Goal: Task Accomplishment & Management: Use online tool/utility

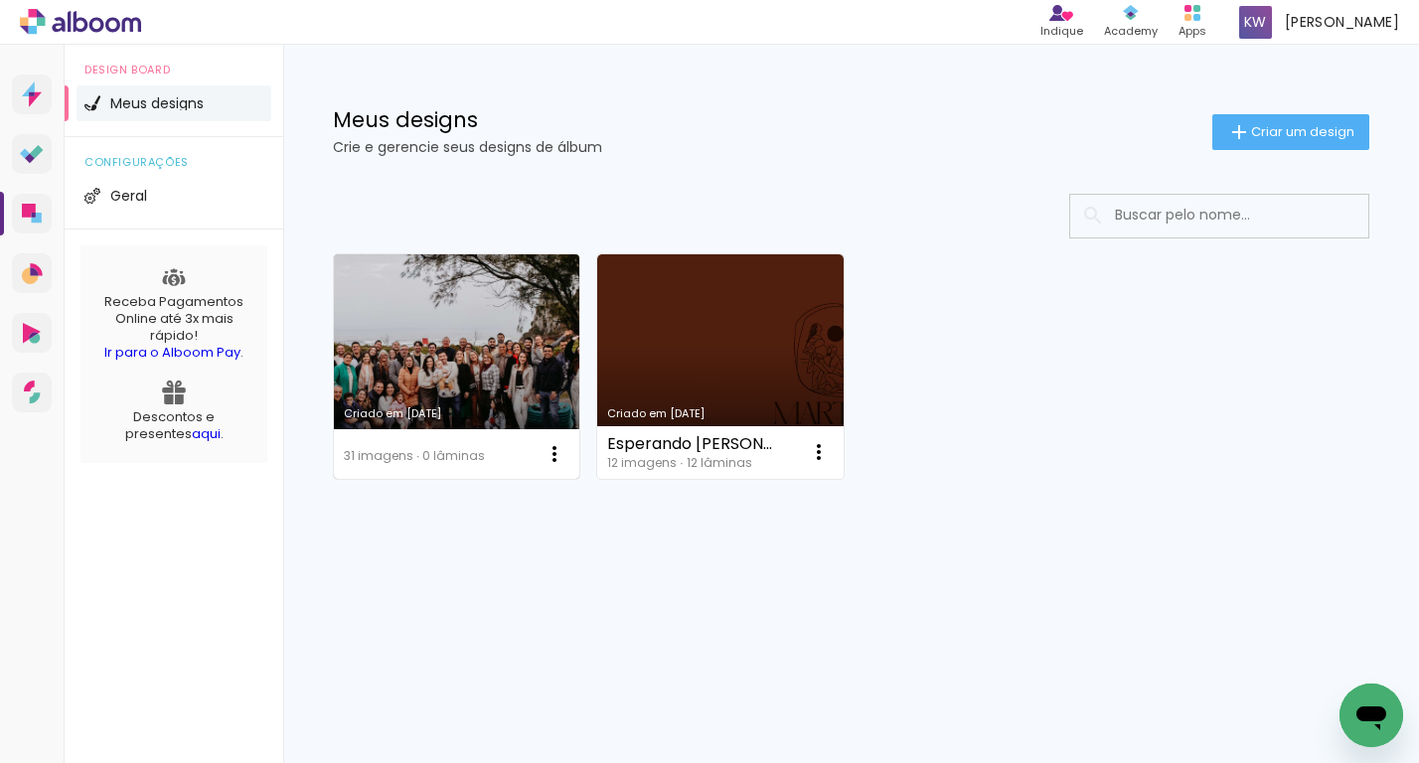
click at [393, 402] on link "Criado em [DATE]" at bounding box center [456, 366] width 245 height 225
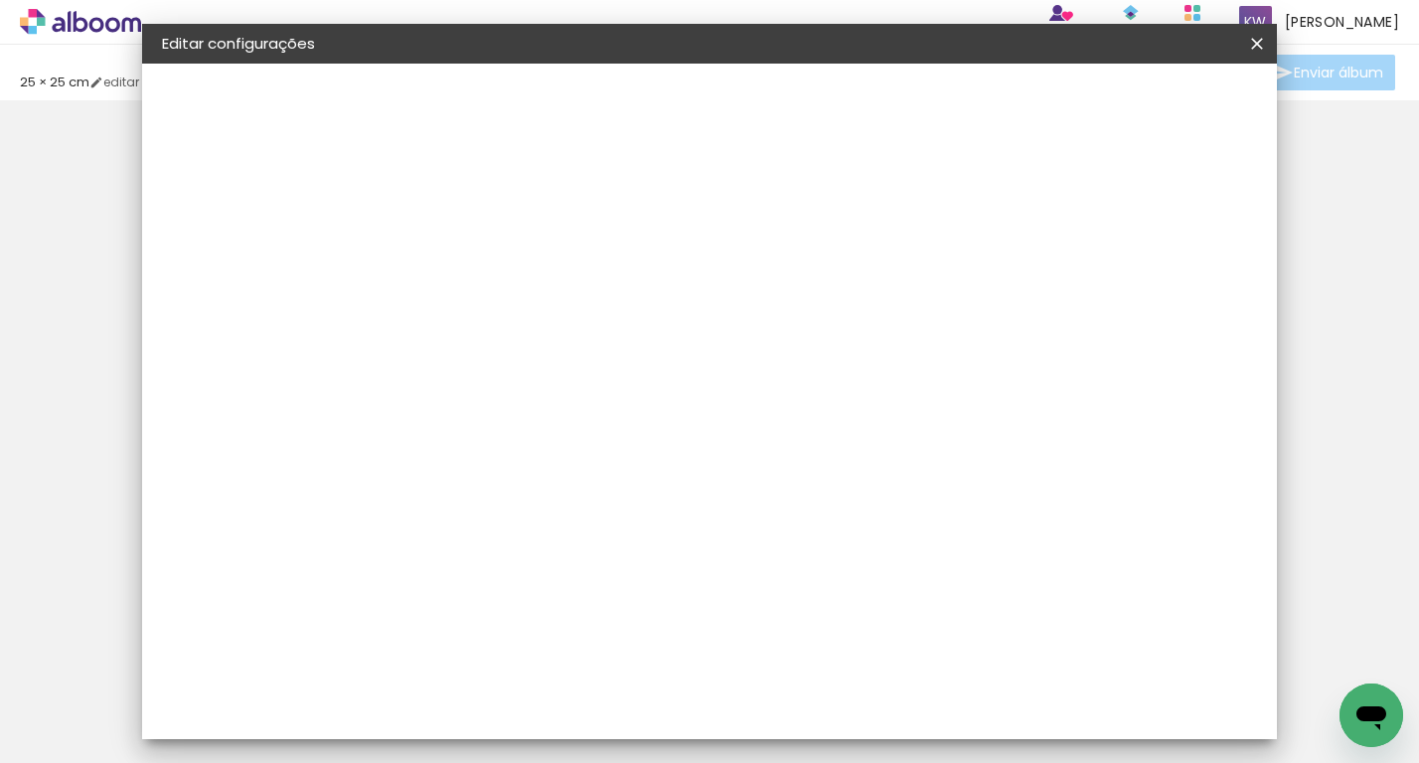
type input "25"
type input "50"
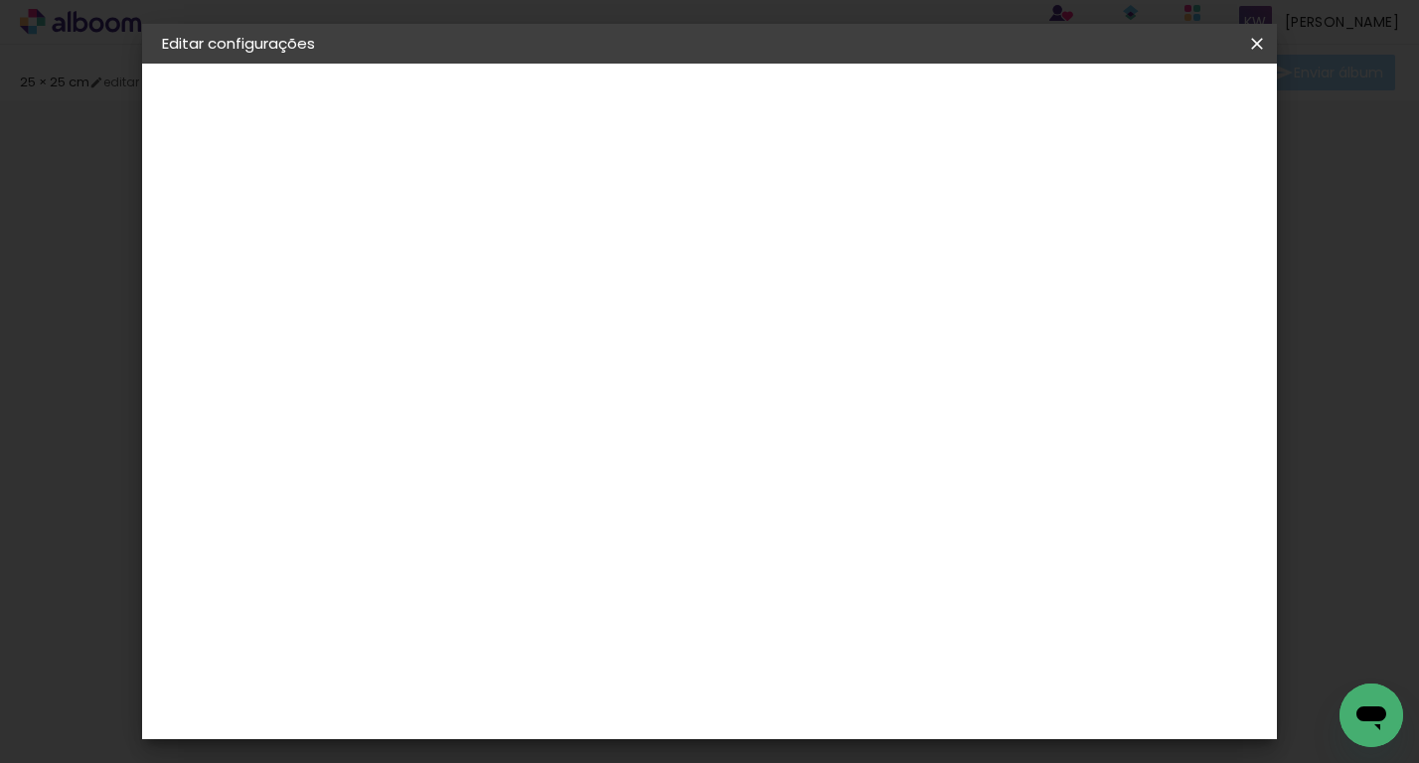
click at [1116, 106] on span "Salvar configurações" at bounding box center [1074, 105] width 147 height 14
click at [1148, 109] on span "Salvar configurações" at bounding box center [1074, 105] width 147 height 14
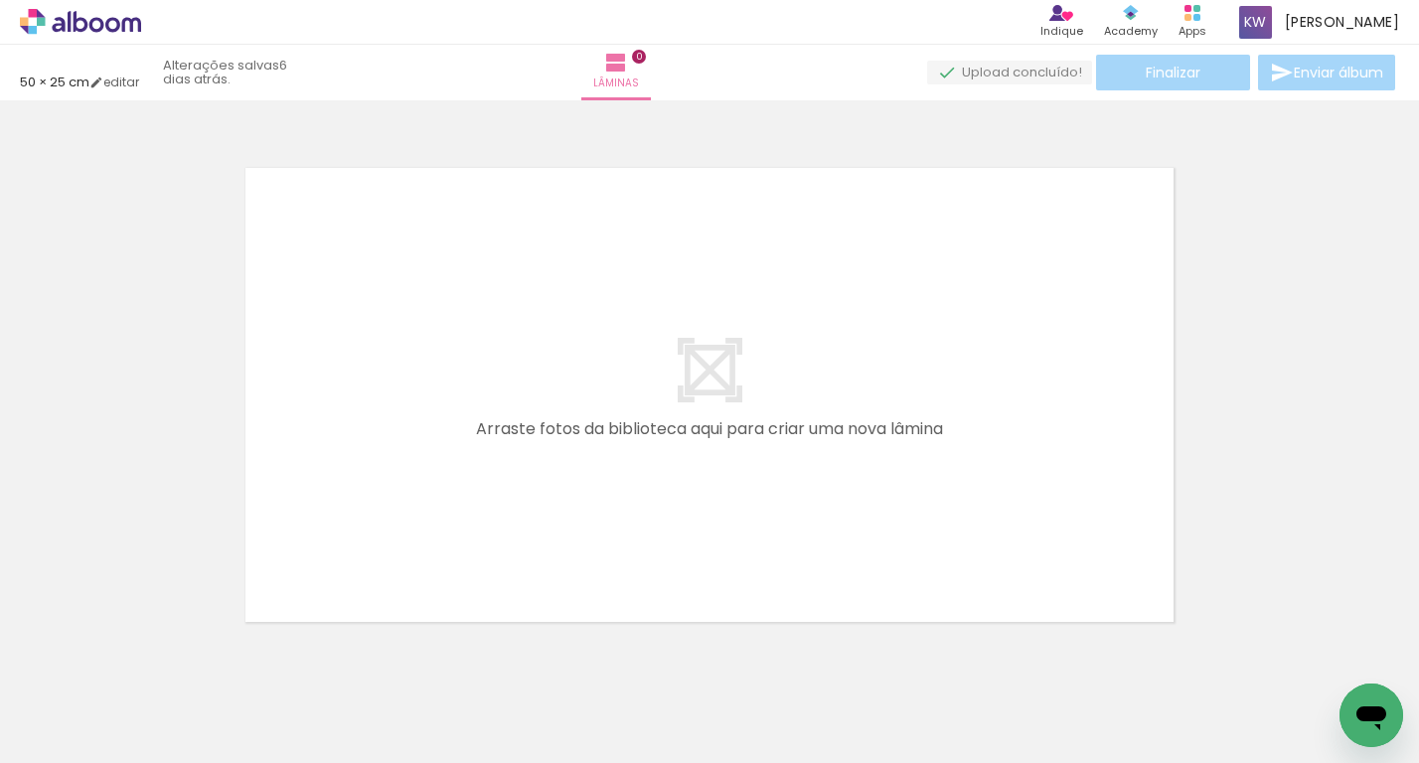
scroll to position [0, 1308]
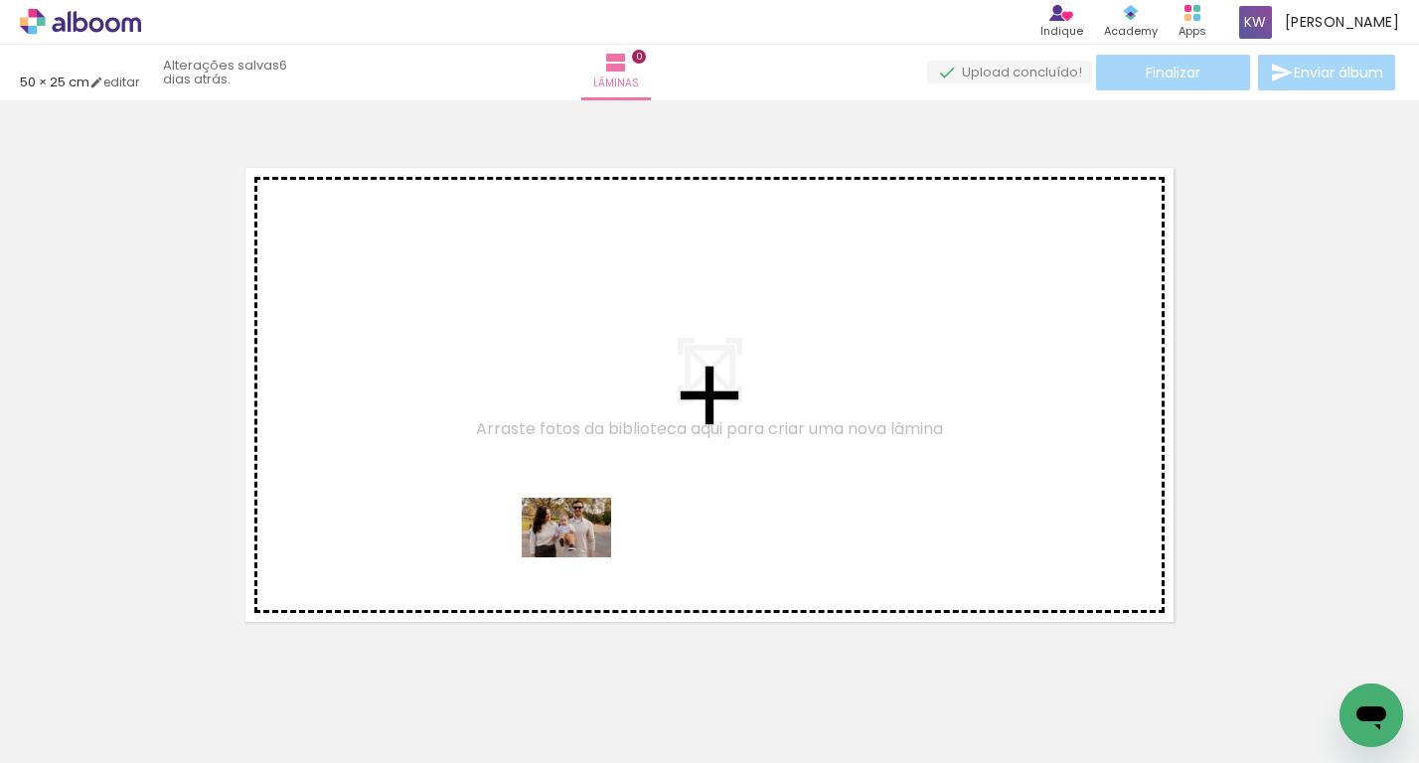
drag, startPoint x: 581, startPoint y: 694, endPoint x: 581, endPoint y: 563, distance: 130.2
click at [581, 562] on quentale-workspace at bounding box center [709, 381] width 1419 height 763
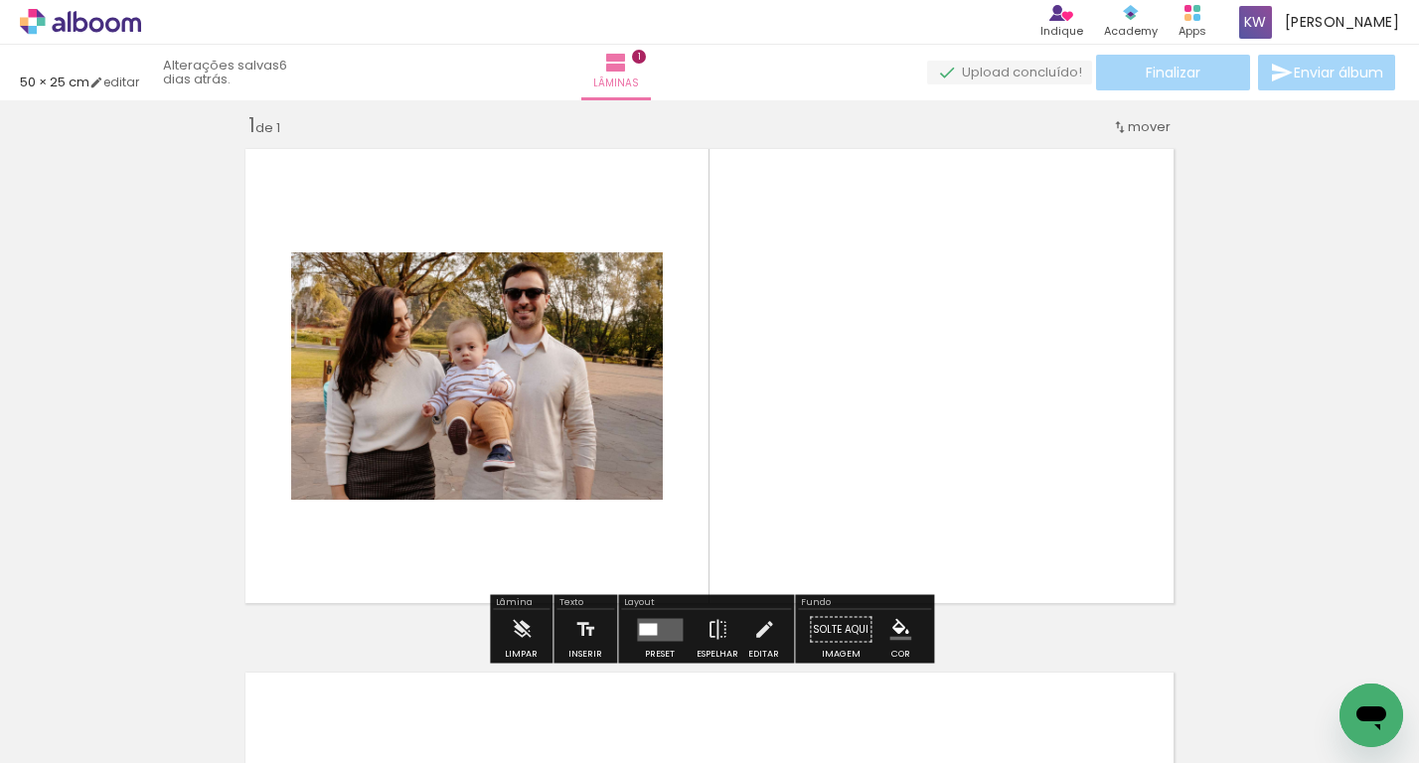
scroll to position [25, 0]
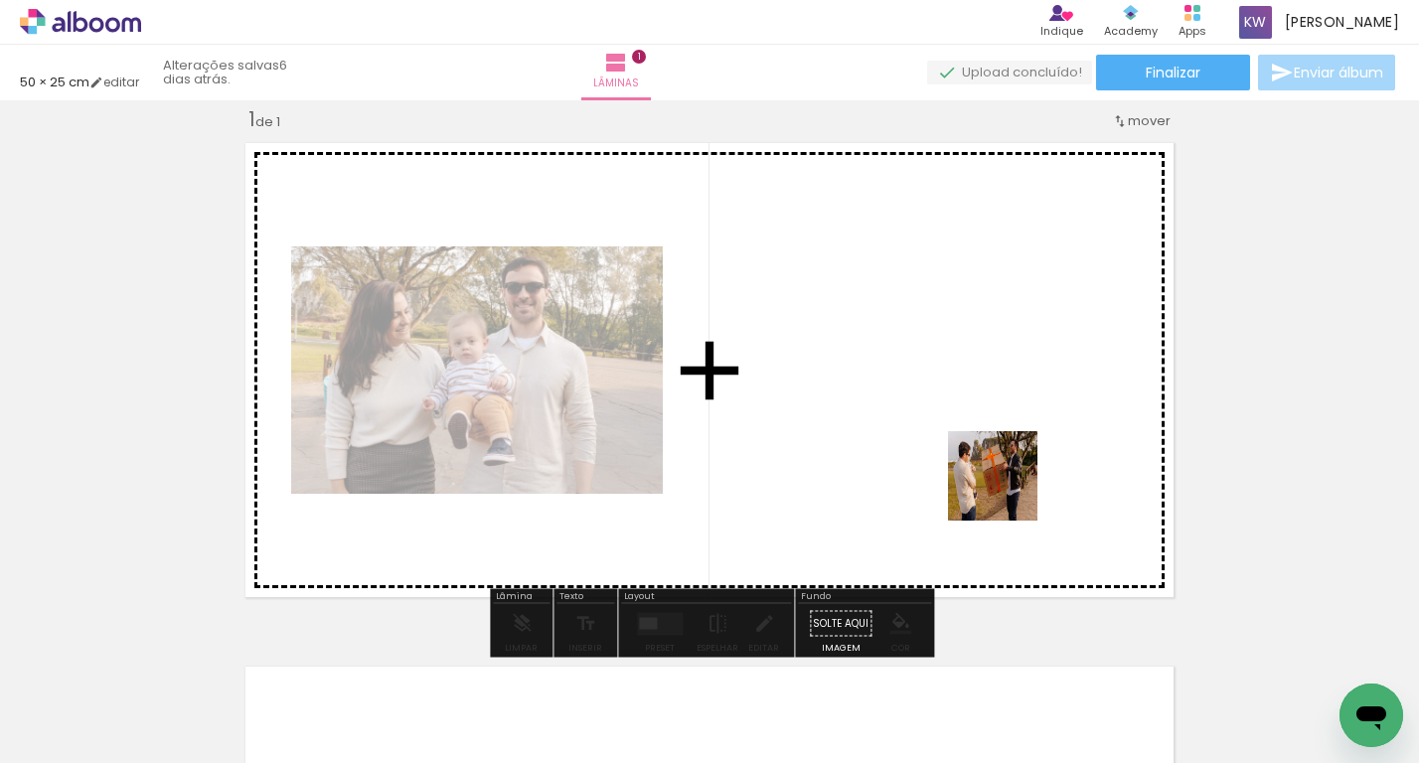
drag, startPoint x: 1009, startPoint y: 714, endPoint x: 1004, endPoint y: 474, distance: 239.6
click at [1004, 474] on quentale-workspace at bounding box center [709, 381] width 1419 height 763
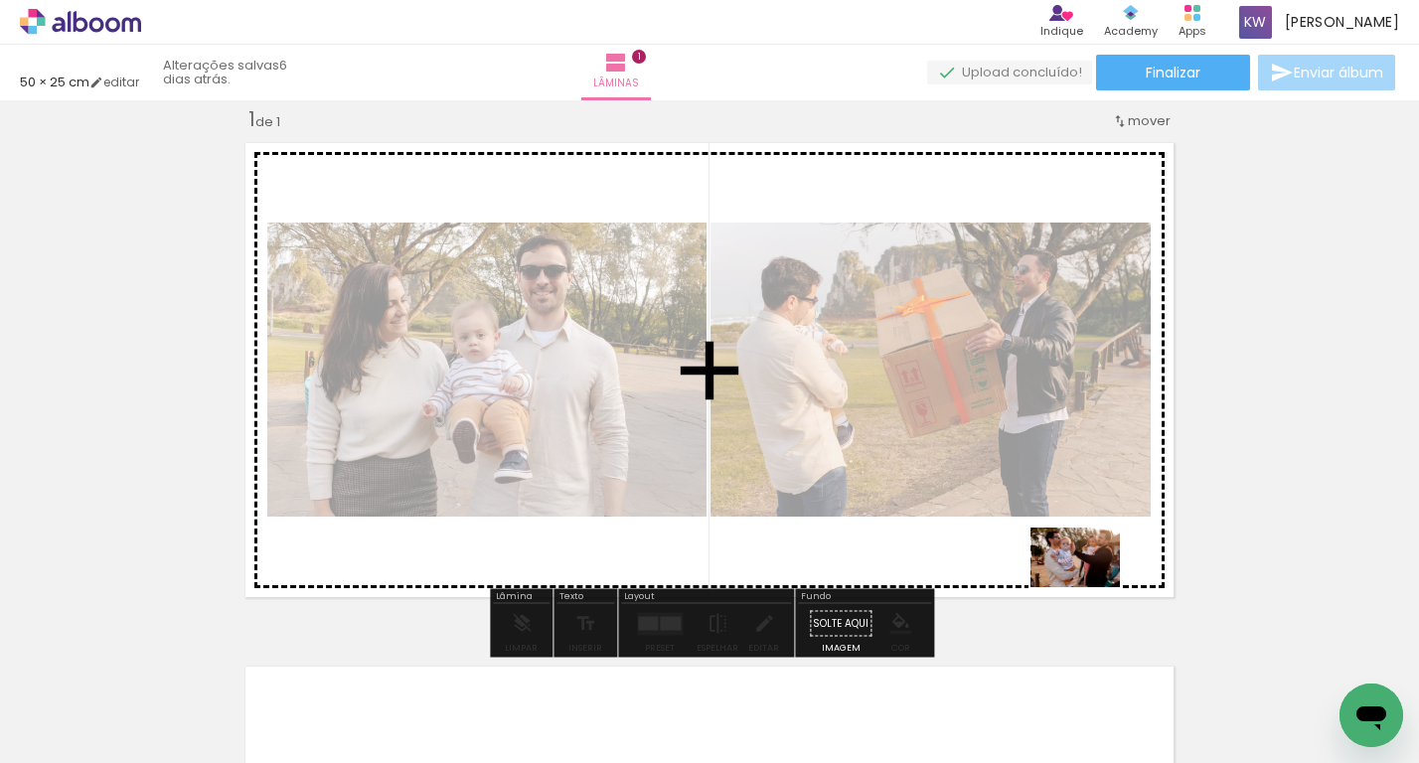
drag, startPoint x: 1101, startPoint y: 690, endPoint x: 1090, endPoint y: 590, distance: 100.0
click at [1090, 590] on quentale-workspace at bounding box center [709, 381] width 1419 height 763
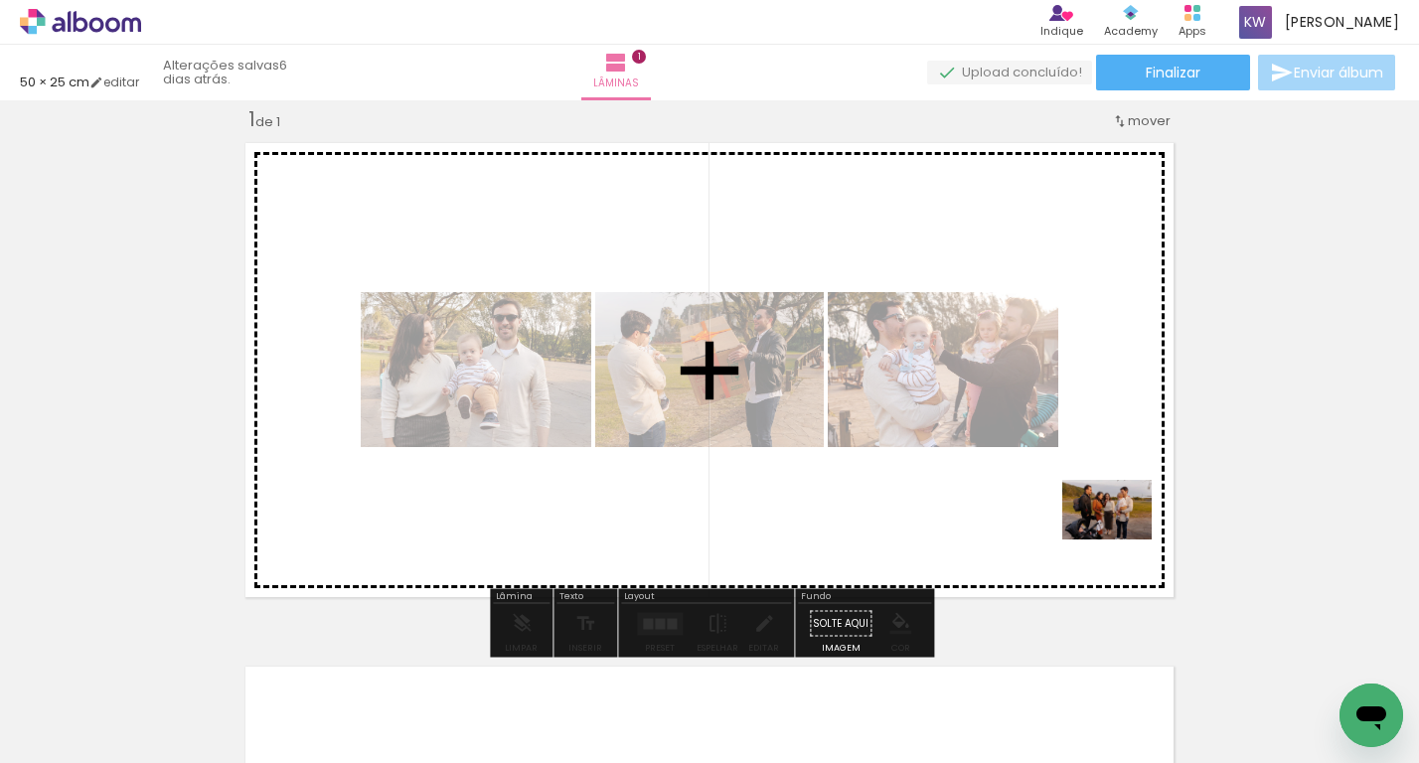
drag, startPoint x: 1251, startPoint y: 700, endPoint x: 1119, endPoint y: 536, distance: 210.6
click at [1119, 535] on quentale-workspace at bounding box center [709, 381] width 1419 height 763
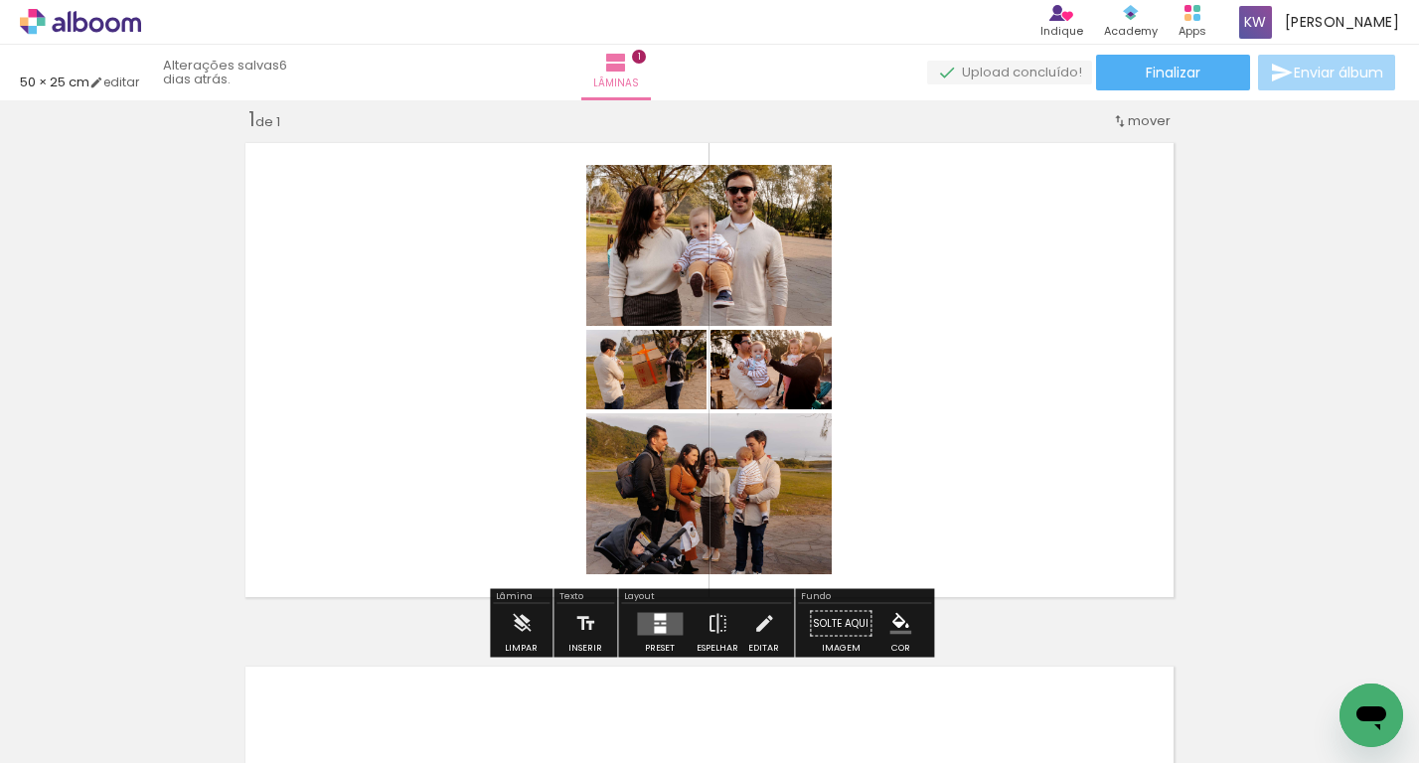
scroll to position [0, 1884]
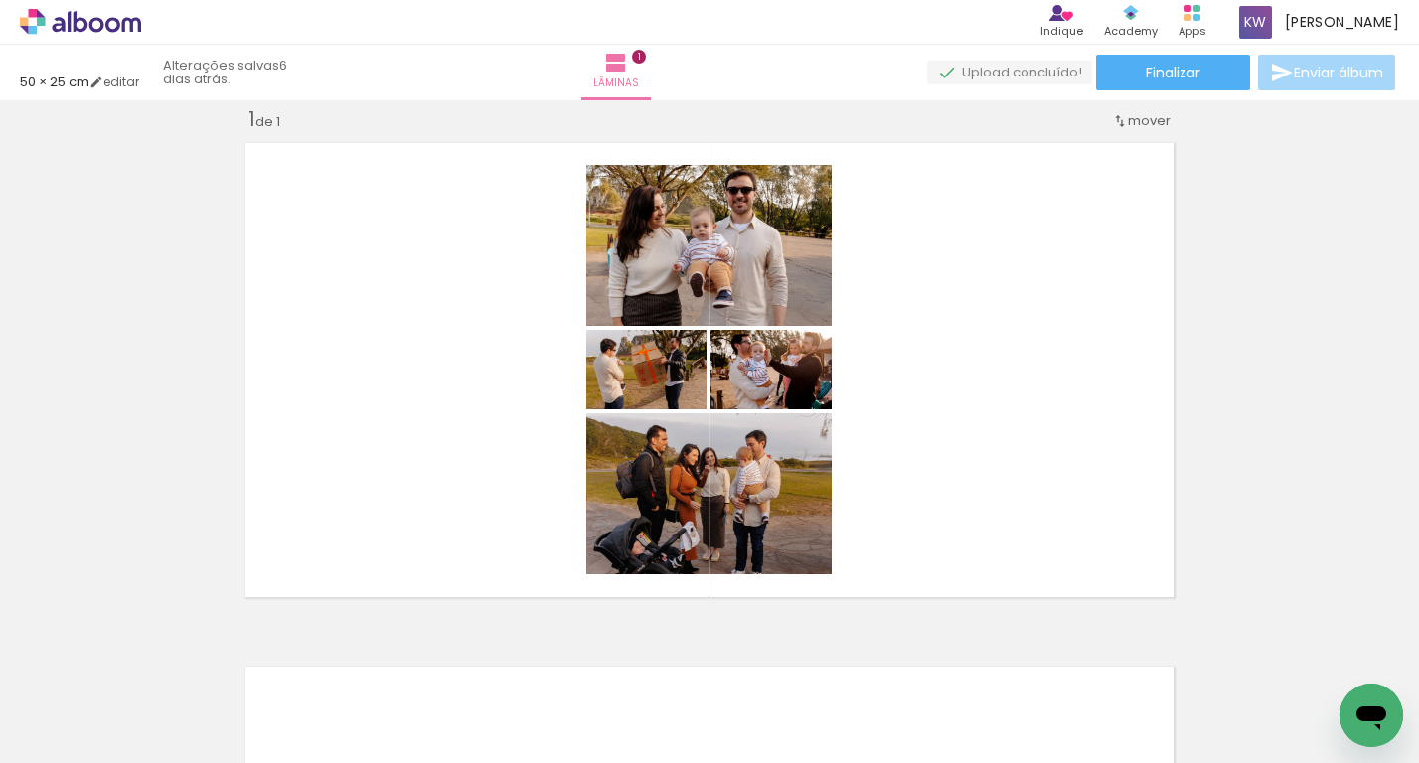
click at [1354, 658] on iron-icon at bounding box center [1364, 656] width 21 height 21
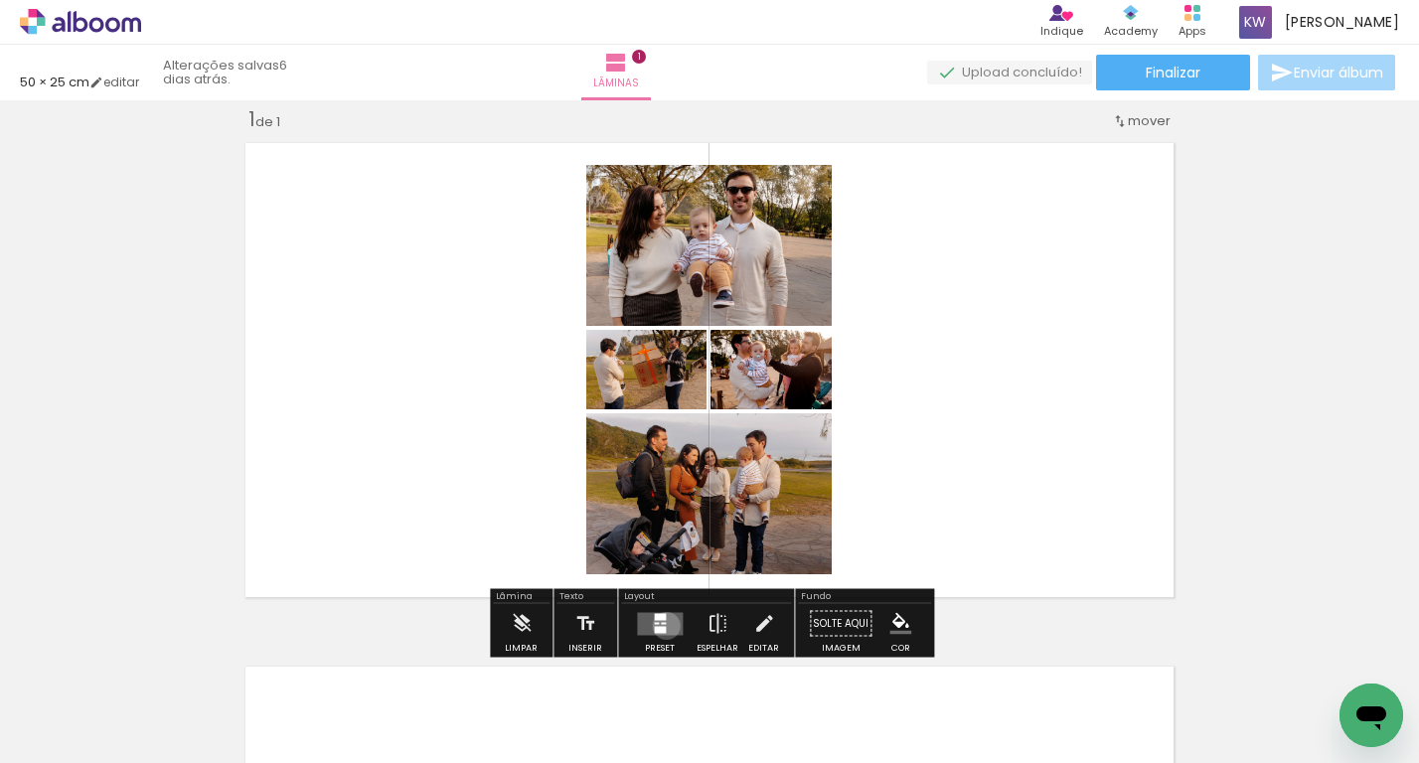
click at [662, 625] on quentale-layouter at bounding box center [660, 623] width 46 height 23
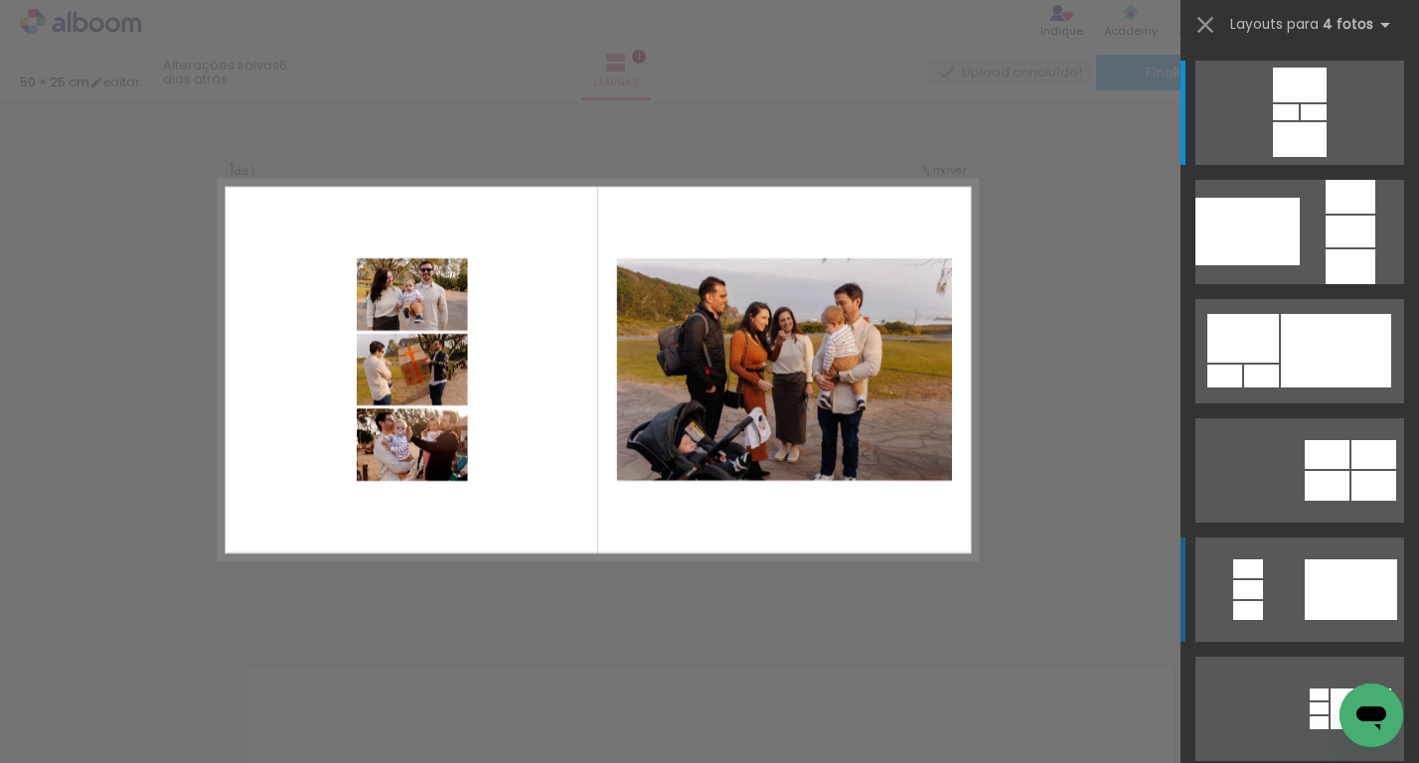
click at [1324, 157] on div at bounding box center [1300, 139] width 54 height 35
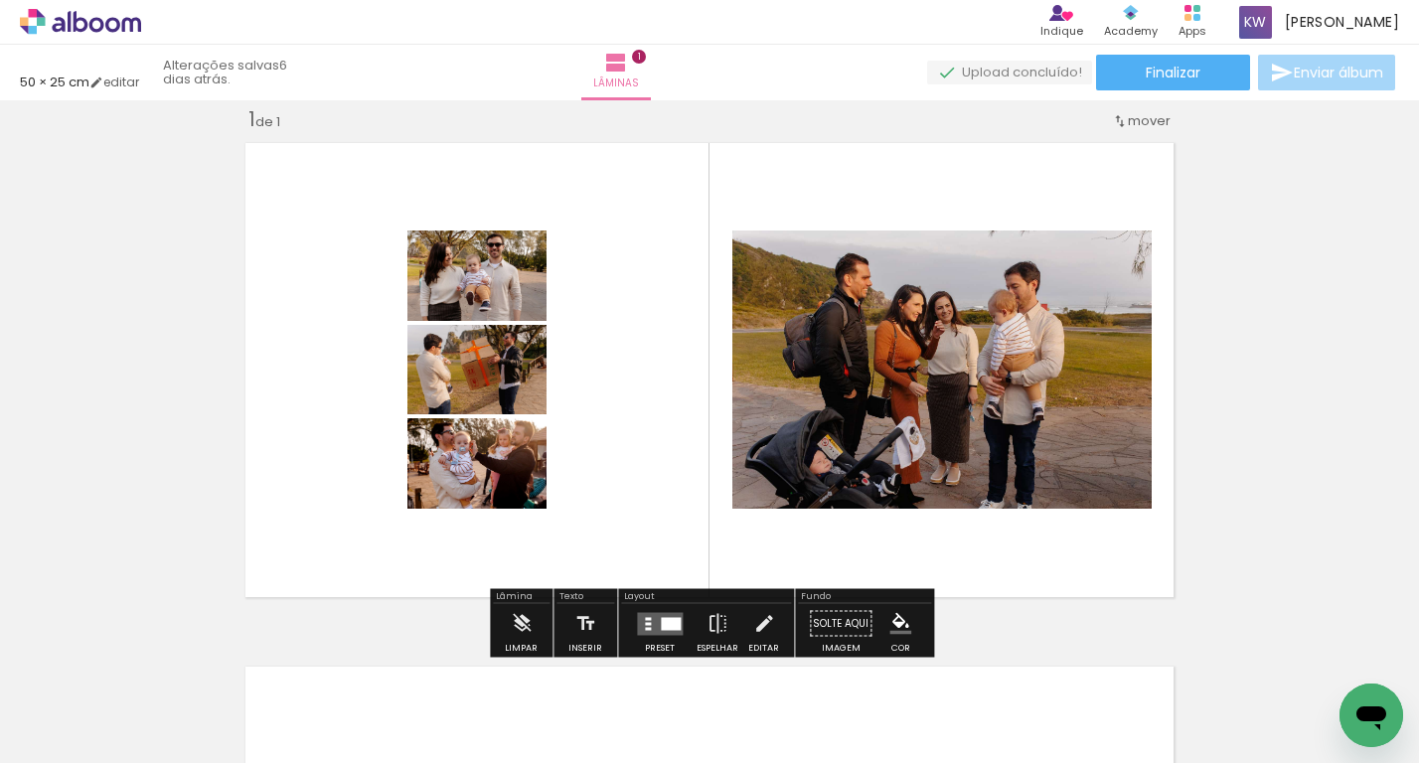
click at [709, 639] on quentale-thumb at bounding box center [755, 696] width 111 height 114
click at [713, 609] on iron-icon at bounding box center [718, 624] width 22 height 40
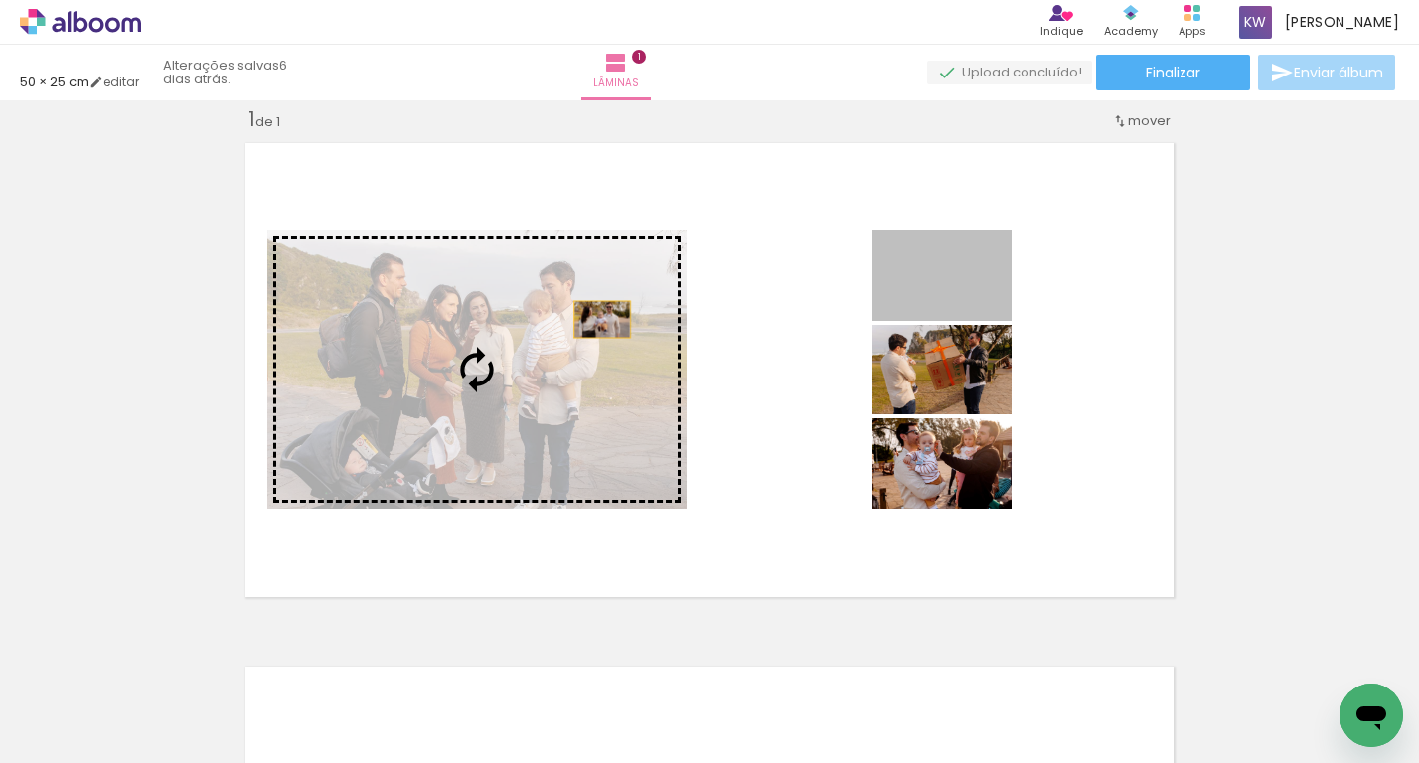
drag, startPoint x: 976, startPoint y: 293, endPoint x: 565, endPoint y: 336, distance: 412.7
click at [0, 0] on slot at bounding box center [0, 0] width 0 height 0
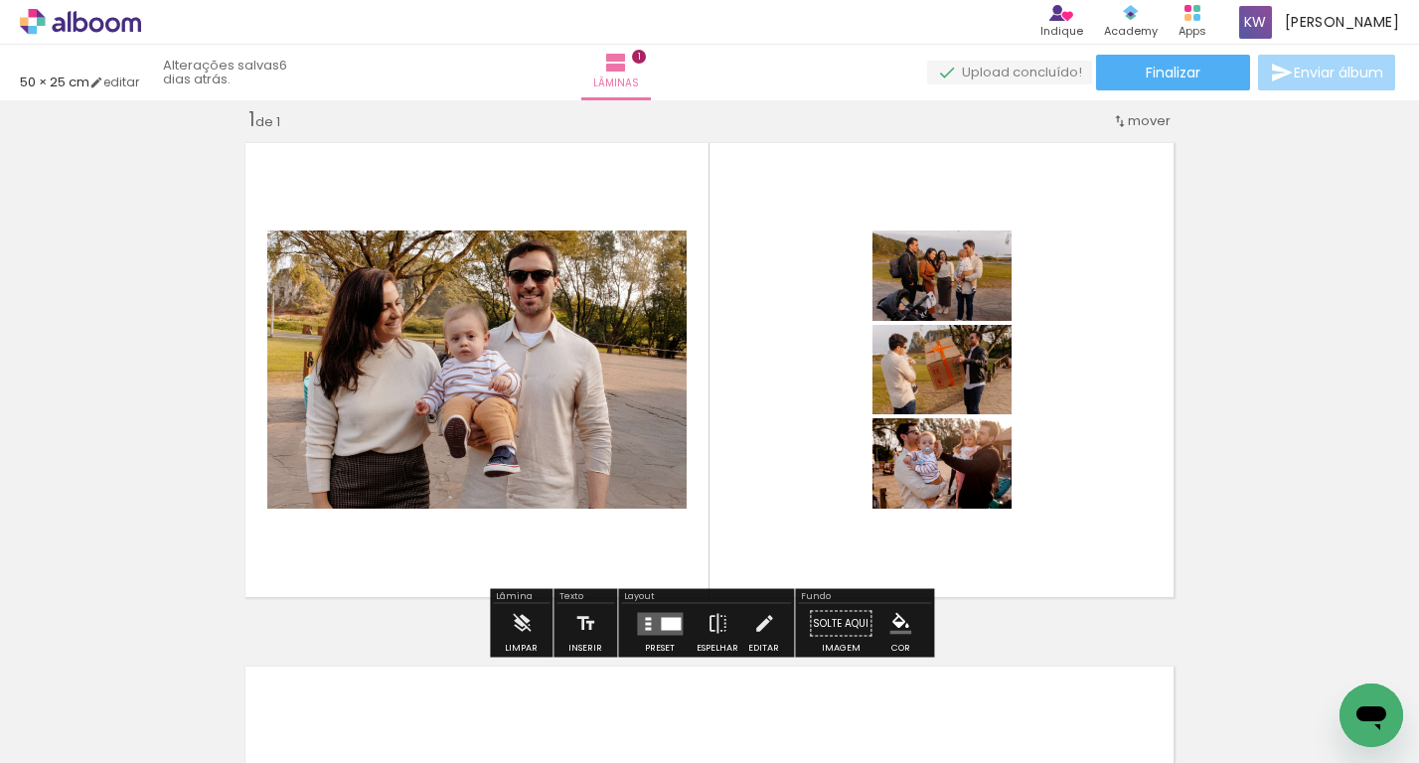
click at [132, 438] on div "Inserir lâmina 1 de 1" at bounding box center [709, 606] width 1419 height 1048
click at [1365, 255] on div "Inserir lâmina 1 de 1" at bounding box center [709, 606] width 1419 height 1048
click at [1170, 250] on quentale-layouter at bounding box center [710, 370] width 948 height 474
click at [1078, 243] on quentale-layouter at bounding box center [710, 370] width 948 height 474
drag, startPoint x: 1038, startPoint y: 226, endPoint x: 1006, endPoint y: 419, distance: 196.4
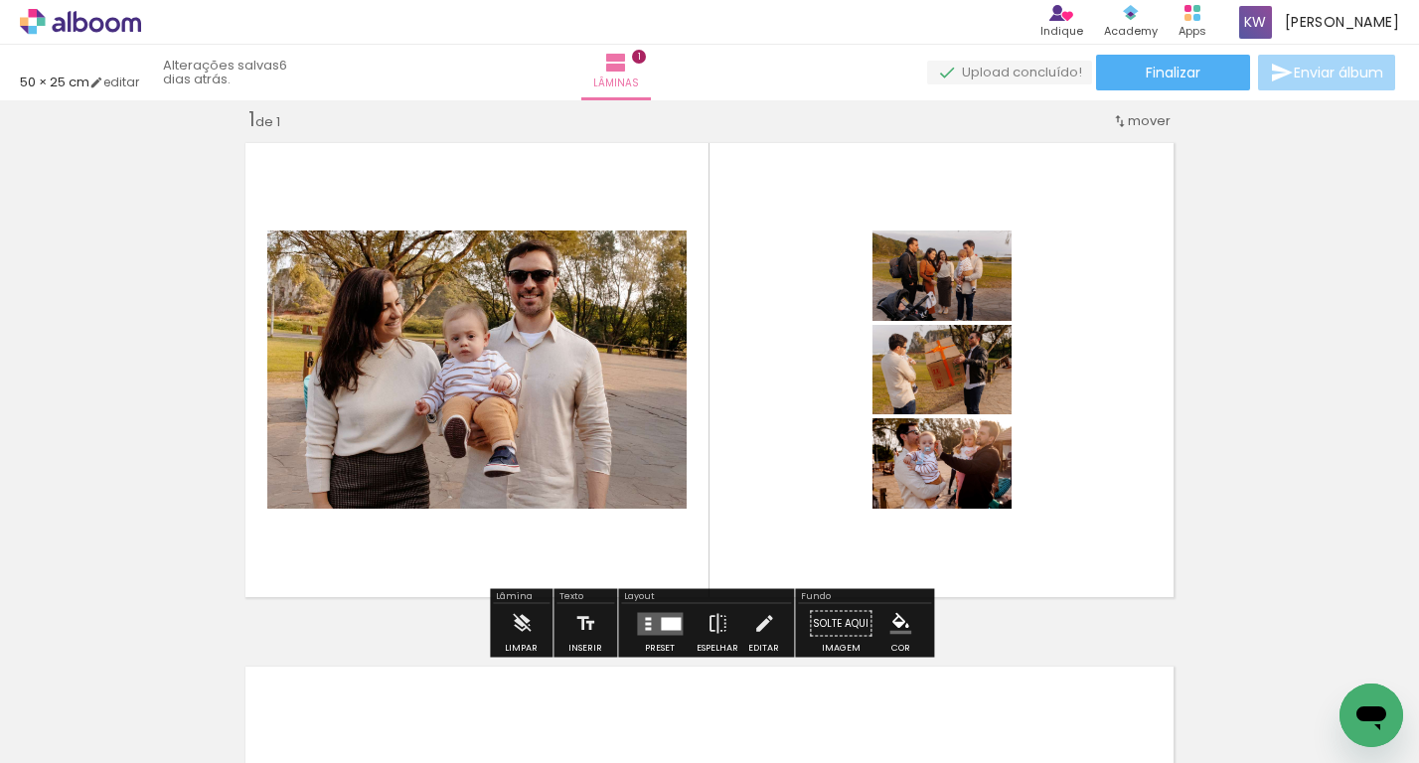
click at [1006, 419] on quentale-layouter at bounding box center [710, 370] width 948 height 474
click at [392, 247] on paper-progress at bounding box center [356, 252] width 72 height 32
click at [986, 290] on quentale-photo at bounding box center [942, 276] width 139 height 90
click at [1083, 315] on quentale-layouter at bounding box center [710, 370] width 948 height 474
click at [765, 627] on iron-icon at bounding box center [764, 624] width 22 height 40
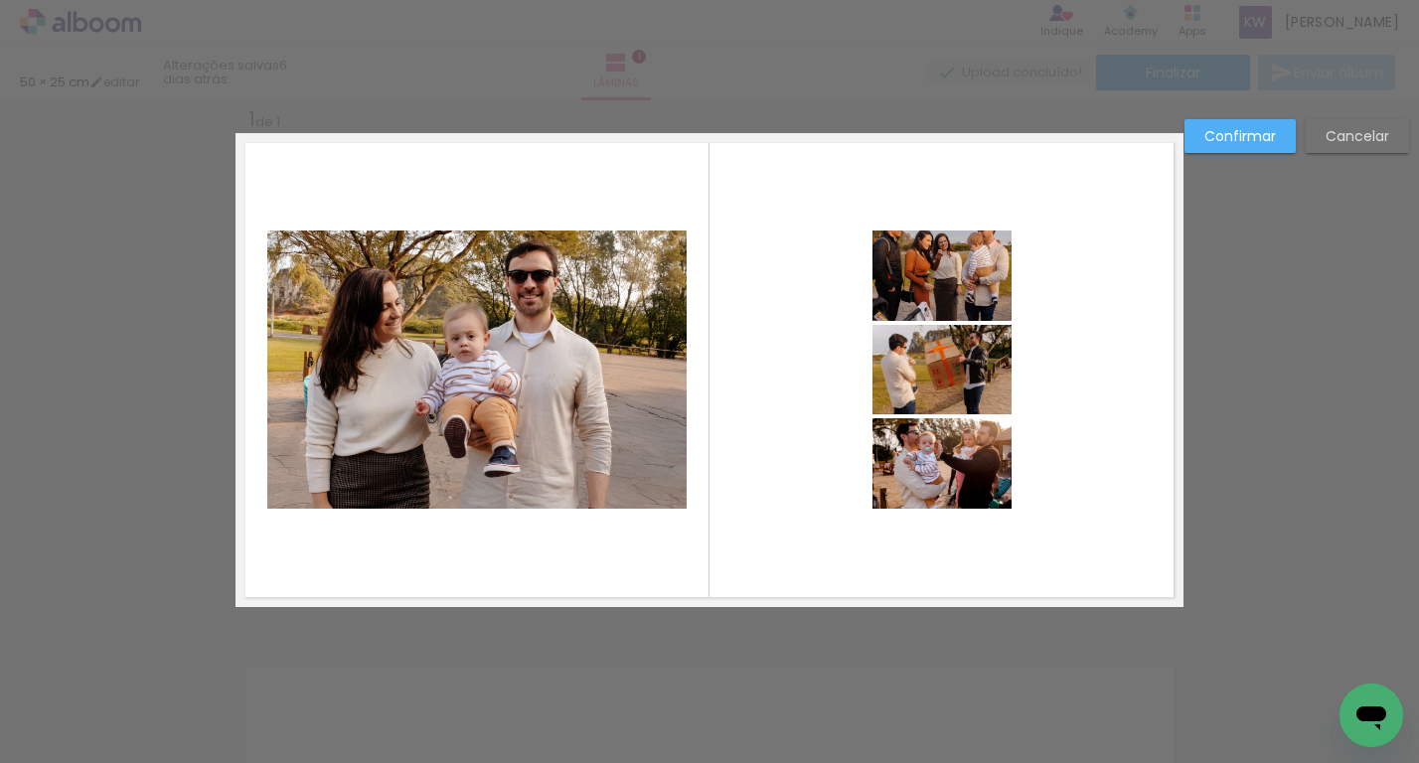
click at [929, 285] on quentale-photo at bounding box center [942, 276] width 139 height 90
click at [959, 378] on quentale-photo at bounding box center [942, 369] width 139 height 89
click at [946, 503] on quentale-photo at bounding box center [942, 463] width 139 height 90
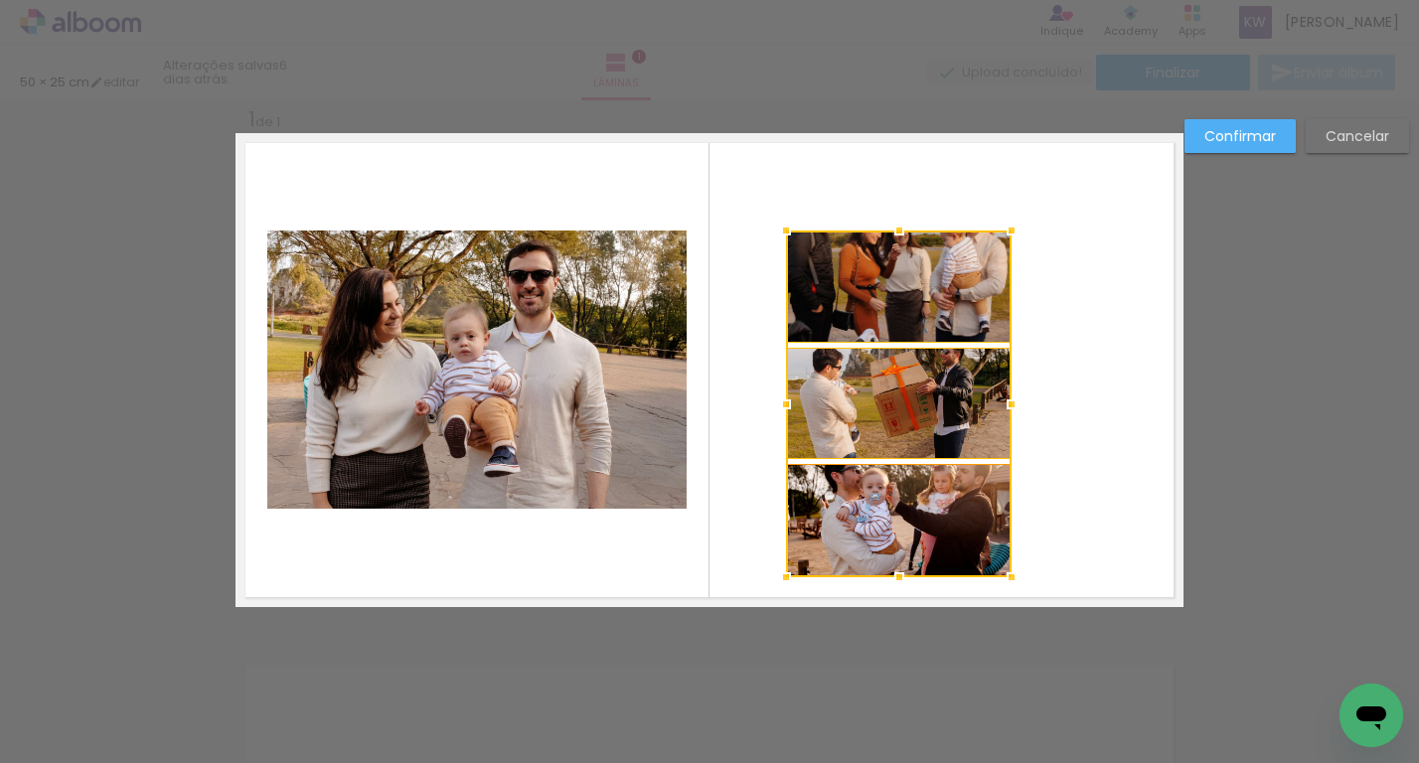
drag, startPoint x: 873, startPoint y: 506, endPoint x: 786, endPoint y: 574, distance: 110.4
click at [786, 574] on div at bounding box center [786, 578] width 40 height 40
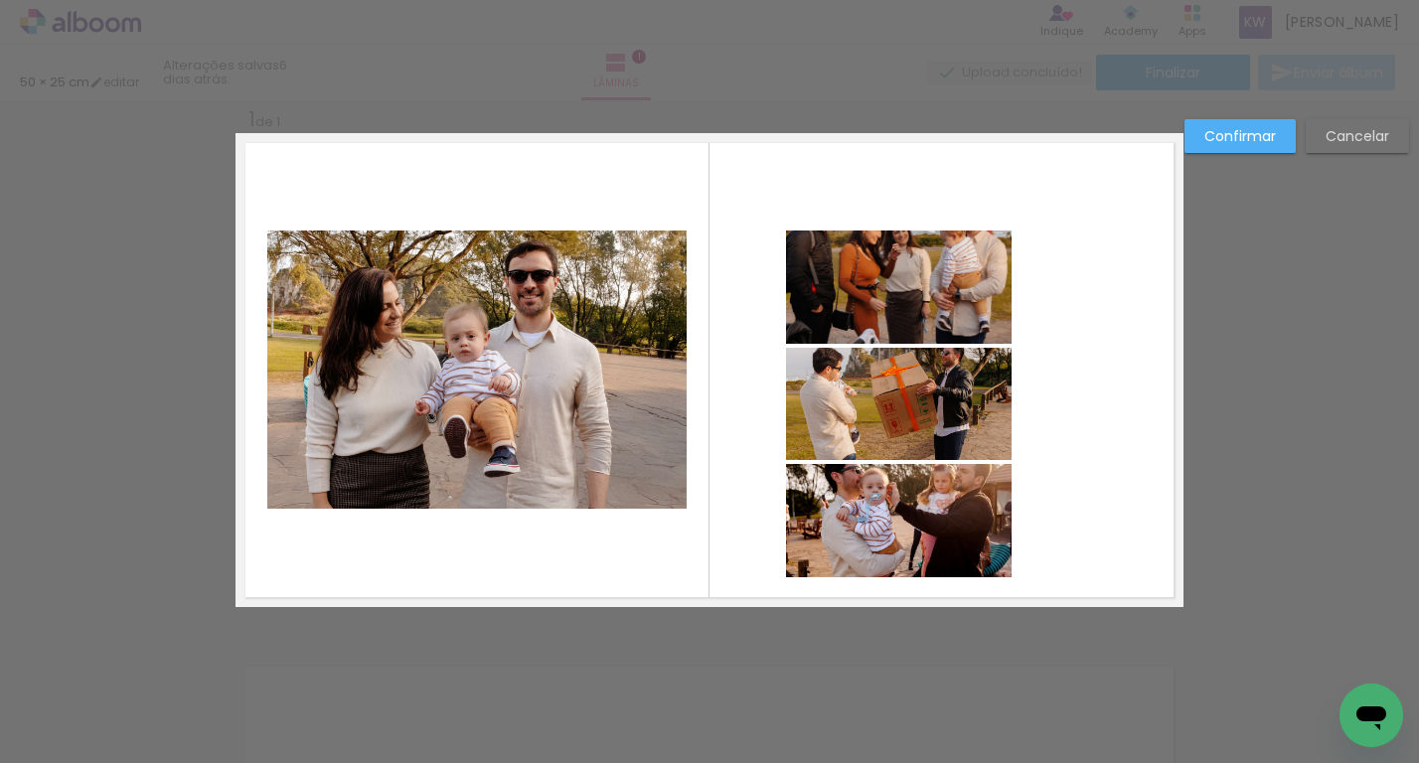
click at [989, 256] on quentale-photo at bounding box center [899, 287] width 226 height 113
click at [972, 370] on quentale-photo at bounding box center [899, 404] width 226 height 112
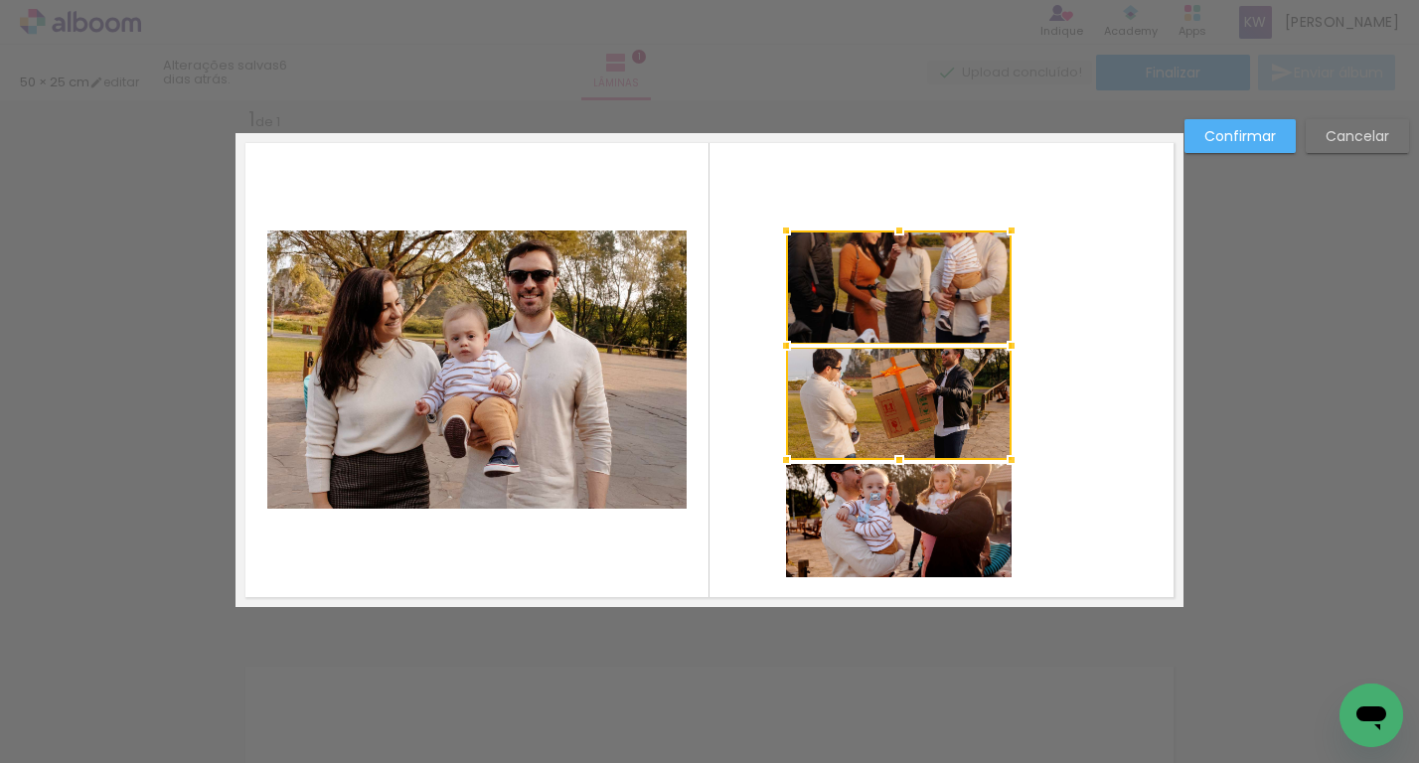
click at [973, 505] on quentale-photo at bounding box center [899, 520] width 226 height 113
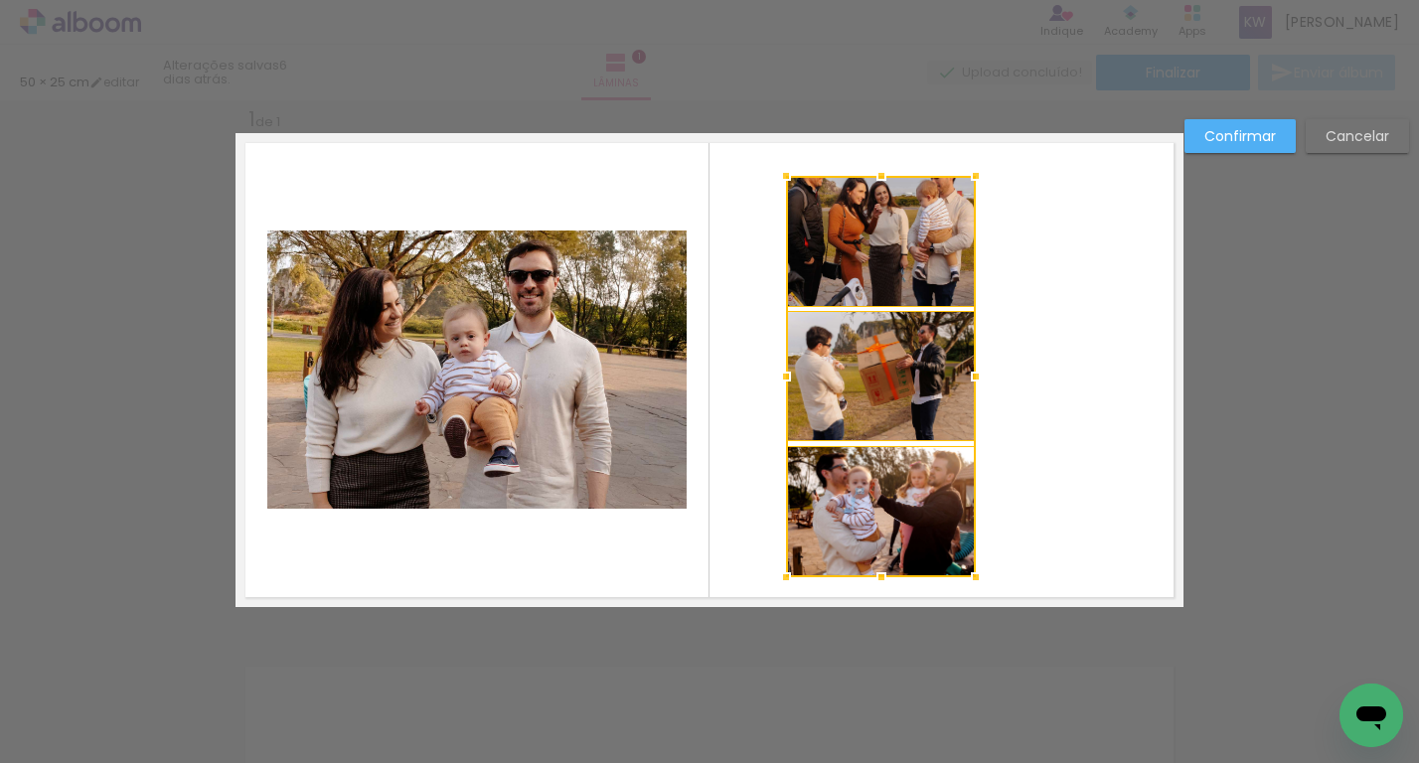
drag, startPoint x: 1012, startPoint y: 231, endPoint x: 976, endPoint y: 175, distance: 66.2
click at [976, 175] on div at bounding box center [976, 176] width 40 height 40
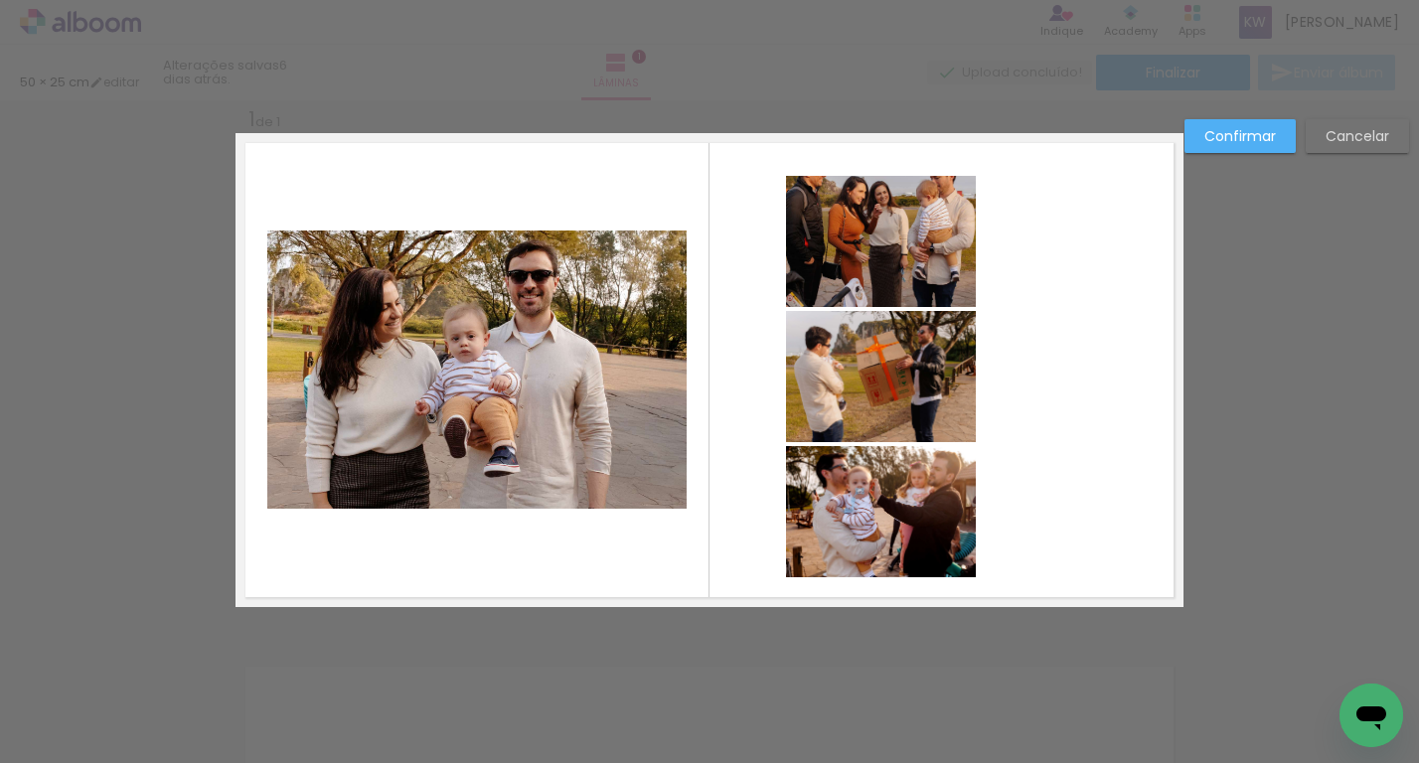
click at [1397, 154] on div "Confirmar Cancelar" at bounding box center [1292, 143] width 235 height 49
click at [0, 0] on slot "Cancelar" at bounding box center [0, 0] width 0 height 0
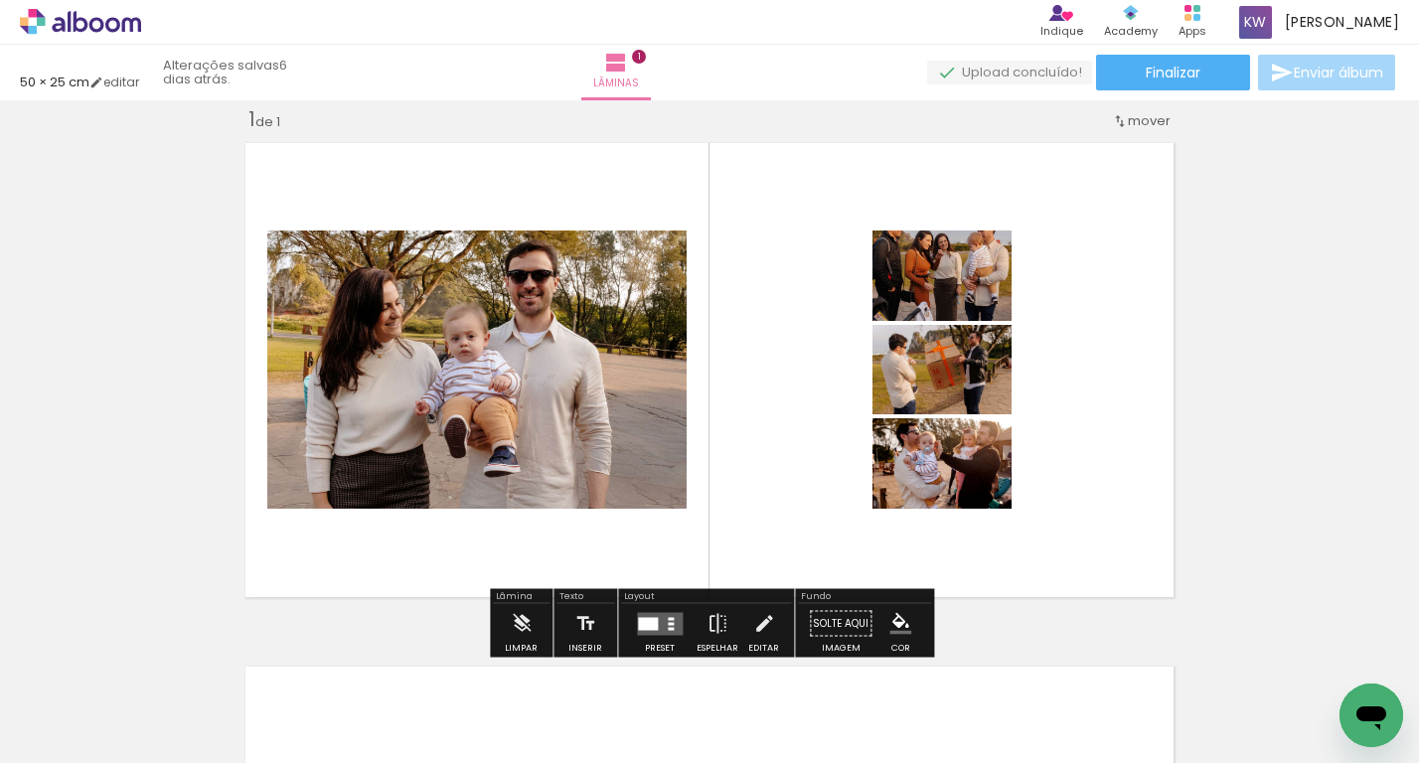
click at [1263, 318] on div "Inserir lâmina 1 de 1" at bounding box center [709, 606] width 1419 height 1048
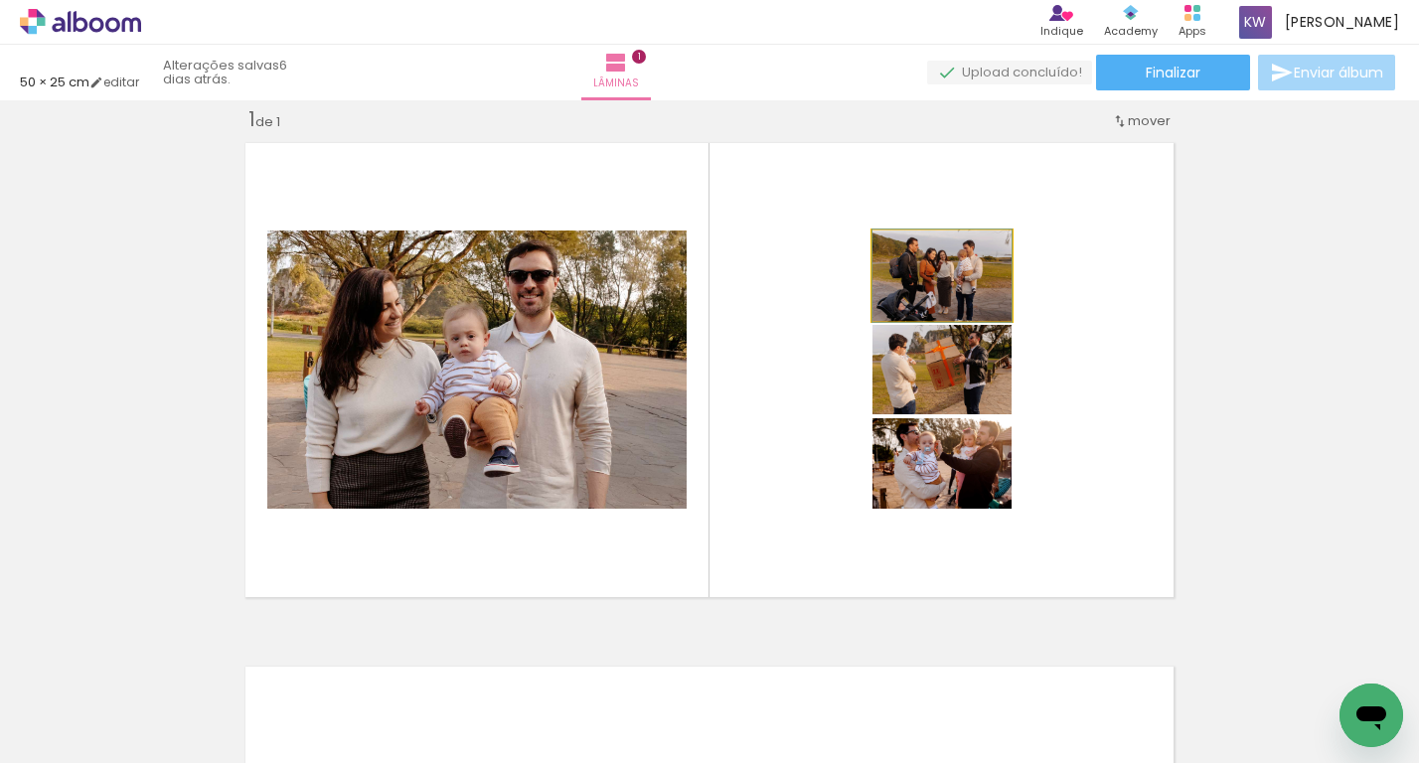
drag, startPoint x: 958, startPoint y: 254, endPoint x: 911, endPoint y: 255, distance: 46.7
type paper-slider "100"
click at [911, 255] on div at bounding box center [918, 251] width 18 height 18
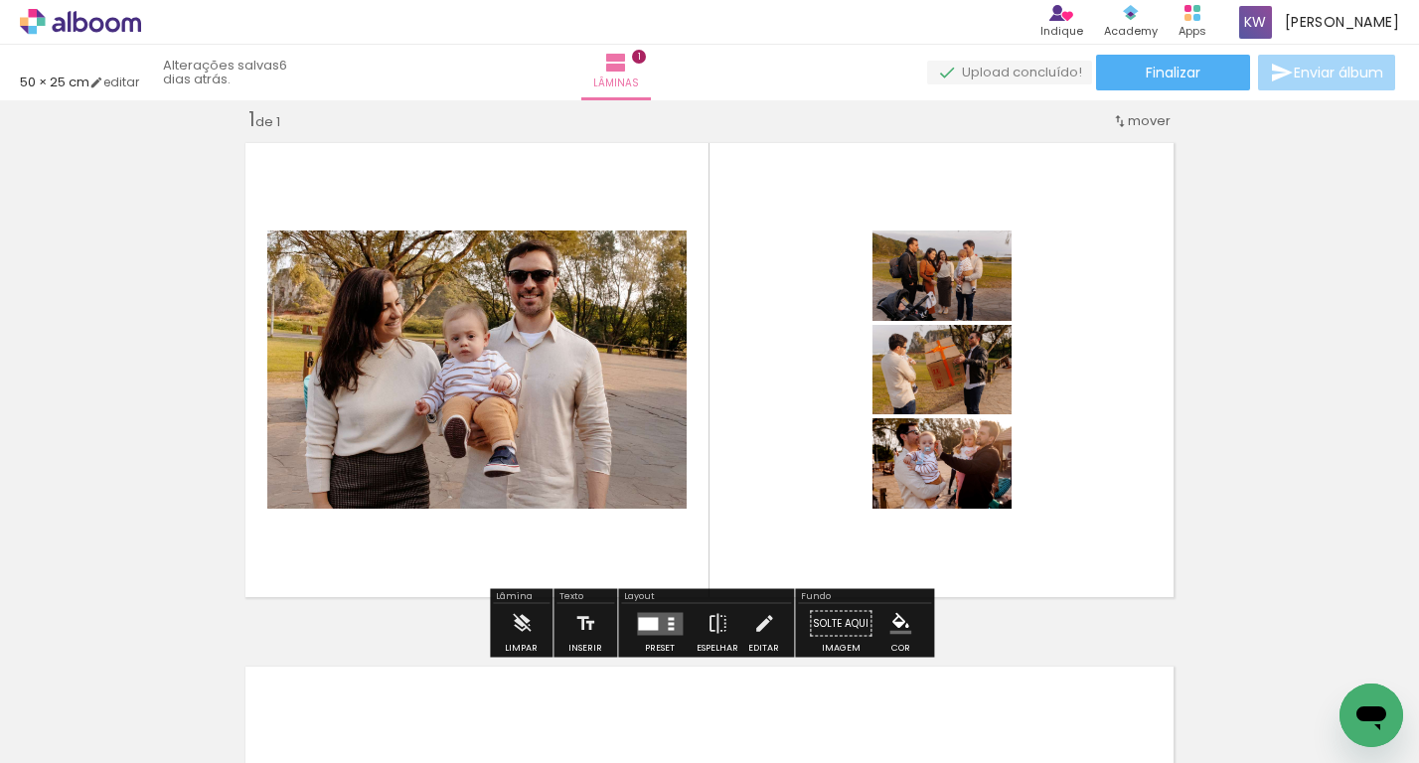
click at [488, 266] on div "Largura Cor" at bounding box center [470, 252] width 36 height 30
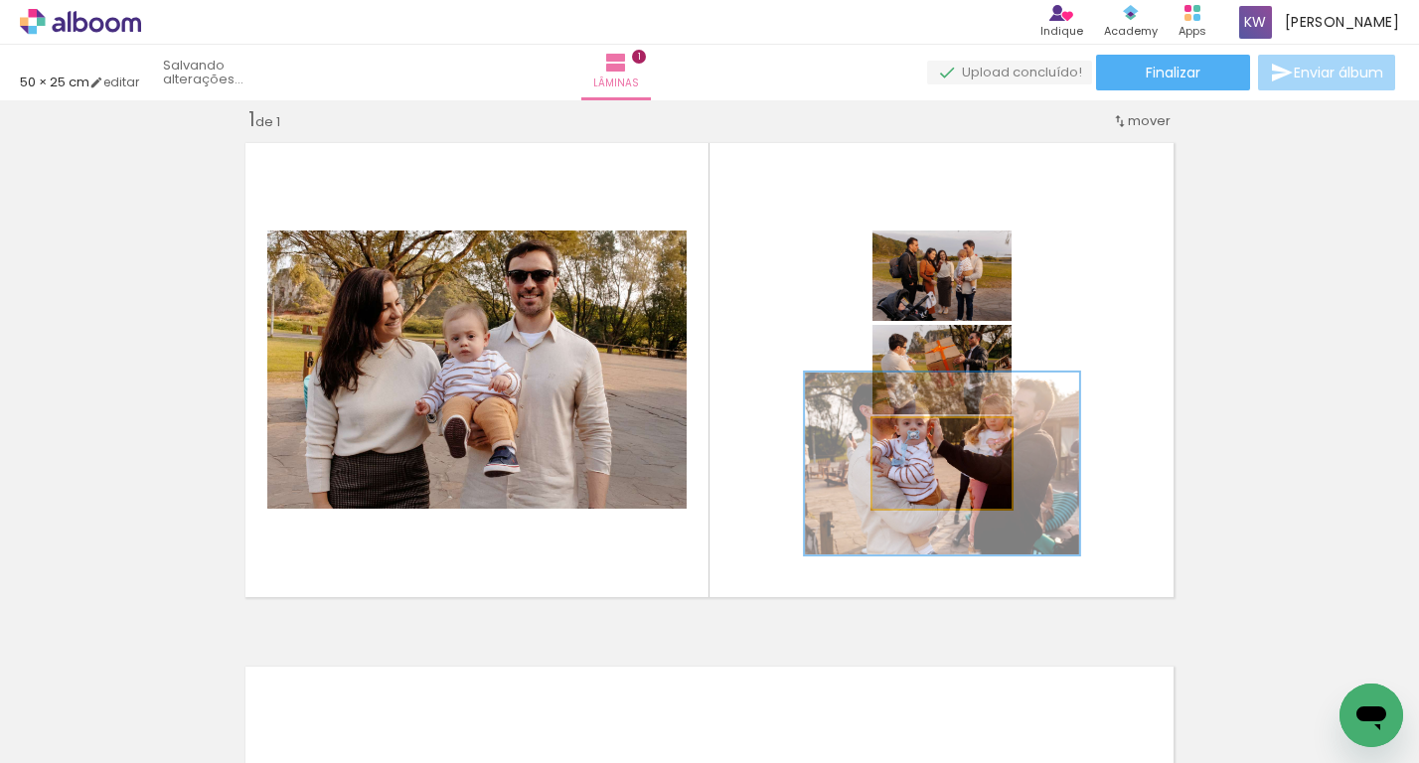
click at [986, 442] on div at bounding box center [953, 439] width 70 height 32
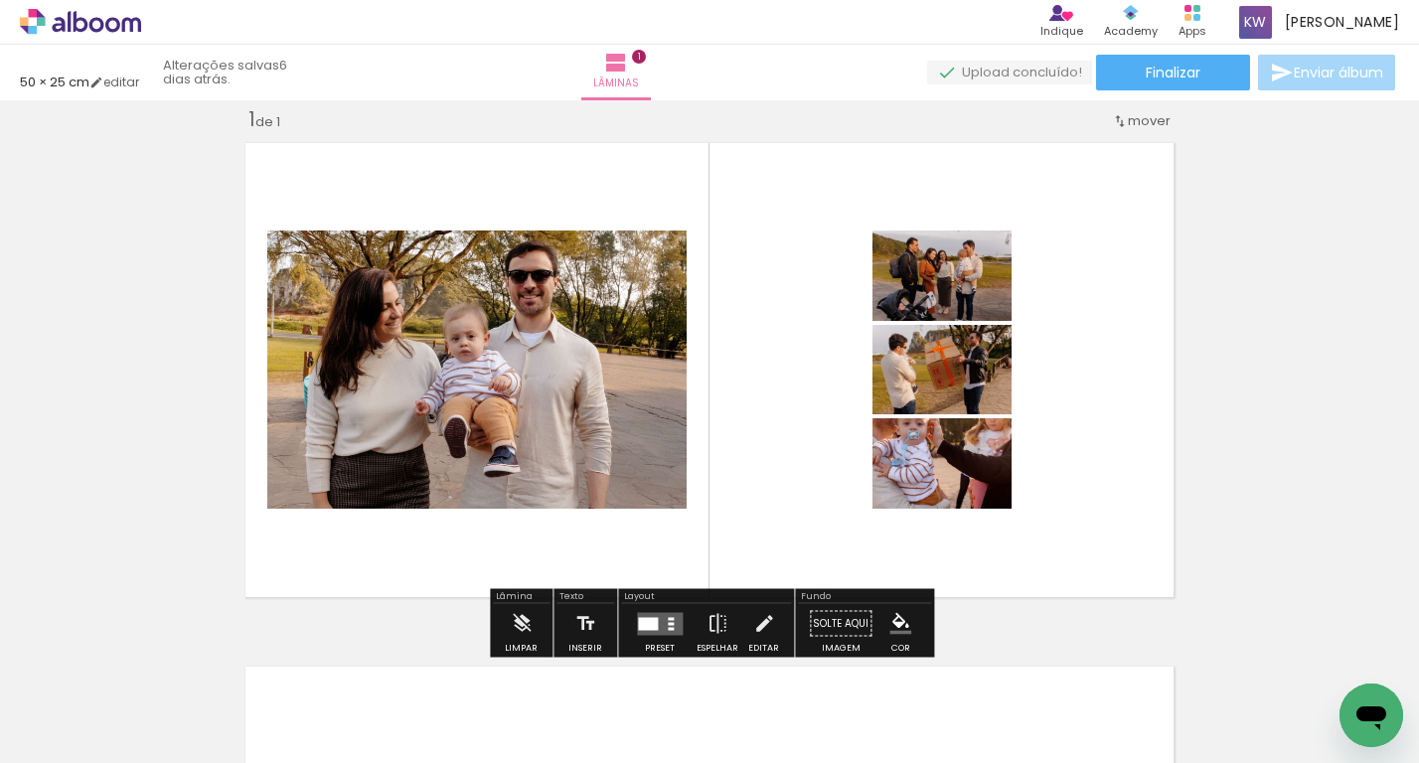
click at [330, 267] on div at bounding box center [314, 252] width 32 height 32
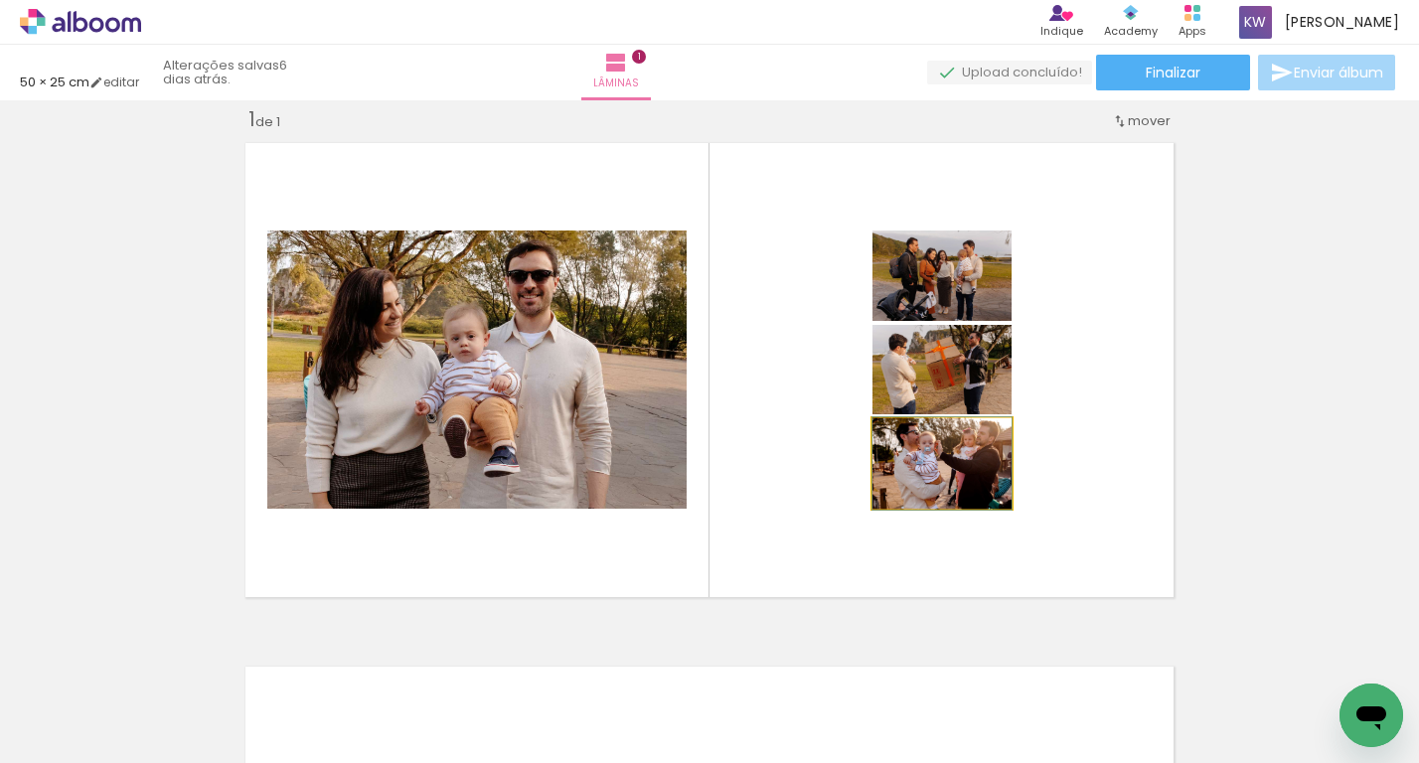
drag, startPoint x: 984, startPoint y: 439, endPoint x: 904, endPoint y: 435, distance: 79.6
type paper-slider "100"
click at [904, 435] on div at bounding box center [918, 439] width 32 height 32
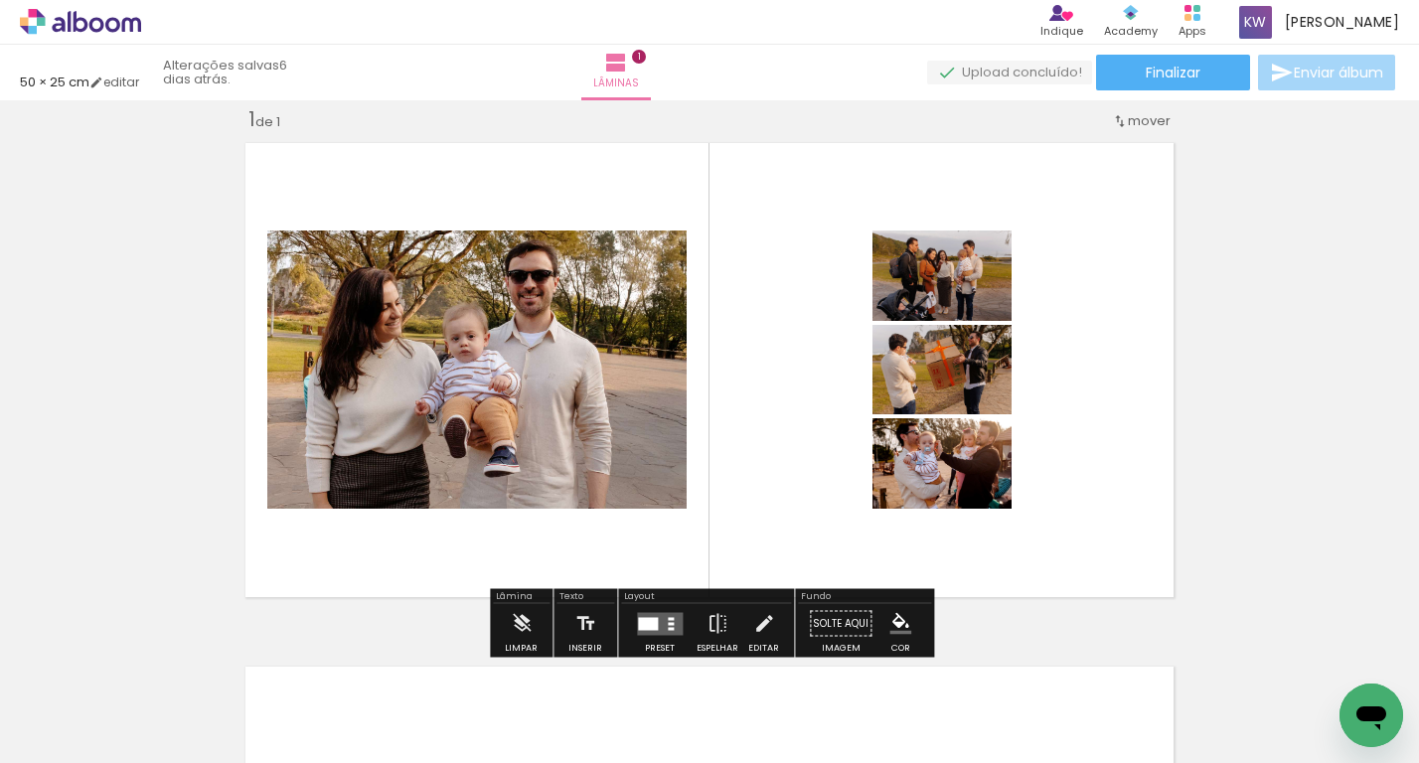
click at [1081, 337] on quentale-layouter at bounding box center [710, 370] width 948 height 474
click at [633, 632] on div at bounding box center [660, 624] width 54 height 40
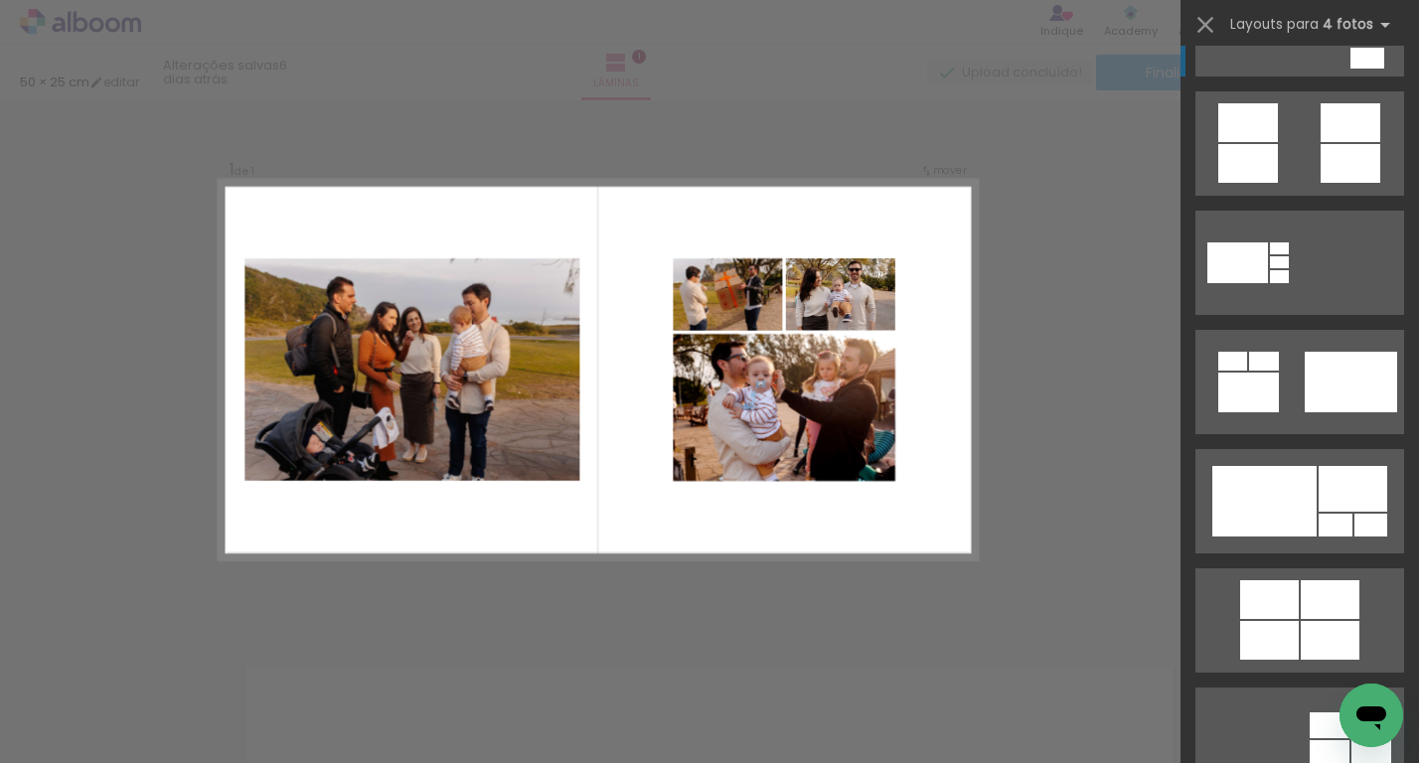
scroll to position [958, 0]
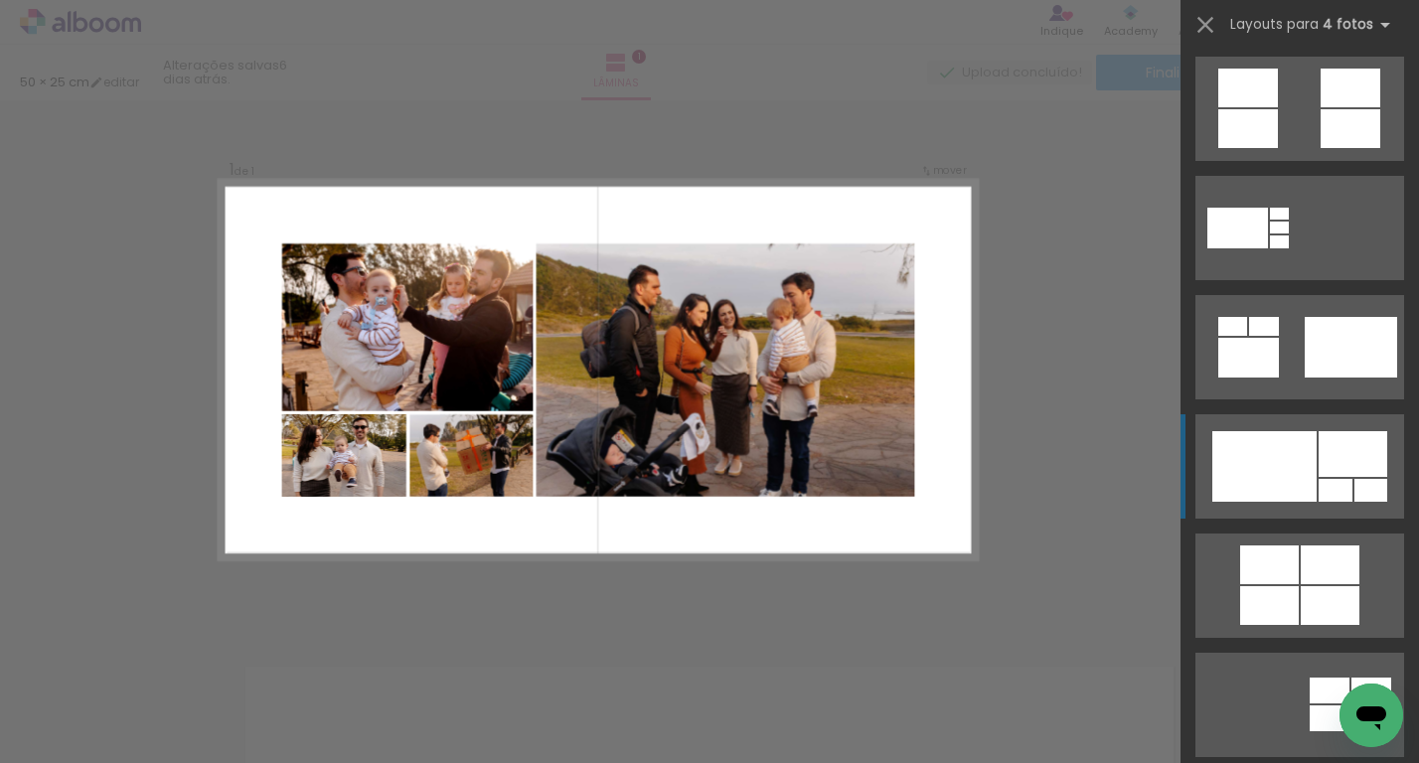
click at [1268, 440] on div at bounding box center [1264, 466] width 104 height 71
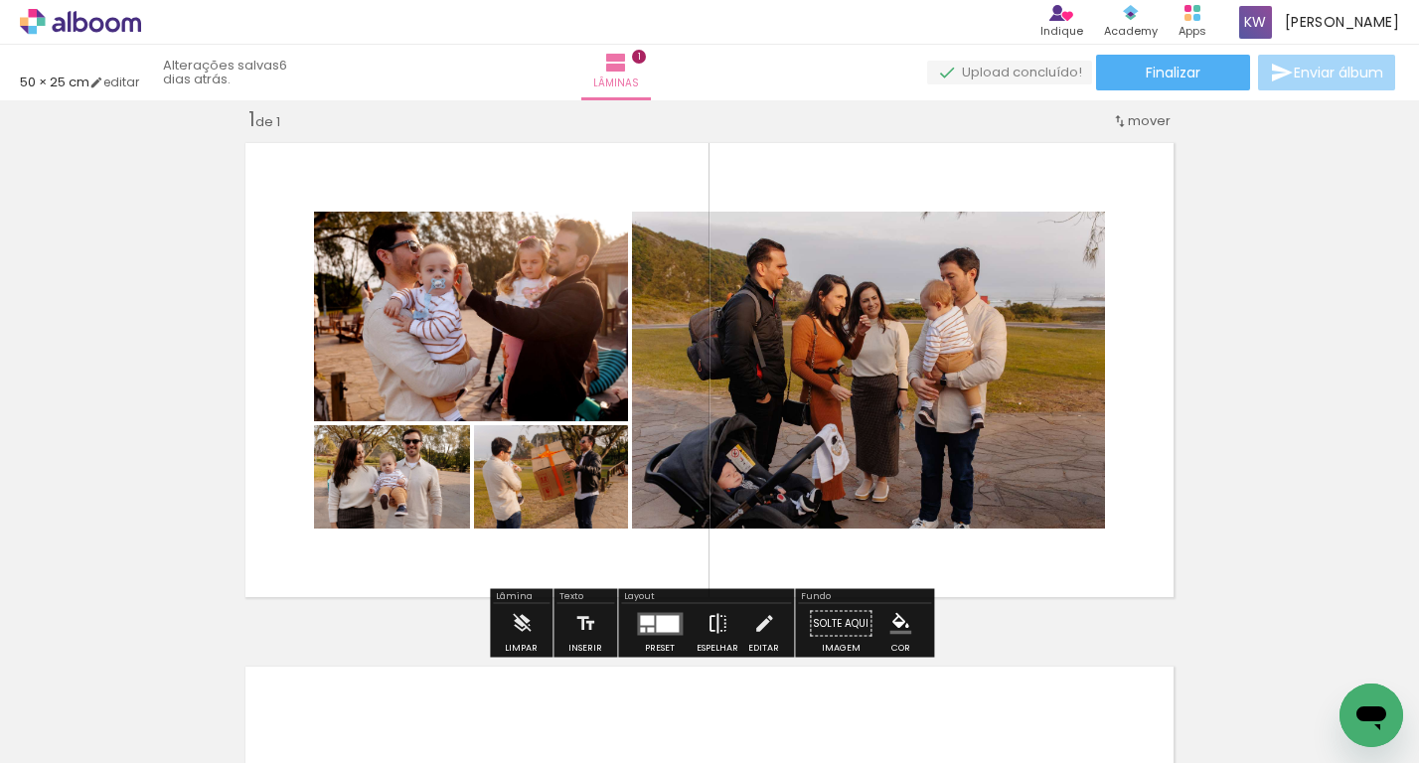
click at [711, 621] on iron-icon at bounding box center [718, 624] width 22 height 40
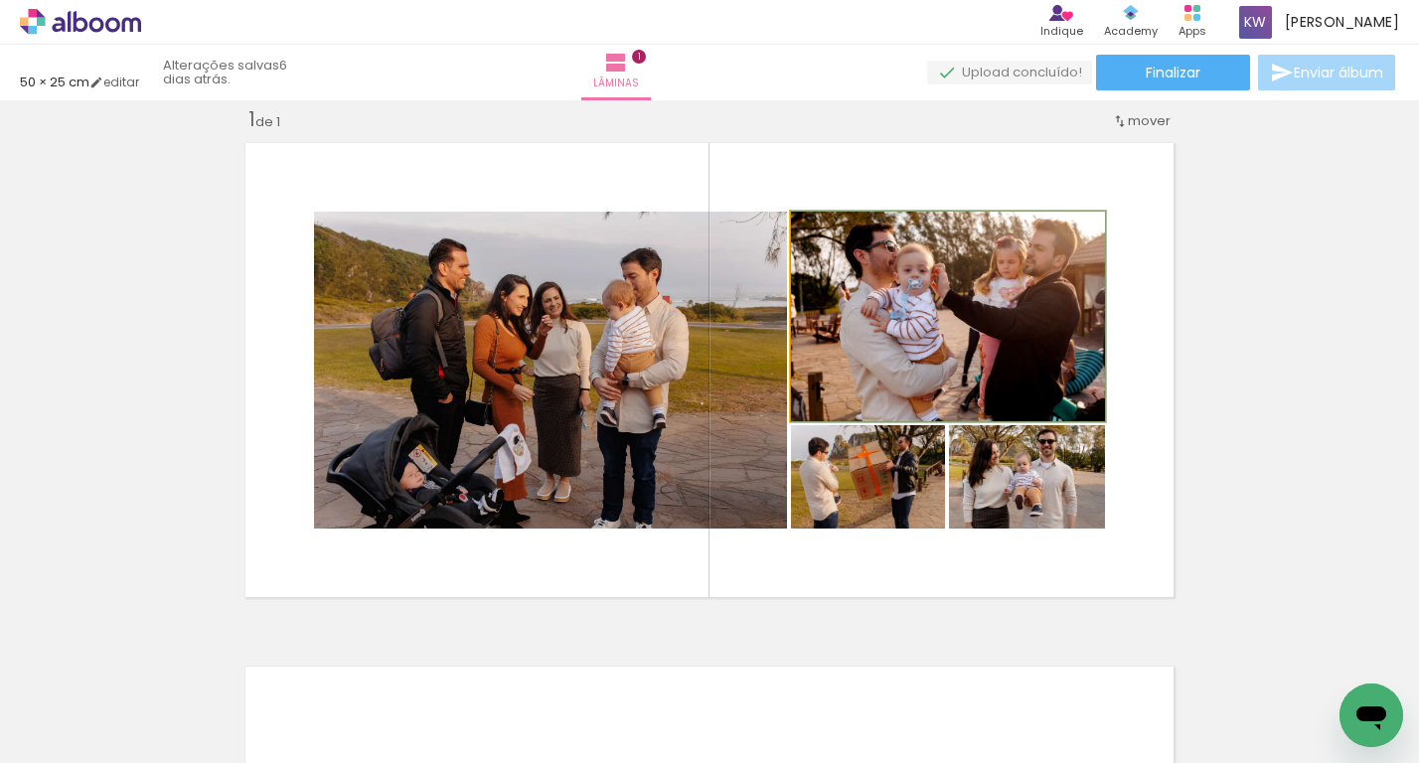
click at [857, 359] on quentale-photo at bounding box center [948, 317] width 314 height 210
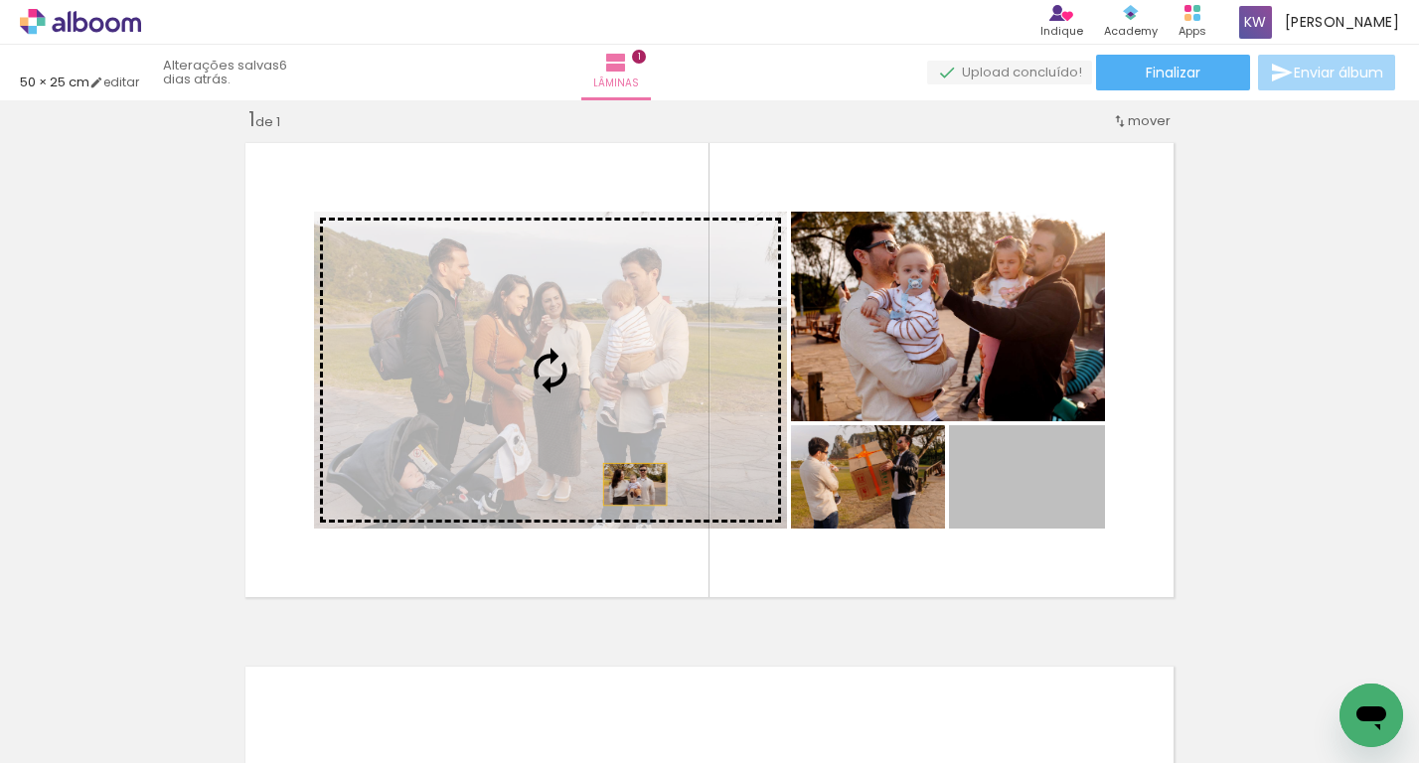
drag, startPoint x: 1070, startPoint y: 491, endPoint x: 589, endPoint y: 486, distance: 481.0
click at [0, 0] on slot at bounding box center [0, 0] width 0 height 0
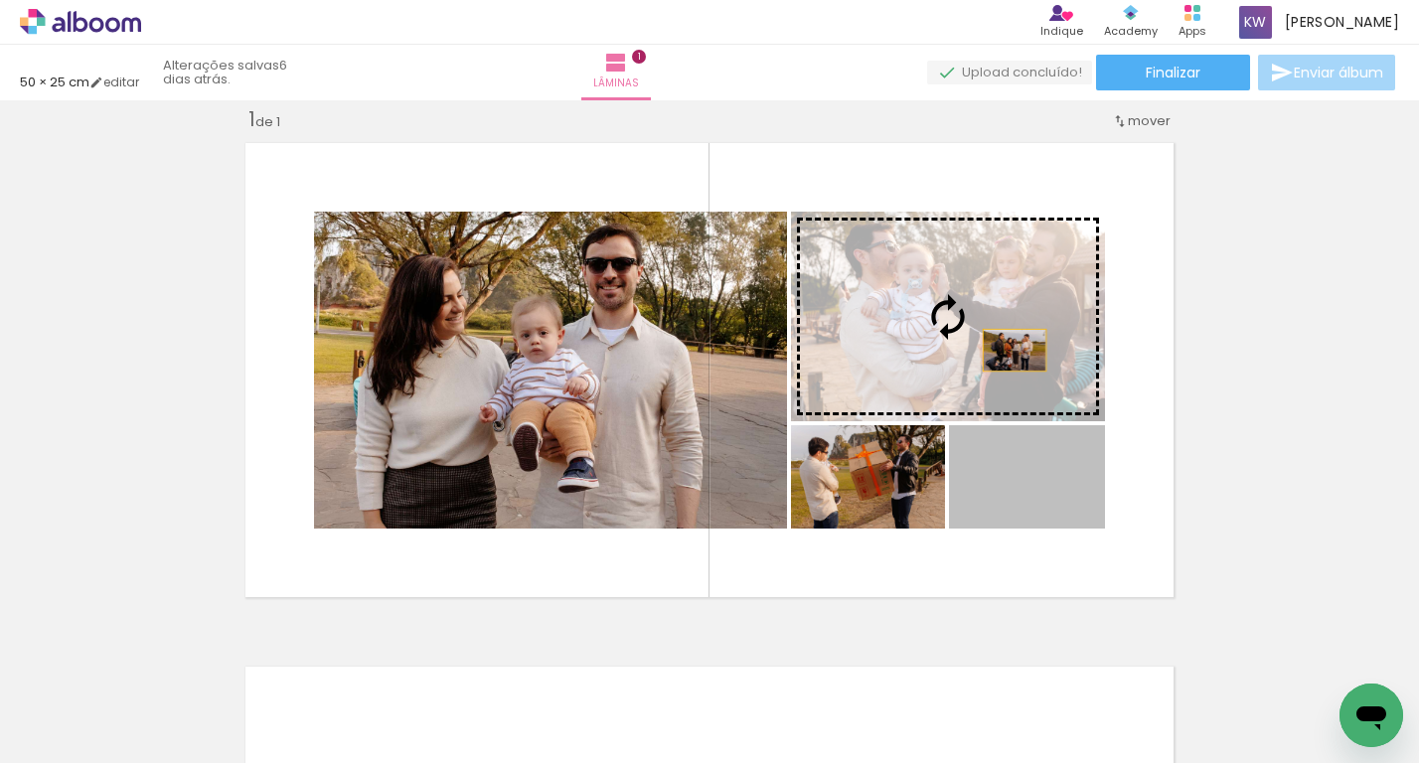
drag, startPoint x: 1045, startPoint y: 488, endPoint x: 1009, endPoint y: 343, distance: 149.7
click at [0, 0] on slot at bounding box center [0, 0] width 0 height 0
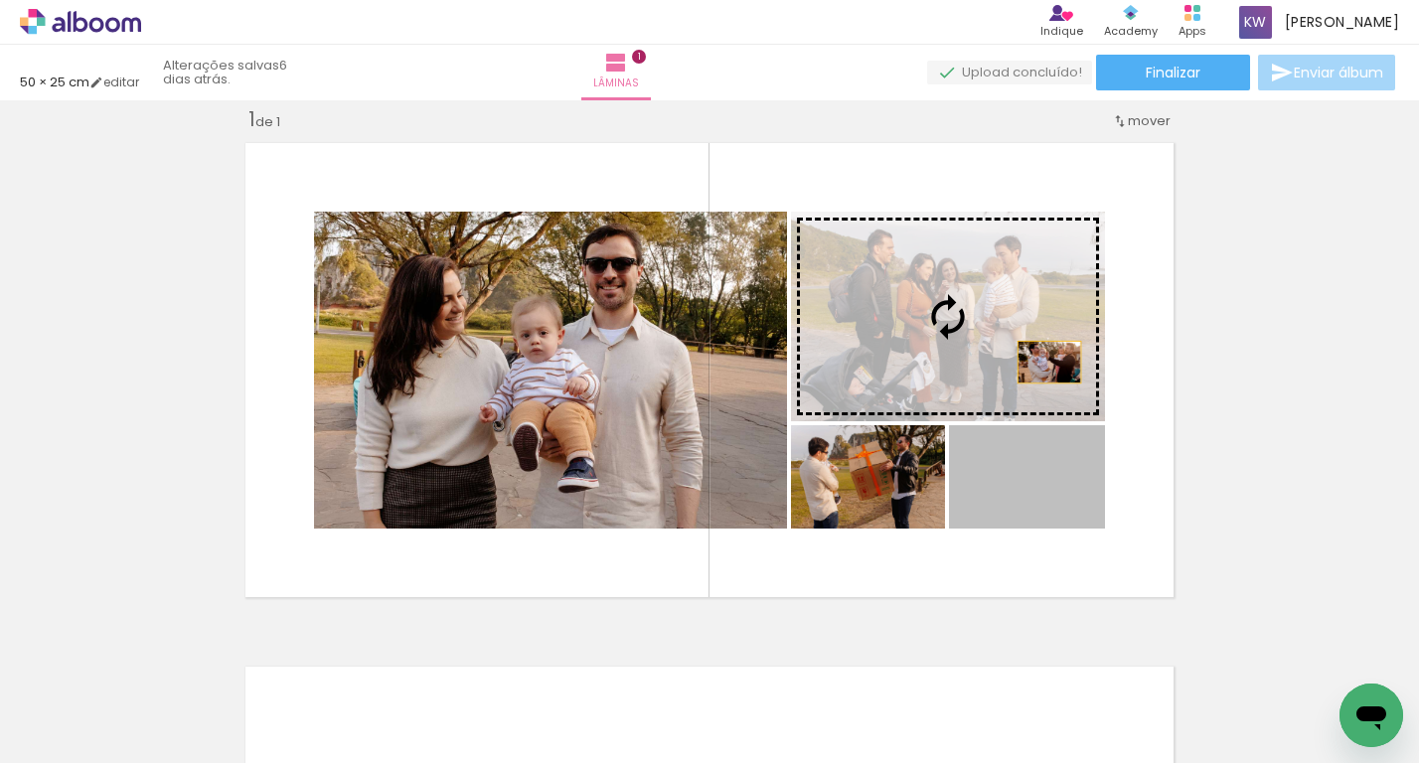
drag, startPoint x: 1067, startPoint y: 484, endPoint x: 1047, endPoint y: 361, distance: 124.8
click at [0, 0] on slot at bounding box center [0, 0] width 0 height 0
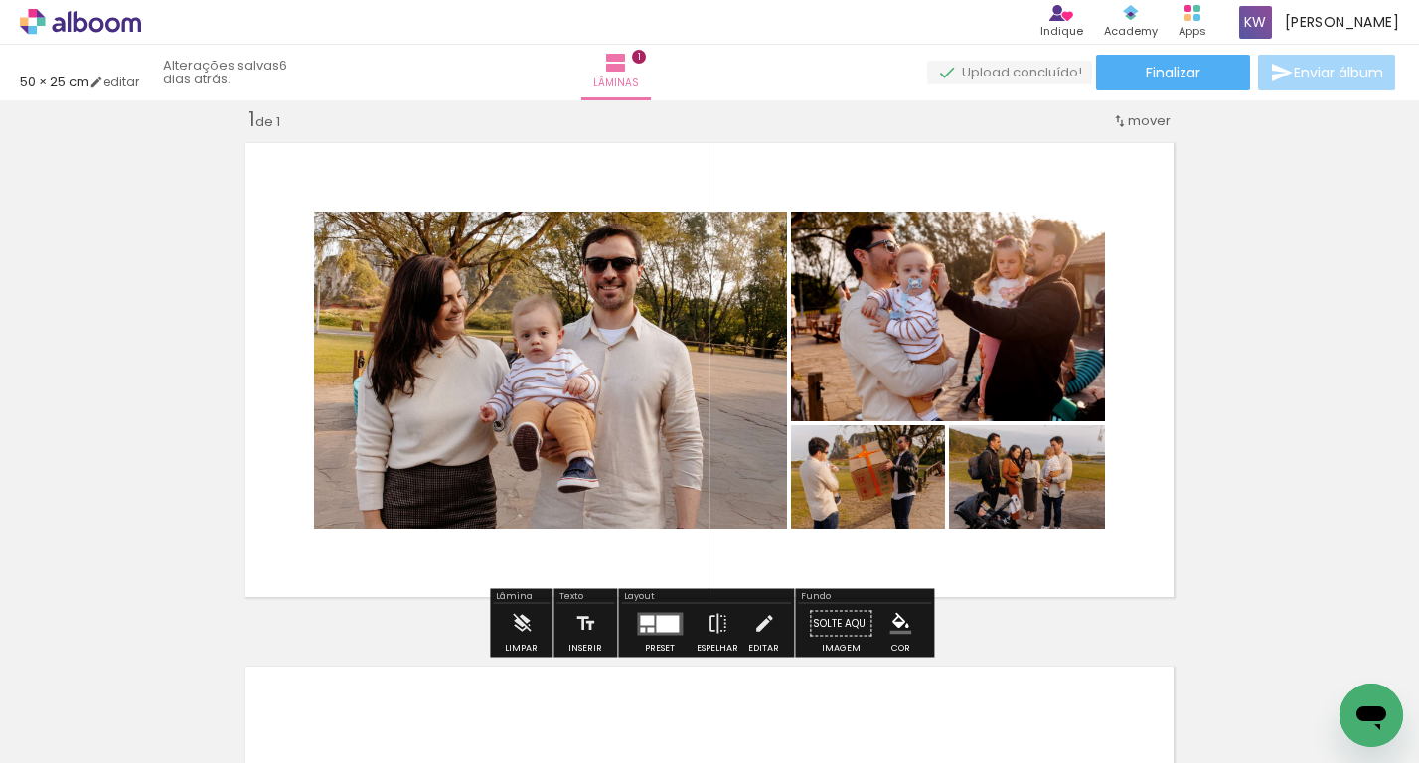
click at [1240, 345] on div "Inserir lâmina 1 de 1" at bounding box center [709, 606] width 1419 height 1048
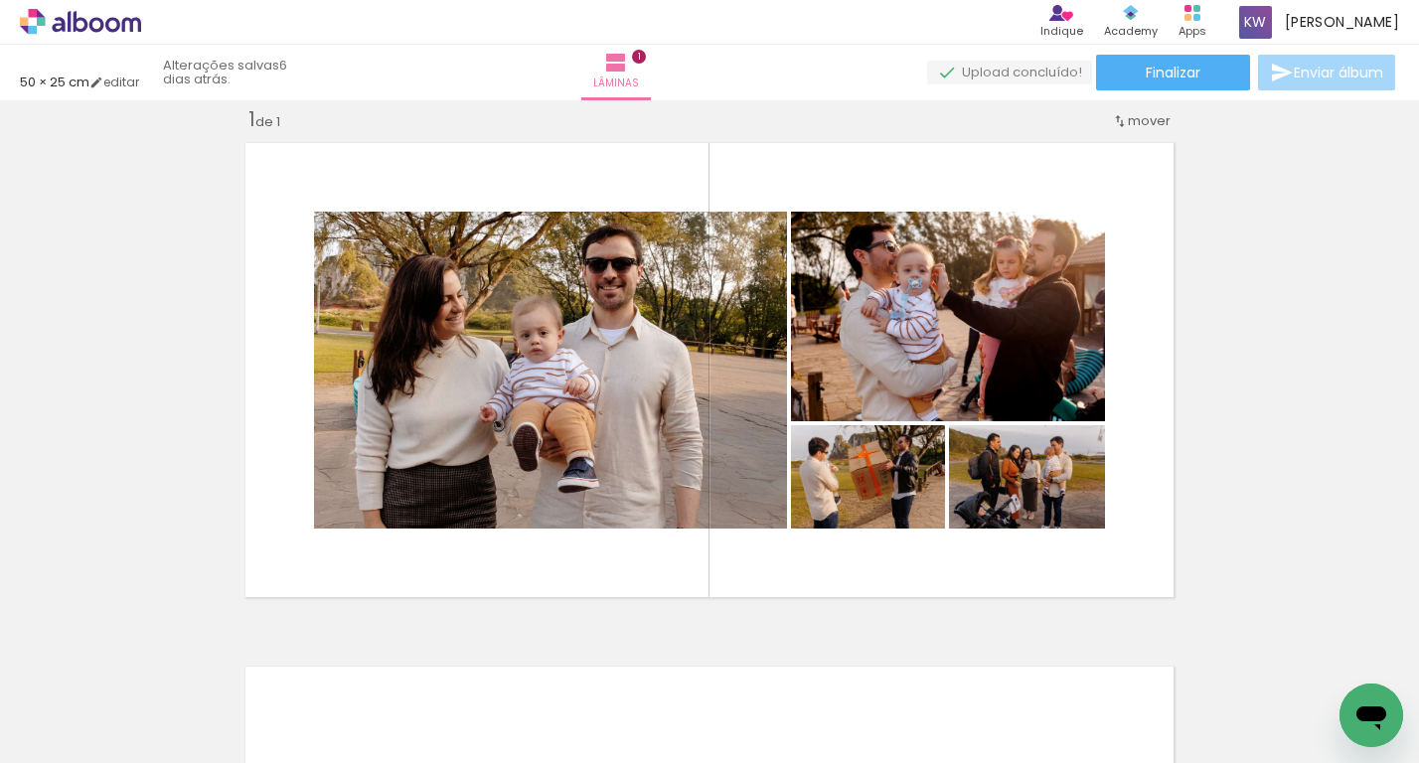
click at [1240, 345] on div "Inserir lâmina 1 de 1" at bounding box center [709, 606] width 1419 height 1048
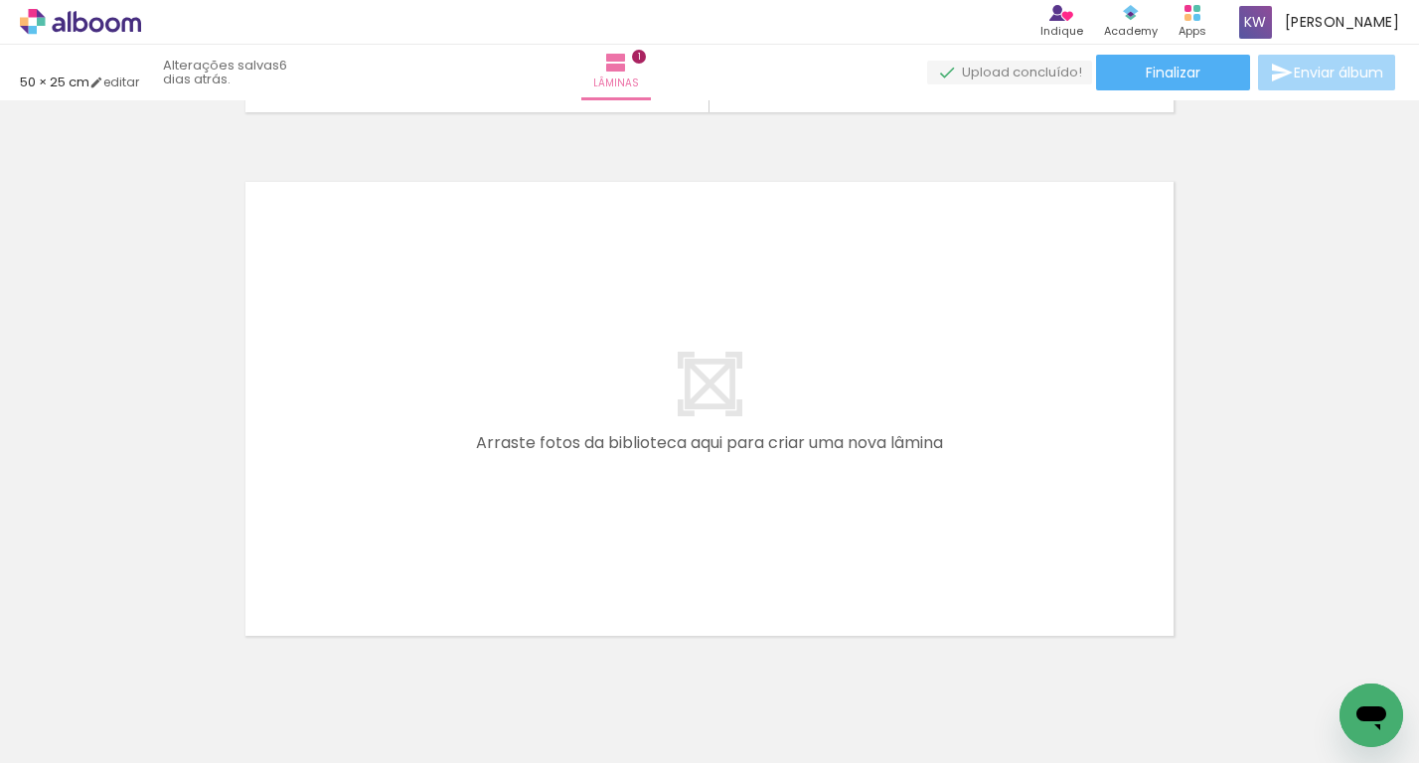
scroll to position [0, 1418]
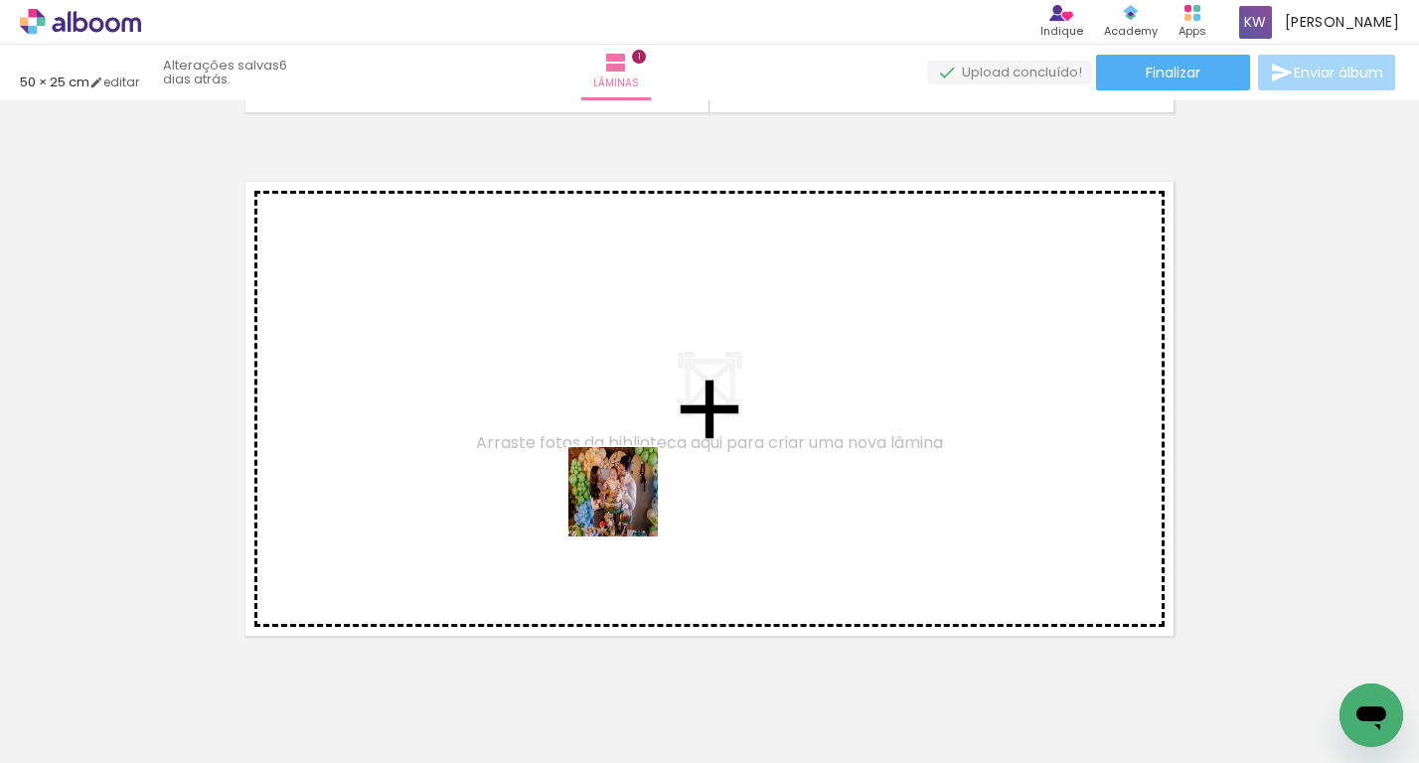
drag, startPoint x: 793, startPoint y: 712, endPoint x: 603, endPoint y: 481, distance: 298.6
click at [603, 481] on quentale-workspace at bounding box center [709, 381] width 1419 height 763
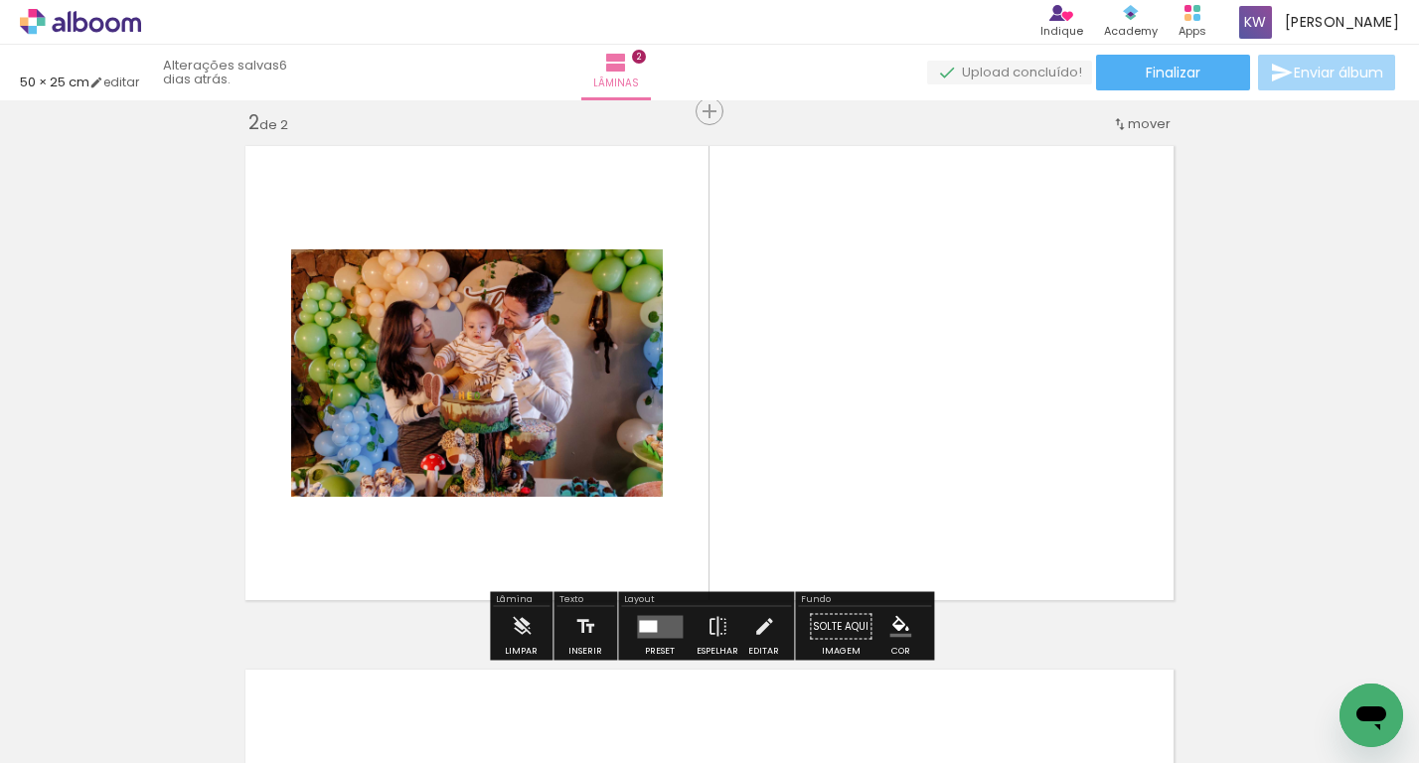
scroll to position [549, 0]
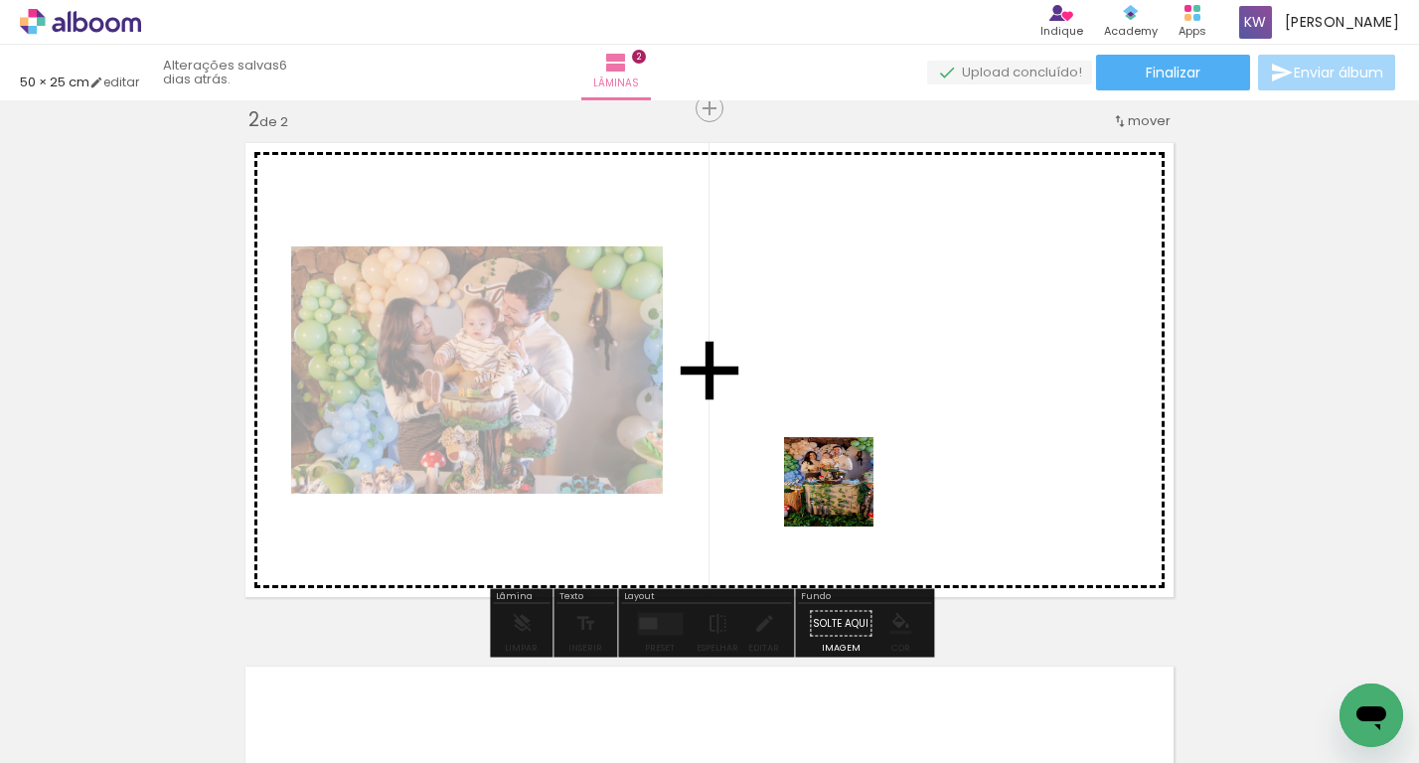
drag, startPoint x: 702, startPoint y: 720, endPoint x: 873, endPoint y: 469, distance: 303.2
click at [873, 469] on quentale-workspace at bounding box center [709, 381] width 1419 height 763
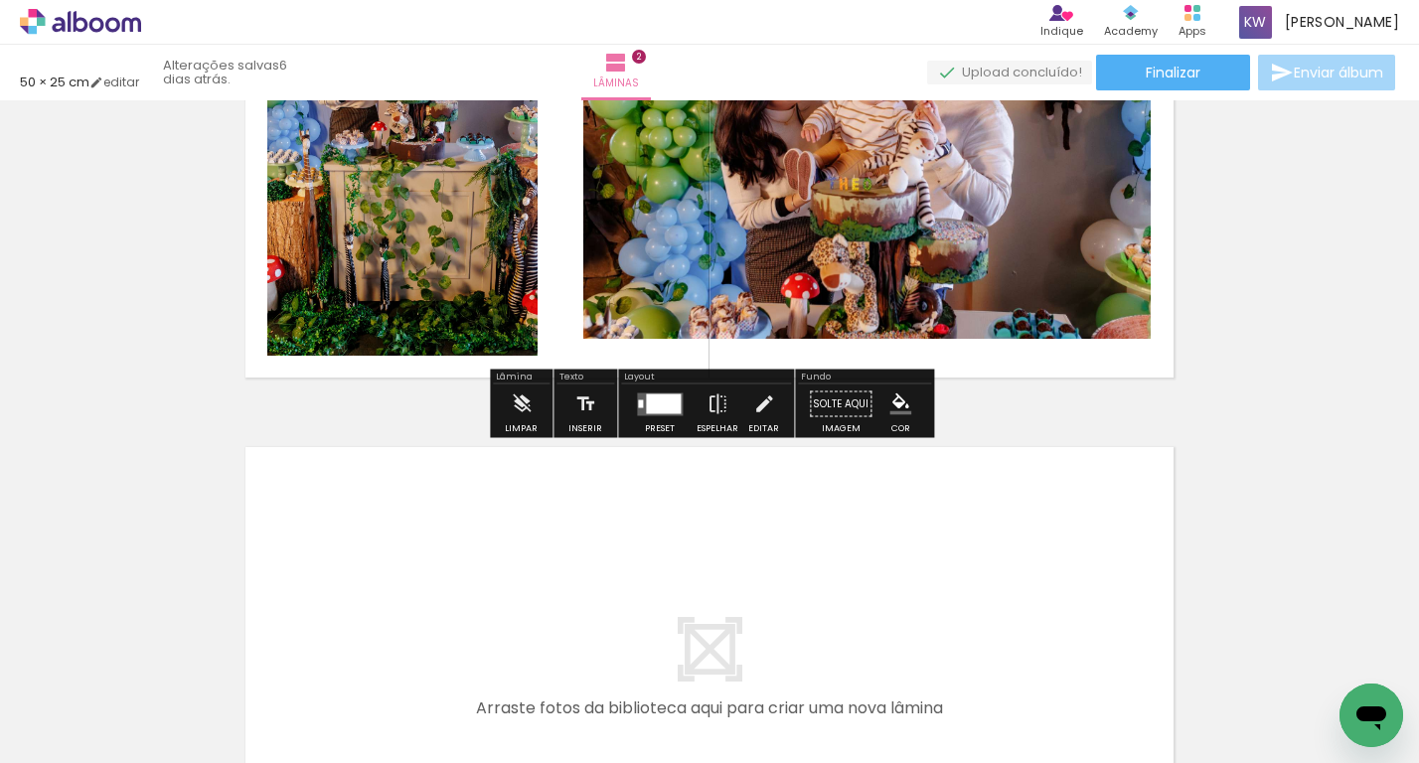
scroll to position [846, 0]
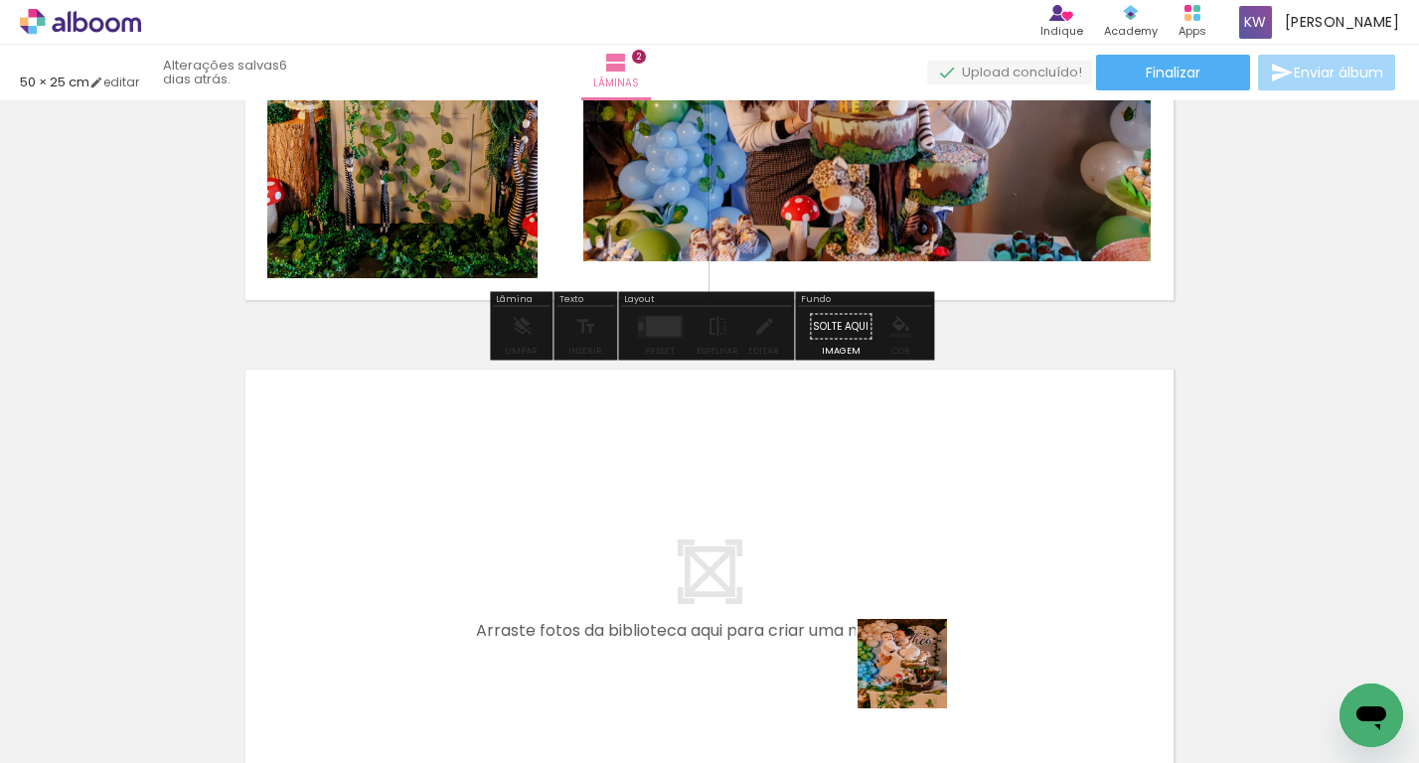
drag, startPoint x: 917, startPoint y: 718, endPoint x: 926, endPoint y: 582, distance: 135.5
click at [926, 582] on quentale-workspace at bounding box center [709, 381] width 1419 height 763
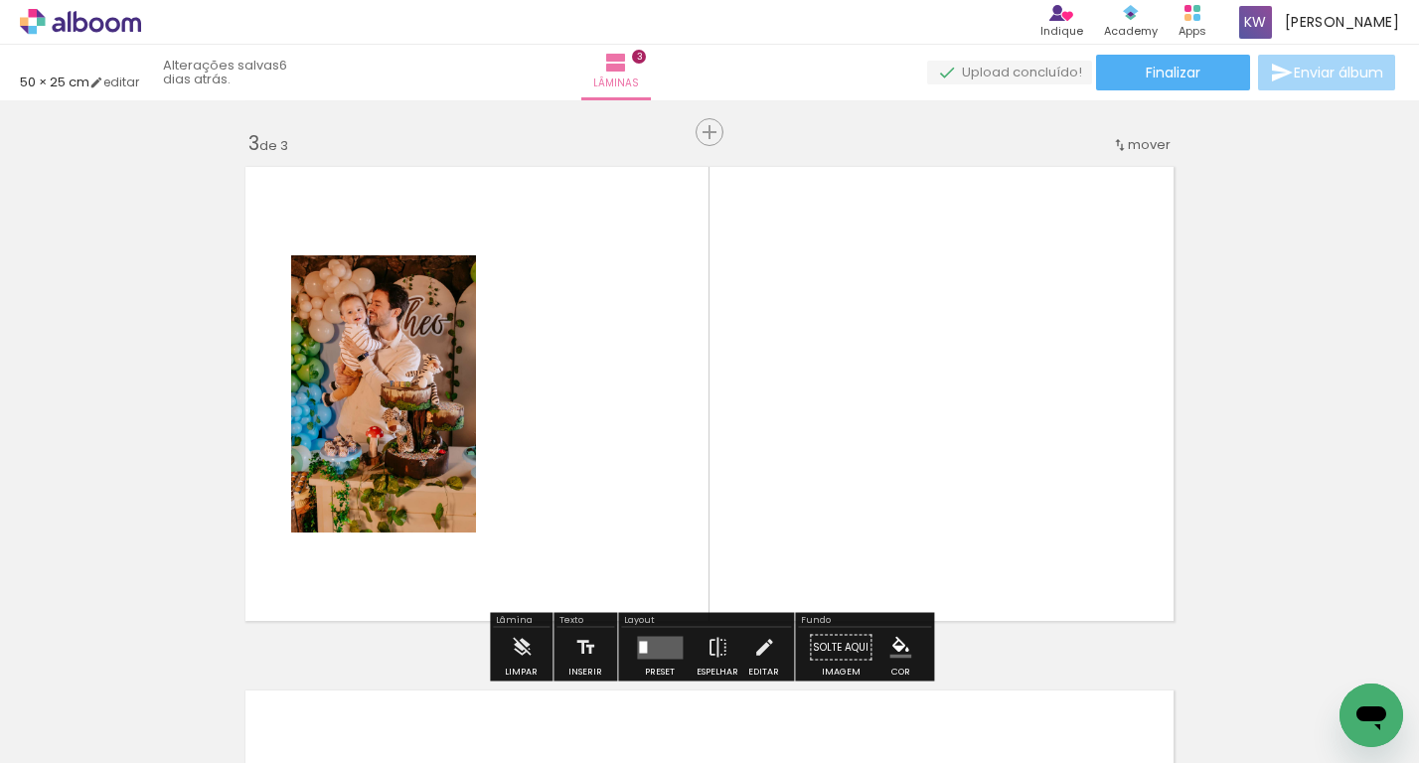
scroll to position [1072, 0]
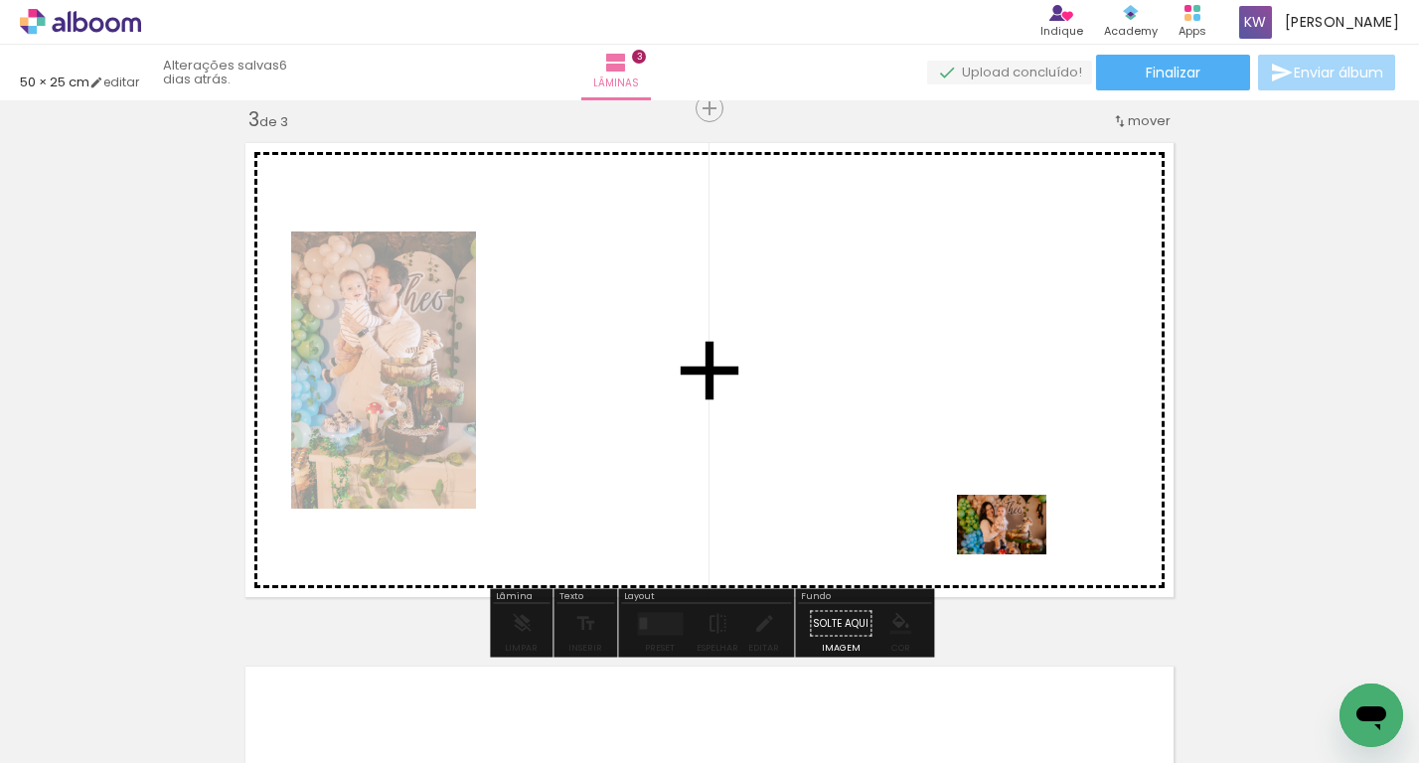
drag, startPoint x: 1017, startPoint y: 696, endPoint x: 1014, endPoint y: 548, distance: 148.1
click at [1014, 548] on quentale-workspace at bounding box center [709, 381] width 1419 height 763
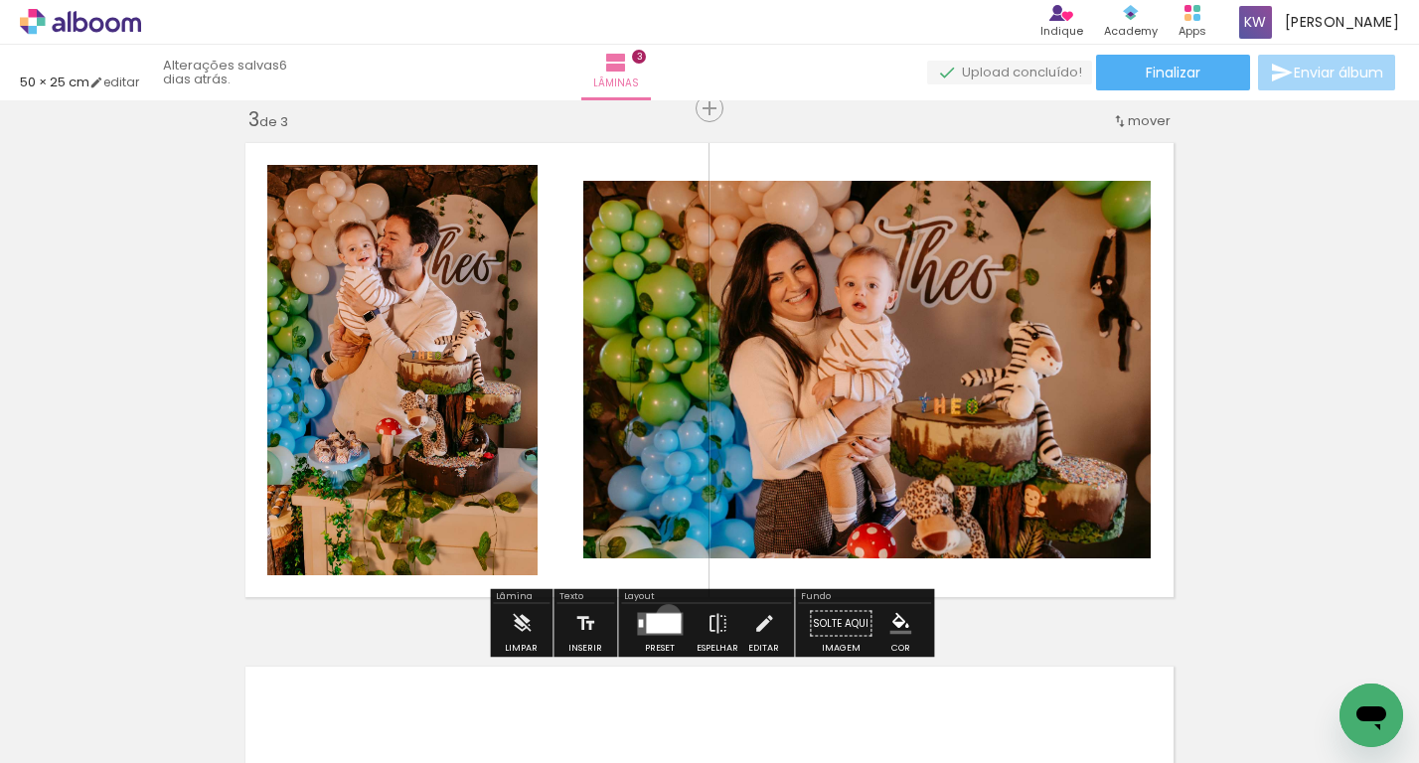
click at [664, 616] on div at bounding box center [663, 623] width 35 height 20
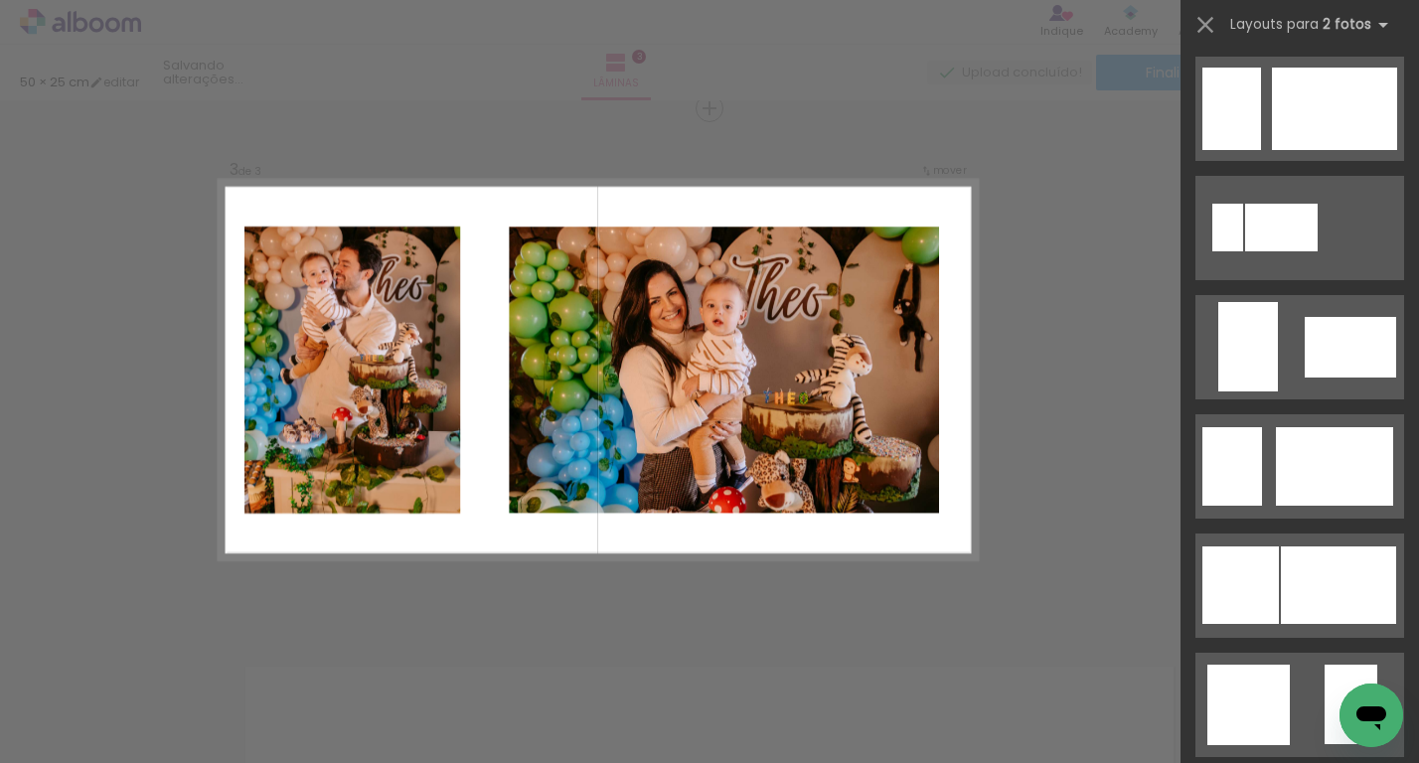
scroll to position [1382, 0]
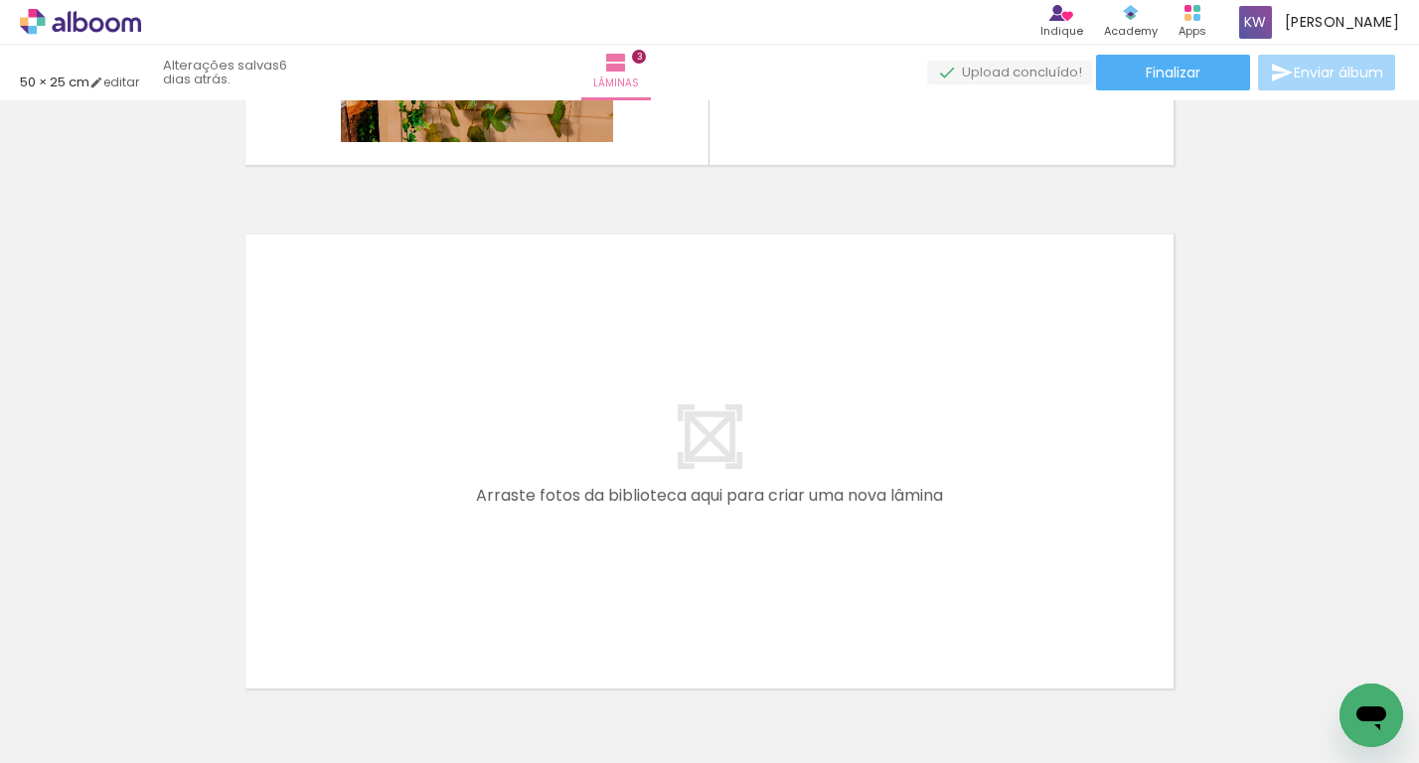
scroll to position [0, 1866]
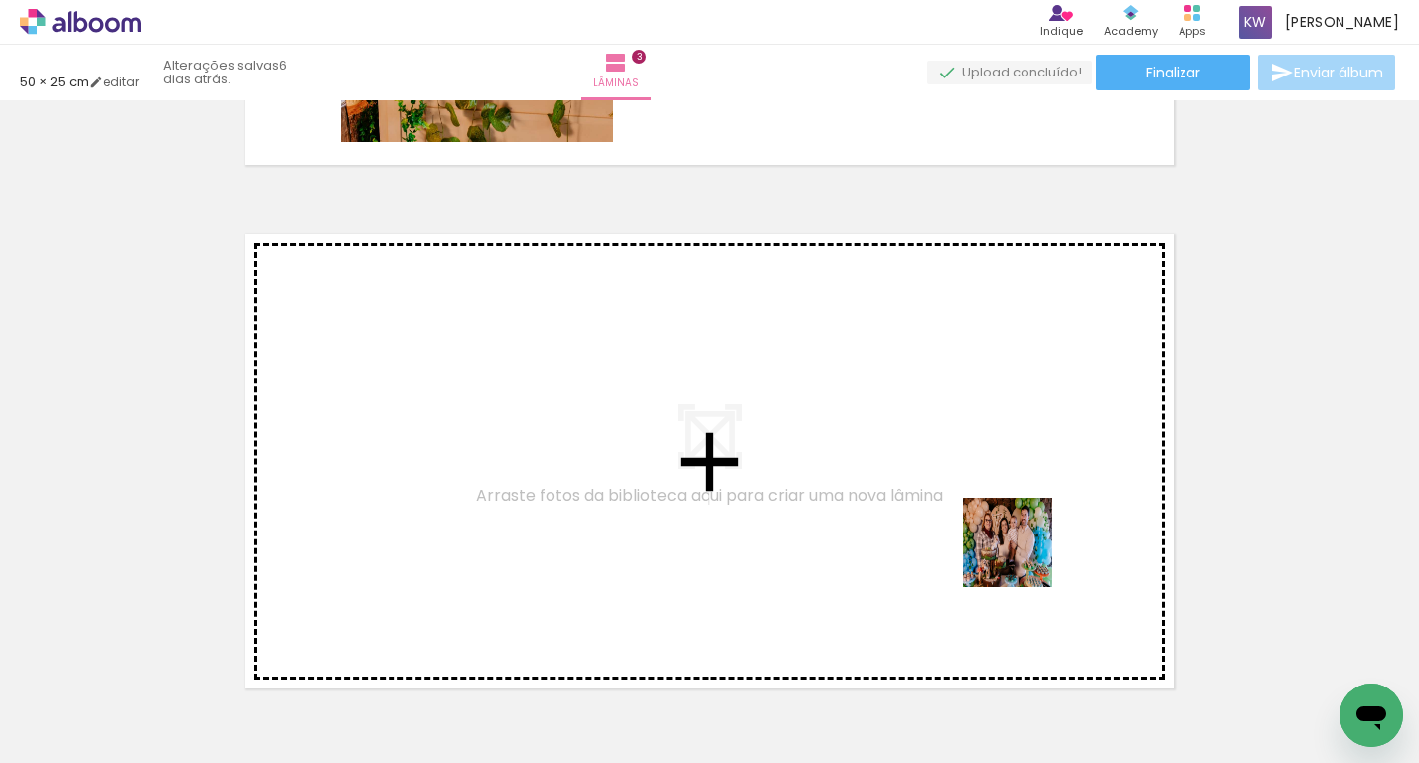
drag, startPoint x: 1126, startPoint y: 697, endPoint x: 1018, endPoint y: 554, distance: 179.5
click at [1018, 554] on quentale-workspace at bounding box center [709, 381] width 1419 height 763
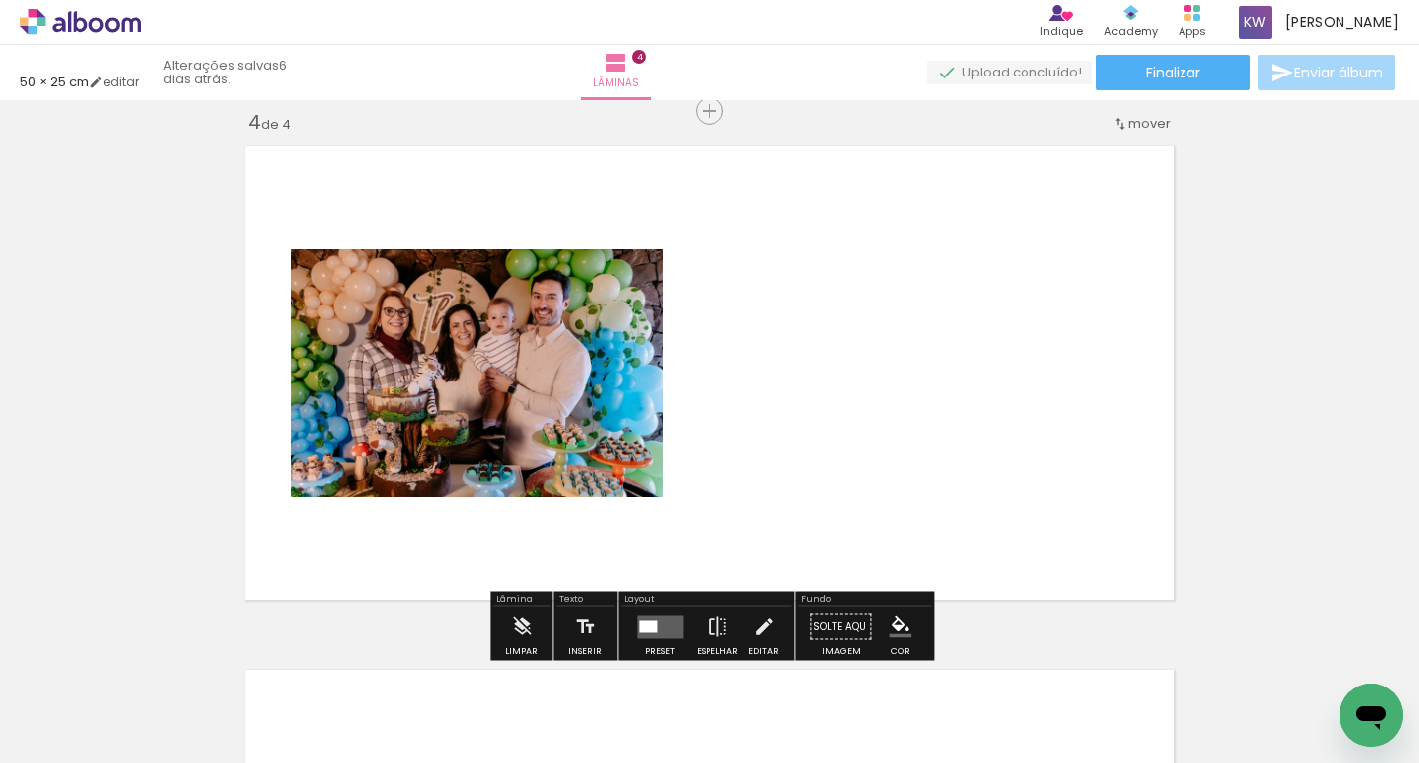
scroll to position [1596, 0]
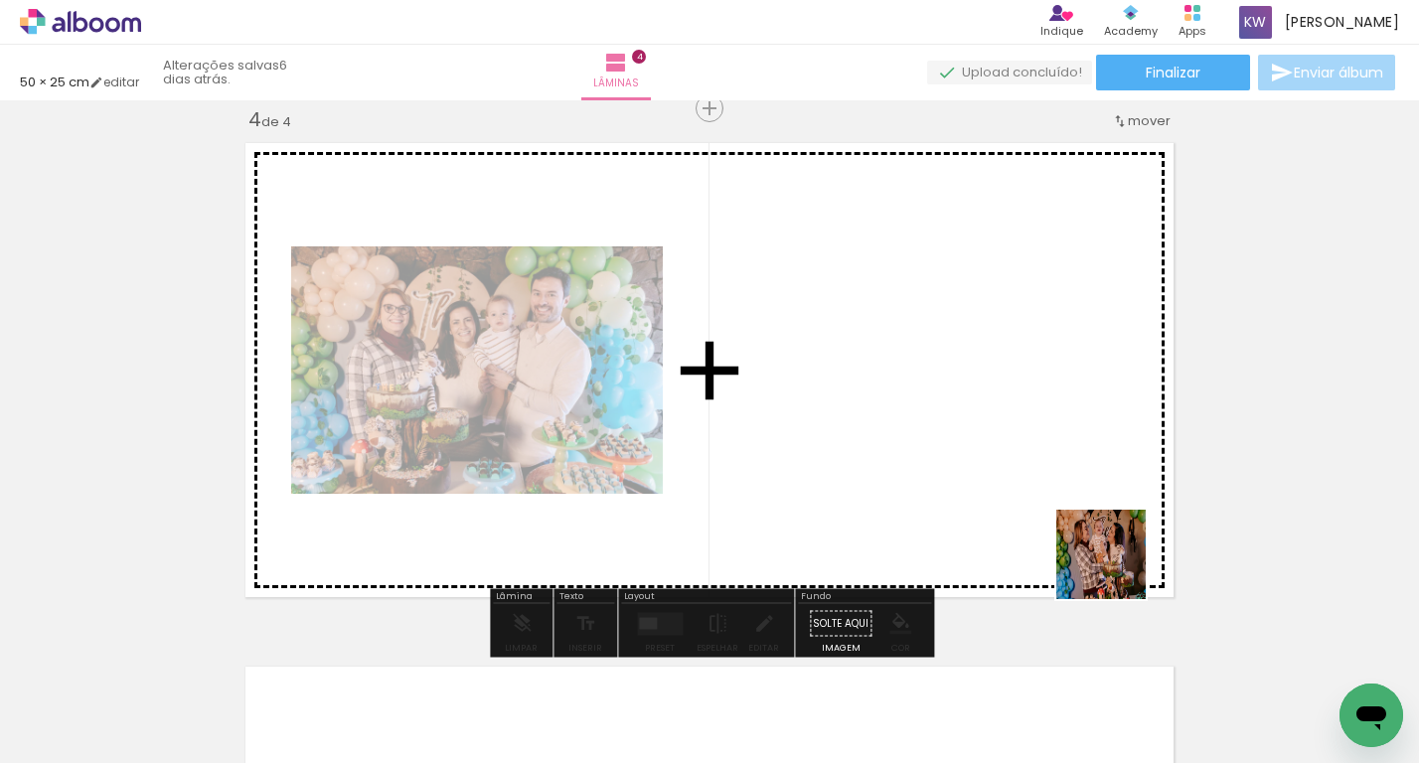
drag, startPoint x: 1253, startPoint y: 717, endPoint x: 1094, endPoint y: 541, distance: 237.1
click at [1094, 541] on quentale-workspace at bounding box center [709, 381] width 1419 height 763
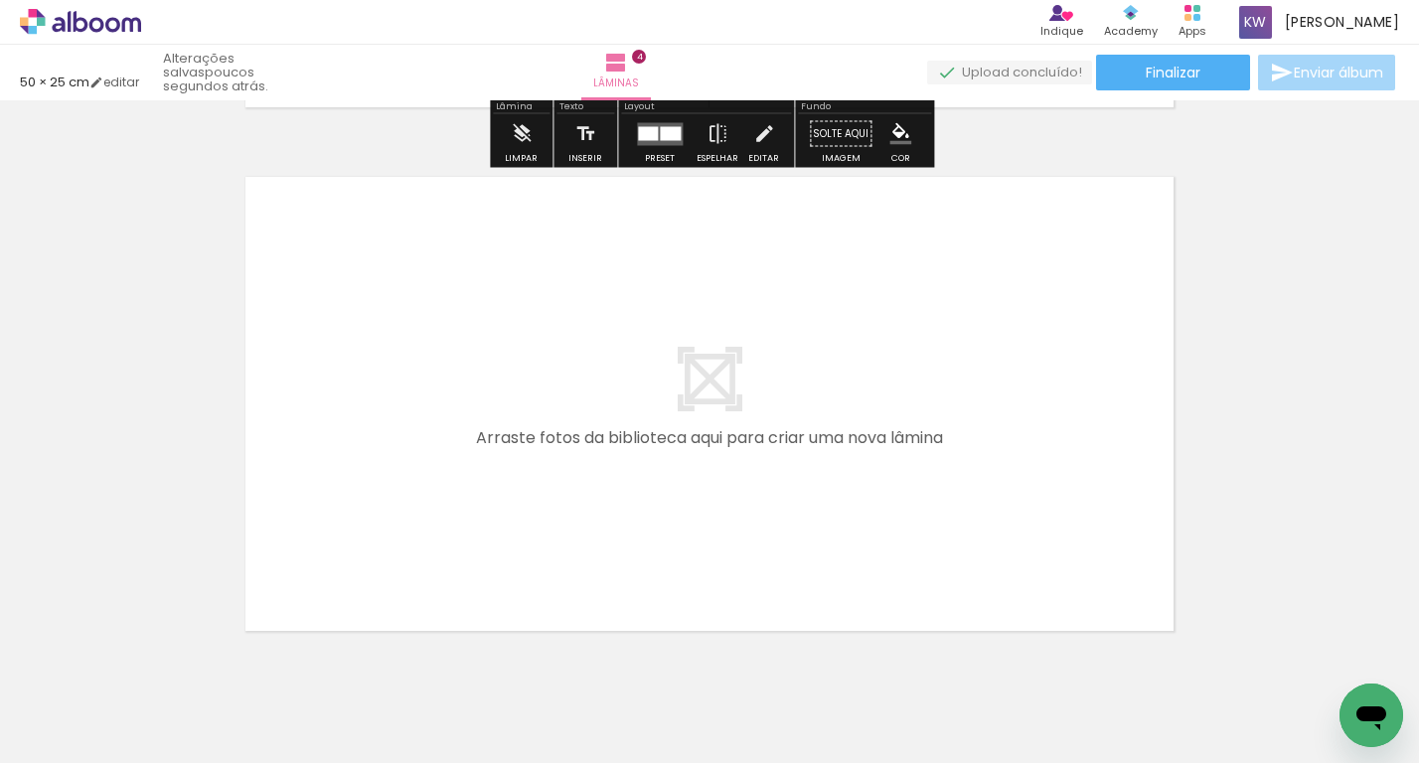
scroll to position [2097, 0]
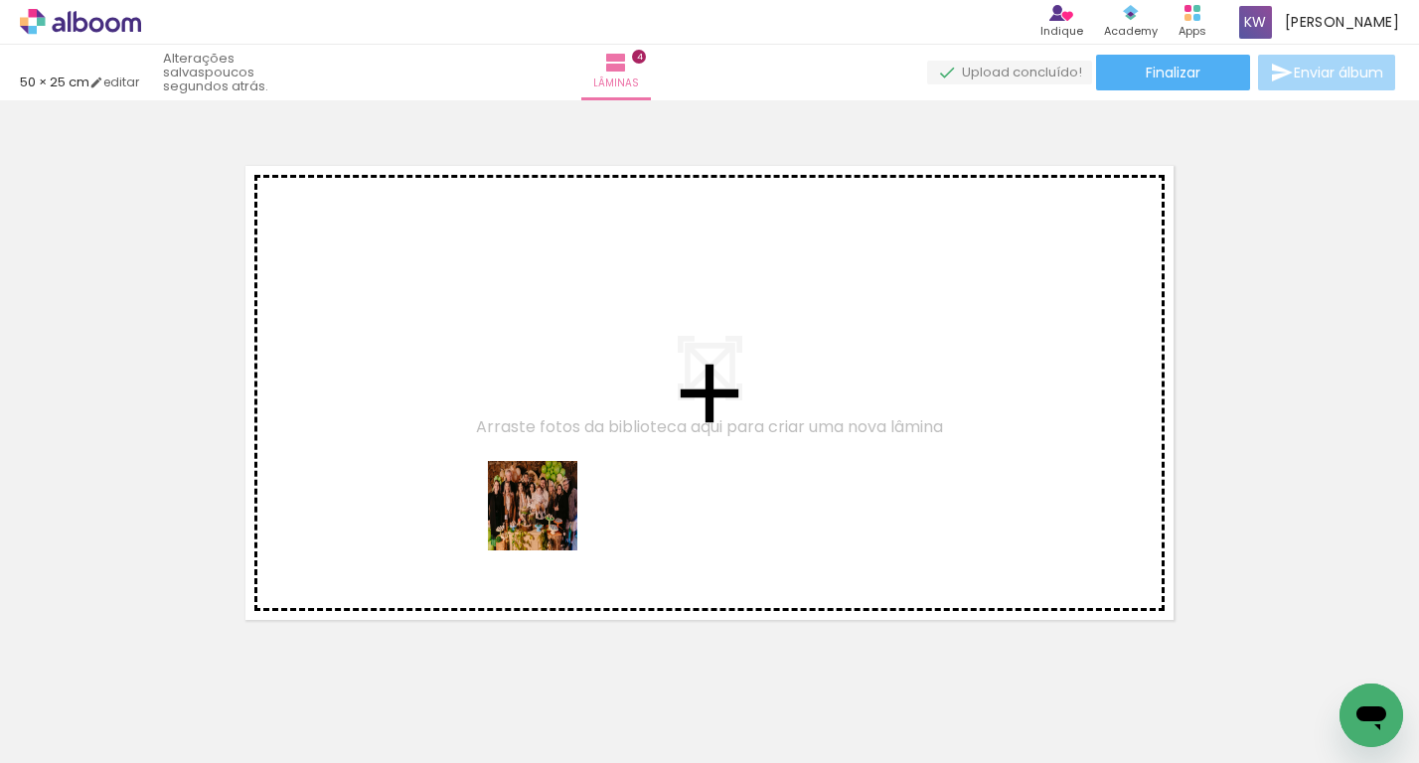
drag, startPoint x: 544, startPoint y: 701, endPoint x: 549, endPoint y: 512, distance: 188.9
click at [549, 512] on quentale-workspace at bounding box center [709, 381] width 1419 height 763
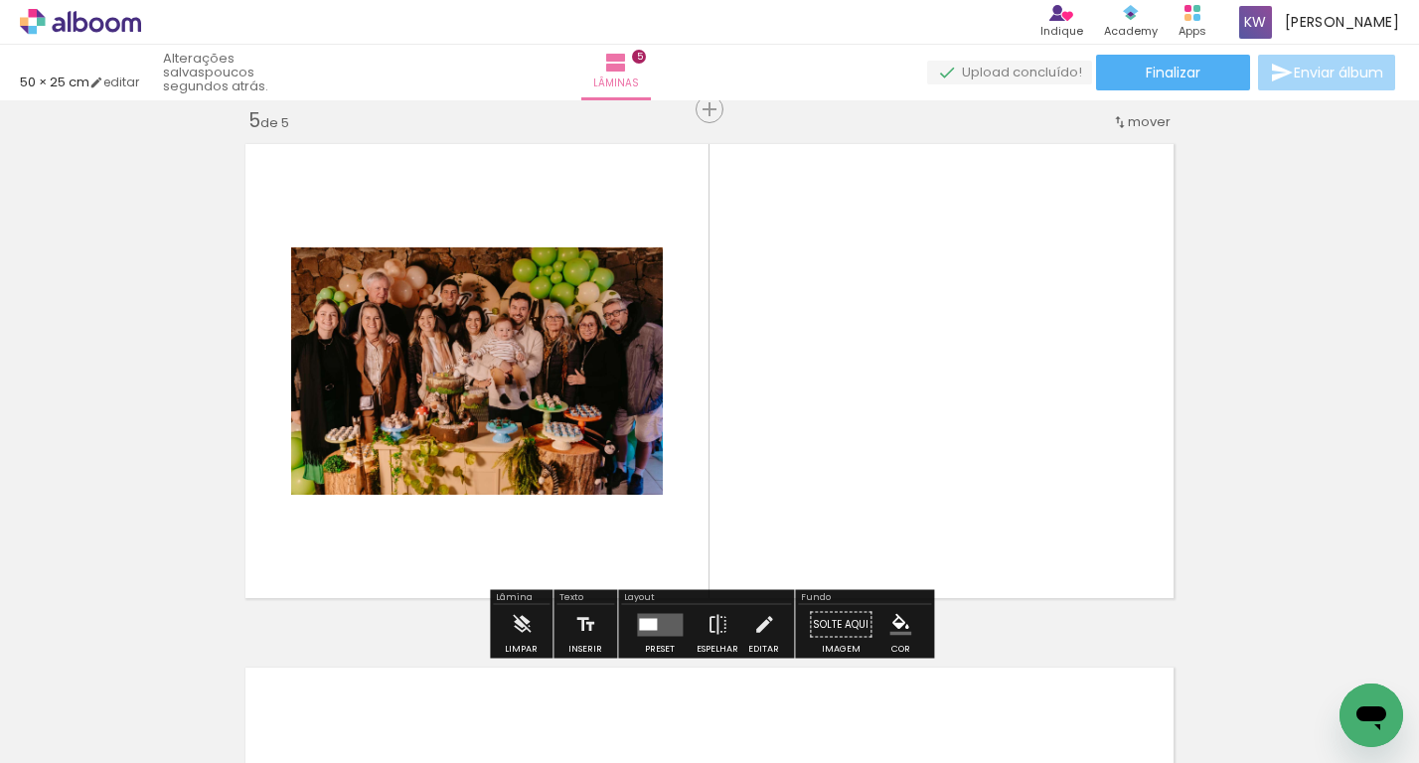
scroll to position [2120, 0]
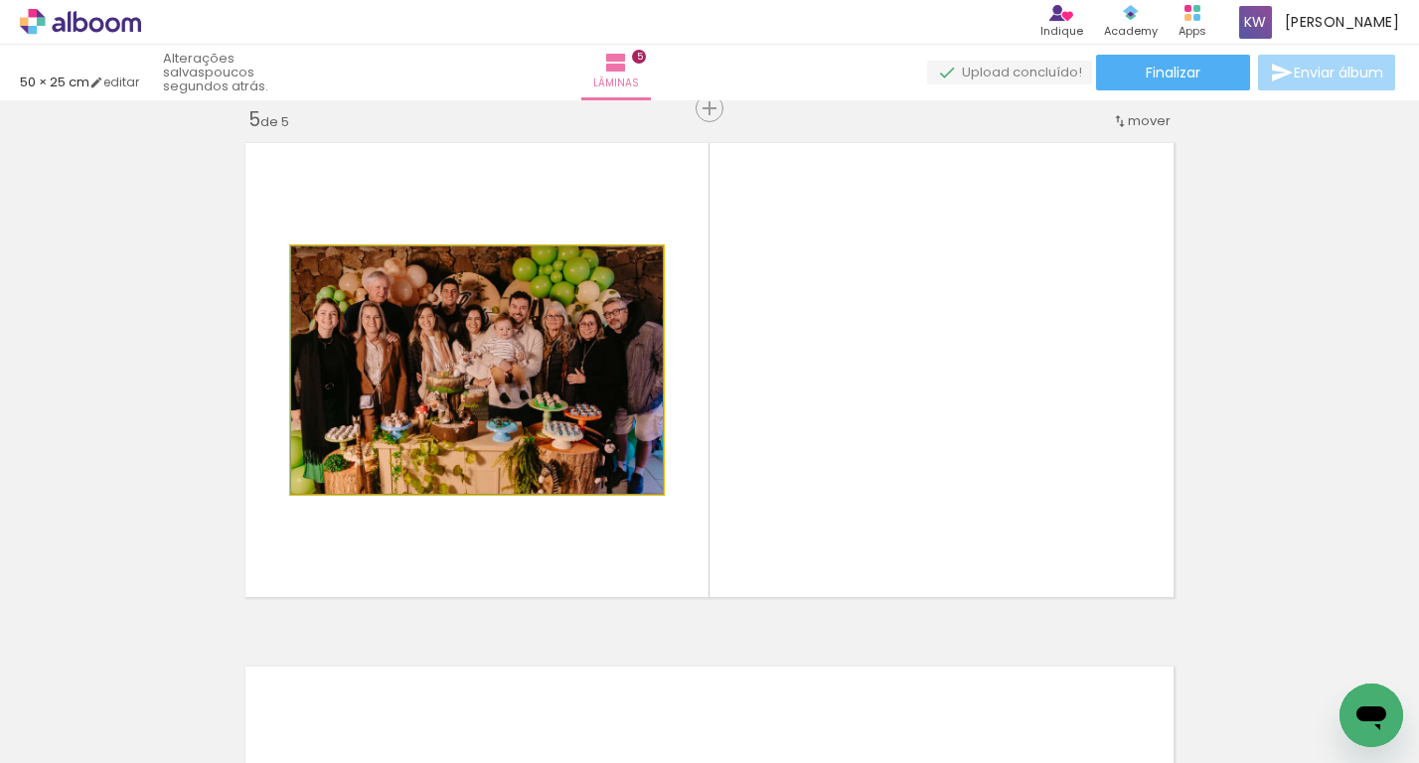
click at [369, 325] on quentale-photo at bounding box center [477, 369] width 372 height 247
click at [409, 329] on quentale-photo at bounding box center [477, 369] width 372 height 247
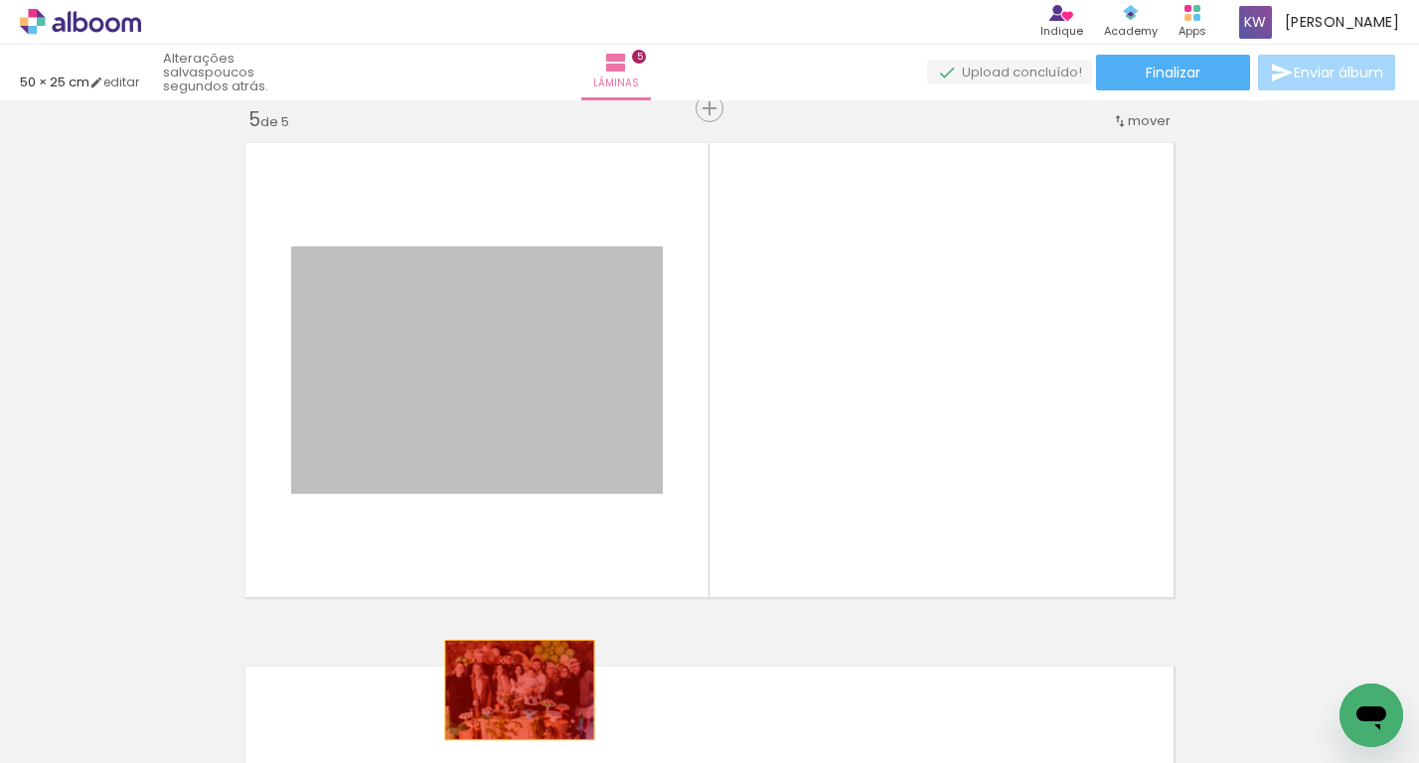
drag, startPoint x: 456, startPoint y: 337, endPoint x: 520, endPoint y: 685, distance: 353.6
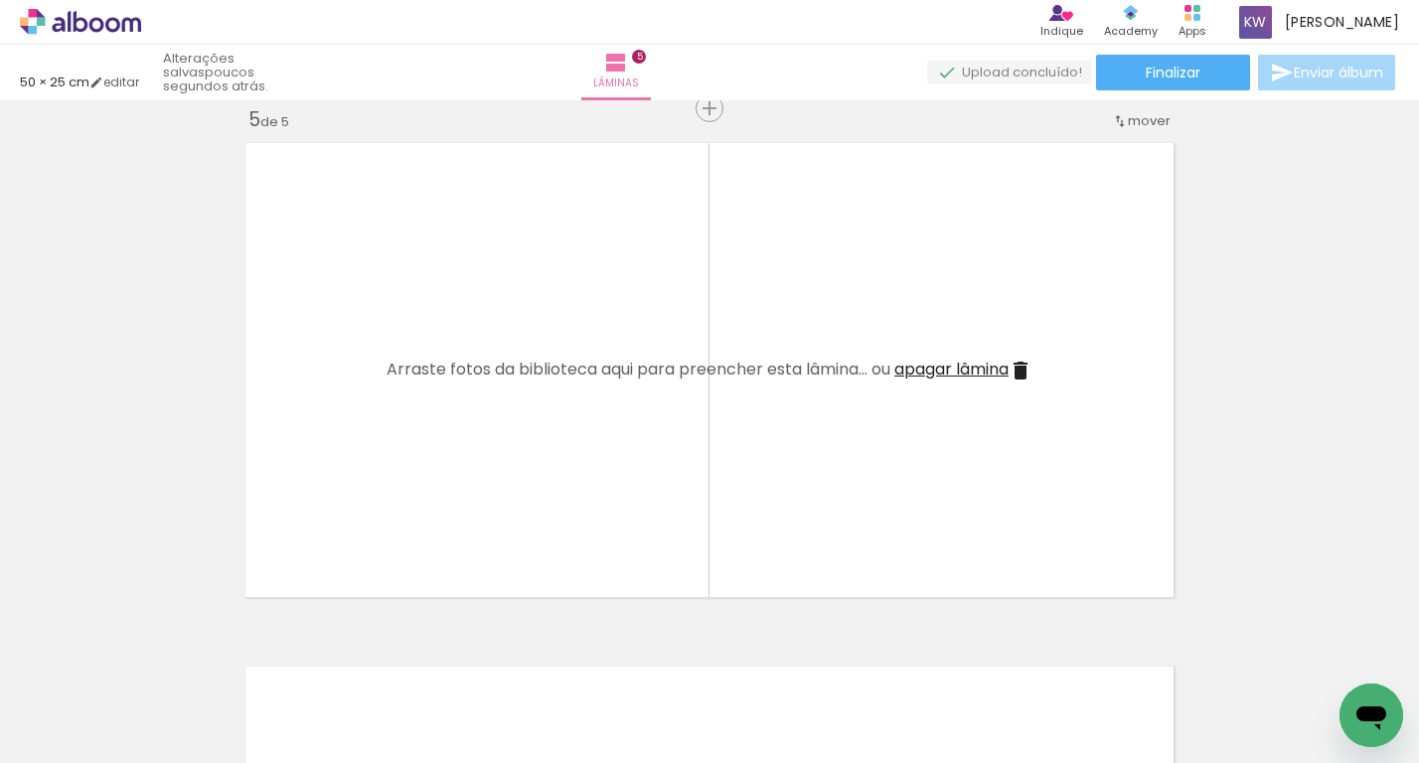
scroll to position [0, 1004]
drag, startPoint x: 987, startPoint y: 670, endPoint x: 988, endPoint y: 514, distance: 156.0
click at [988, 514] on quentale-workspace at bounding box center [709, 381] width 1419 height 763
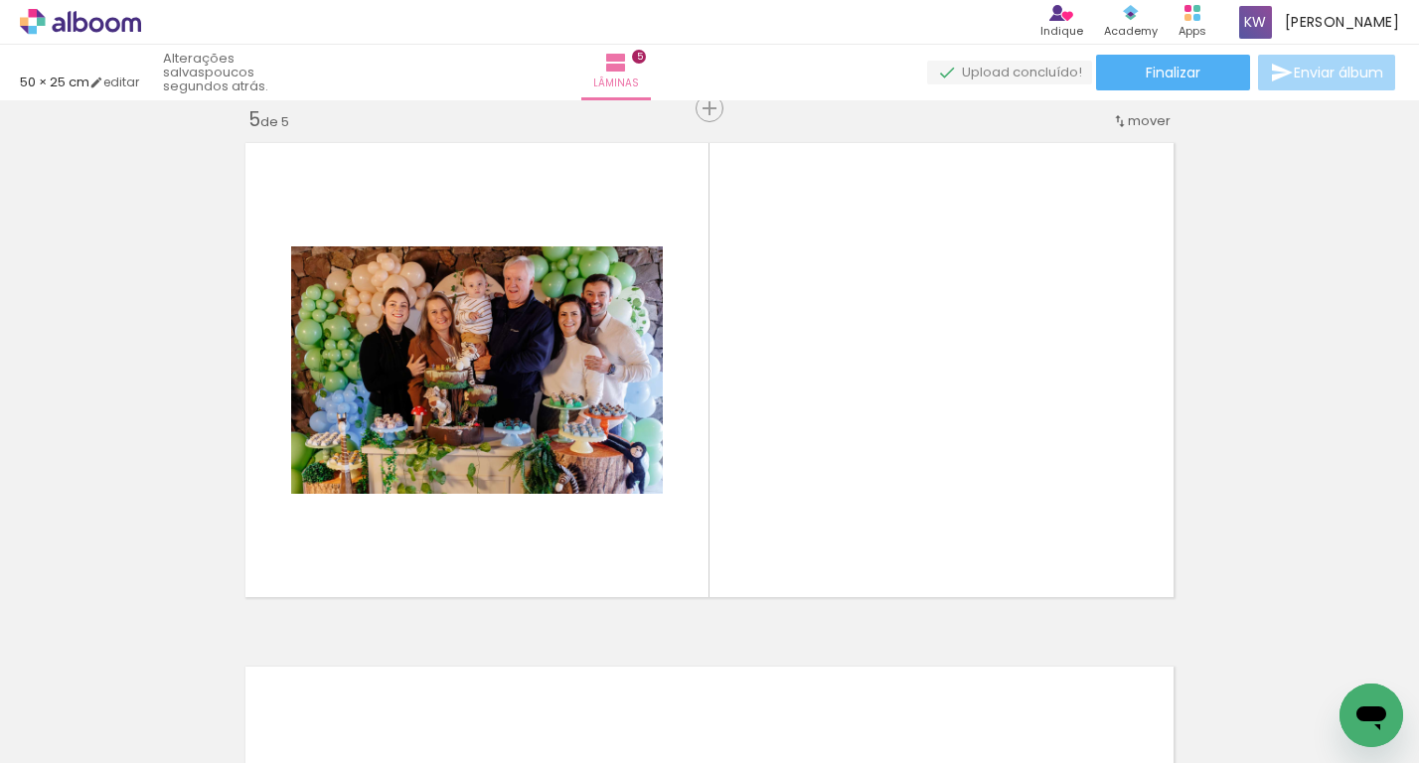
scroll to position [0, 214]
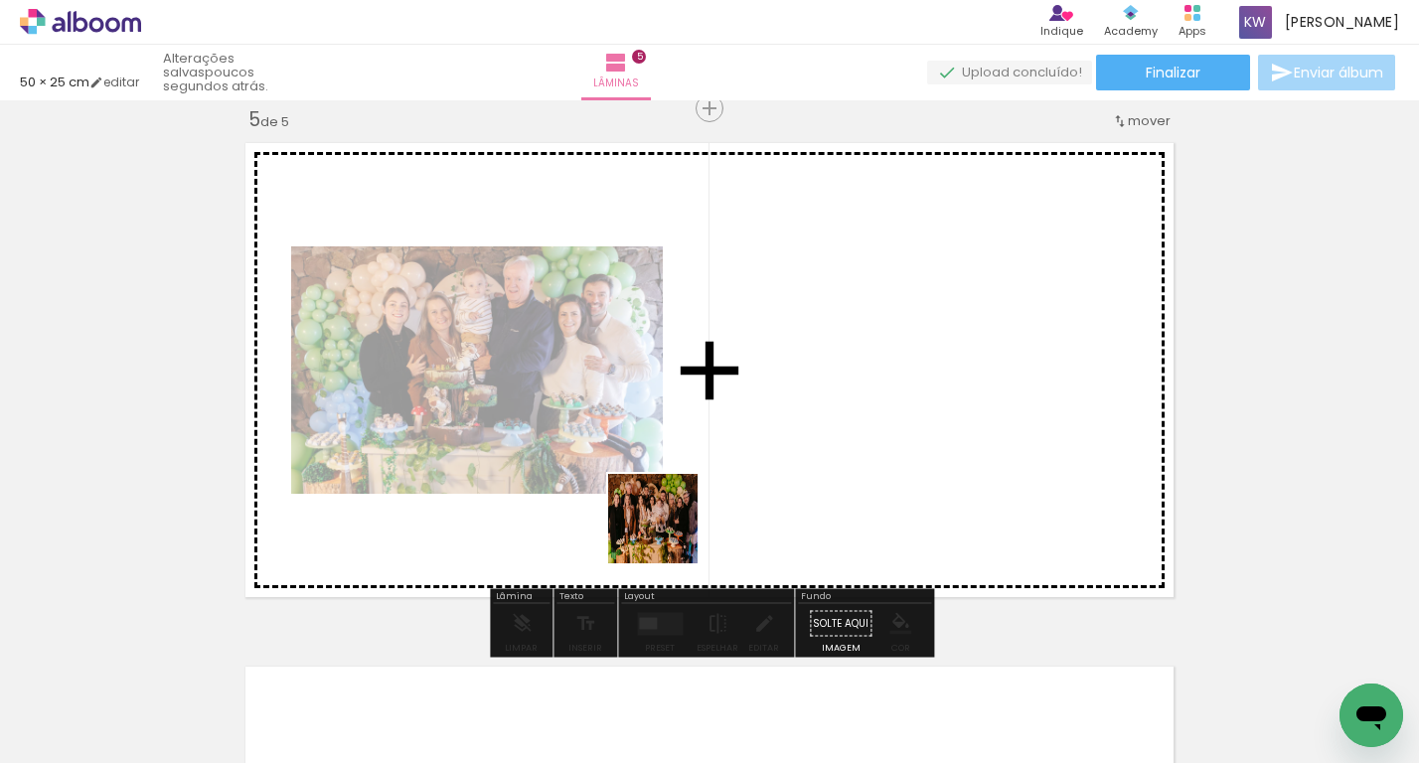
drag, startPoint x: 331, startPoint y: 706, endPoint x: 688, endPoint y: 528, distance: 398.7
click at [687, 528] on quentale-workspace at bounding box center [709, 381] width 1419 height 763
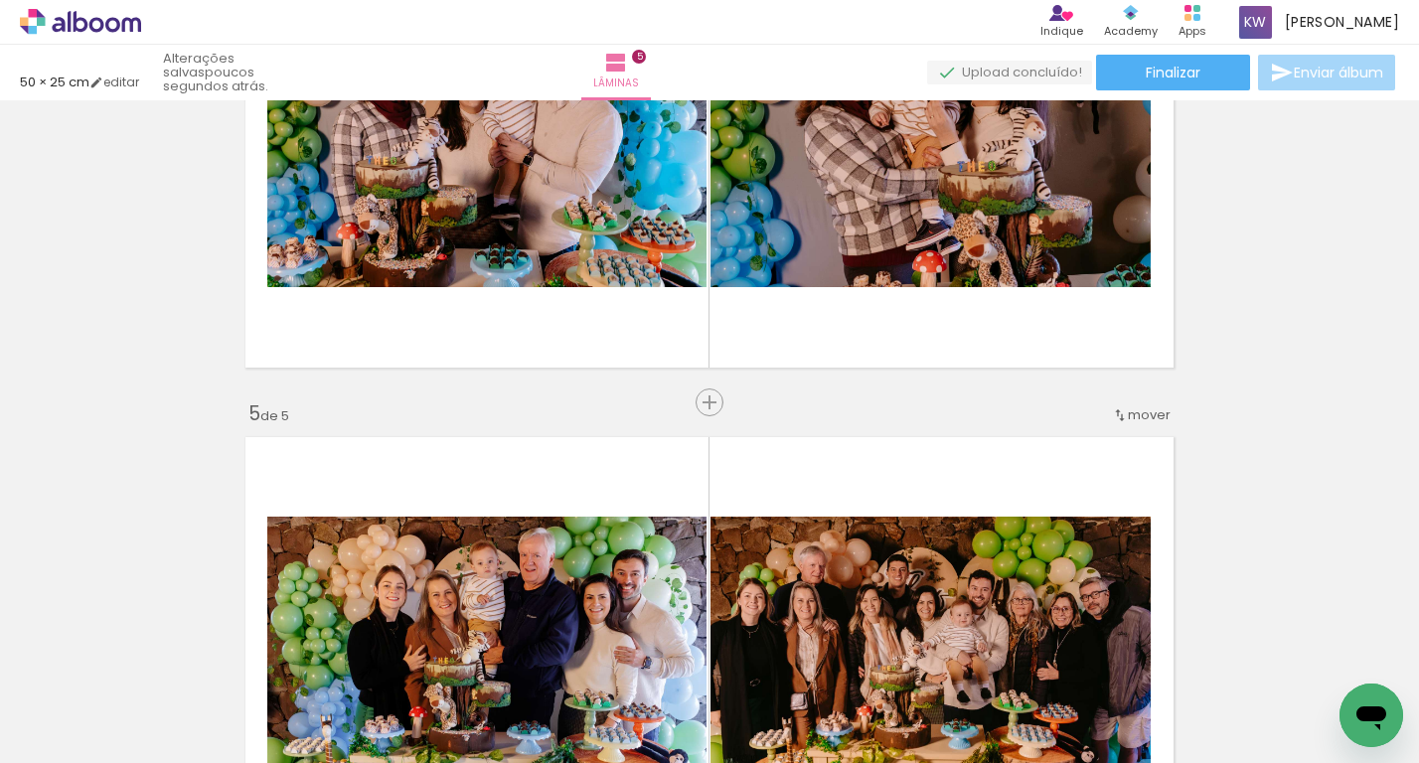
scroll to position [1827, 0]
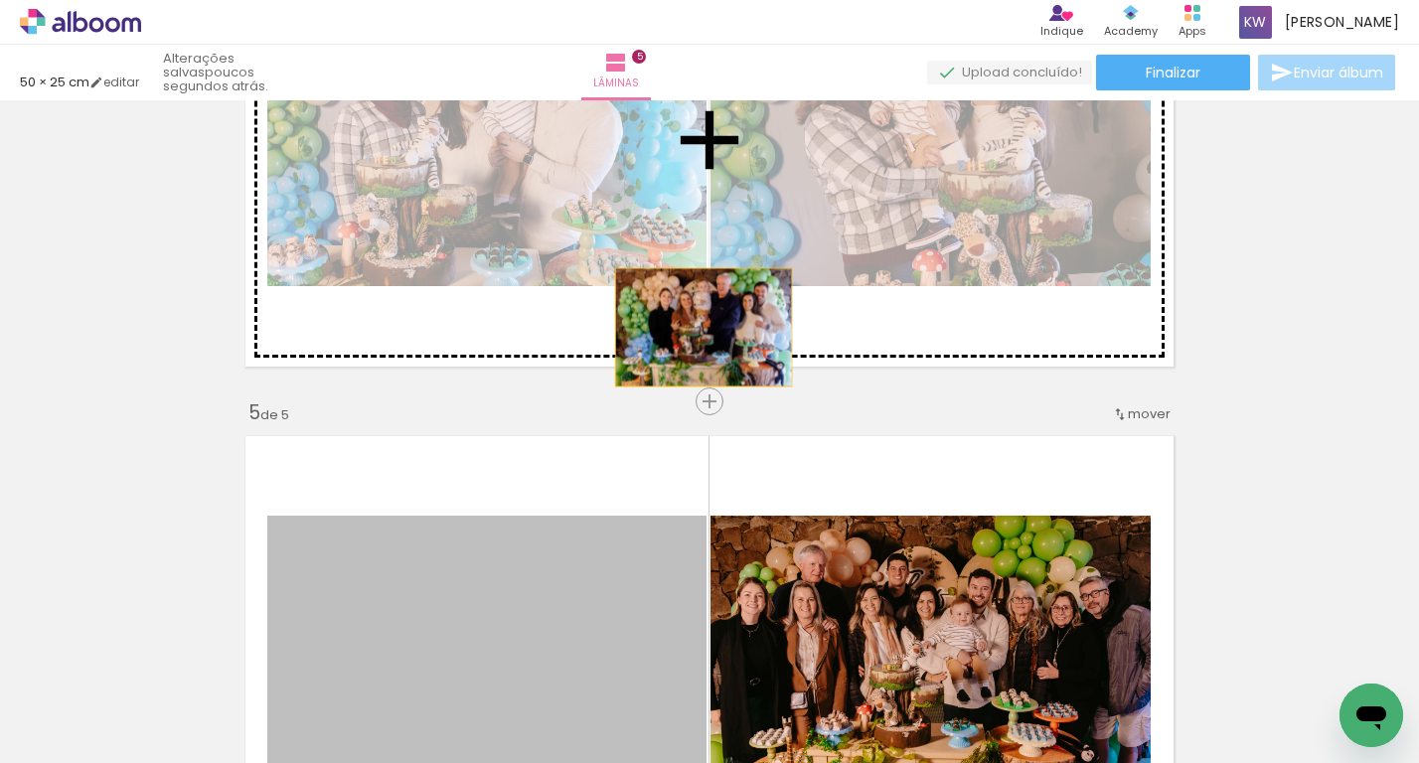
drag, startPoint x: 604, startPoint y: 579, endPoint x: 704, endPoint y: 332, distance: 266.7
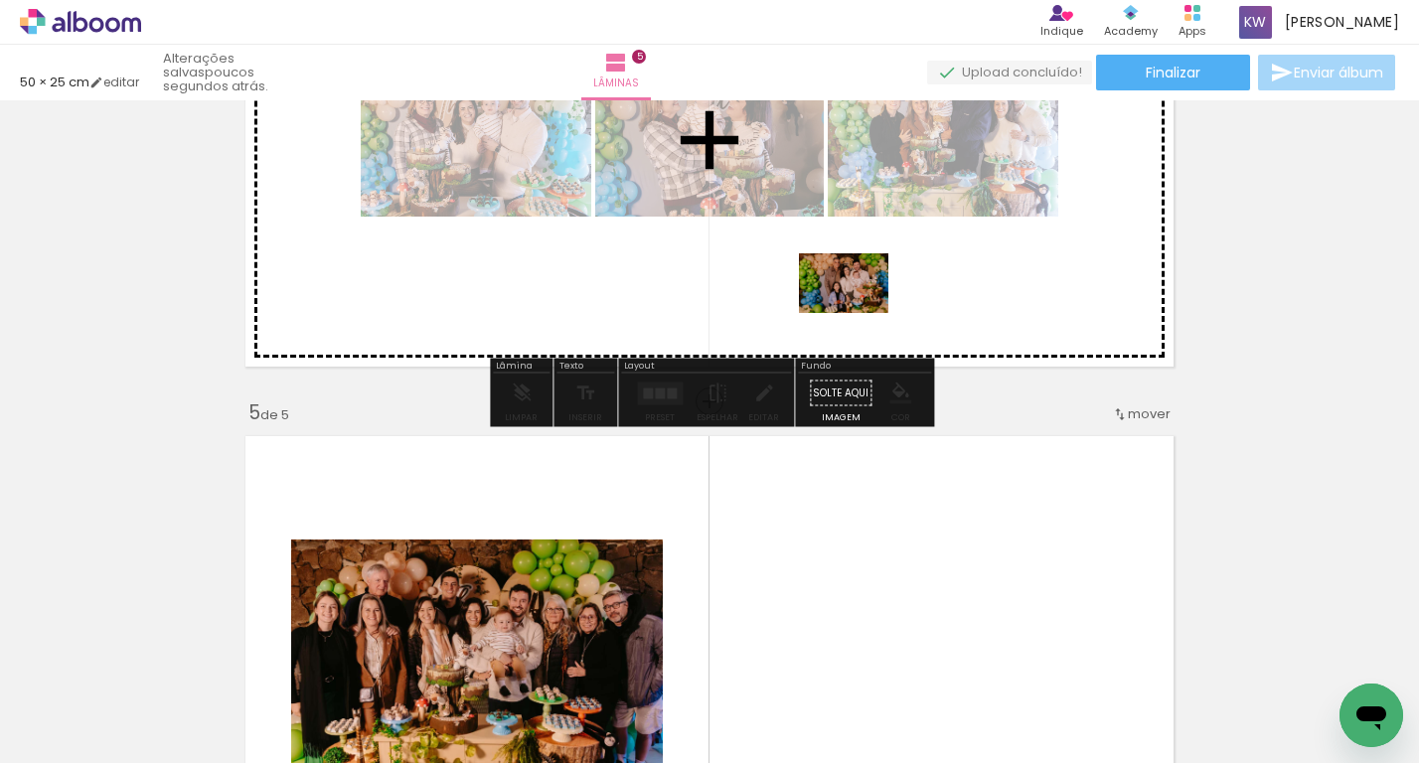
drag, startPoint x: 777, startPoint y: 712, endPoint x: 863, endPoint y: 309, distance: 411.5
click at [863, 309] on quentale-workspace at bounding box center [709, 381] width 1419 height 763
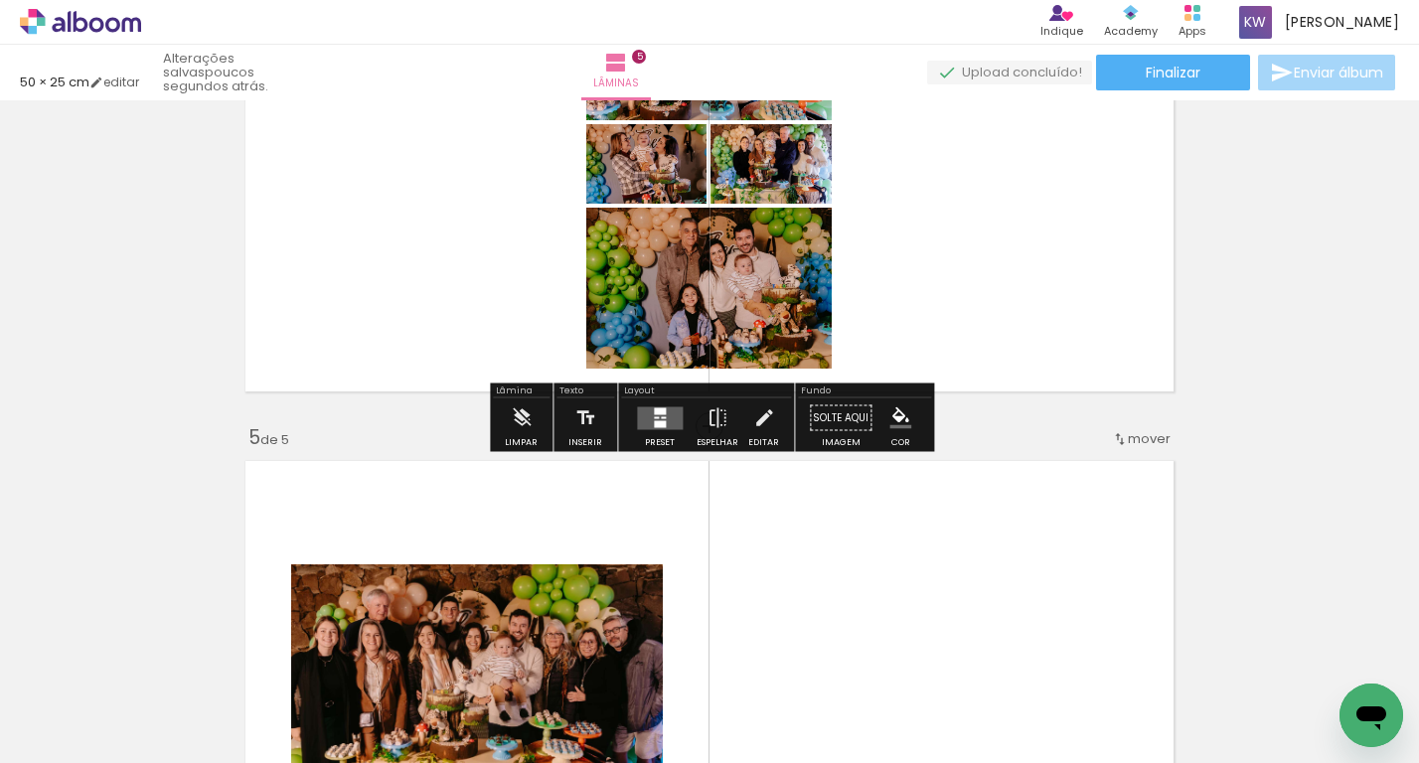
scroll to position [1759, 0]
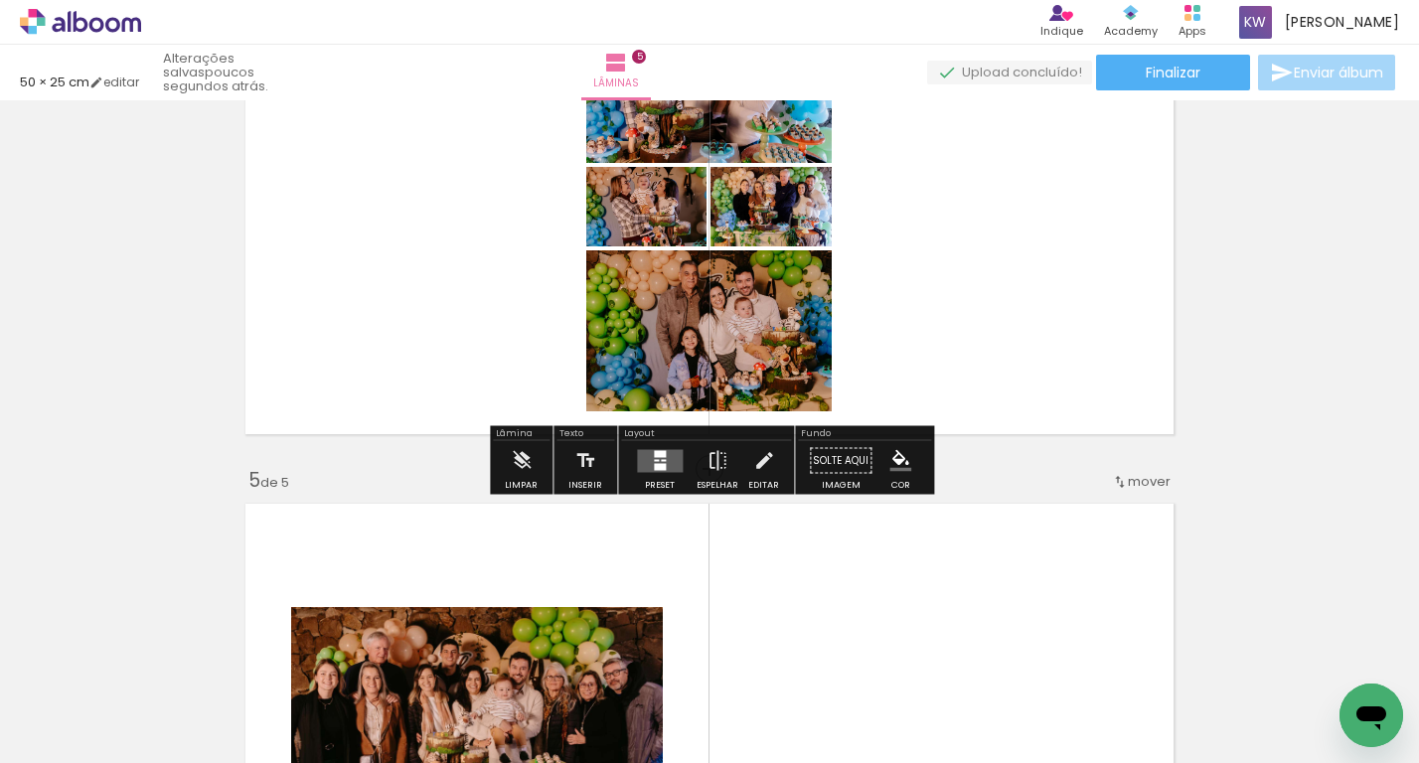
click at [678, 456] on div at bounding box center [660, 461] width 54 height 40
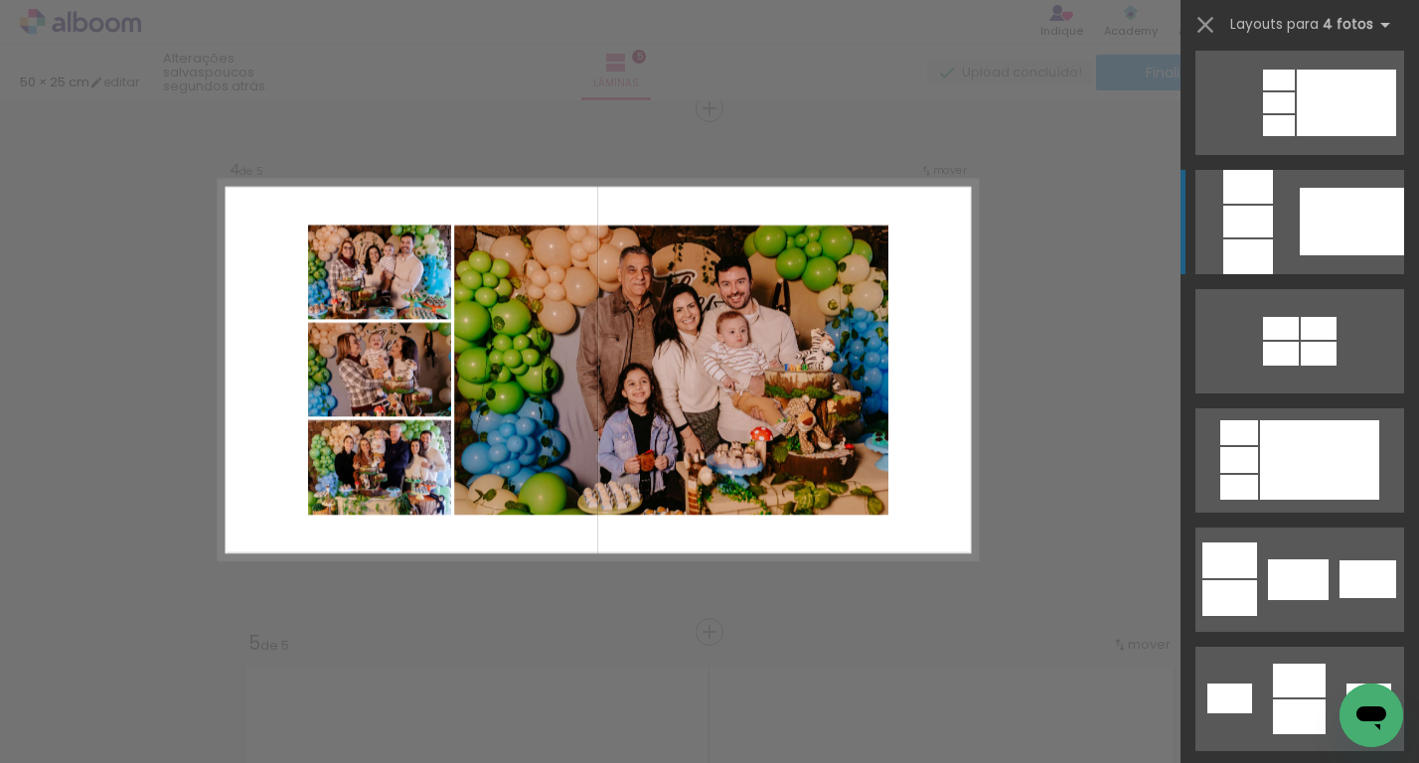
scroll to position [2992, 0]
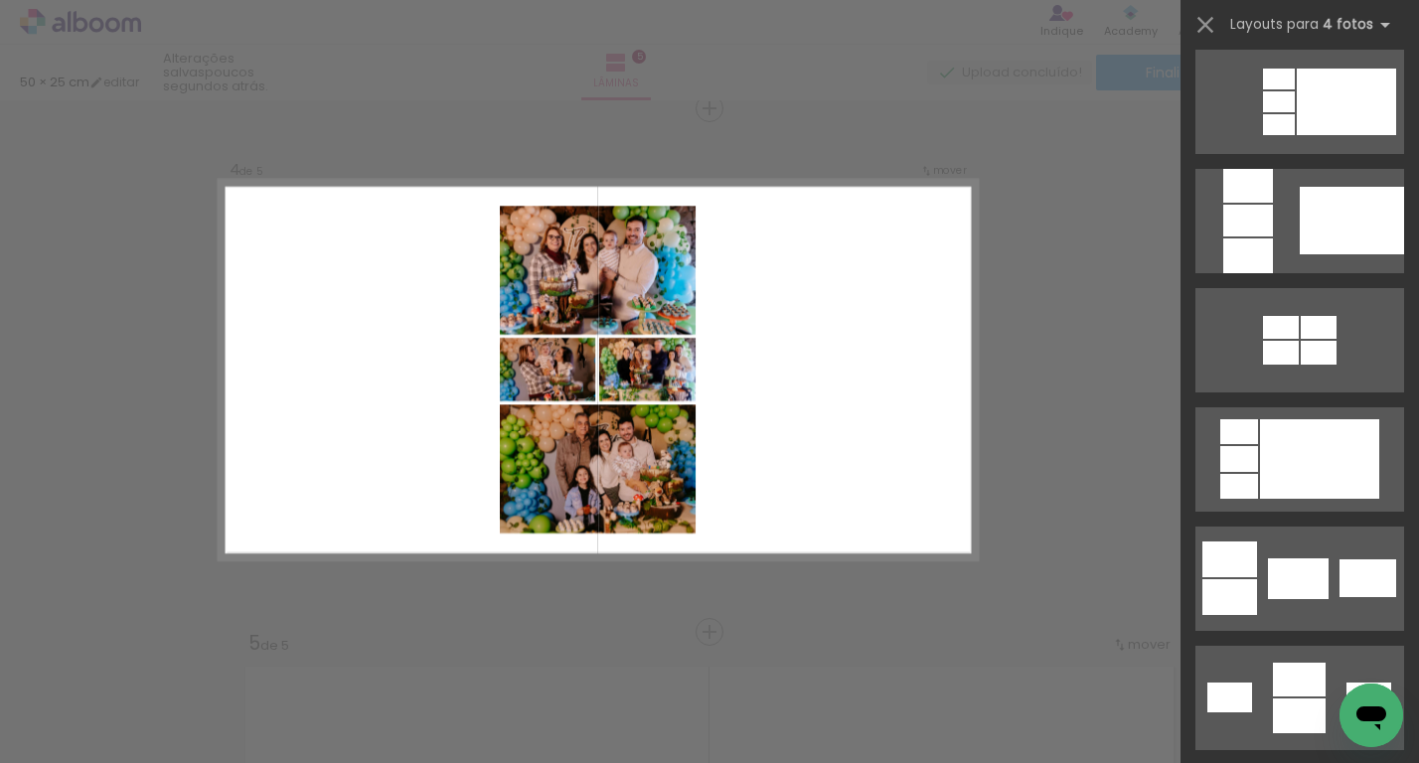
click at [335, 364] on quentale-layouter at bounding box center [598, 371] width 758 height 380
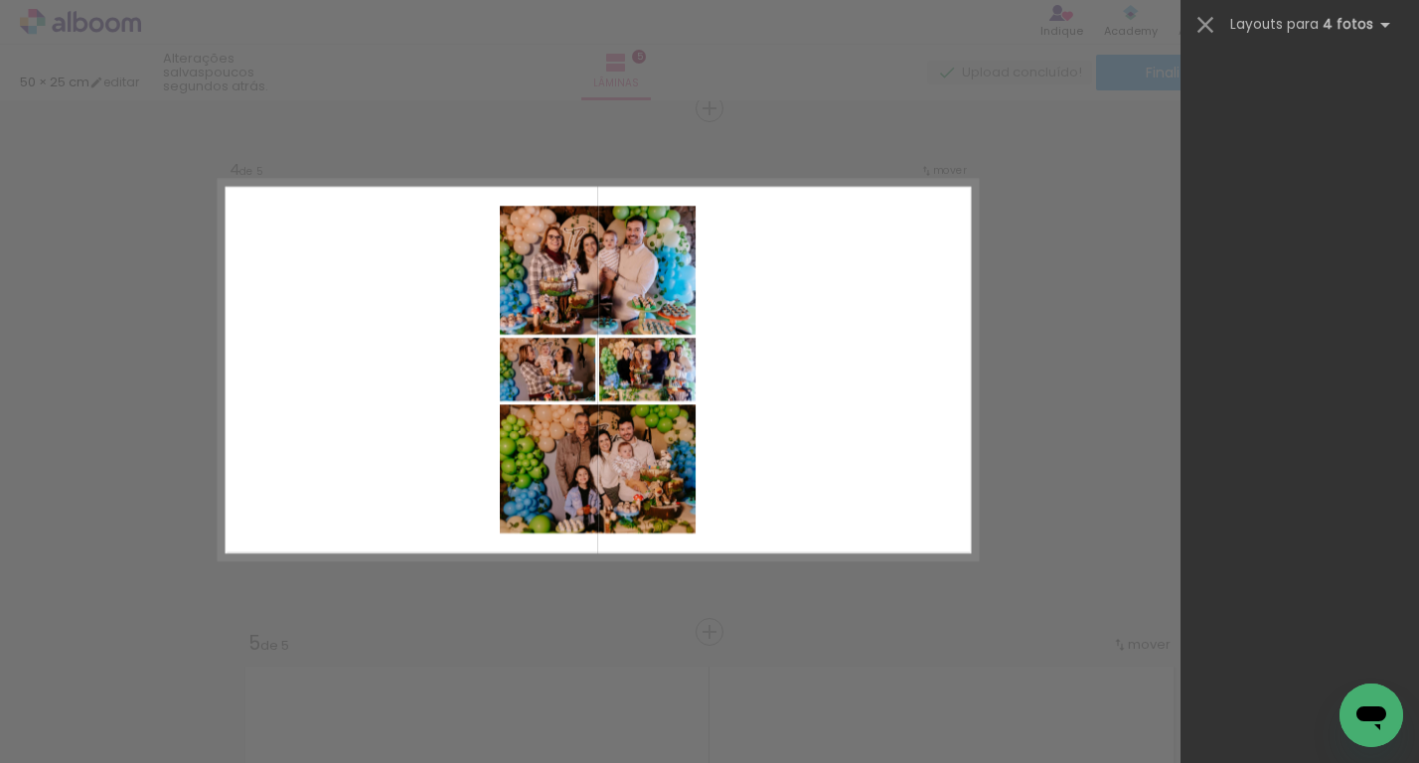
scroll to position [0, 0]
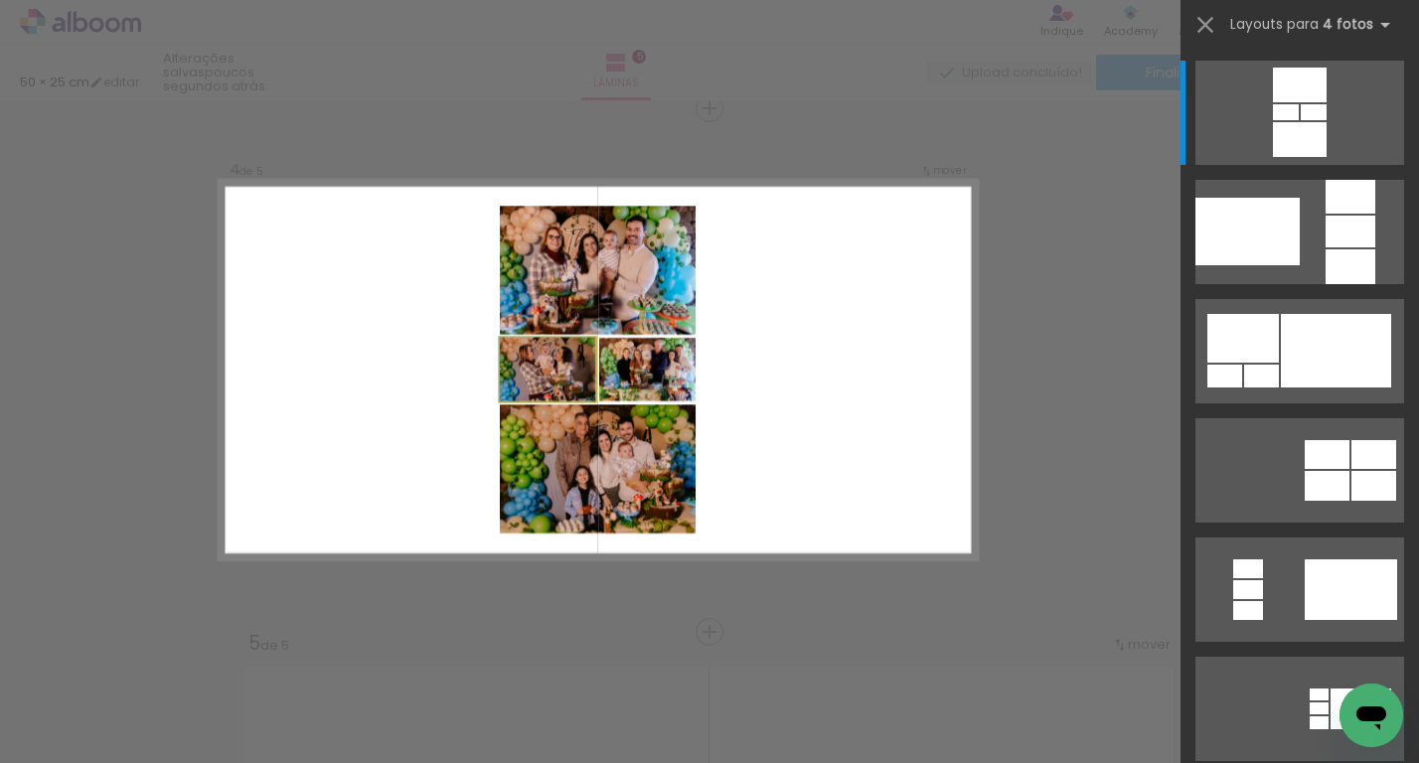
click at [544, 367] on quentale-photo at bounding box center [548, 370] width 96 height 64
drag, startPoint x: 560, startPoint y: 358, endPoint x: 633, endPoint y: 709, distance: 358.4
click at [633, 709] on quentale-workspace at bounding box center [709, 381] width 1419 height 763
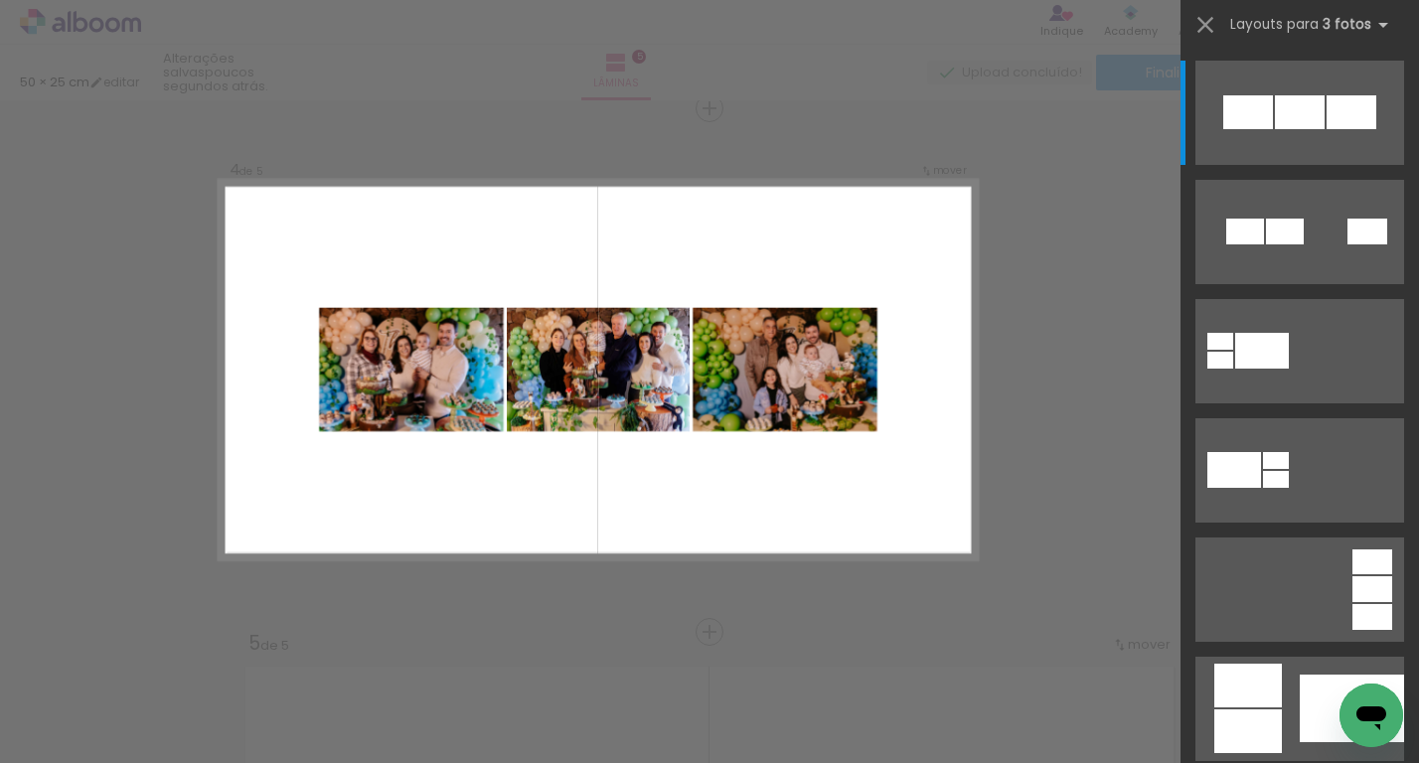
click at [651, 511] on quentale-layouter at bounding box center [598, 371] width 758 height 380
click at [654, 573] on div "Confirmar Cancelar" at bounding box center [709, 99] width 1419 height 3190
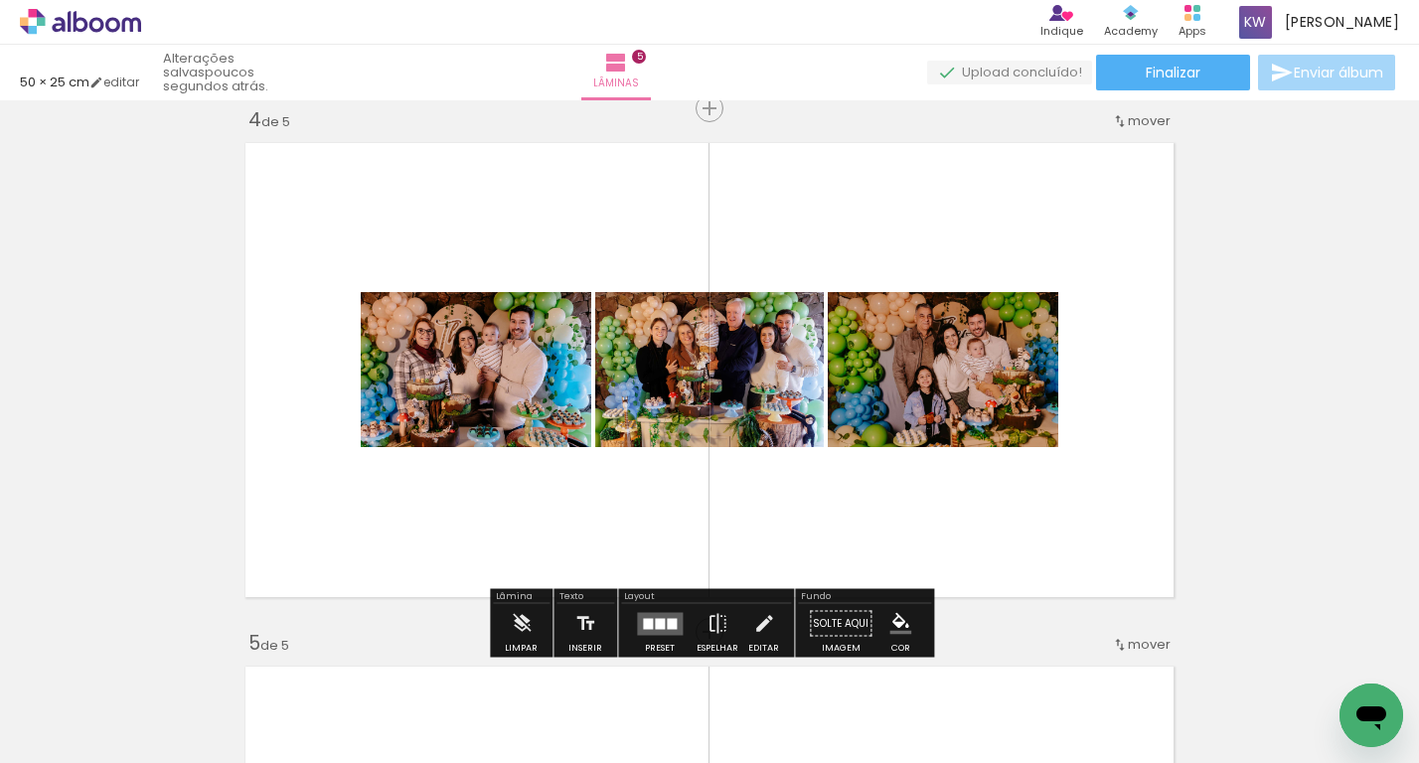
click at [648, 629] on quentale-layouter at bounding box center [660, 623] width 46 height 23
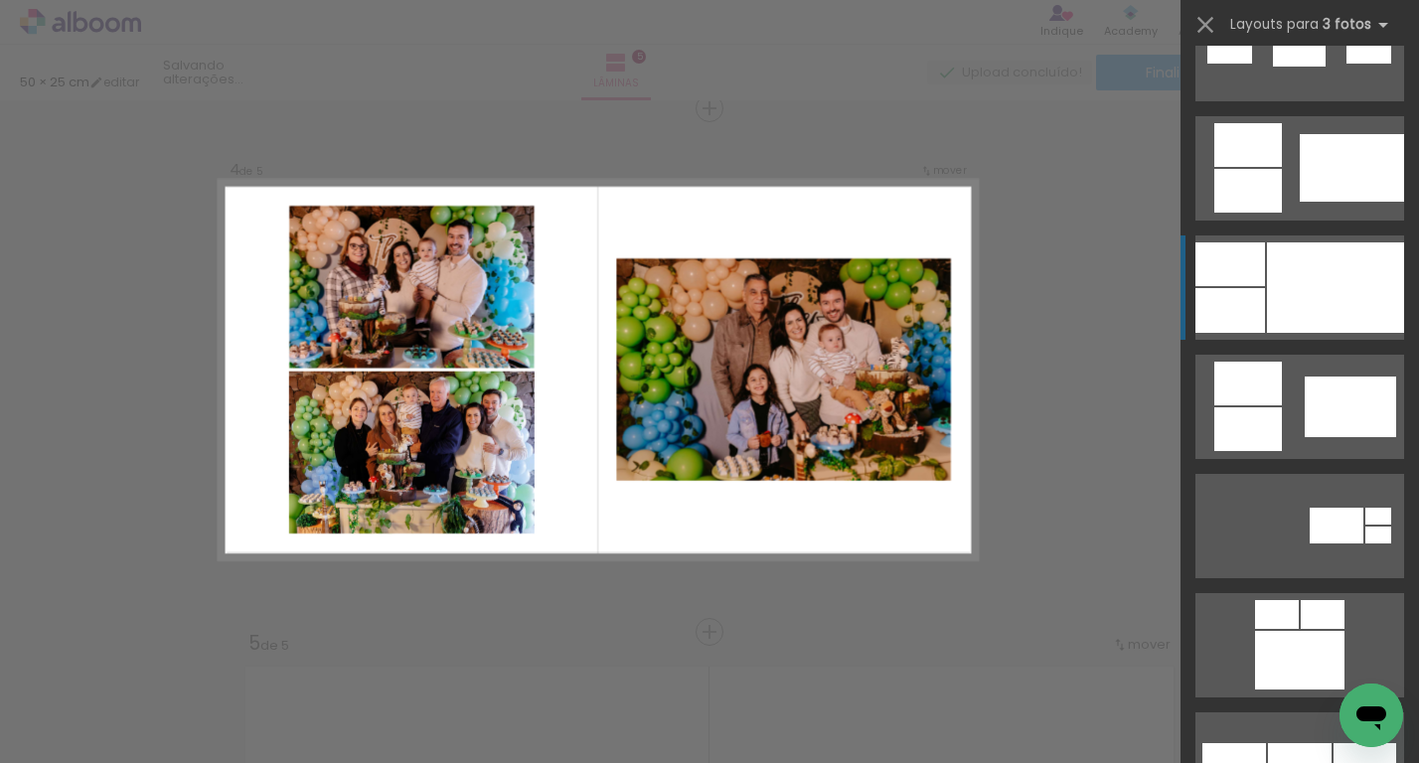
scroll to position [1377, 0]
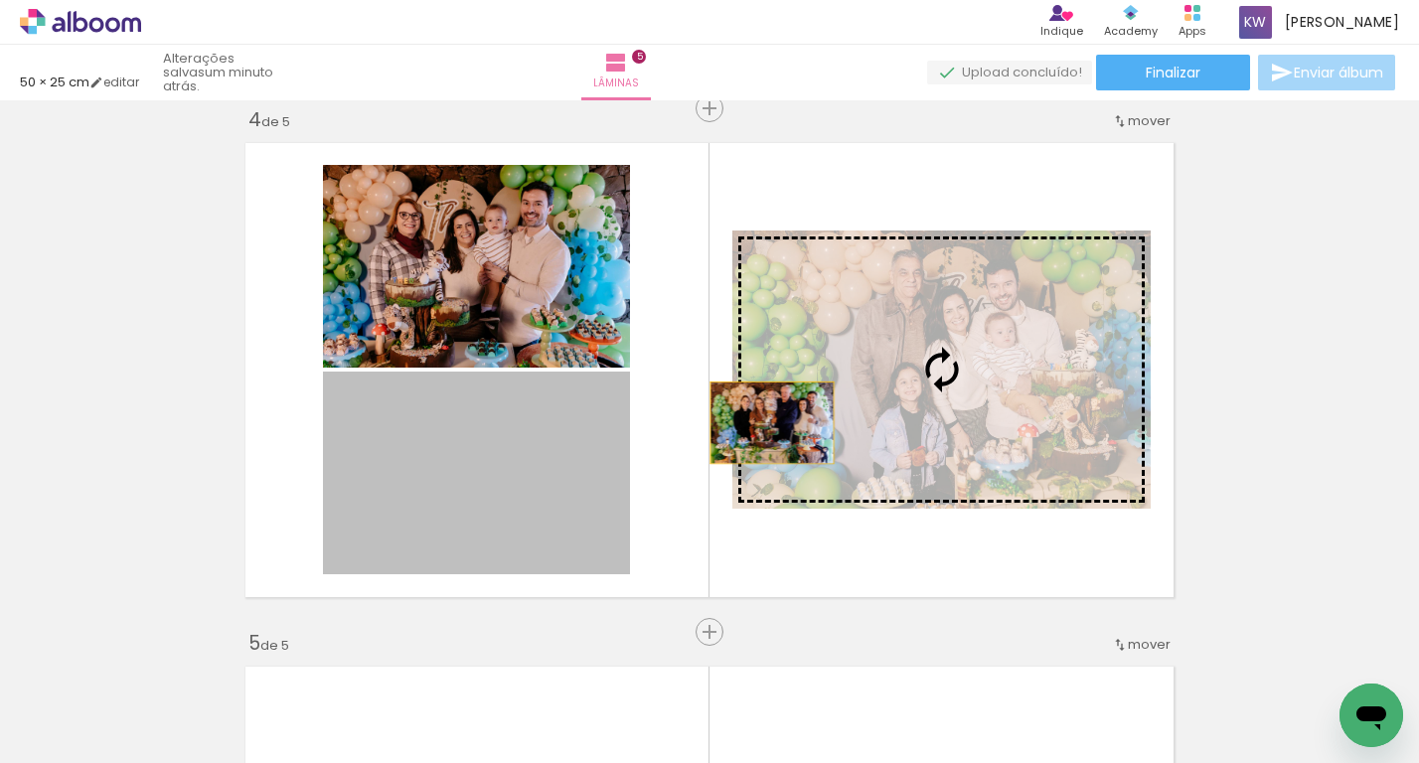
drag, startPoint x: 585, startPoint y: 466, endPoint x: 933, endPoint y: 391, distance: 355.9
click at [0, 0] on slot at bounding box center [0, 0] width 0 height 0
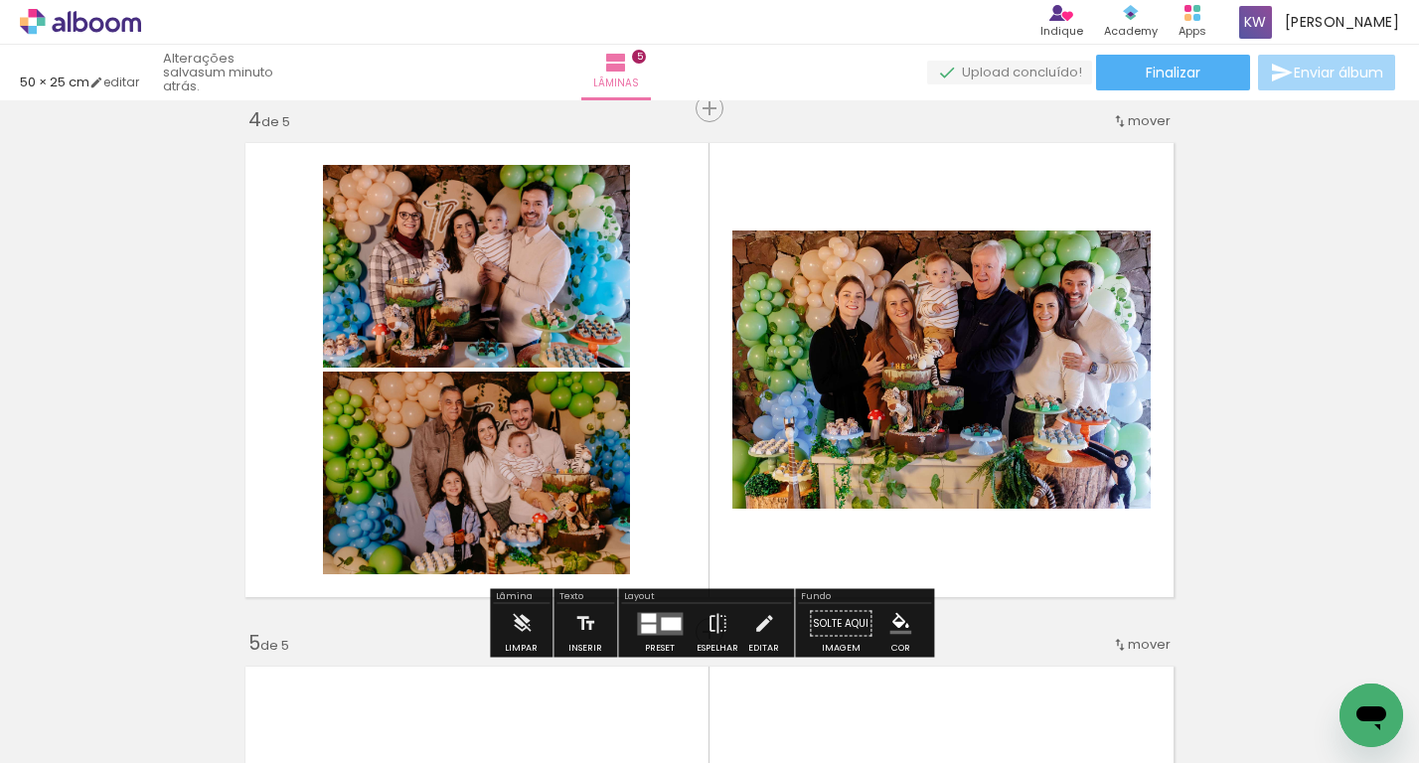
click at [1271, 318] on div "Inserir lâmina 1 de 5 Inserir lâmina 2 de 5 Inserir lâmina 3 de 5 Inserir lâmin…" at bounding box center [709, 82] width 1419 height 3143
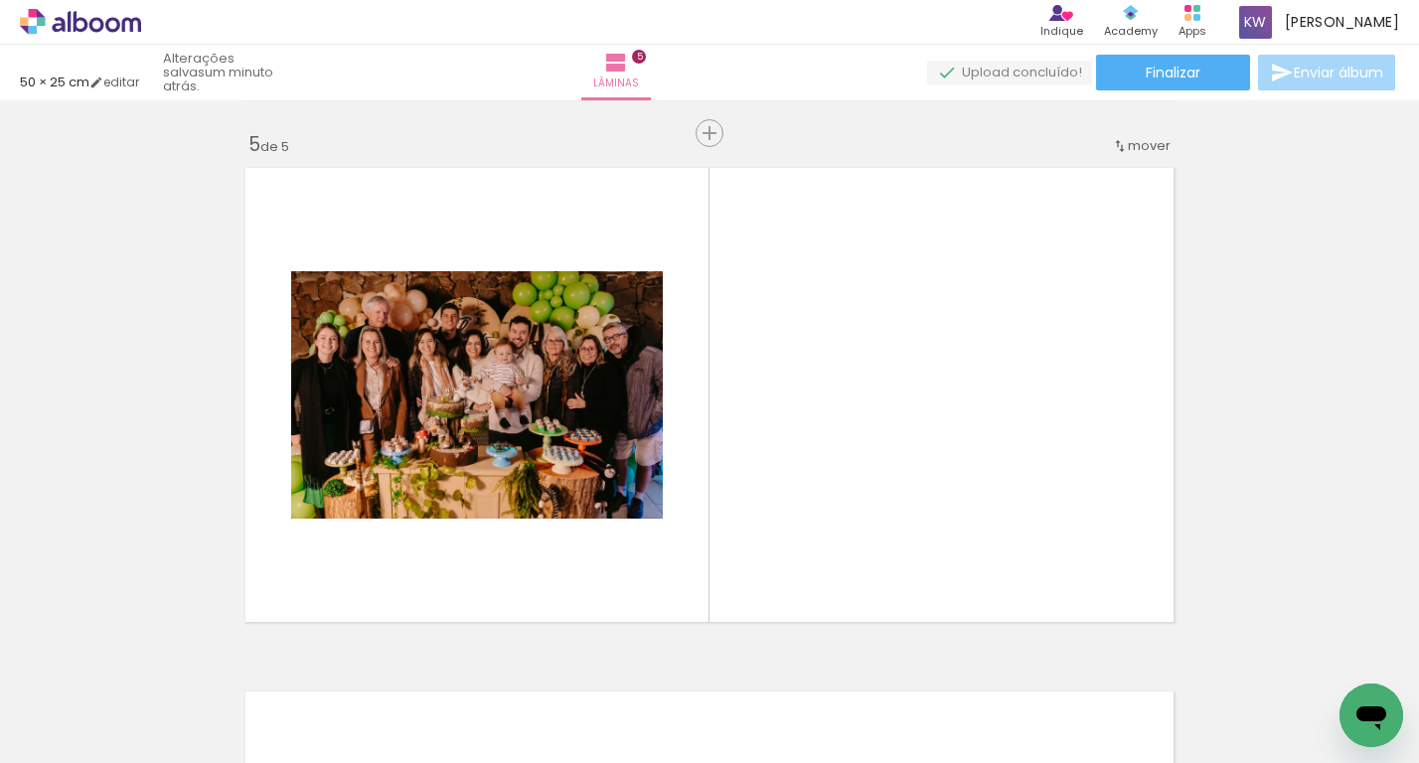
scroll to position [2119, 0]
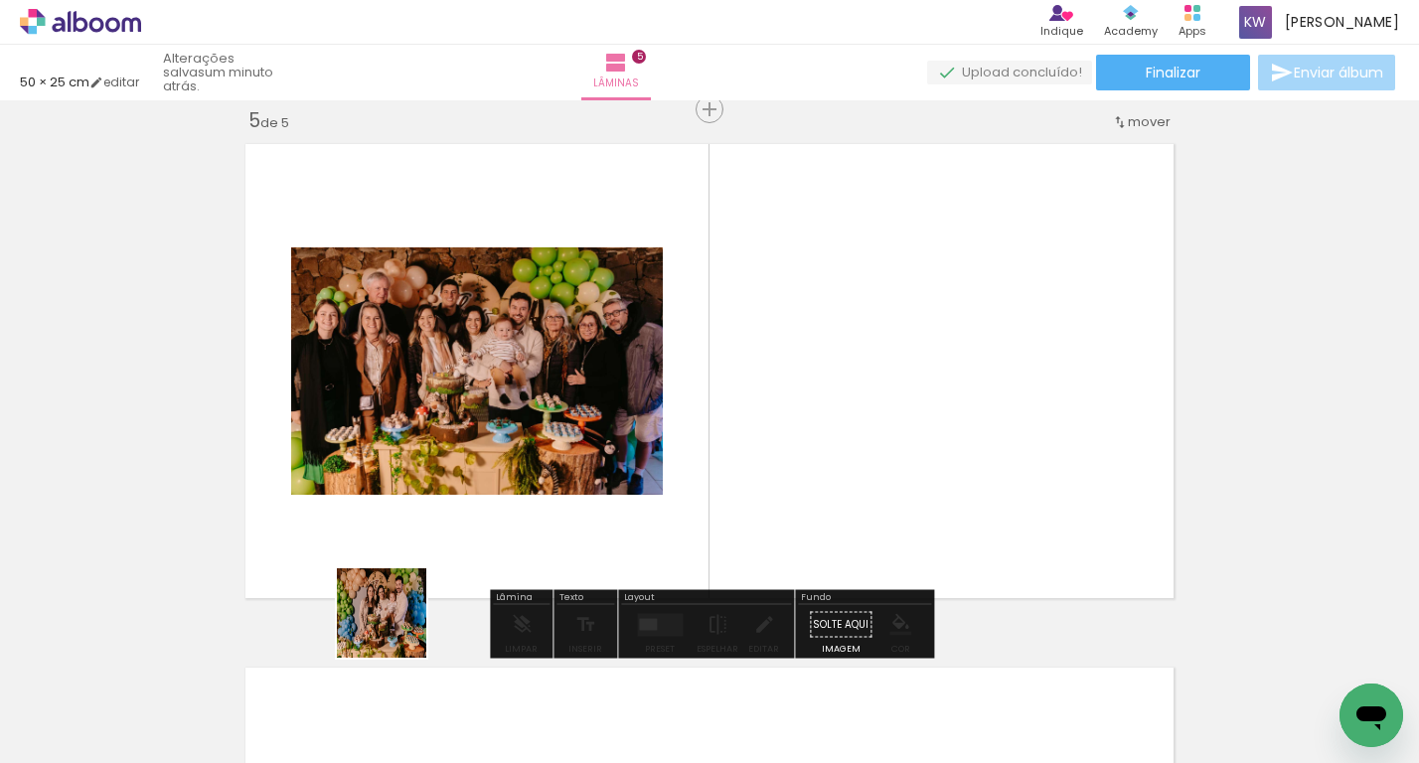
drag, startPoint x: 330, startPoint y: 689, endPoint x: 716, endPoint y: 418, distance: 470.9
click at [716, 418] on quentale-workspace at bounding box center [709, 381] width 1419 height 763
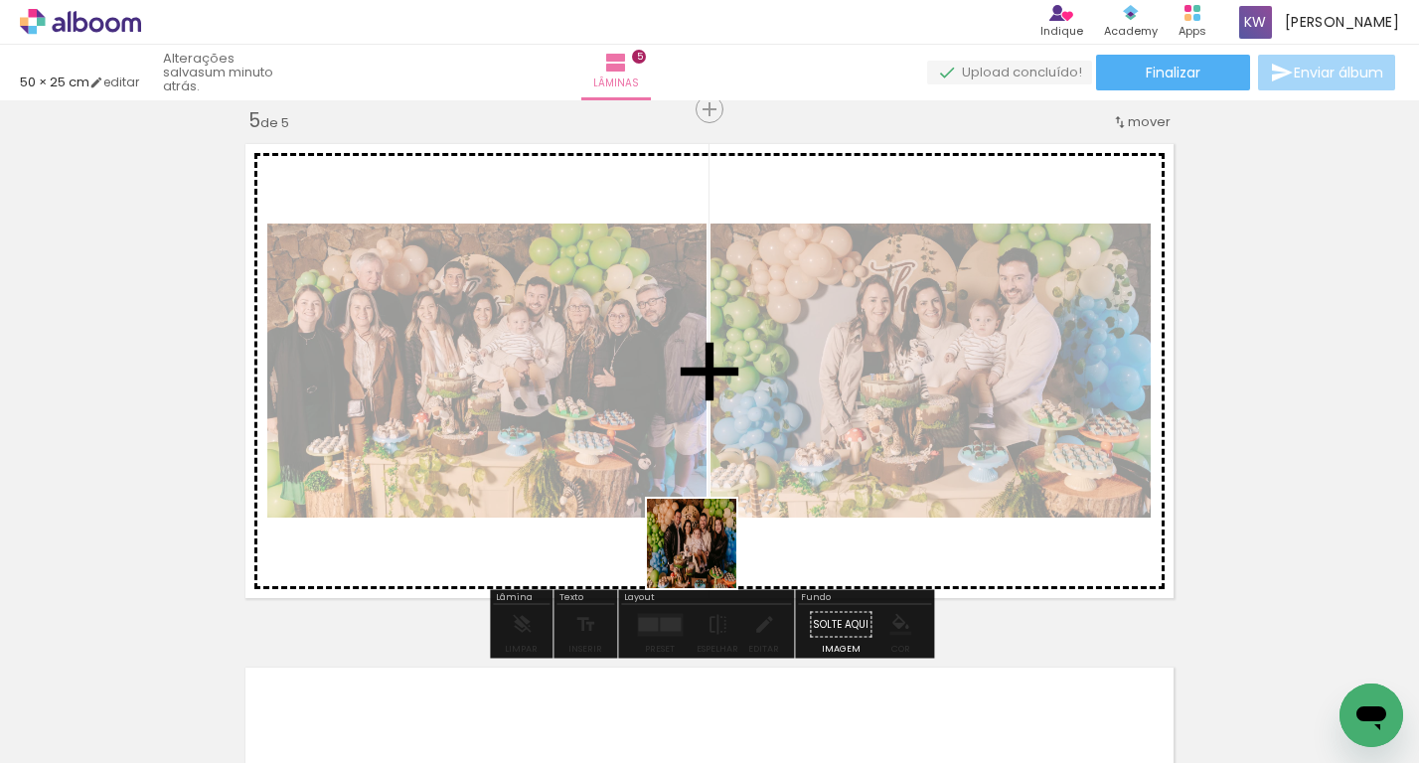
drag, startPoint x: 665, startPoint y: 686, endPoint x: 723, endPoint y: 535, distance: 162.0
click at [723, 534] on quentale-workspace at bounding box center [709, 381] width 1419 height 763
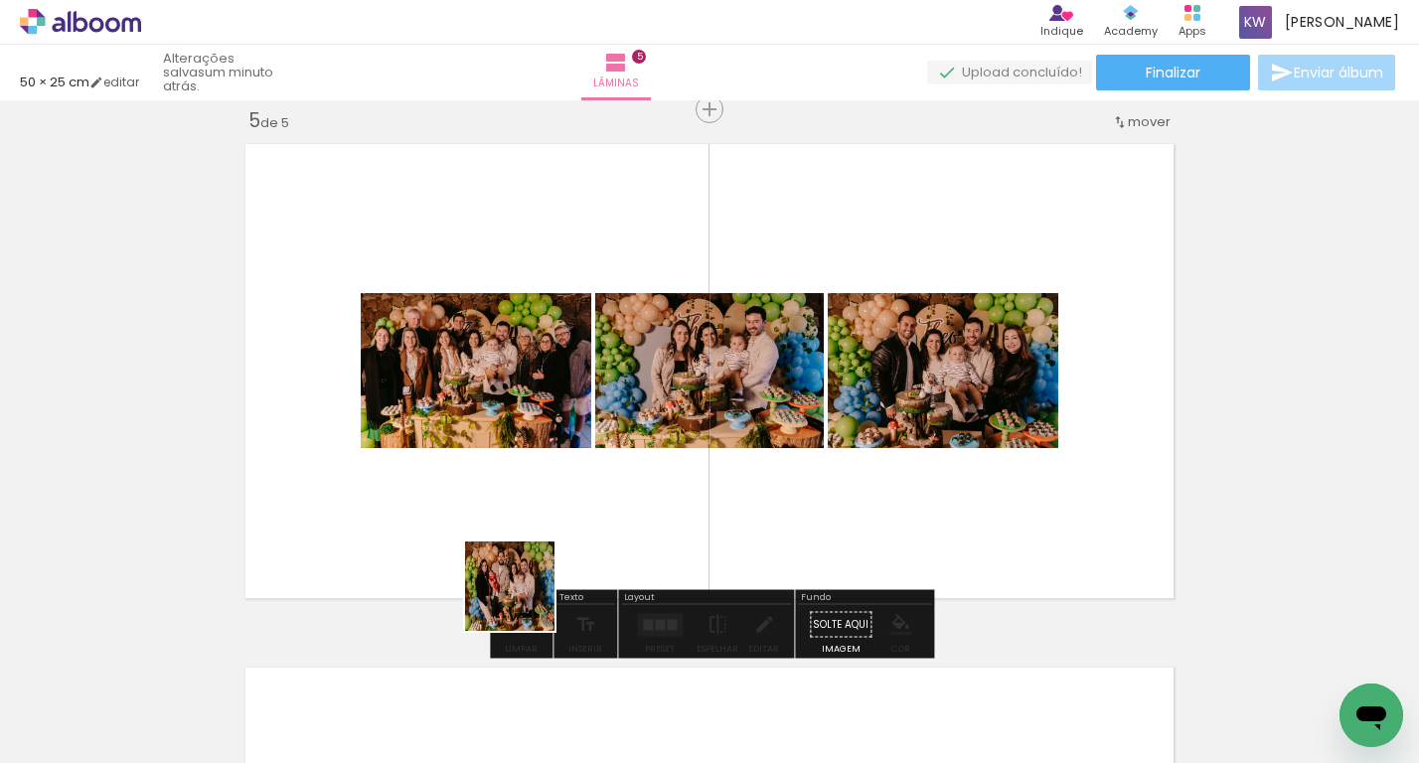
drag, startPoint x: 452, startPoint y: 697, endPoint x: 558, endPoint y: 570, distance: 164.4
click at [557, 570] on quentale-workspace at bounding box center [709, 381] width 1419 height 763
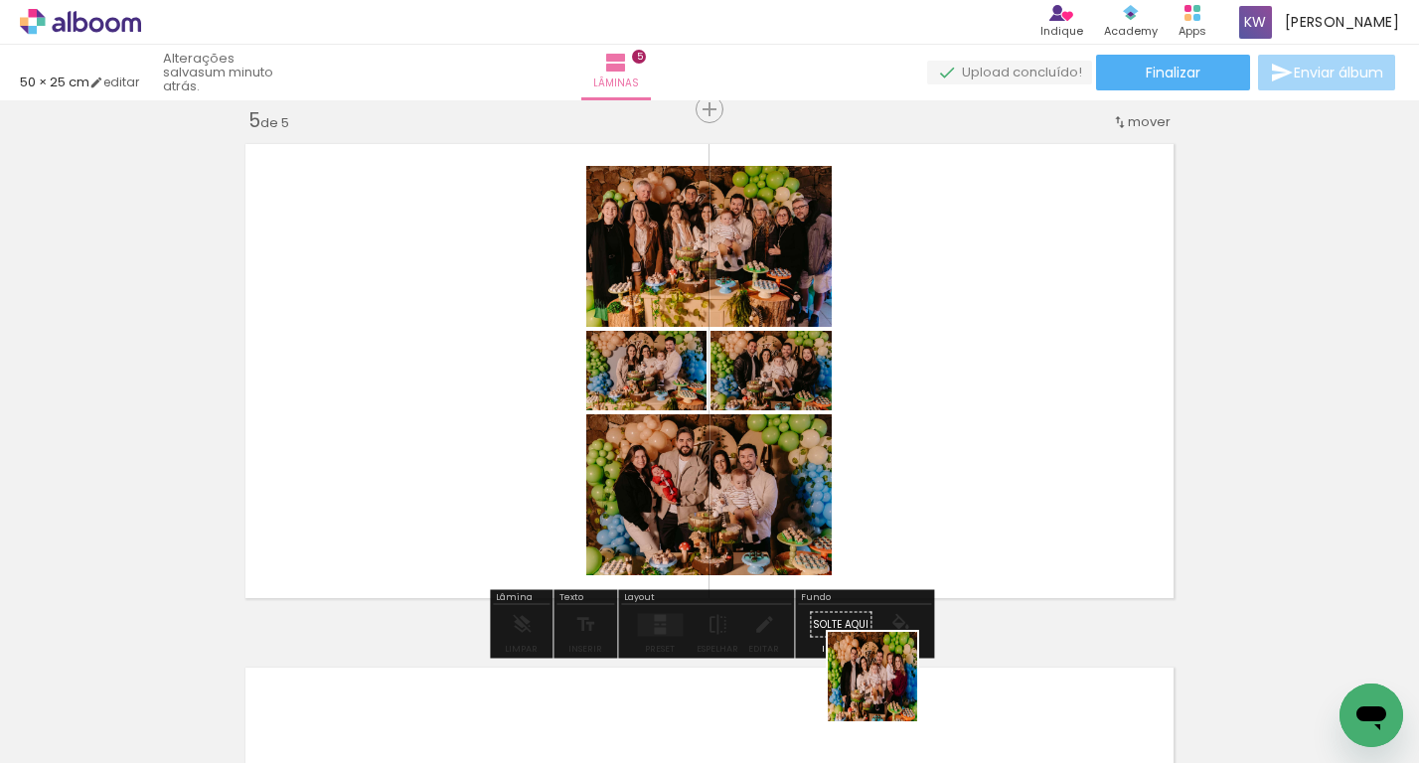
drag, startPoint x: 886, startPoint y: 715, endPoint x: 930, endPoint y: 544, distance: 176.4
click at [930, 544] on quentale-workspace at bounding box center [709, 381] width 1419 height 763
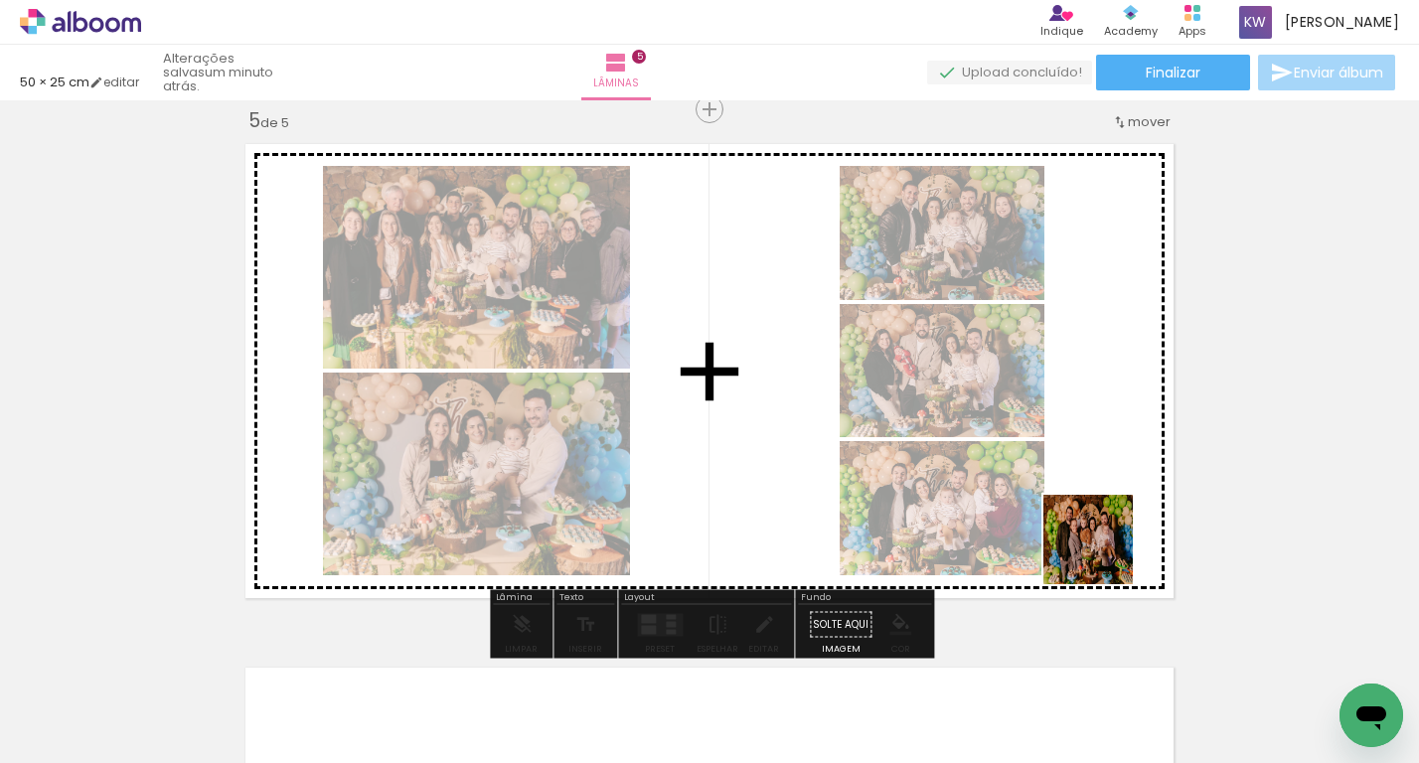
drag, startPoint x: 984, startPoint y: 713, endPoint x: 1116, endPoint y: 540, distance: 217.7
click at [1116, 540] on quentale-workspace at bounding box center [709, 381] width 1419 height 763
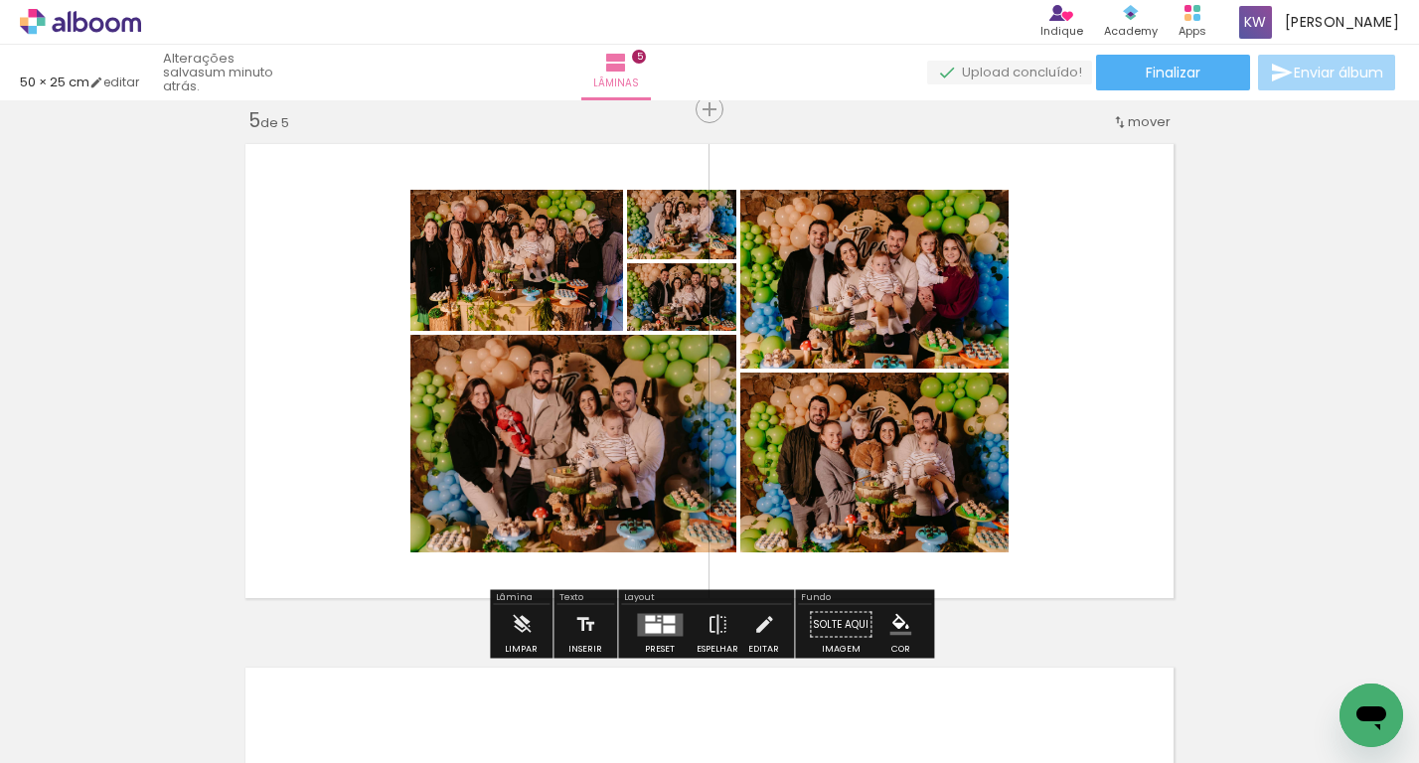
click at [664, 615] on div at bounding box center [669, 619] width 12 height 8
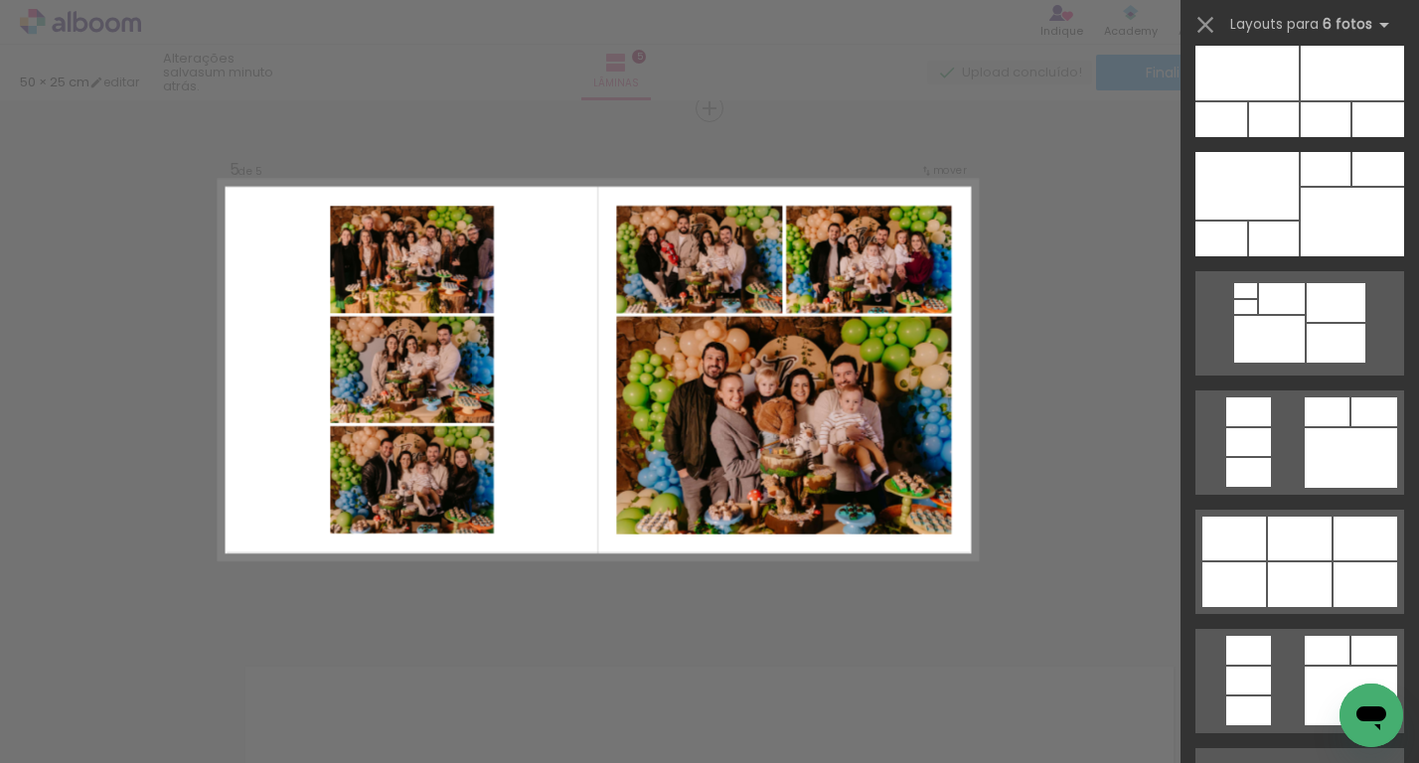
scroll to position [1468, 0]
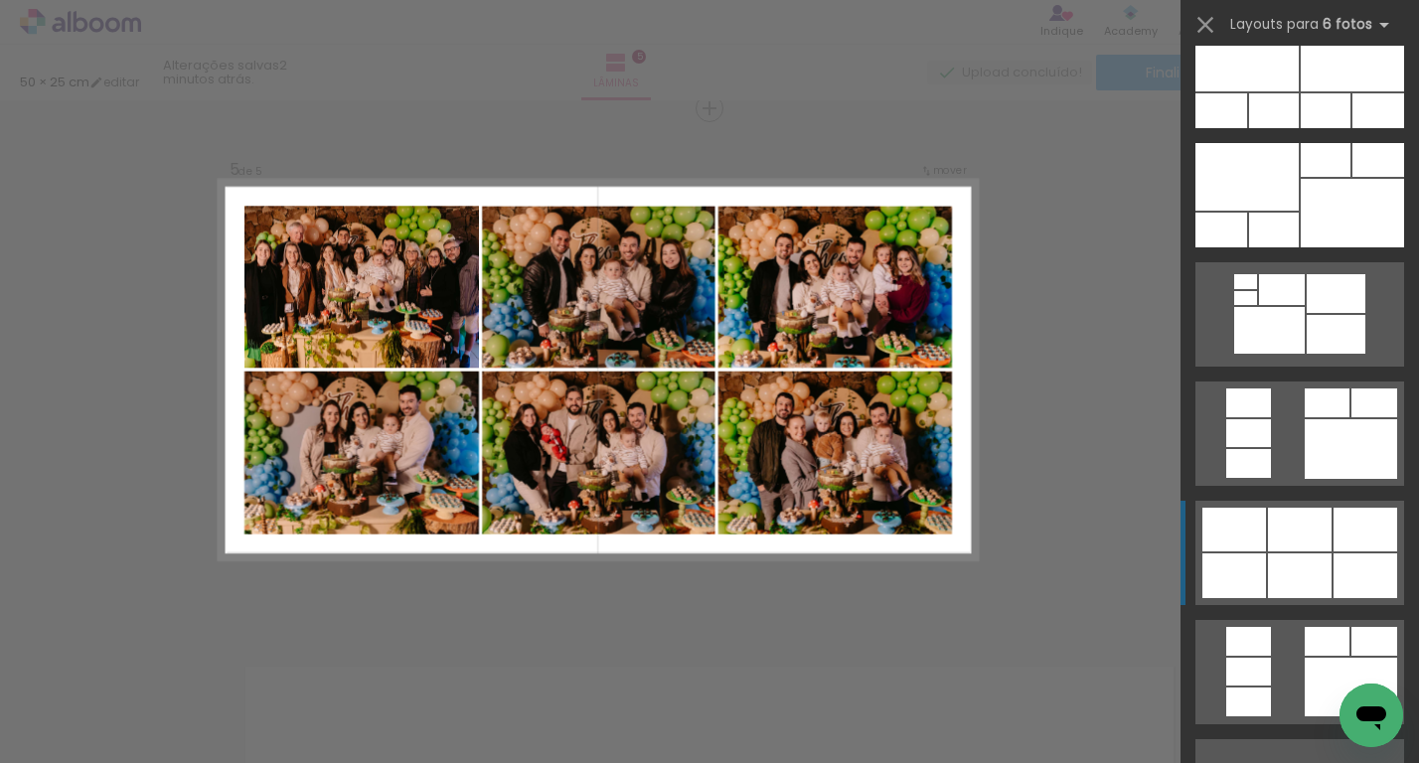
click at [1307, 511] on div at bounding box center [1300, 530] width 64 height 44
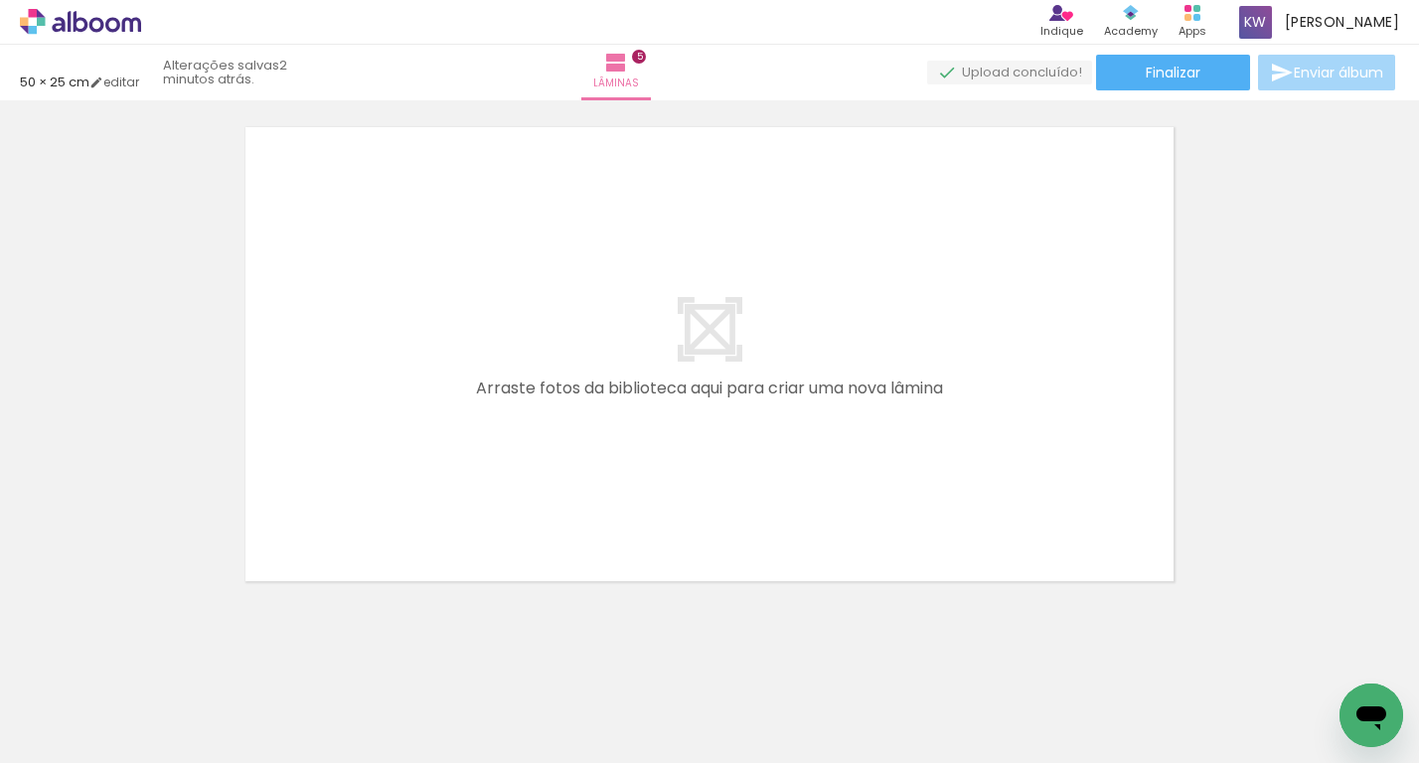
scroll to position [2658, 0]
drag, startPoint x: 1090, startPoint y: 685, endPoint x: 979, endPoint y: 541, distance: 182.1
click at [979, 540] on quentale-workspace at bounding box center [709, 381] width 1419 height 763
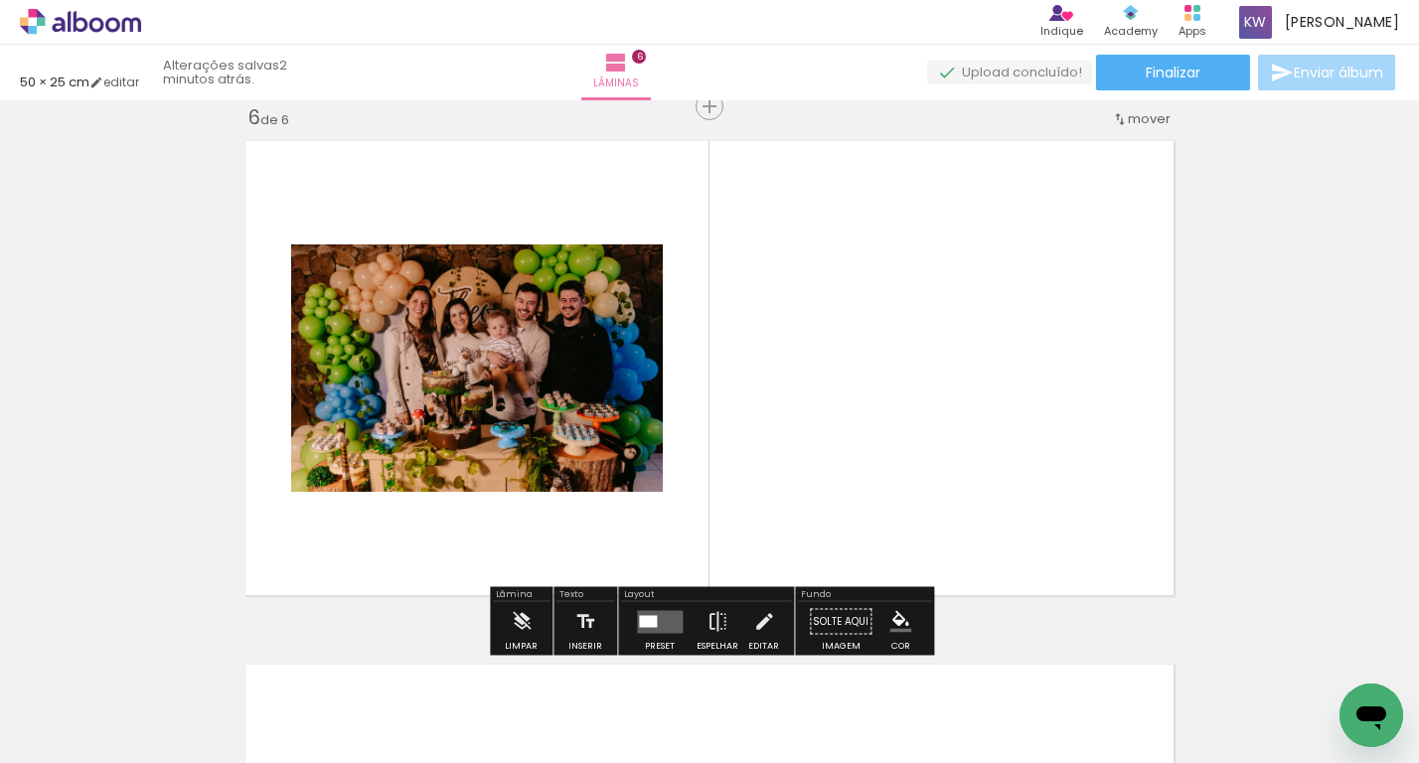
scroll to position [2644, 0]
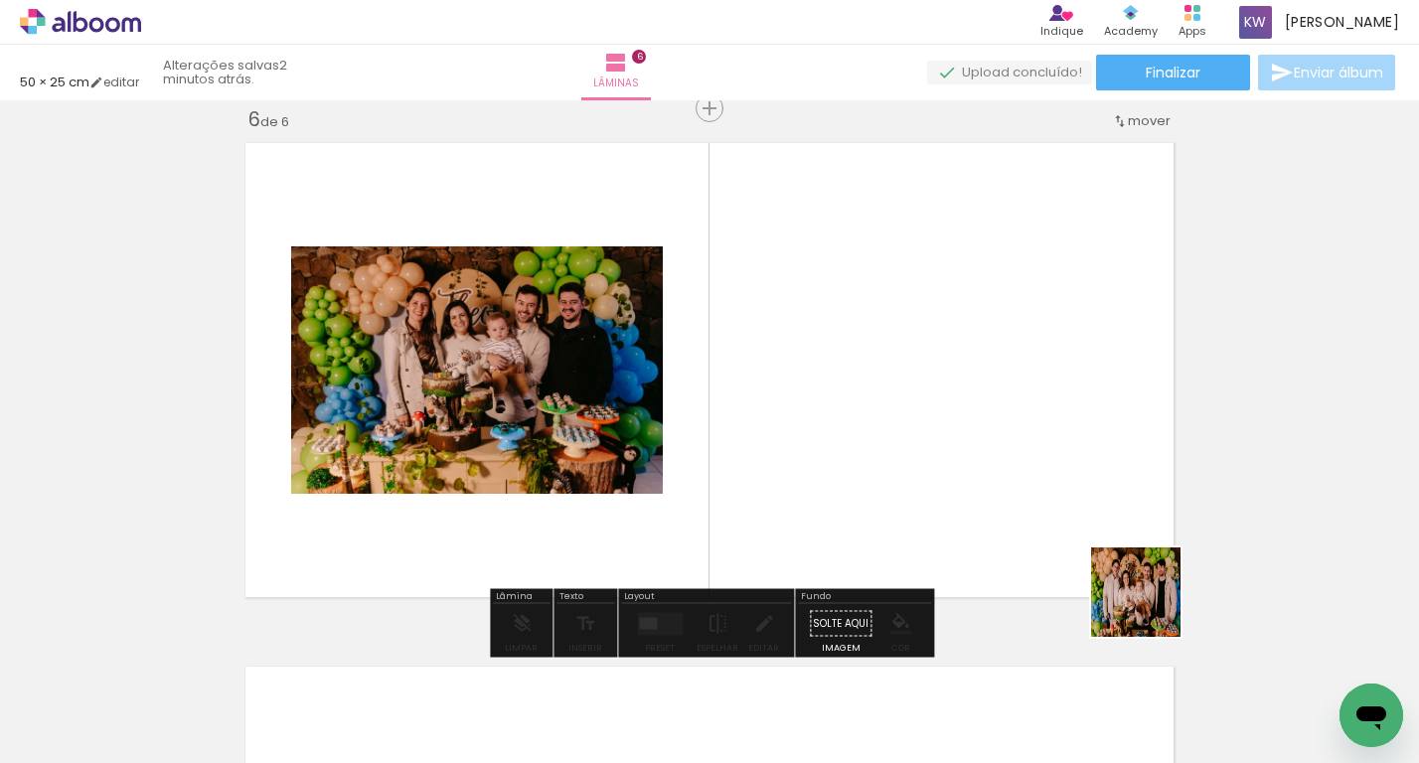
drag, startPoint x: 1224, startPoint y: 719, endPoint x: 1086, endPoint y: 521, distance: 241.2
click at [1086, 521] on quentale-workspace at bounding box center [709, 381] width 1419 height 763
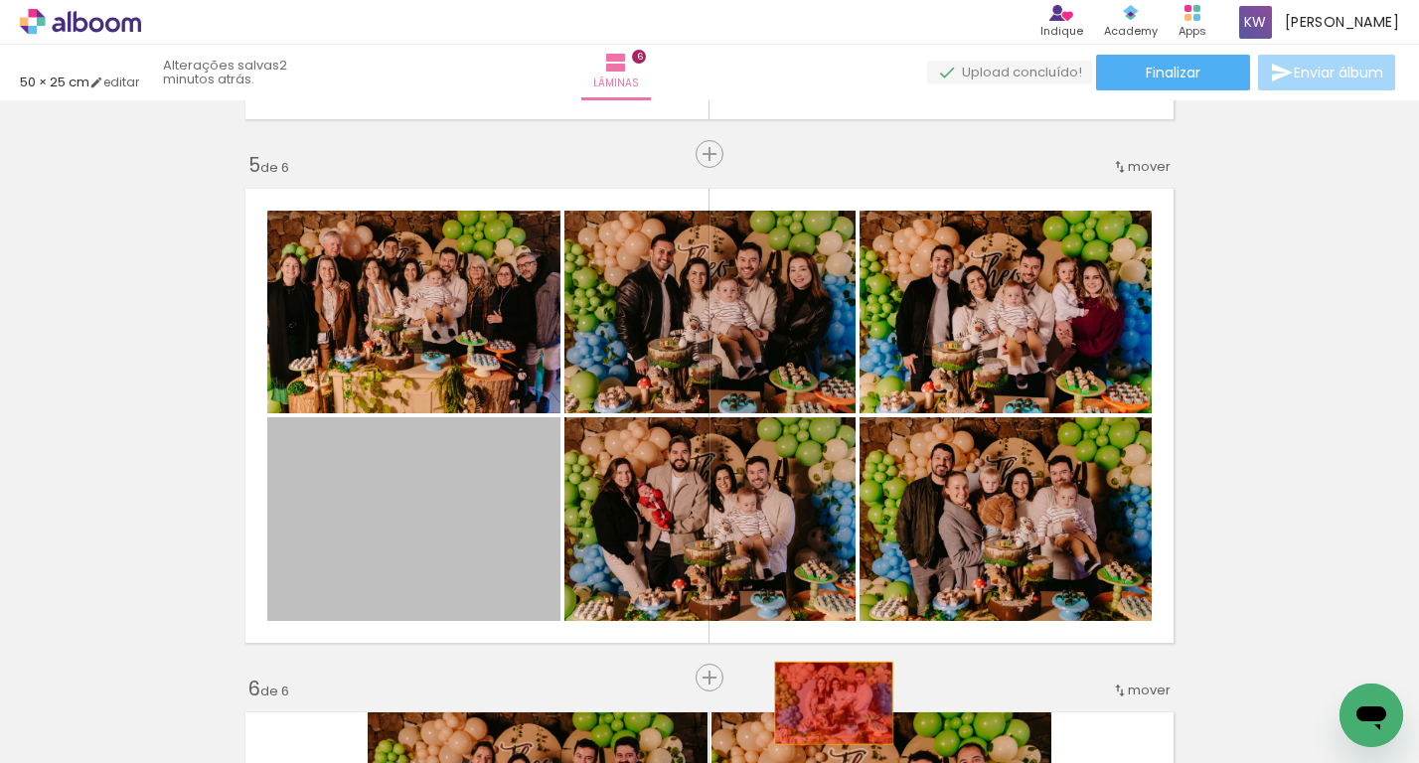
drag, startPoint x: 480, startPoint y: 536, endPoint x: 834, endPoint y: 703, distance: 391.2
click at [834, 703] on quentale-workspace at bounding box center [709, 381] width 1419 height 763
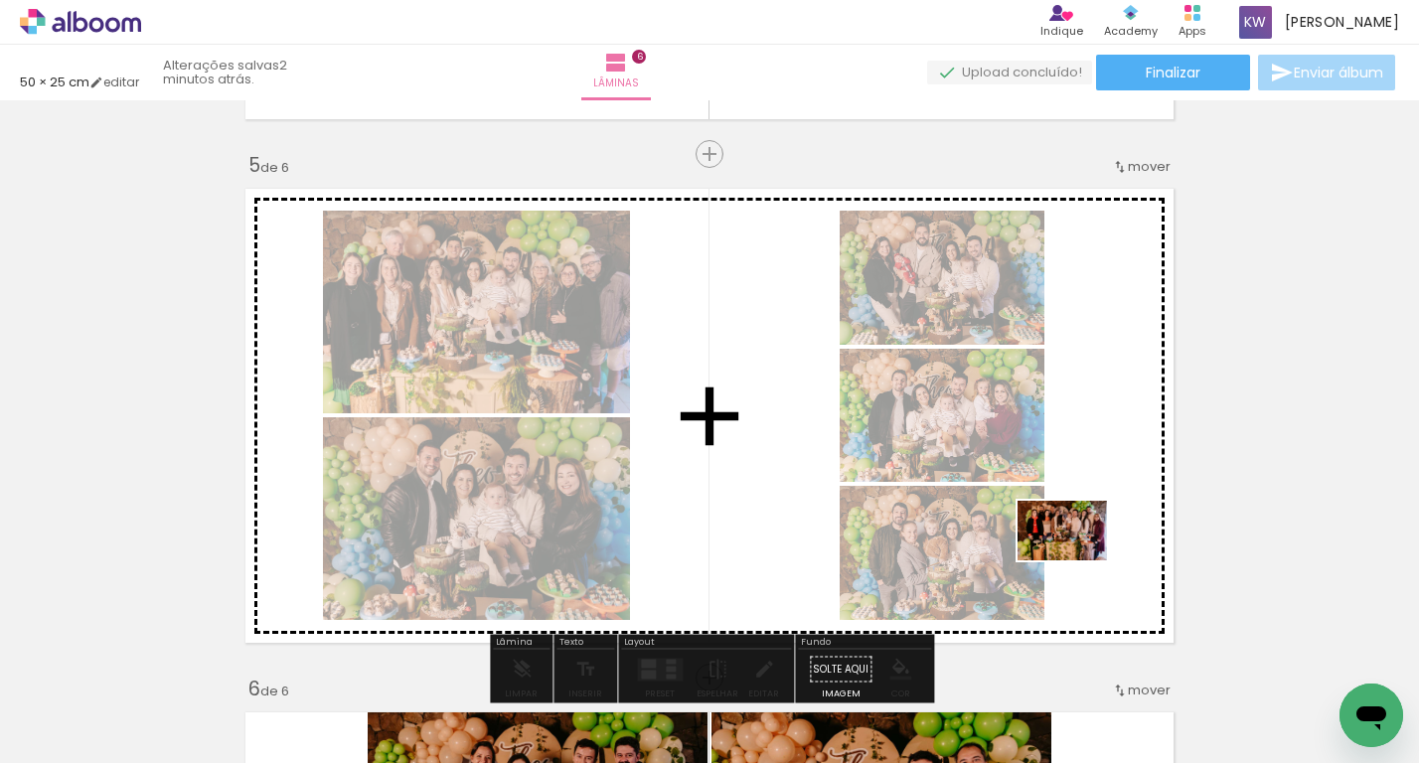
drag, startPoint x: 1014, startPoint y: 710, endPoint x: 1077, endPoint y: 560, distance: 163.0
click at [1077, 560] on quentale-workspace at bounding box center [709, 381] width 1419 height 763
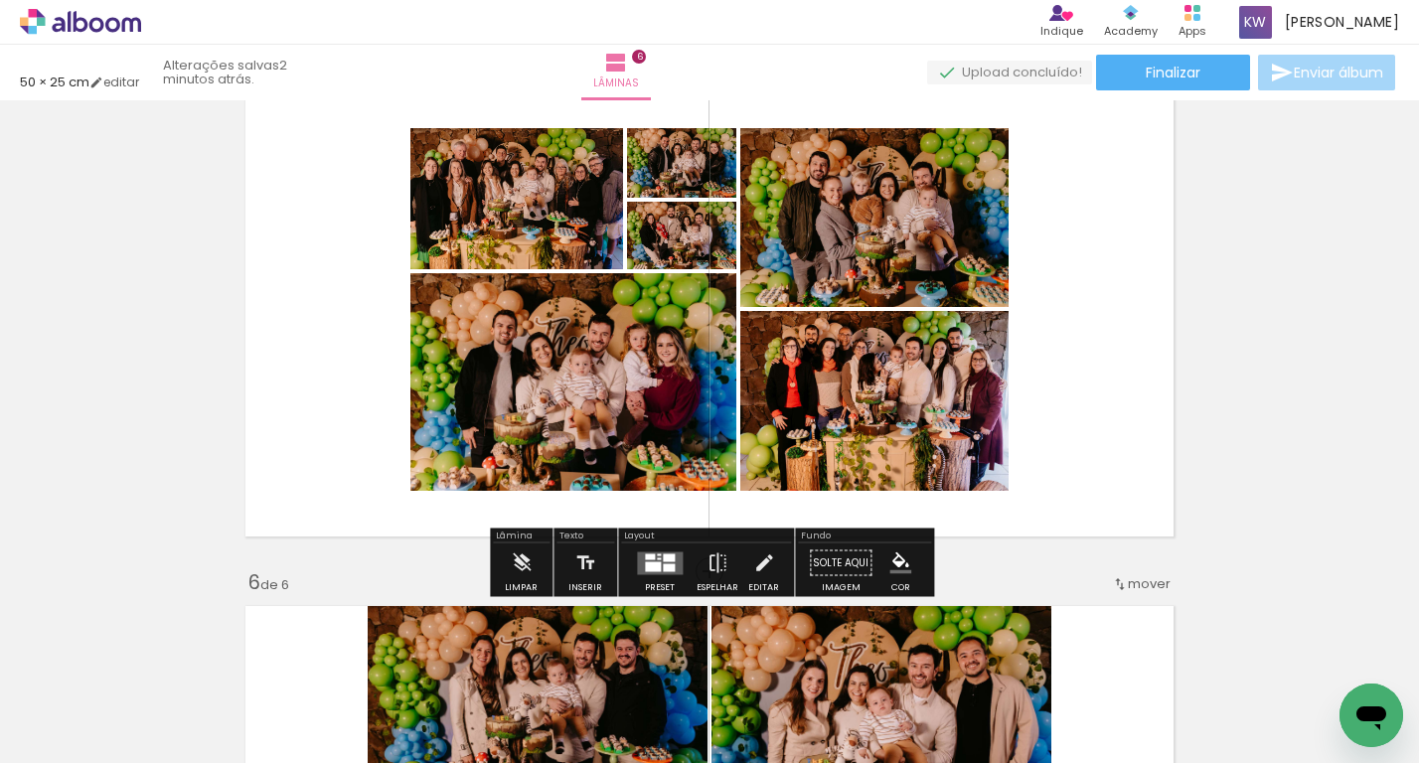
scroll to position [2197, 0]
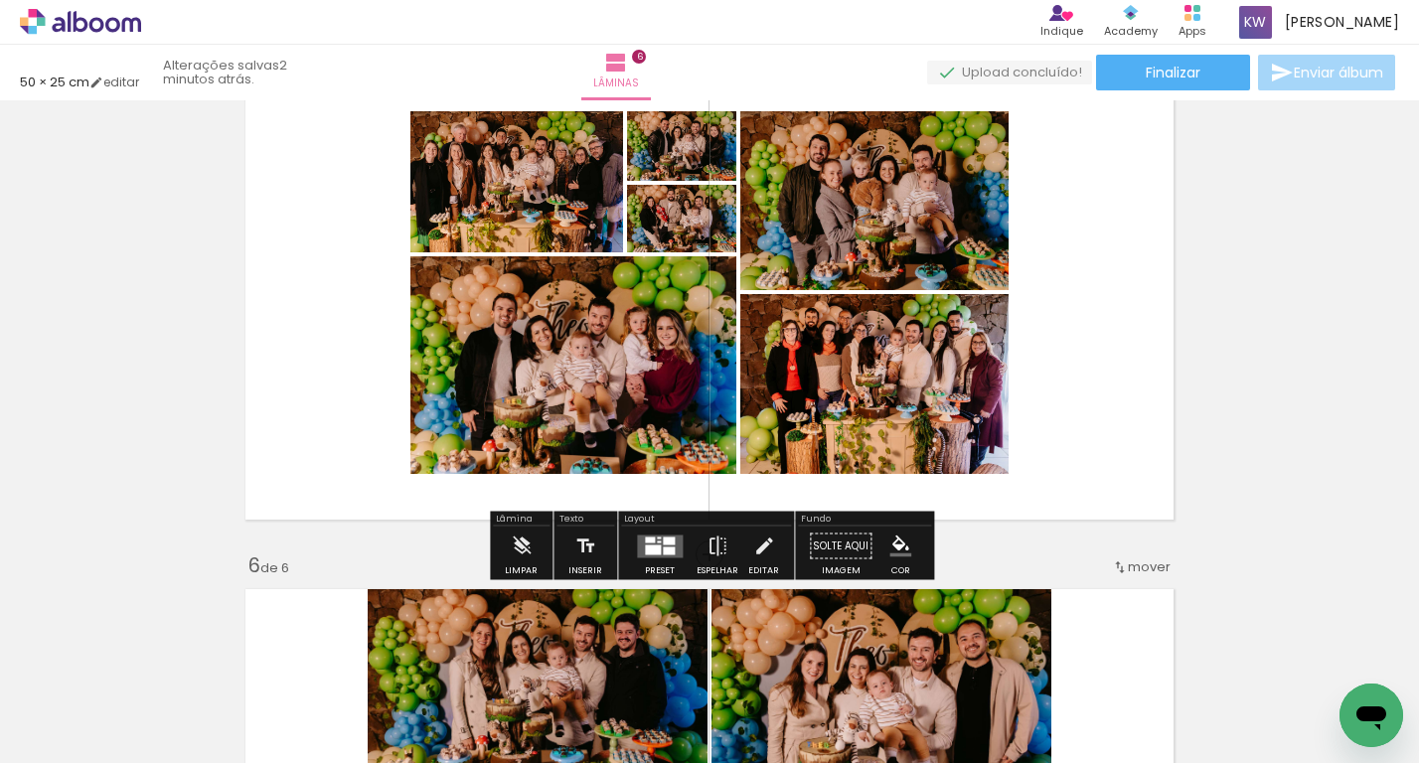
click at [670, 543] on div at bounding box center [669, 541] width 12 height 8
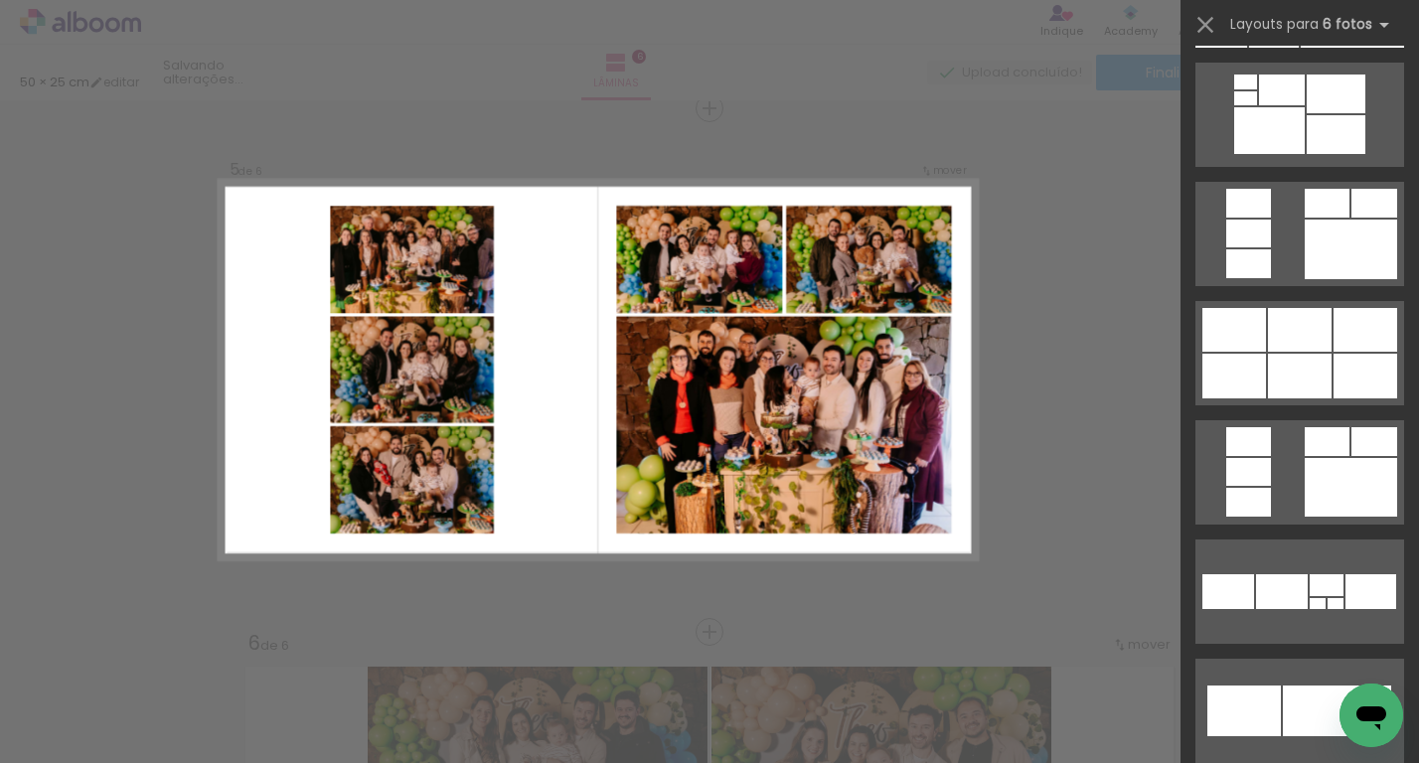
scroll to position [1738, 0]
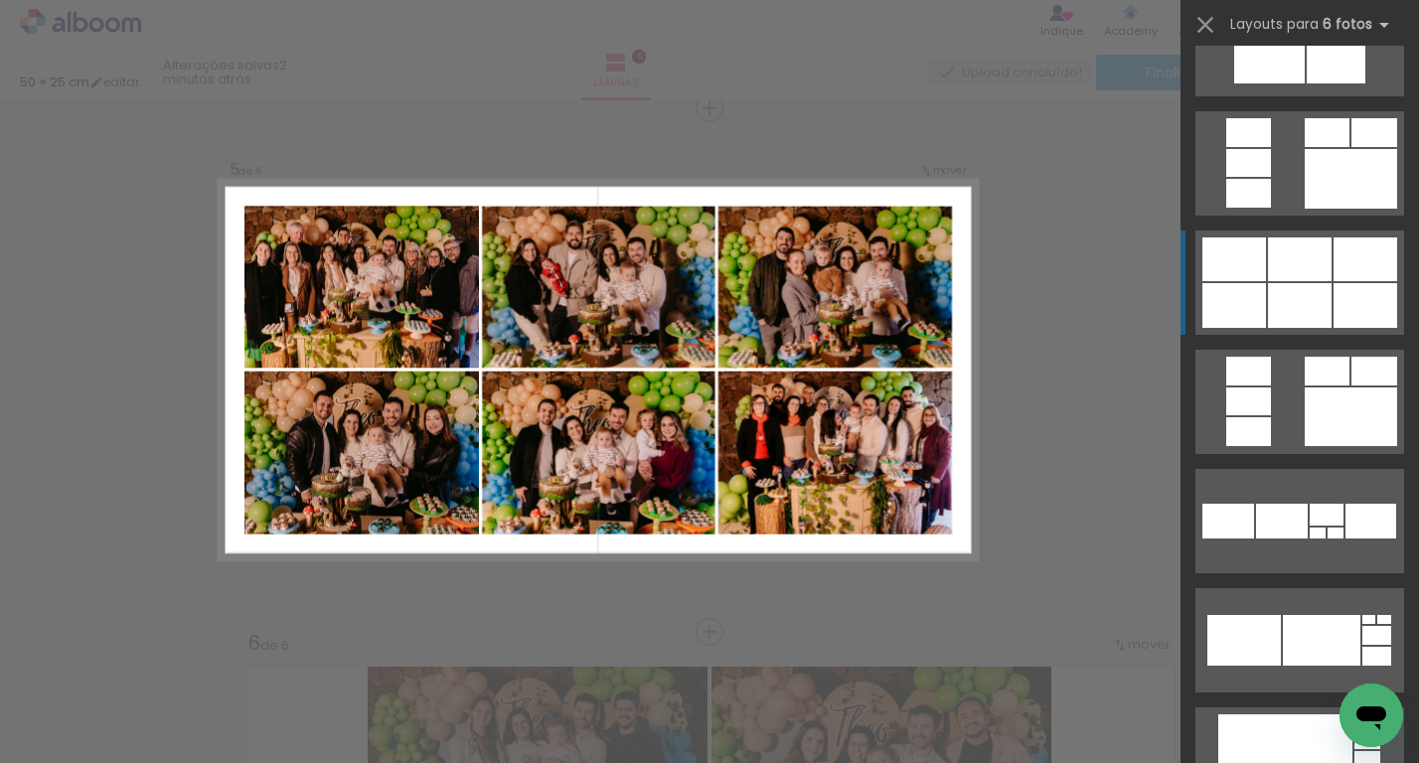
click at [1305, 83] on div at bounding box center [1269, 60] width 71 height 47
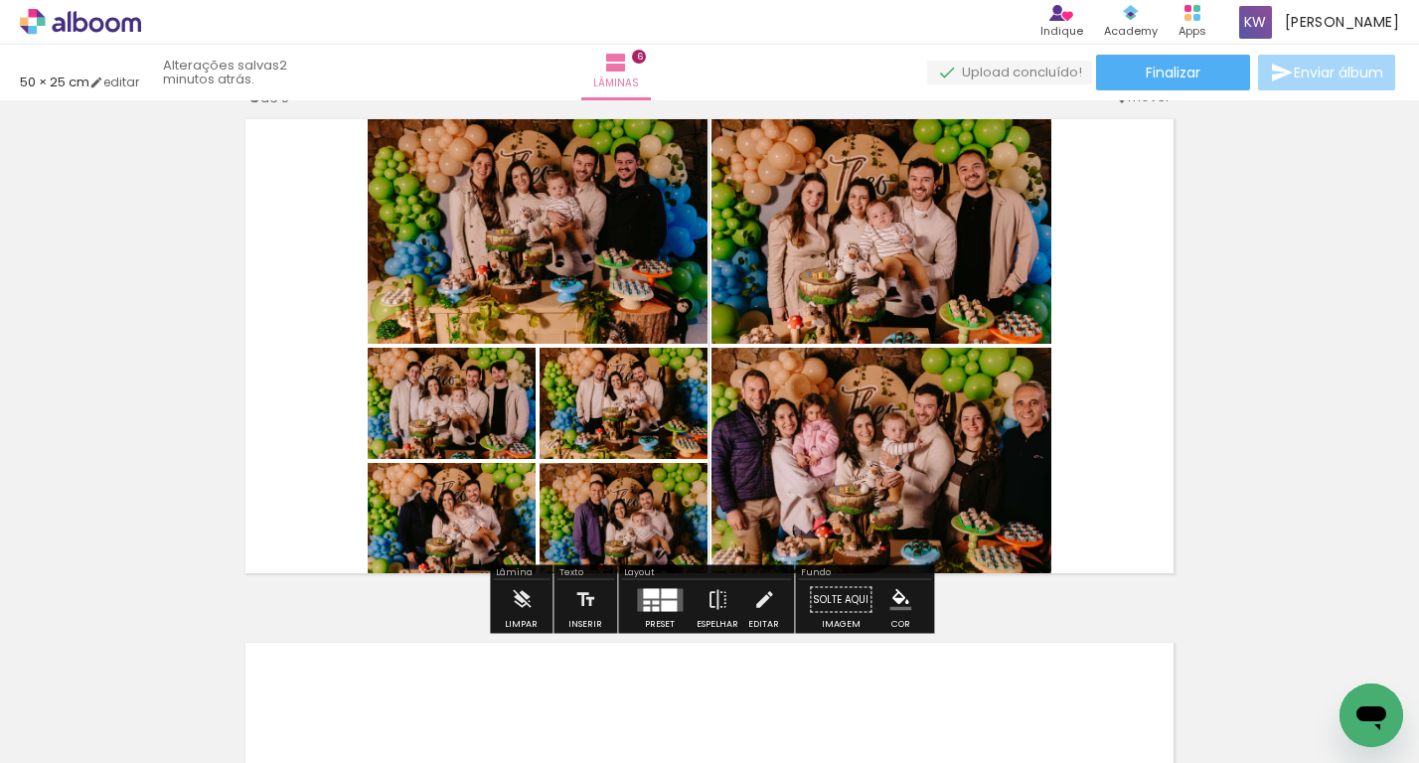
scroll to position [2695, 0]
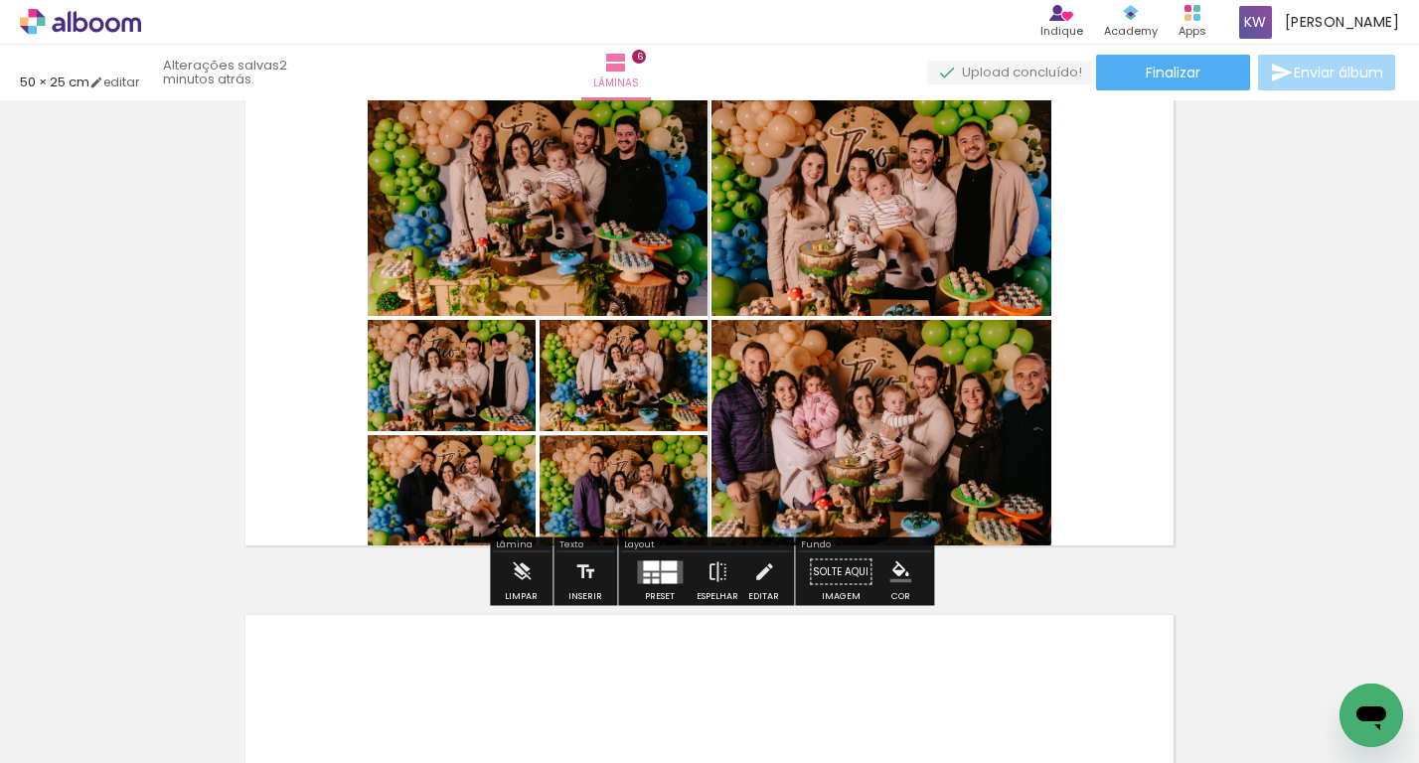
click at [652, 579] on div at bounding box center [655, 580] width 7 height 5
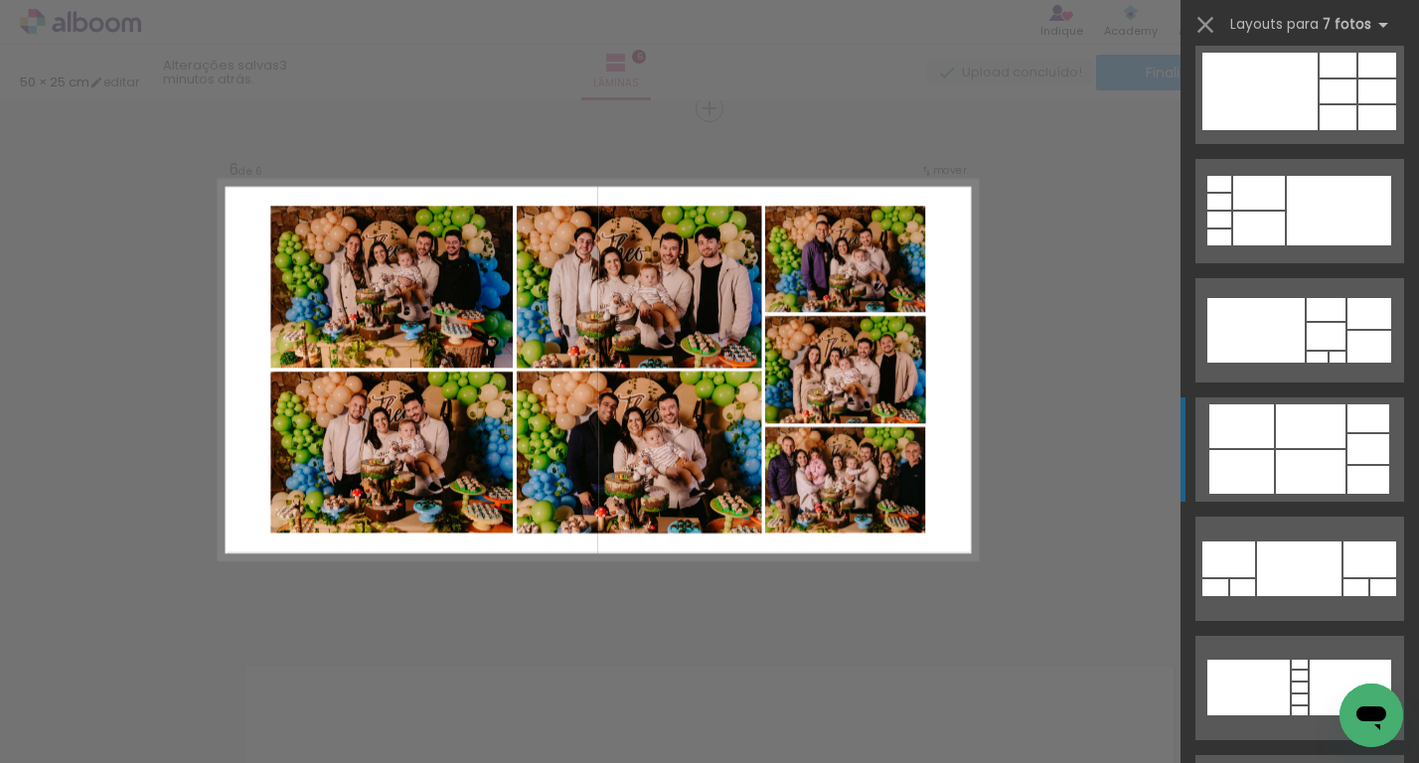
scroll to position [1458, 0]
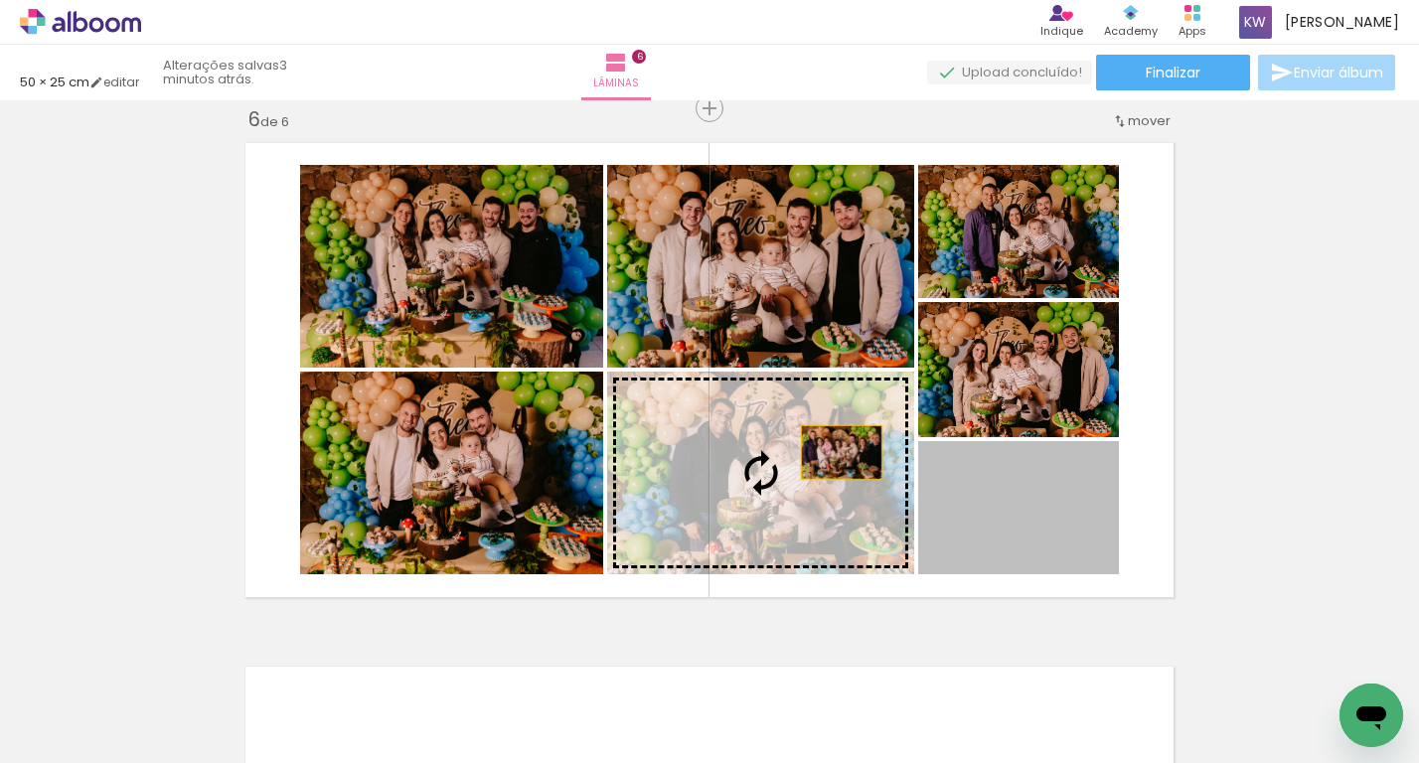
drag, startPoint x: 1070, startPoint y: 508, endPoint x: 832, endPoint y: 448, distance: 245.9
click at [0, 0] on slot at bounding box center [0, 0] width 0 height 0
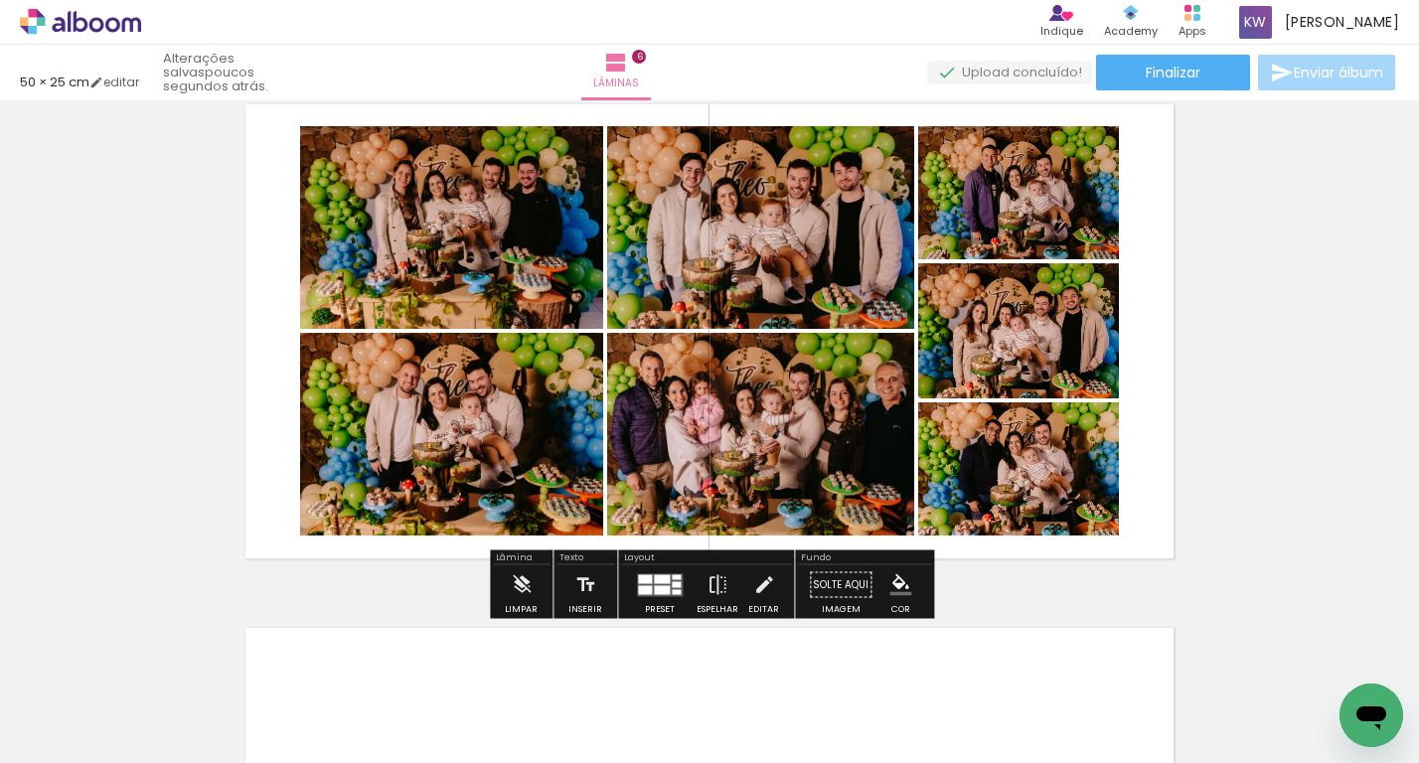
scroll to position [2637, 0]
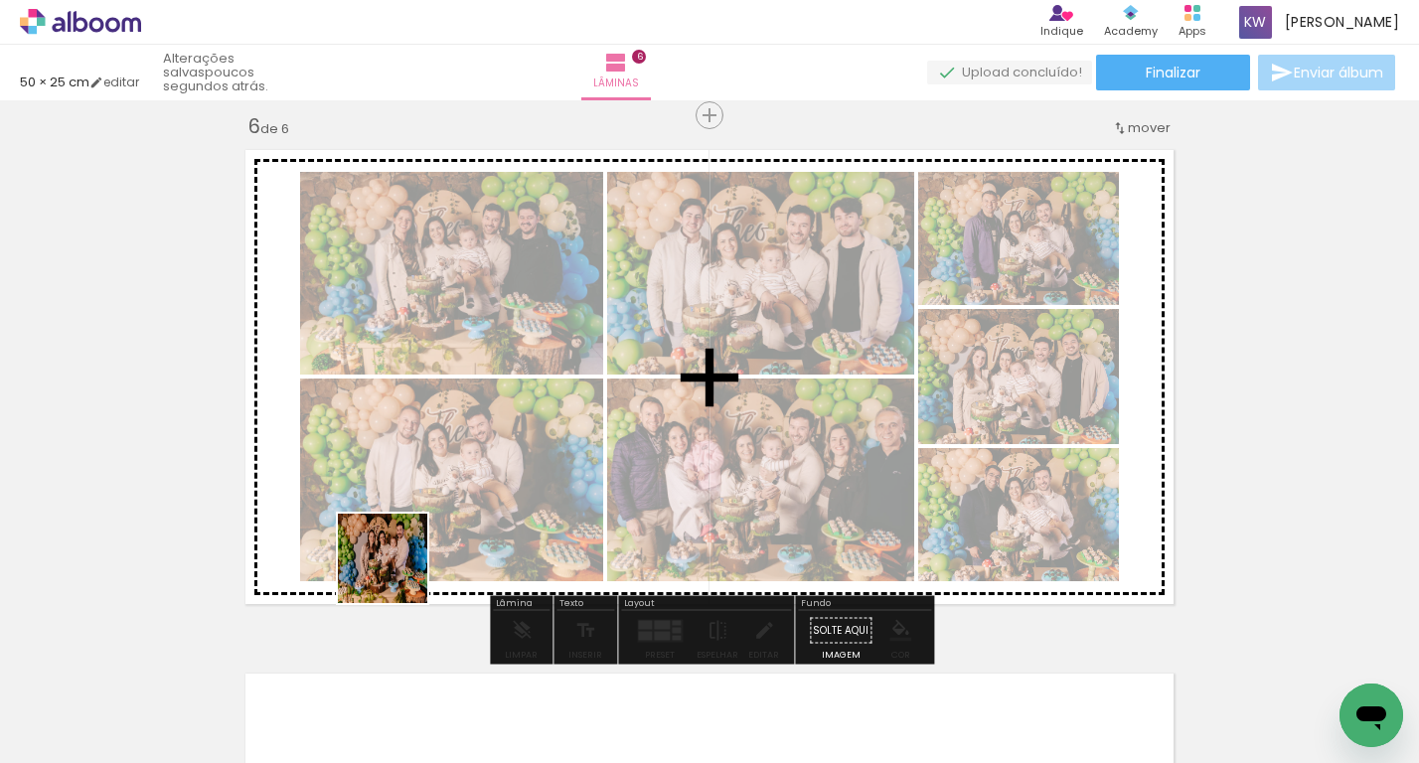
drag, startPoint x: 335, startPoint y: 678, endPoint x: 398, endPoint y: 576, distance: 119.1
click at [398, 575] on quentale-workspace at bounding box center [709, 381] width 1419 height 763
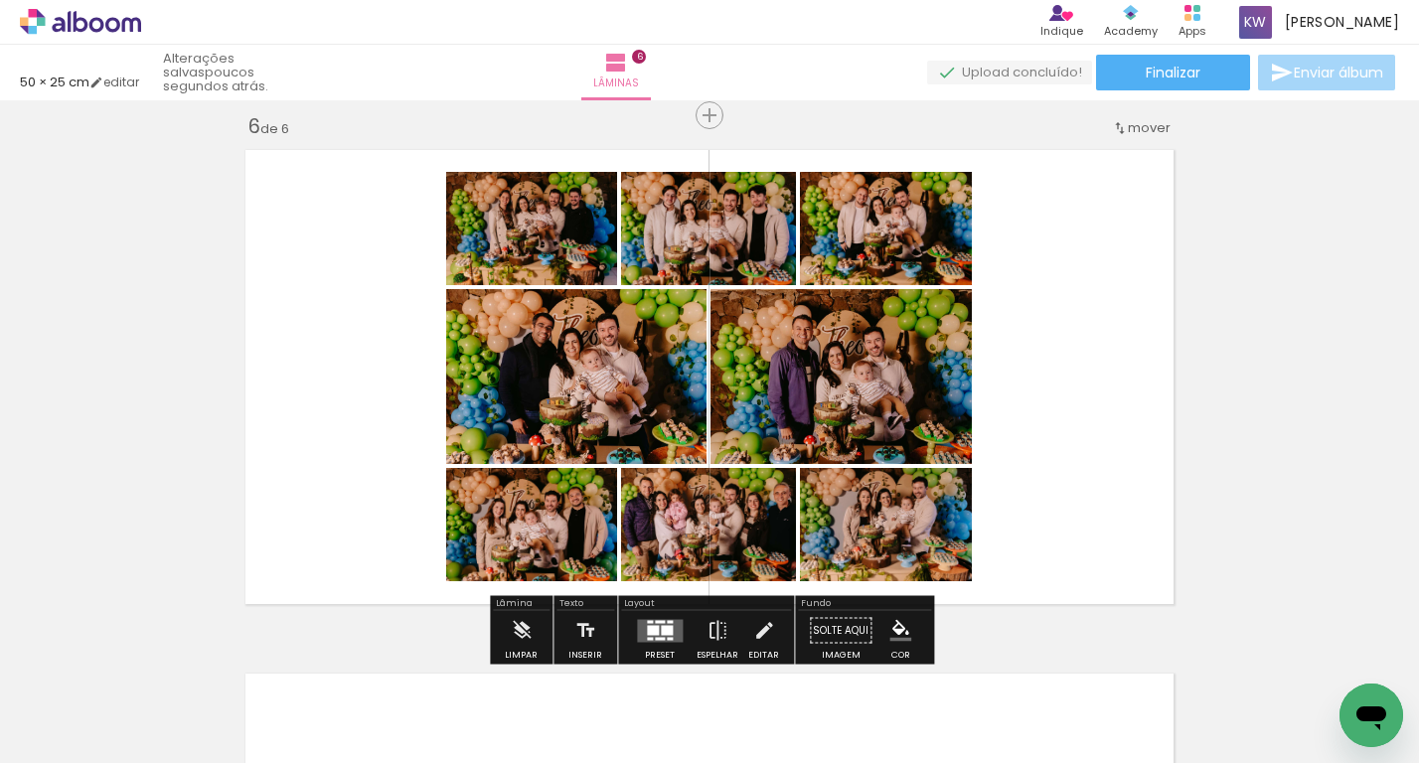
click at [654, 625] on quentale-layouter at bounding box center [660, 630] width 46 height 23
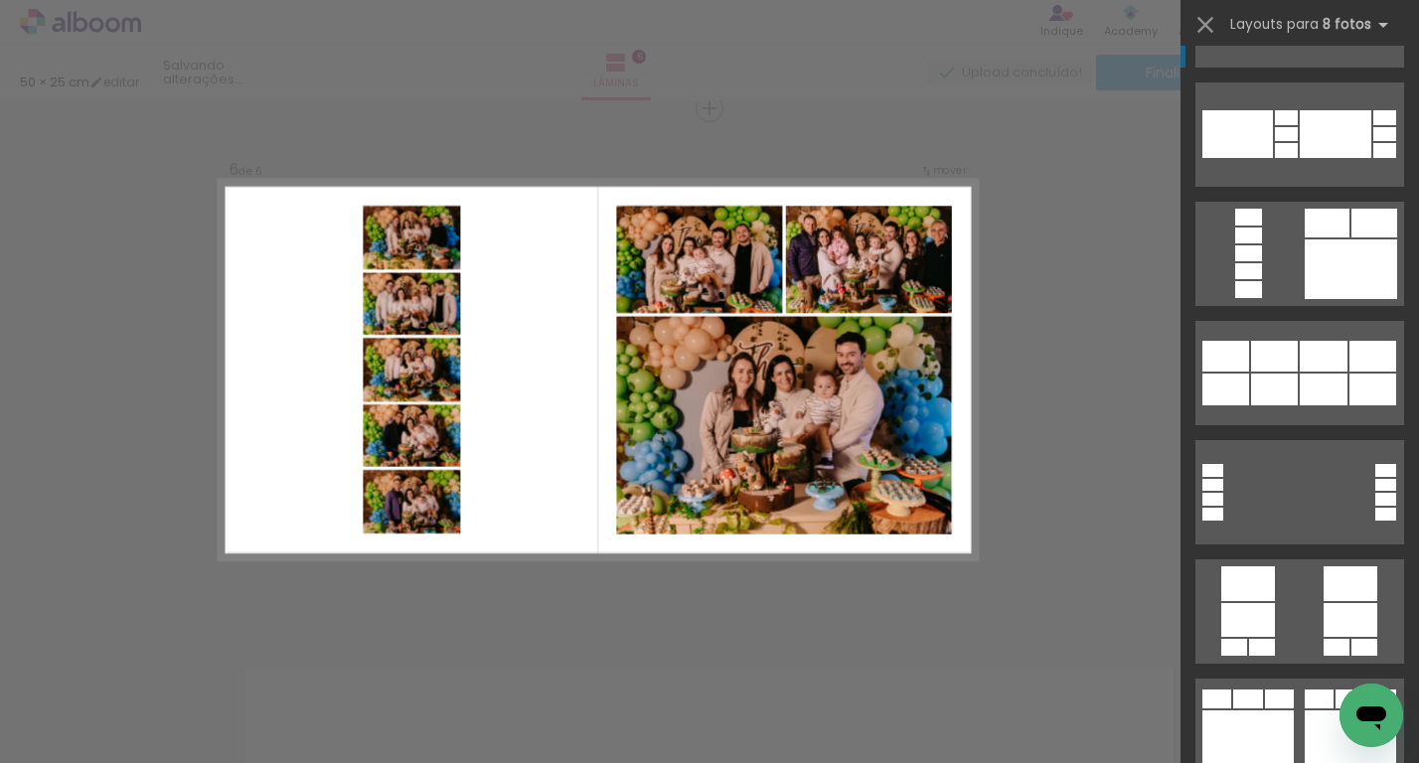
scroll to position [1556, 0]
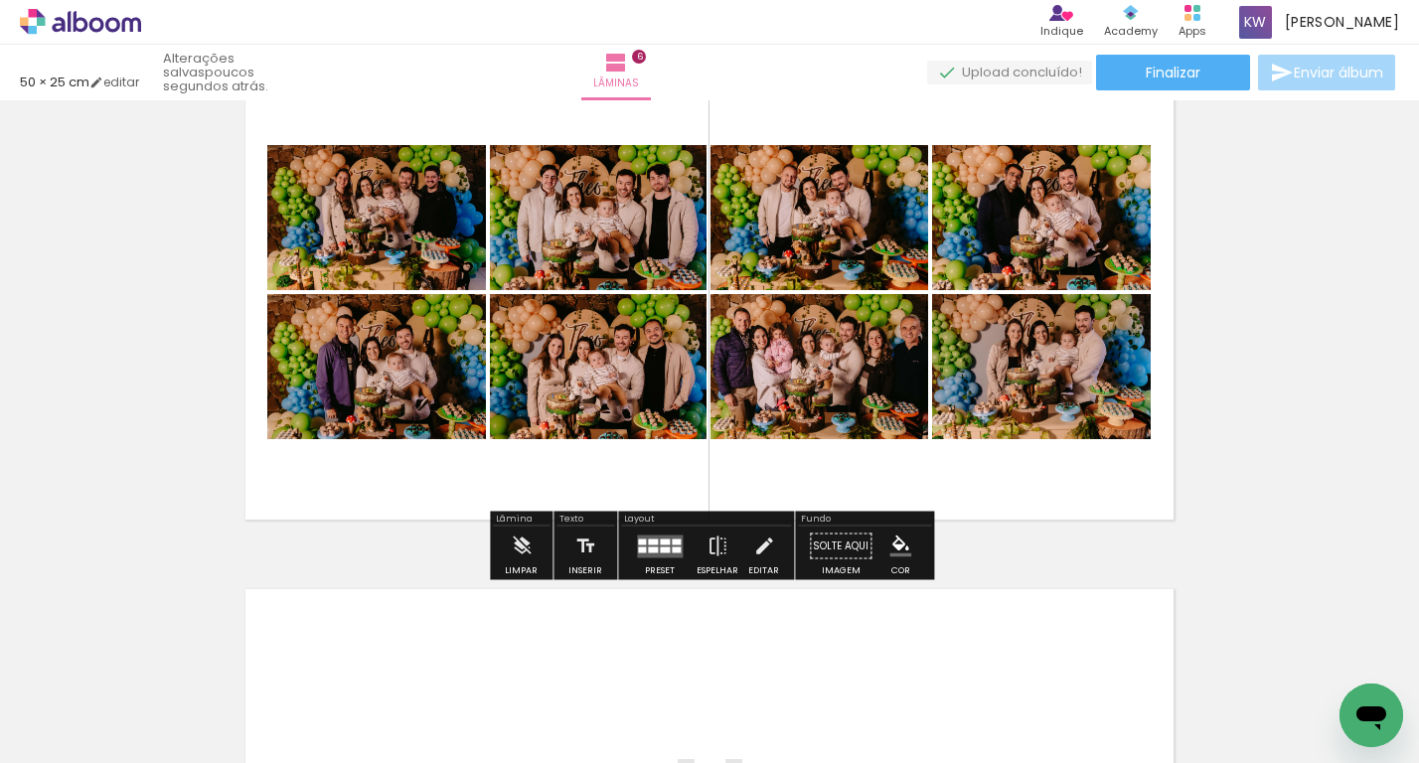
scroll to position [2761, 0]
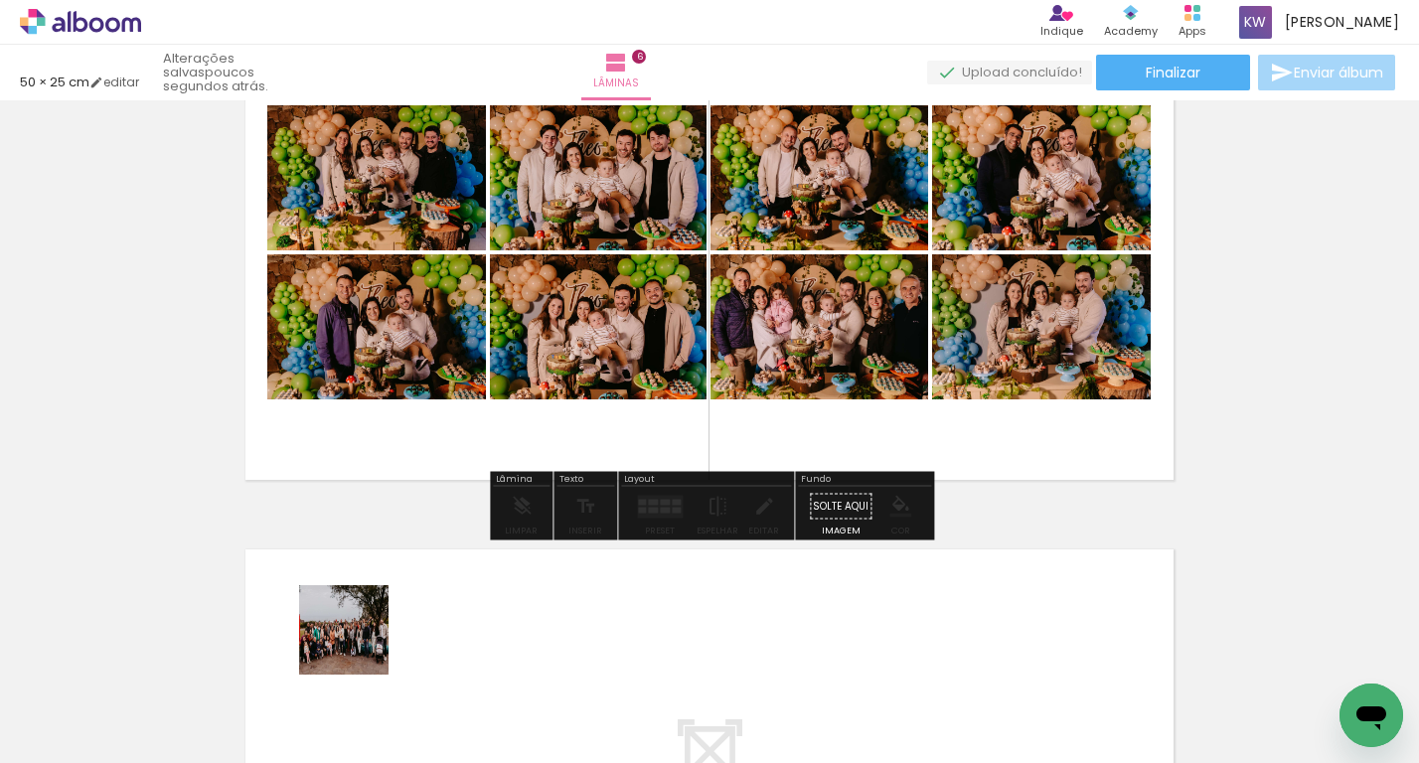
drag, startPoint x: 203, startPoint y: 698, endPoint x: 408, endPoint y: 626, distance: 217.8
click at [408, 626] on quentale-workspace at bounding box center [709, 381] width 1419 height 763
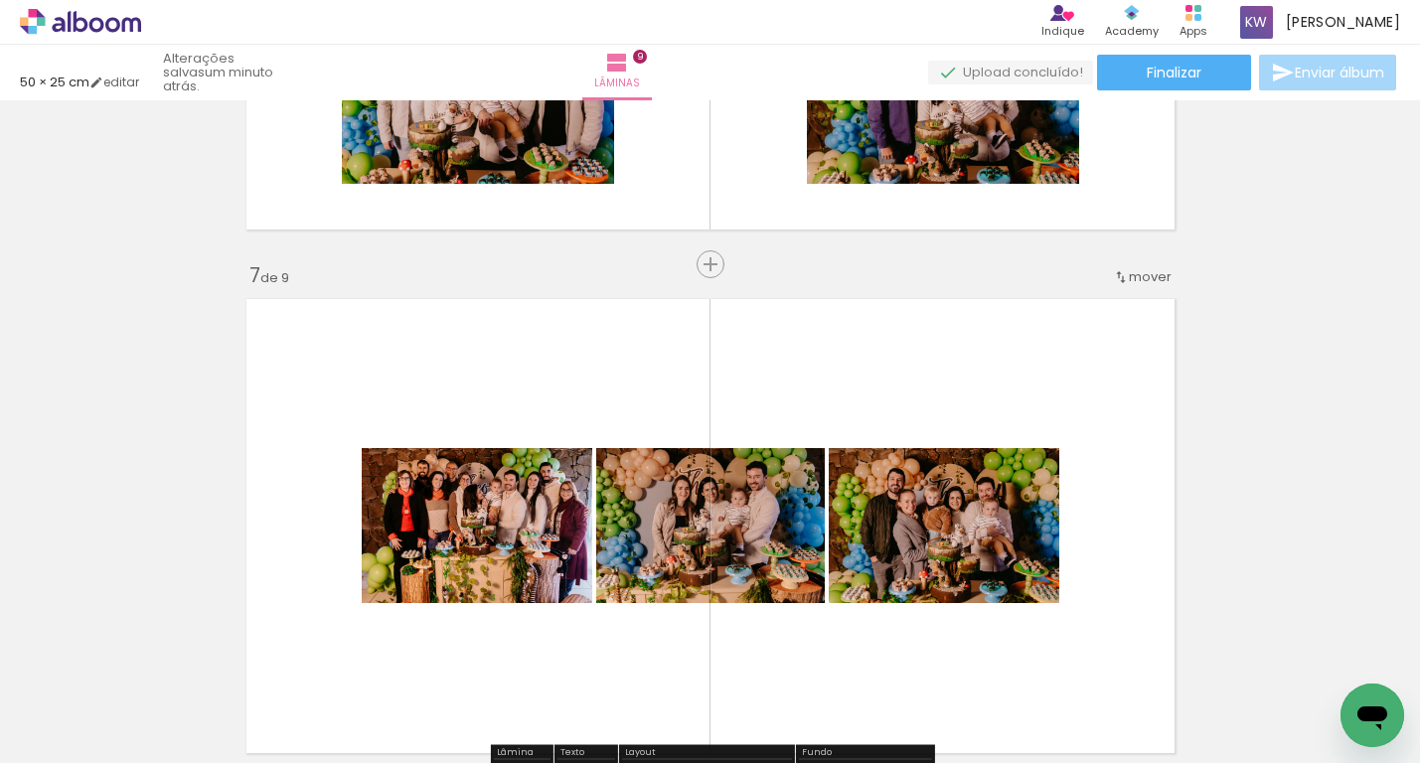
scroll to position [0, 353]
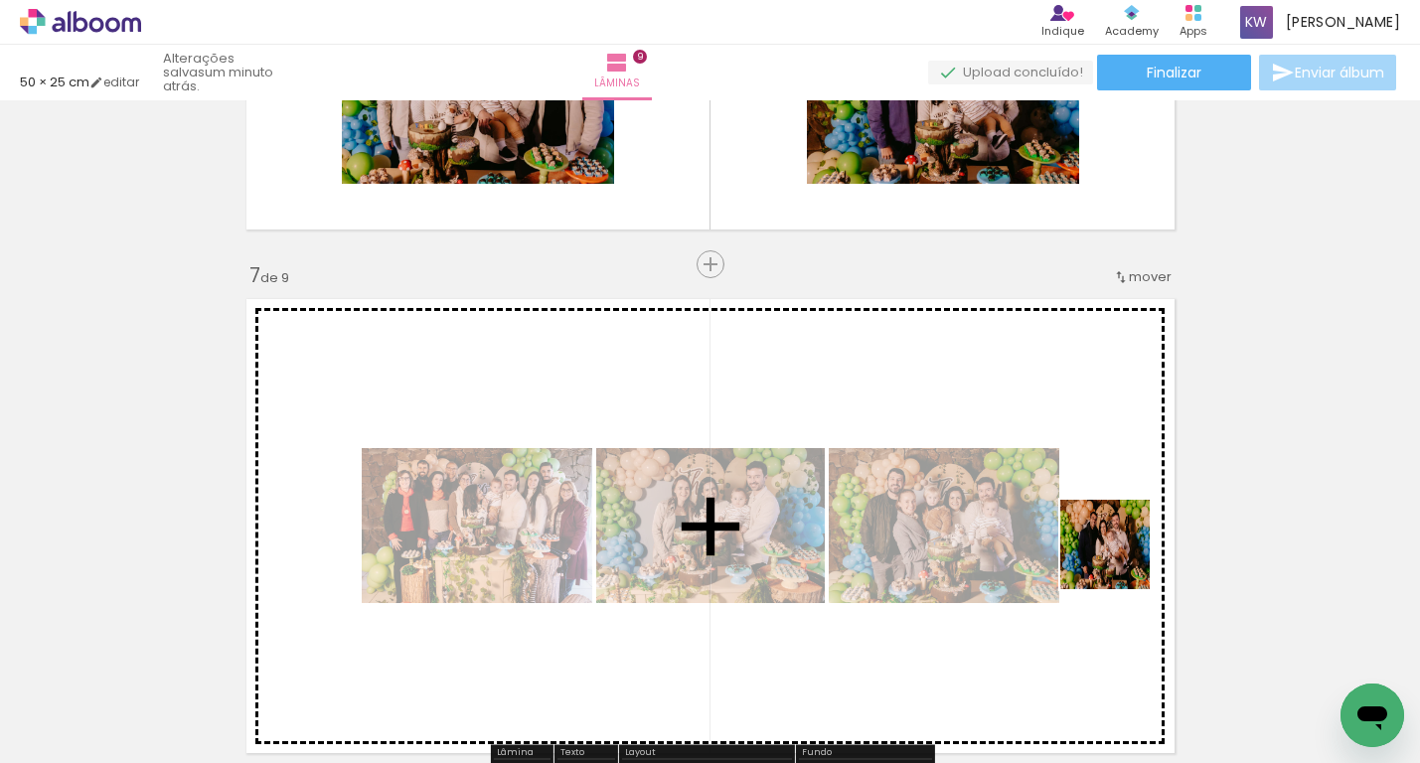
drag, startPoint x: 1092, startPoint y: 701, endPoint x: 1120, endPoint y: 562, distance: 141.9
click at [1120, 561] on quentale-workspace at bounding box center [710, 381] width 1420 height 763
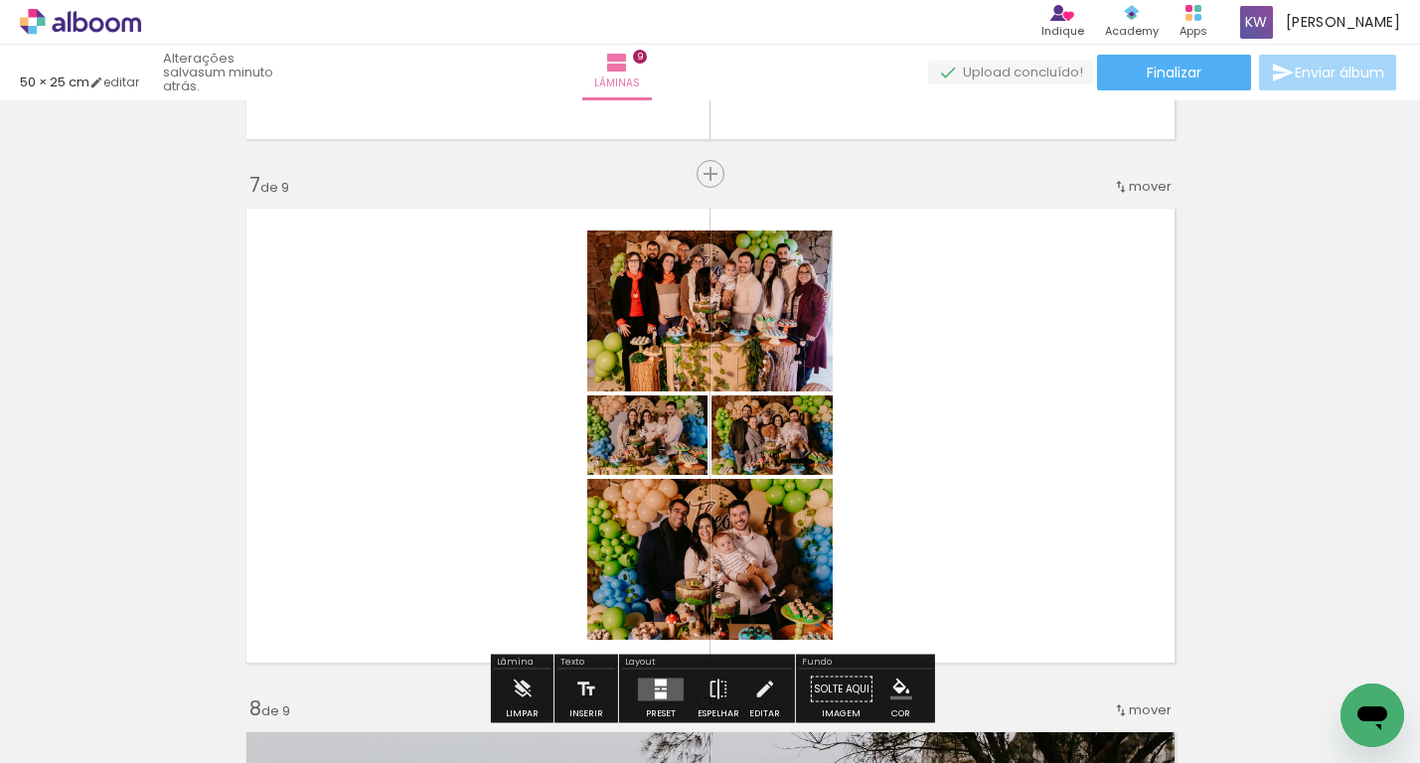
scroll to position [0, 935]
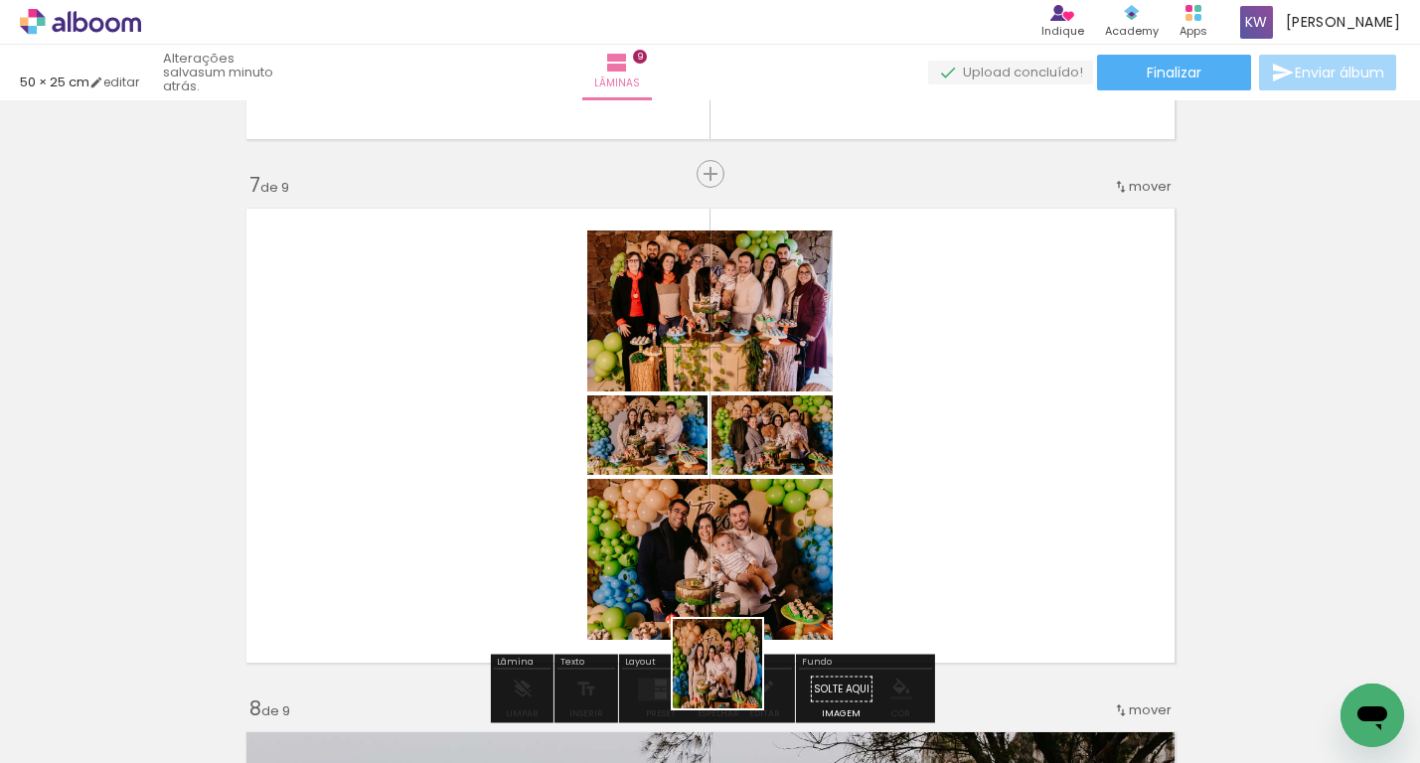
drag, startPoint x: 719, startPoint y: 702, endPoint x: 914, endPoint y: 555, distance: 244.9
click at [914, 555] on quentale-workspace at bounding box center [710, 381] width 1420 height 763
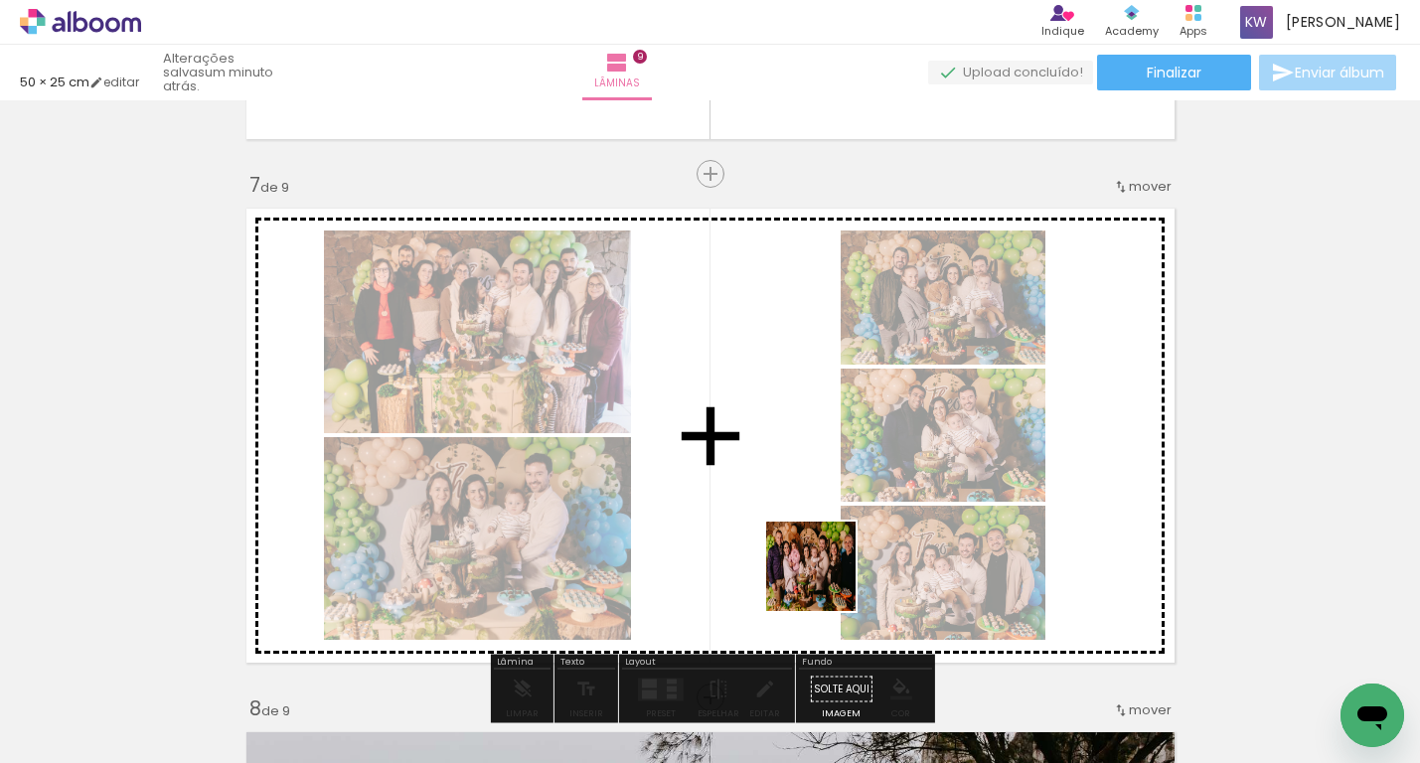
drag, startPoint x: 831, startPoint y: 711, endPoint x: 825, endPoint y: 581, distance: 129.3
click at [825, 581] on quentale-workspace at bounding box center [710, 381] width 1420 height 763
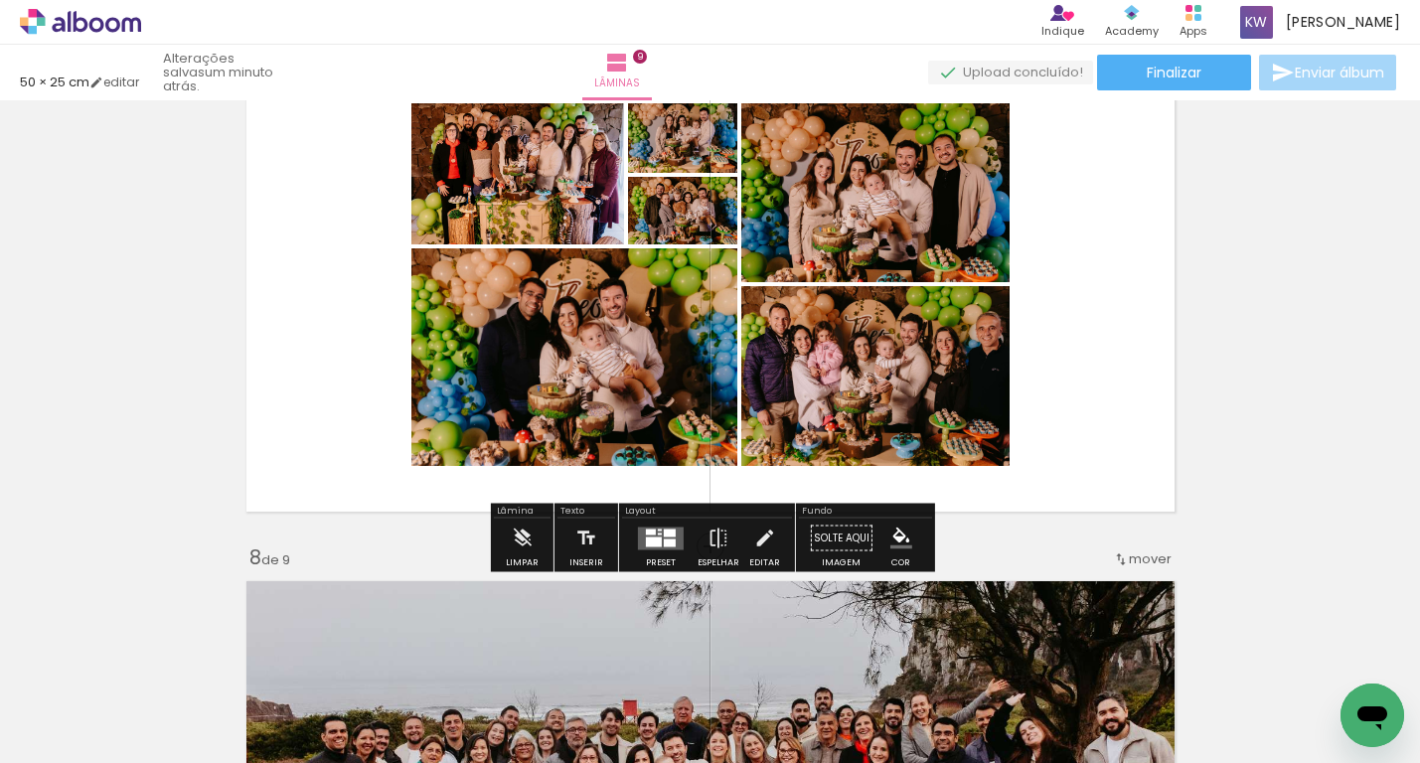
scroll to position [3294, 0]
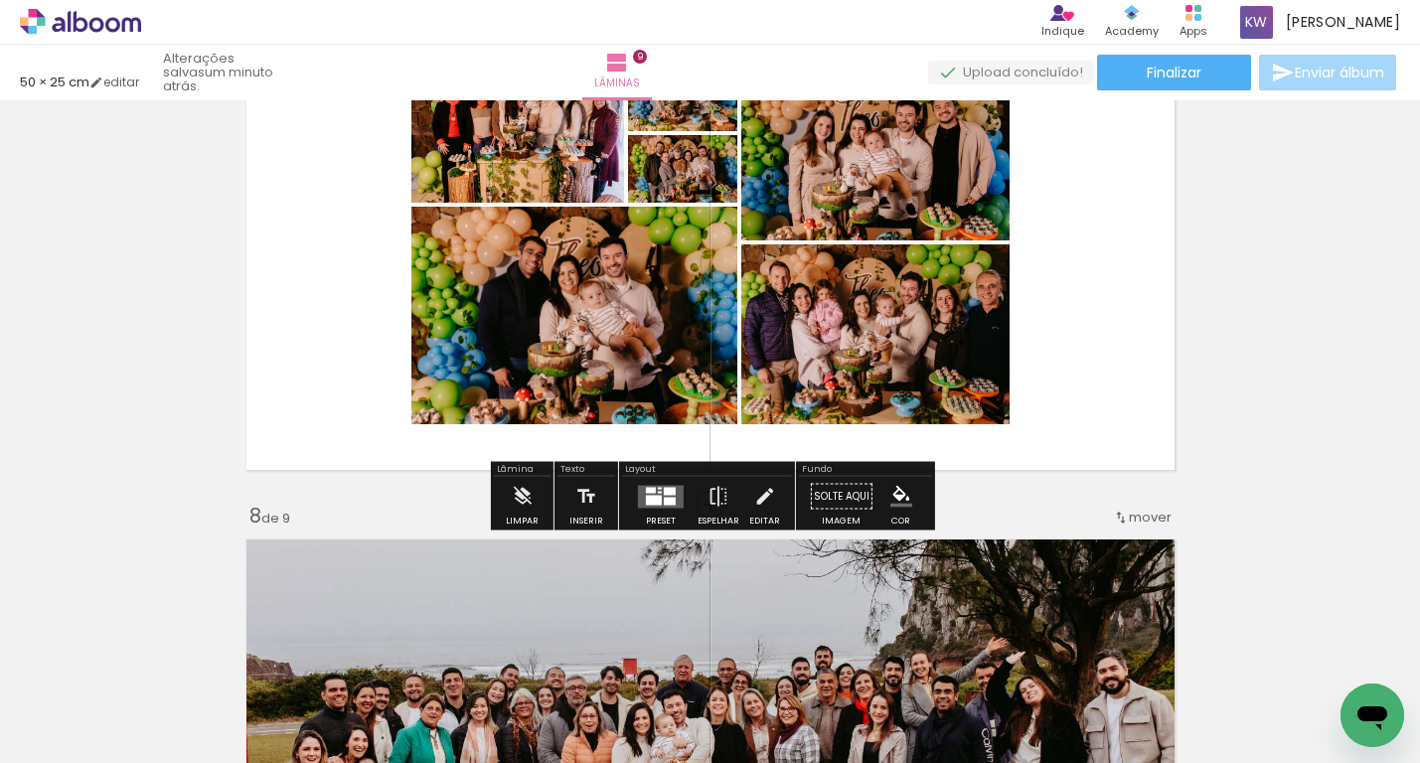
click at [642, 510] on div at bounding box center [661, 497] width 54 height 40
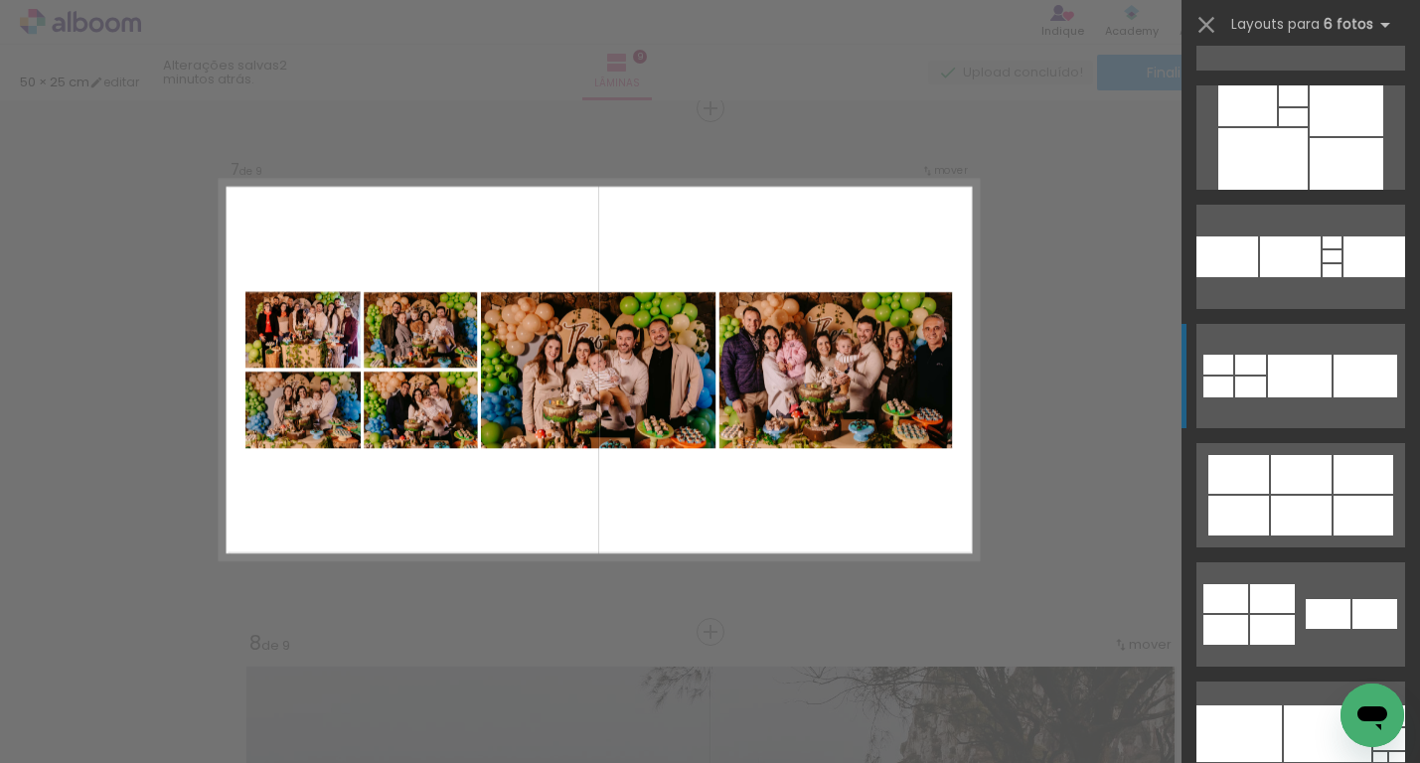
scroll to position [5607, 0]
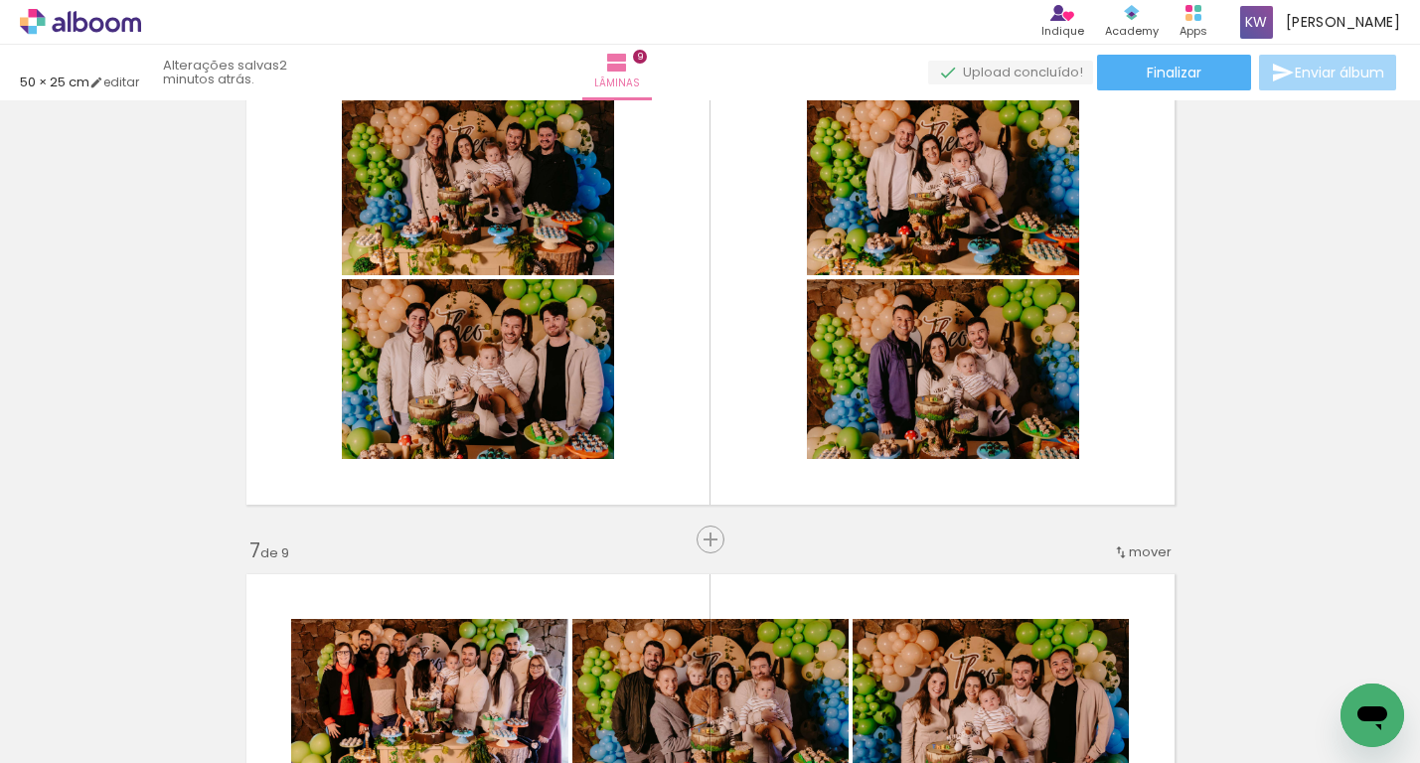
scroll to position [2811, 0]
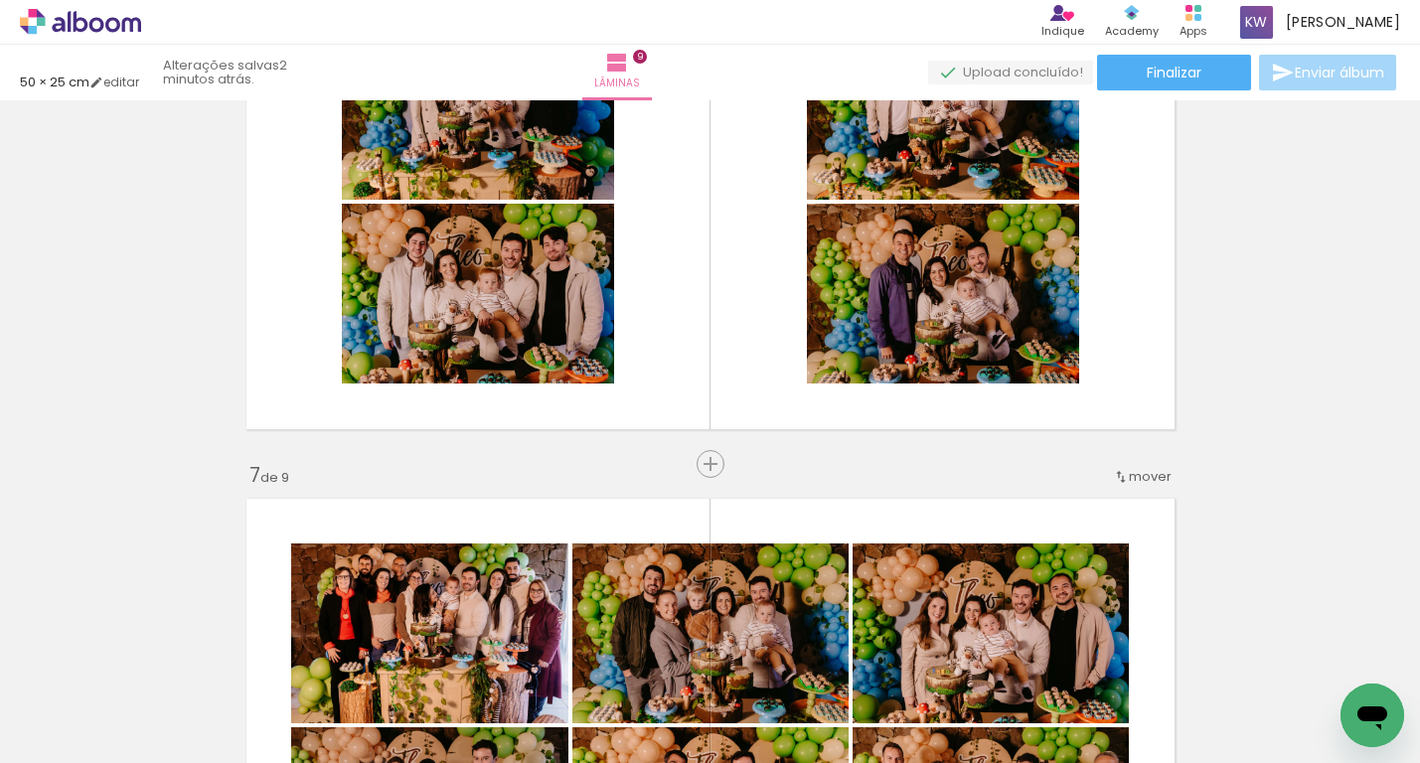
click at [1132, 476] on span "mover" at bounding box center [1150, 476] width 43 height 19
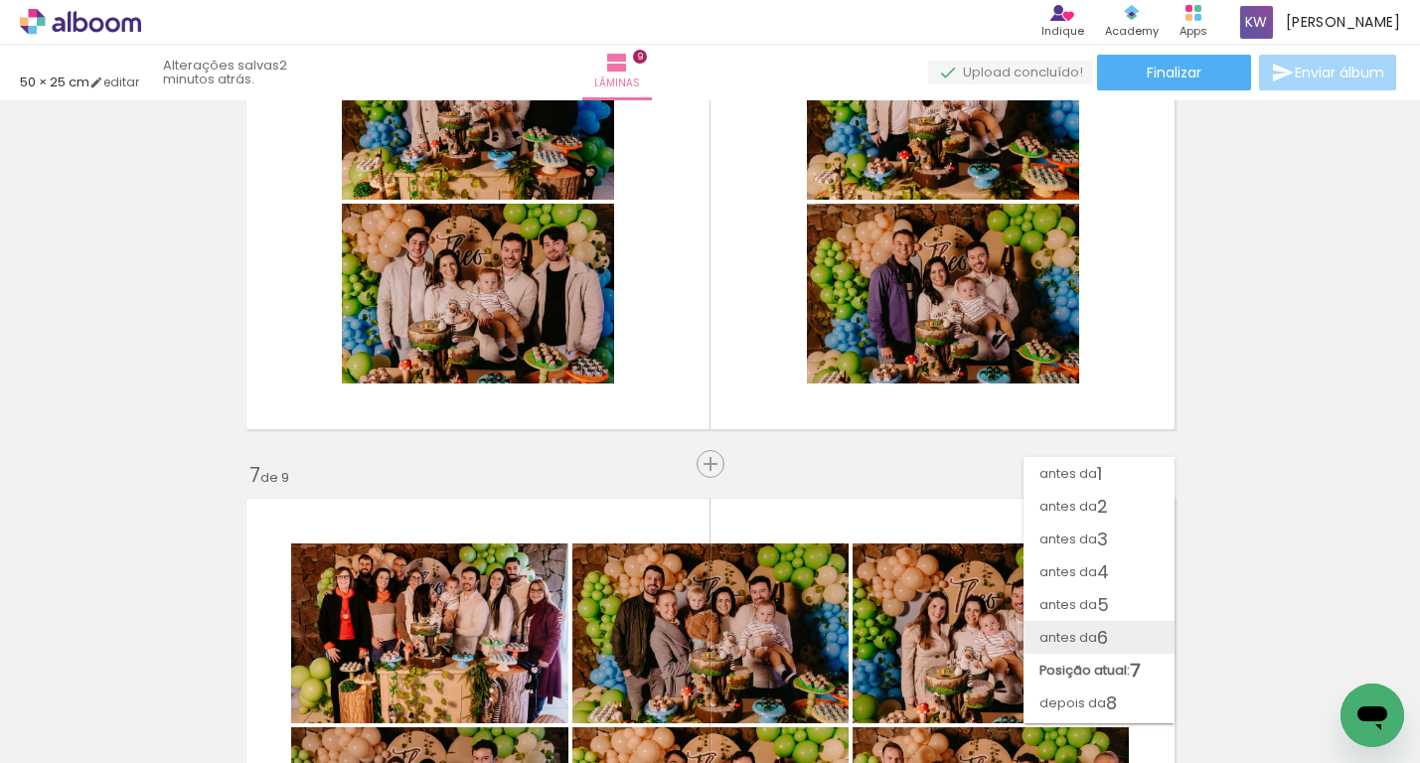
click at [1107, 621] on span "6" at bounding box center [1102, 637] width 11 height 33
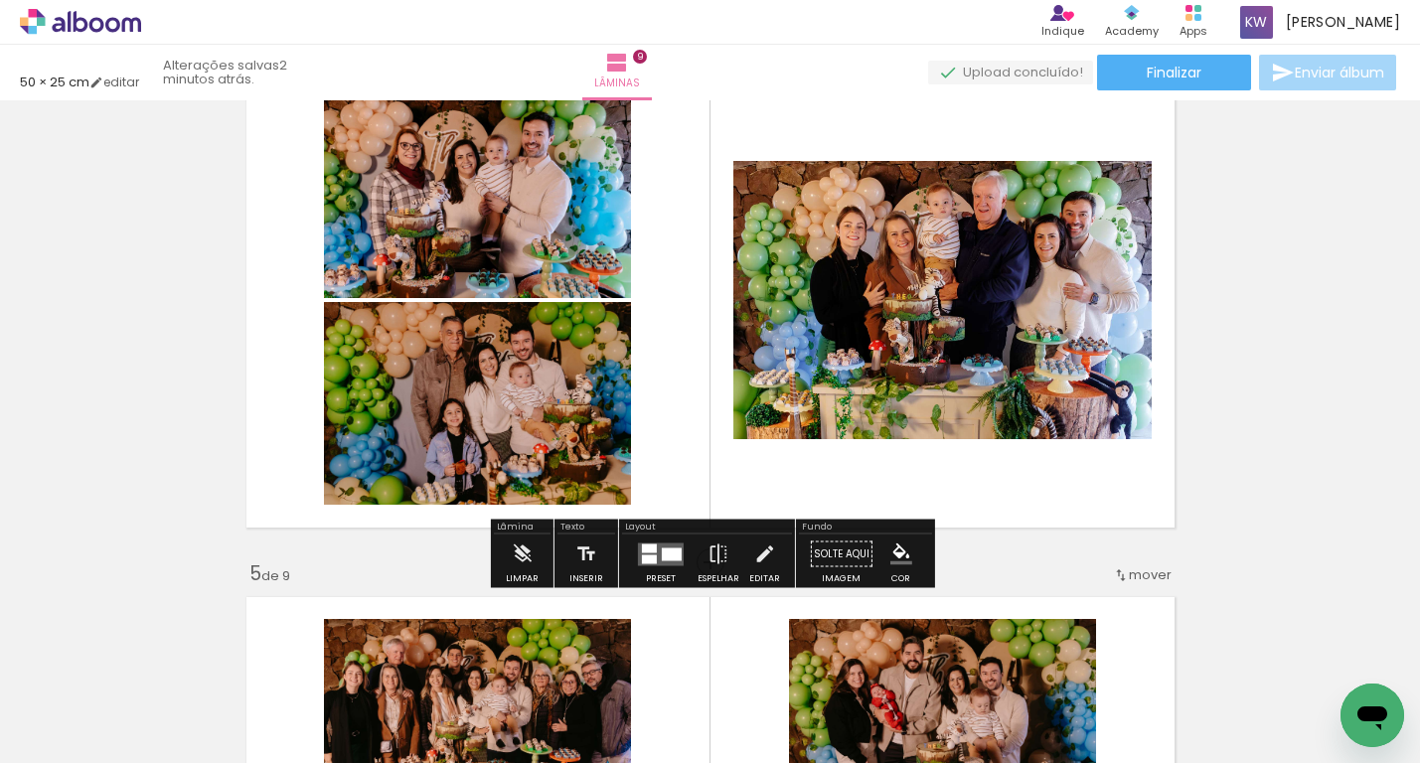
scroll to position [1691, 0]
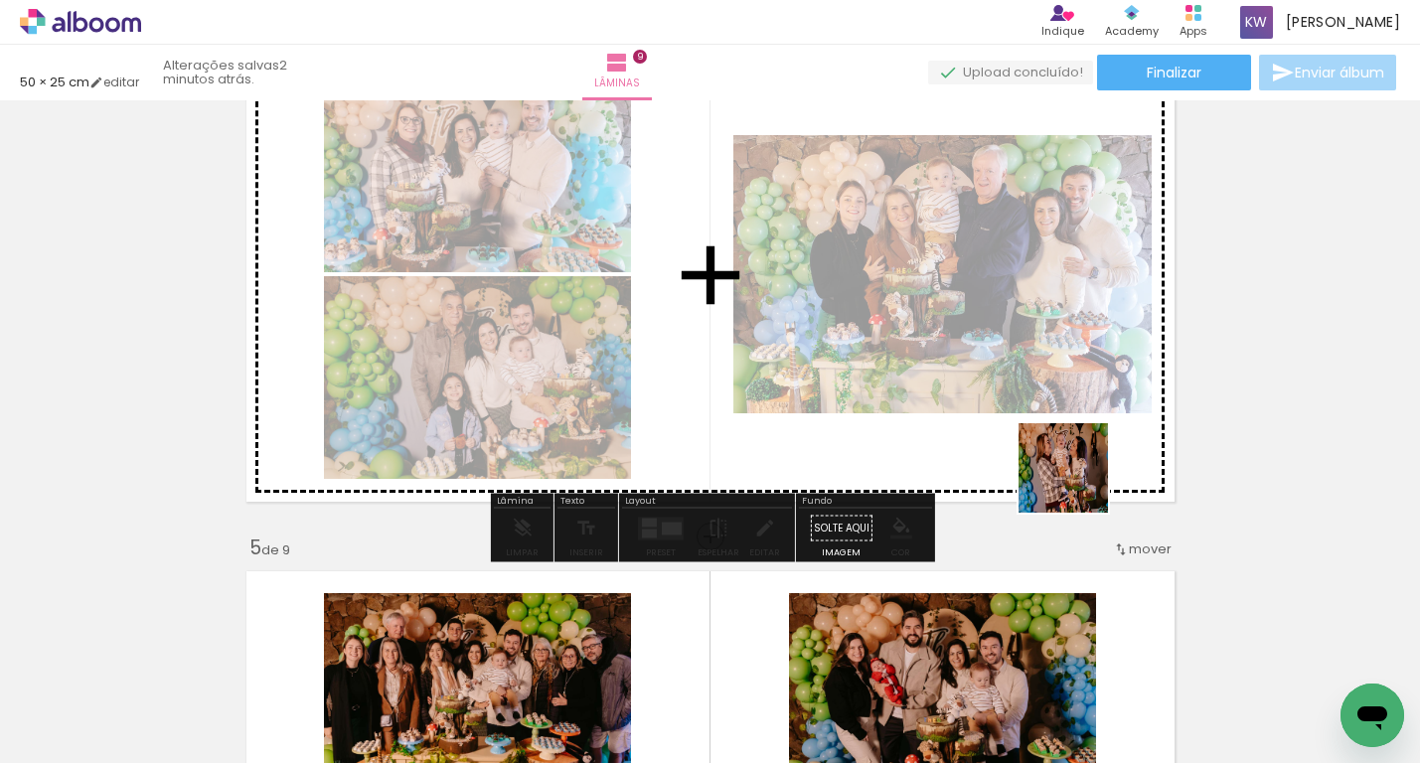
drag, startPoint x: 1212, startPoint y: 716, endPoint x: 1070, endPoint y: 475, distance: 279.4
click at [1070, 475] on quentale-workspace at bounding box center [710, 381] width 1420 height 763
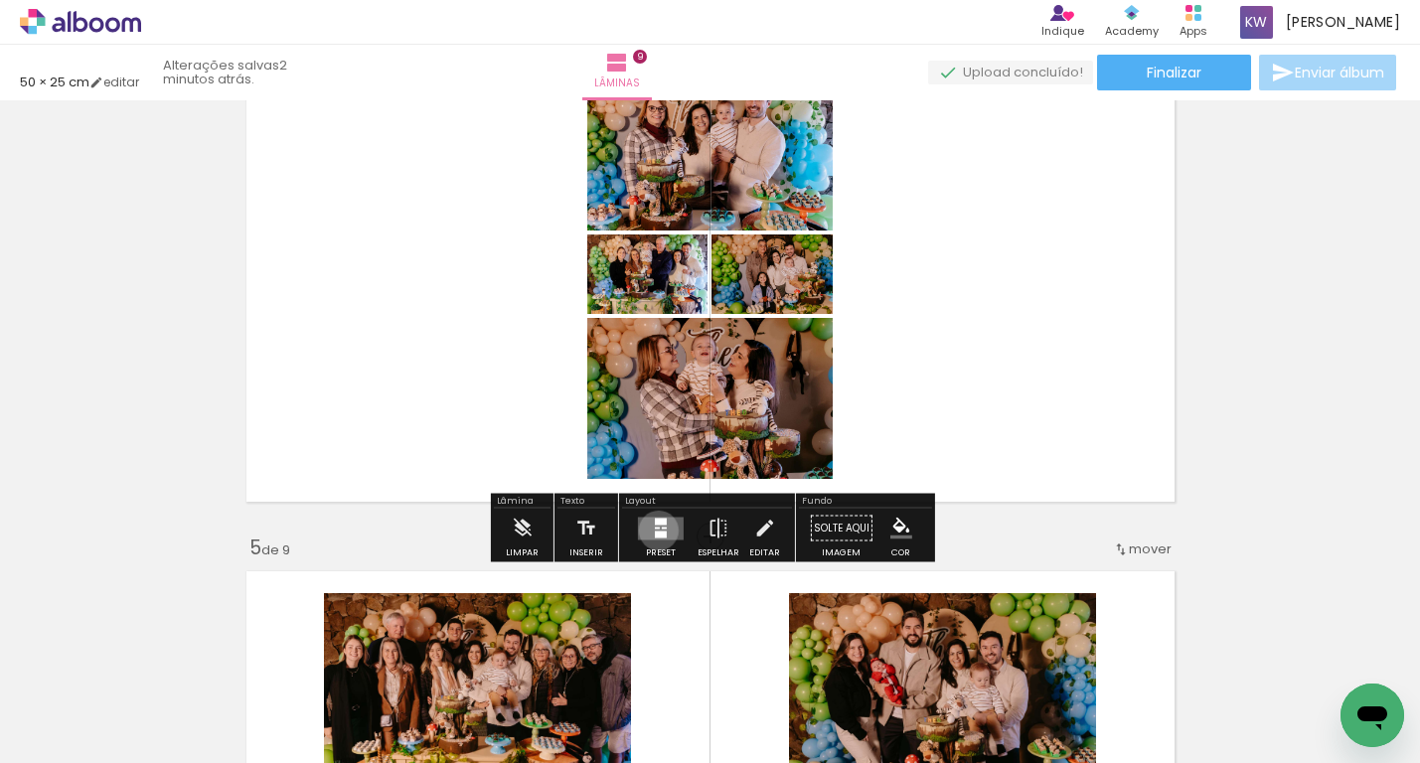
click at [655, 531] on div at bounding box center [661, 534] width 12 height 7
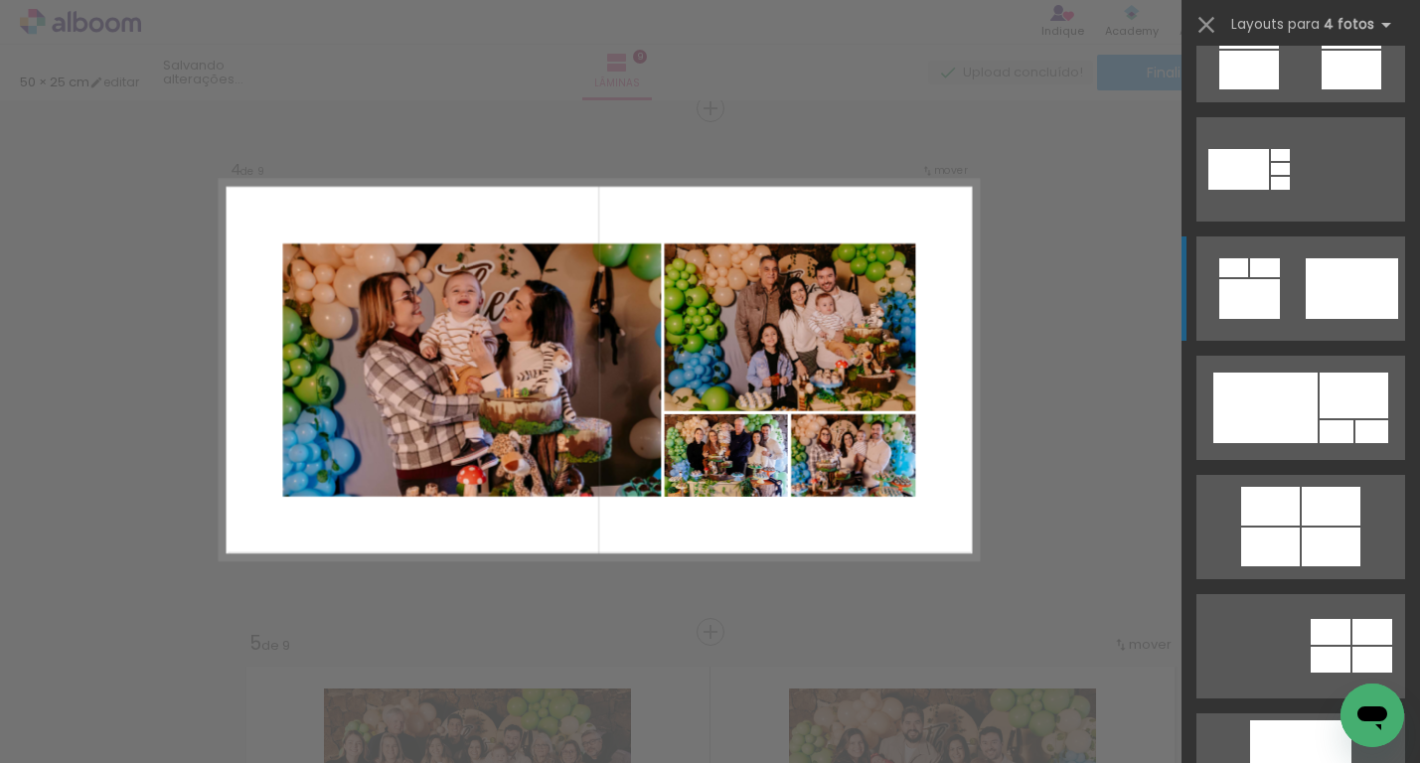
scroll to position [1033, 0]
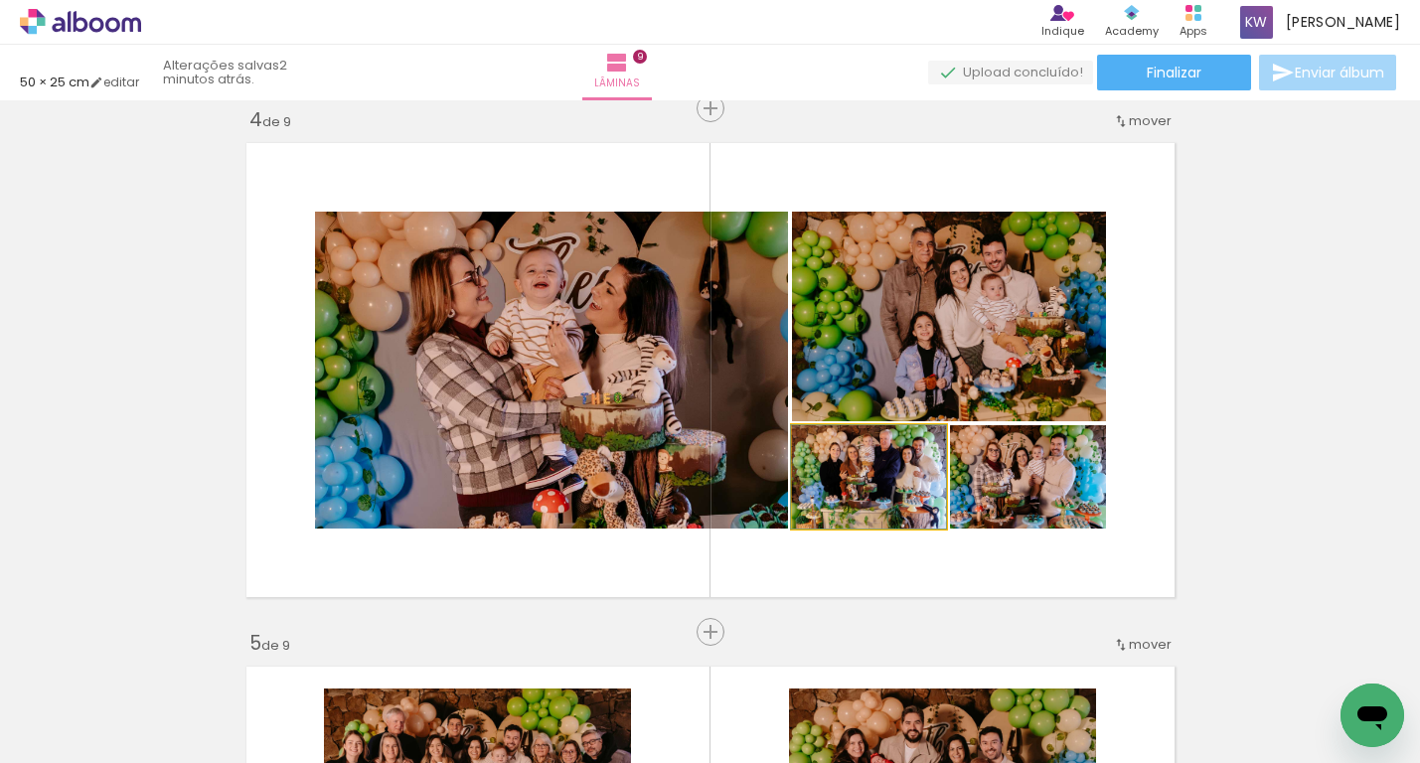
drag, startPoint x: 873, startPoint y: 488, endPoint x: 928, endPoint y: 311, distance: 185.4
click at [0, 0] on slot at bounding box center [0, 0] width 0 height 0
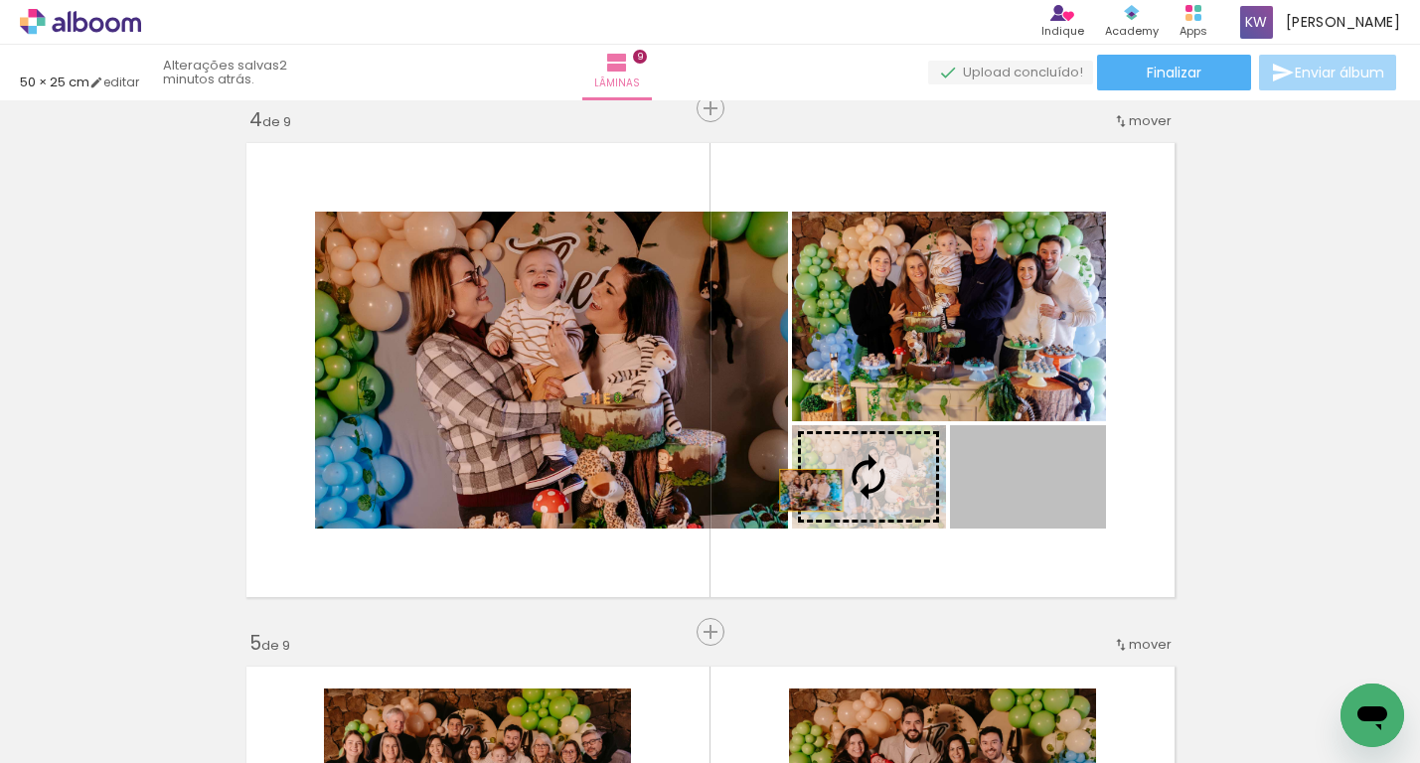
drag, startPoint x: 1065, startPoint y: 498, endPoint x: 668, endPoint y: 472, distance: 398.4
click at [0, 0] on slot at bounding box center [0, 0] width 0 height 0
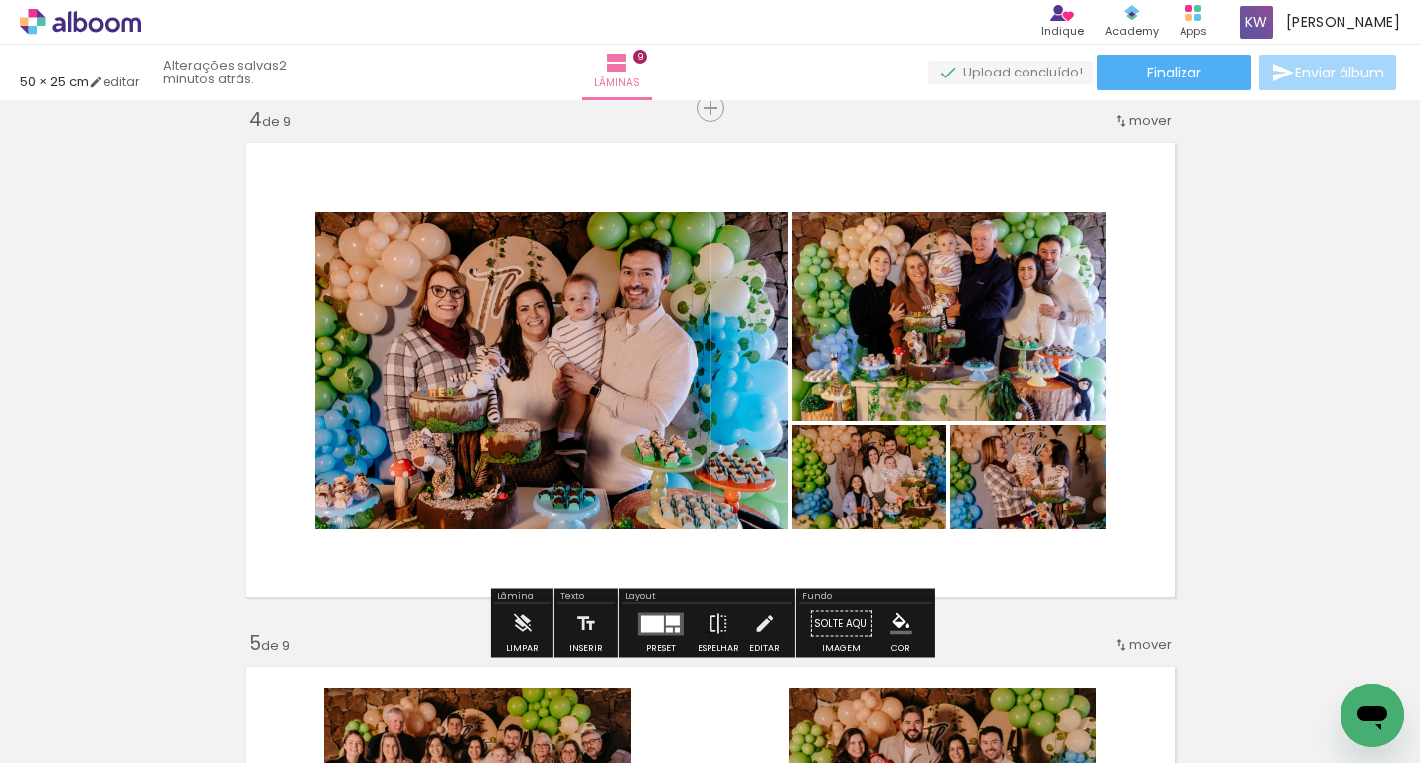
click at [648, 623] on div at bounding box center [652, 623] width 23 height 17
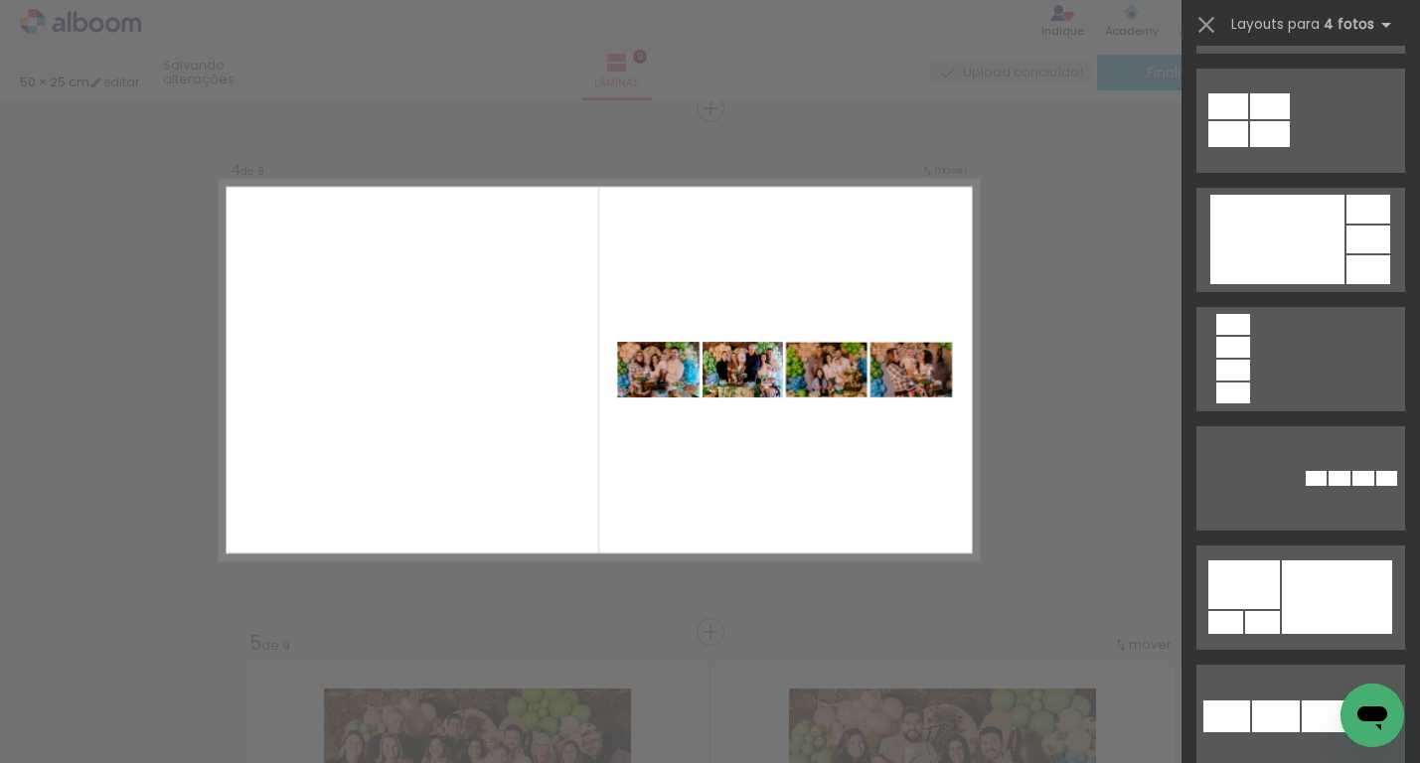
scroll to position [4242, 0]
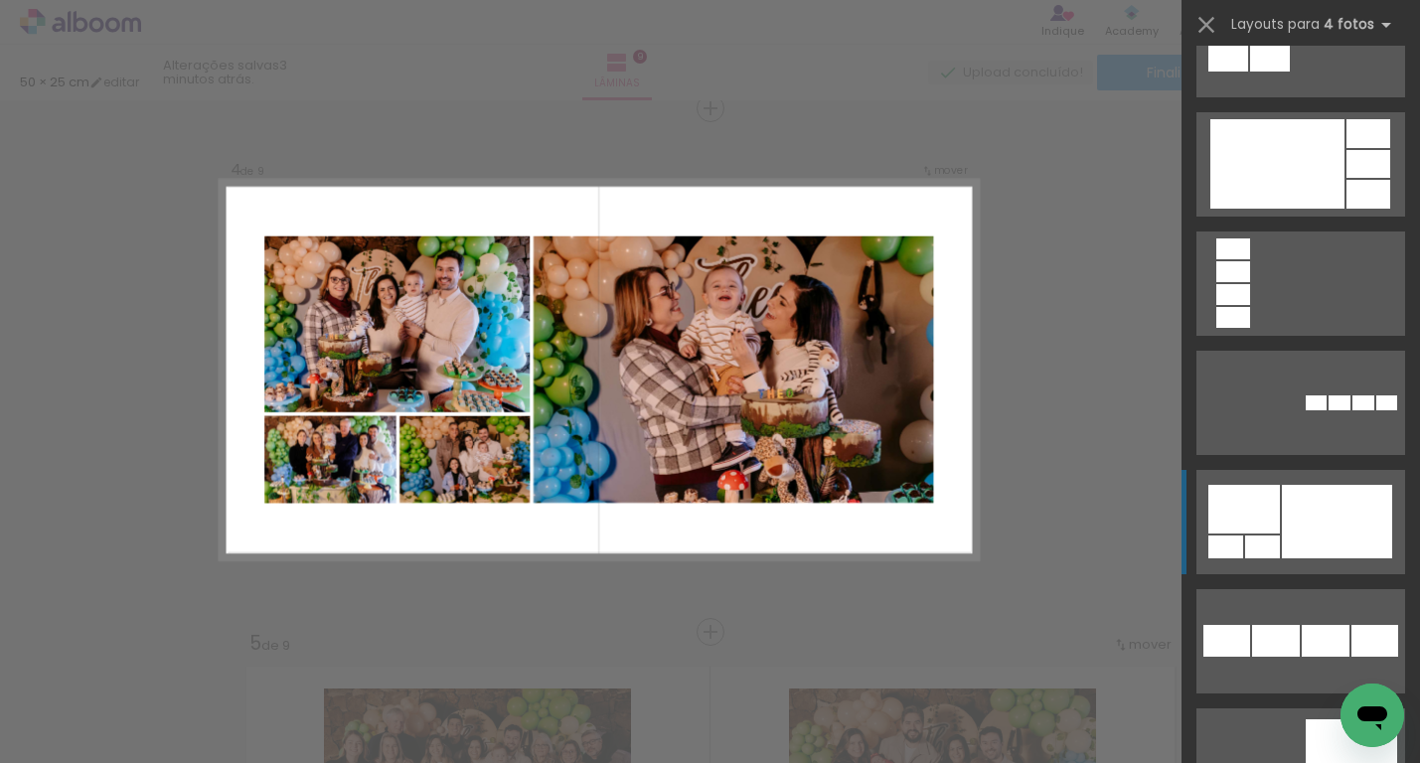
click at [1311, 455] on quentale-layouter at bounding box center [1301, 403] width 209 height 104
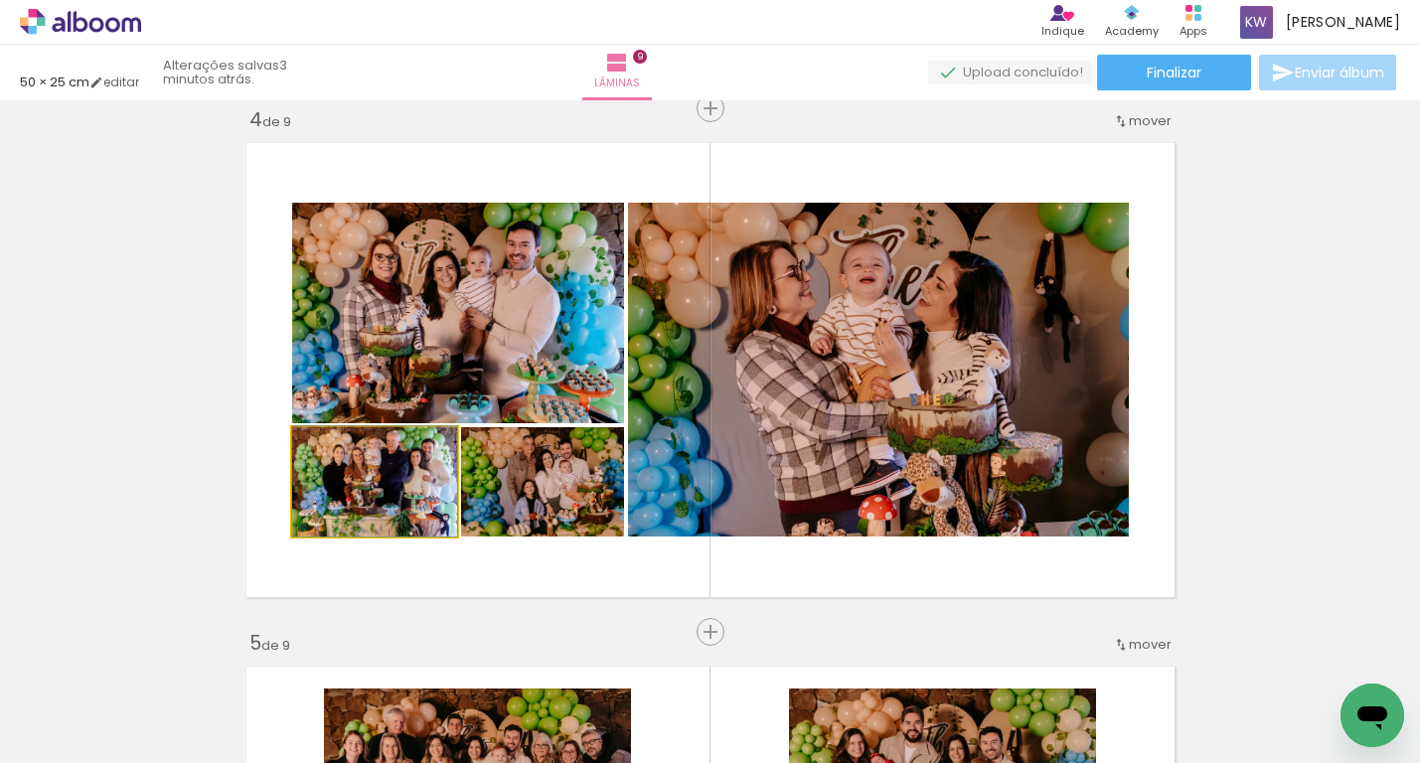
drag, startPoint x: 417, startPoint y: 471, endPoint x: 770, endPoint y: 466, distance: 352.8
click at [0, 0] on slot at bounding box center [0, 0] width 0 height 0
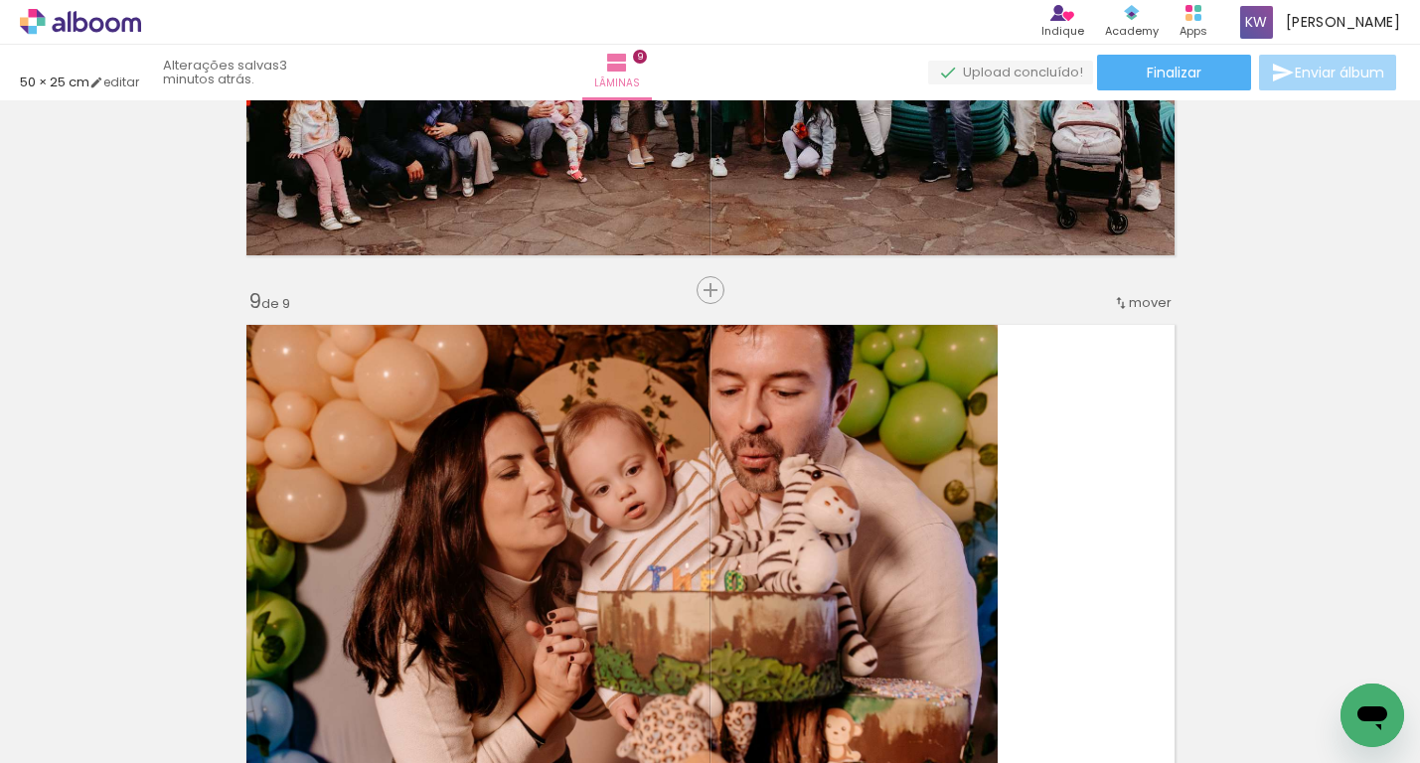
scroll to position [3952, 0]
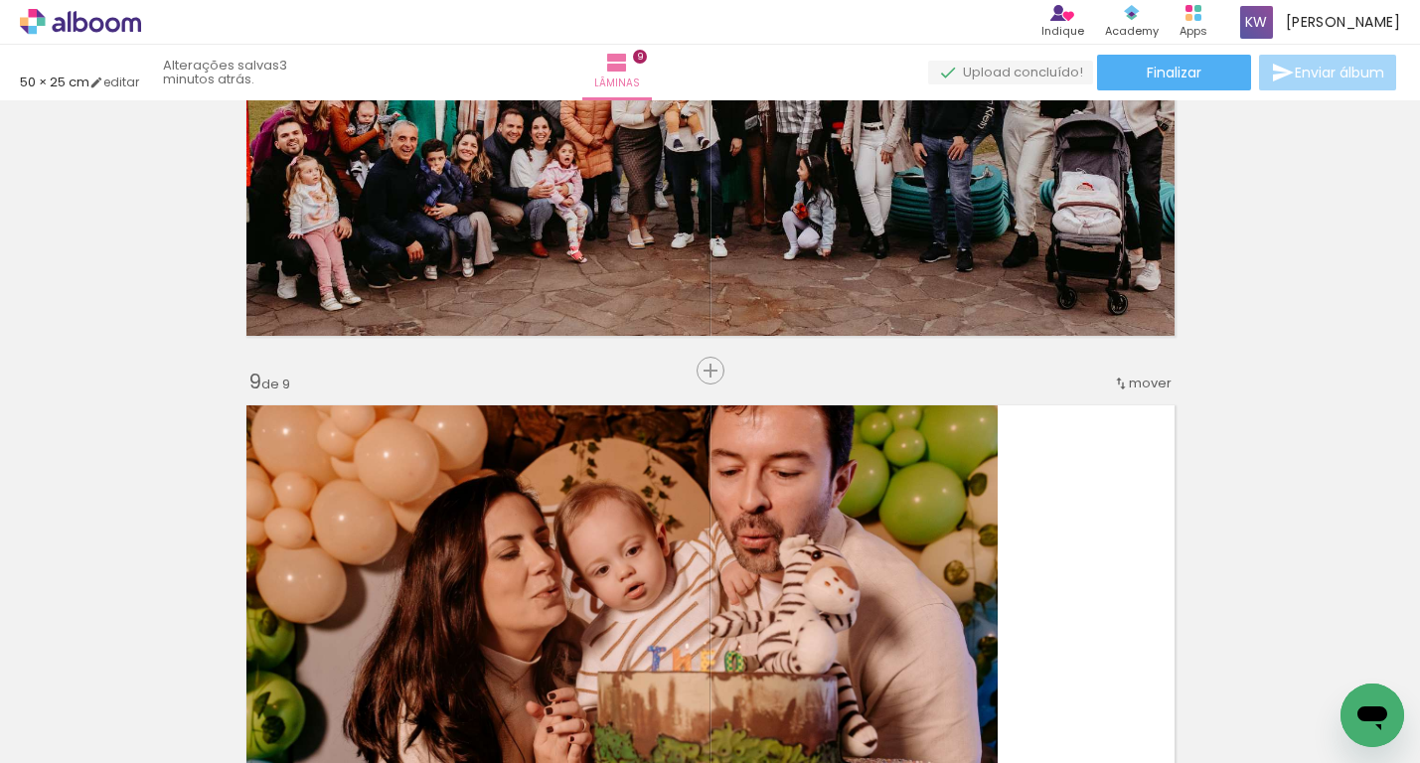
click at [1135, 379] on span "mover" at bounding box center [1150, 383] width 43 height 19
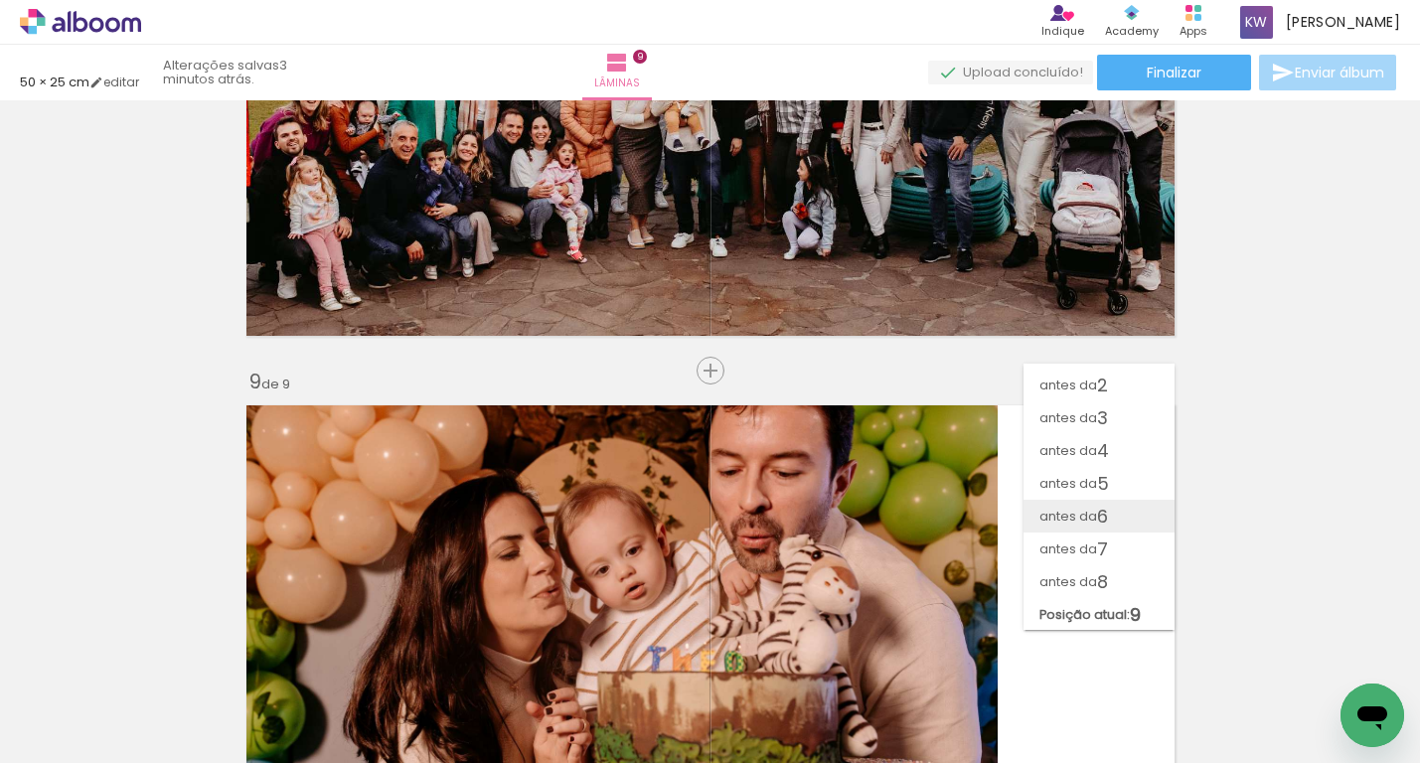
click at [1084, 517] on span "antes da" at bounding box center [1069, 516] width 58 height 33
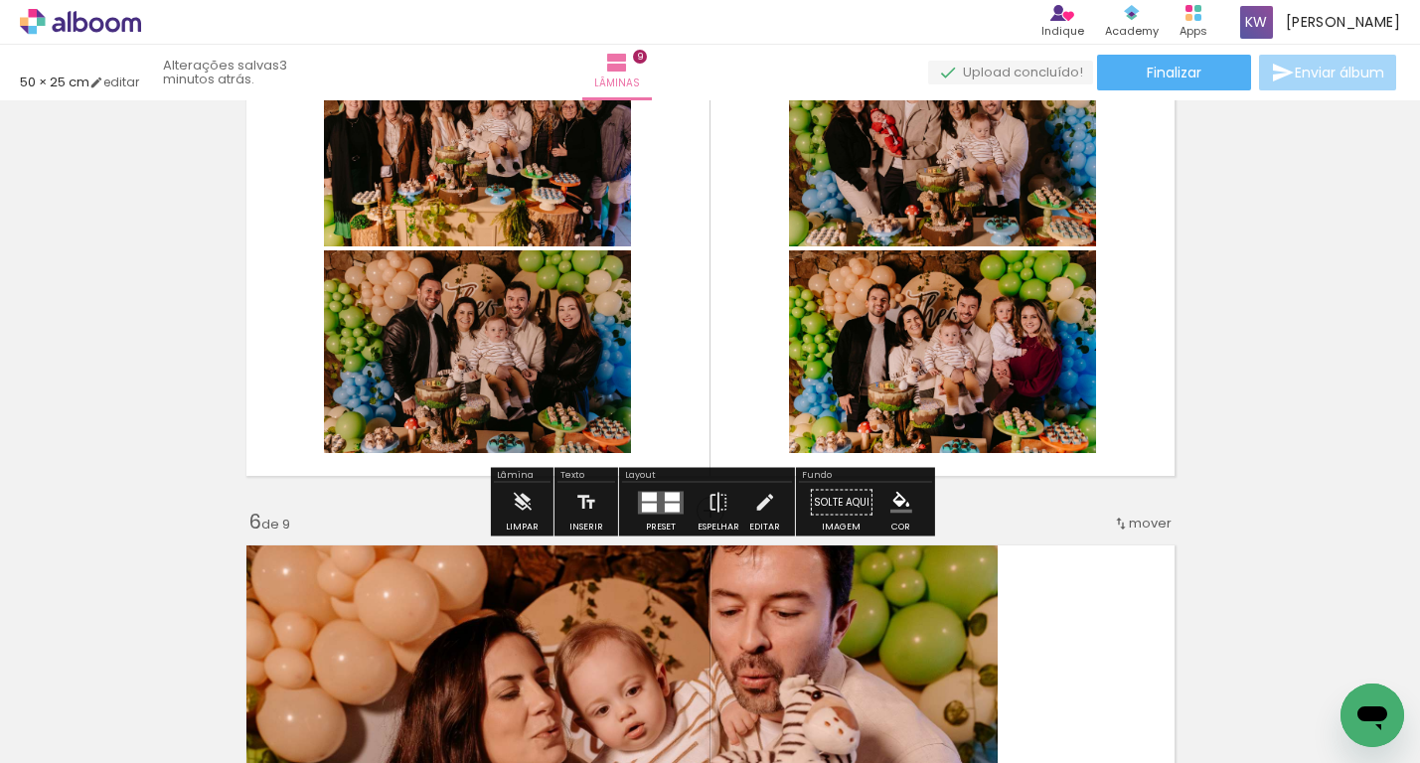
scroll to position [2246, 0]
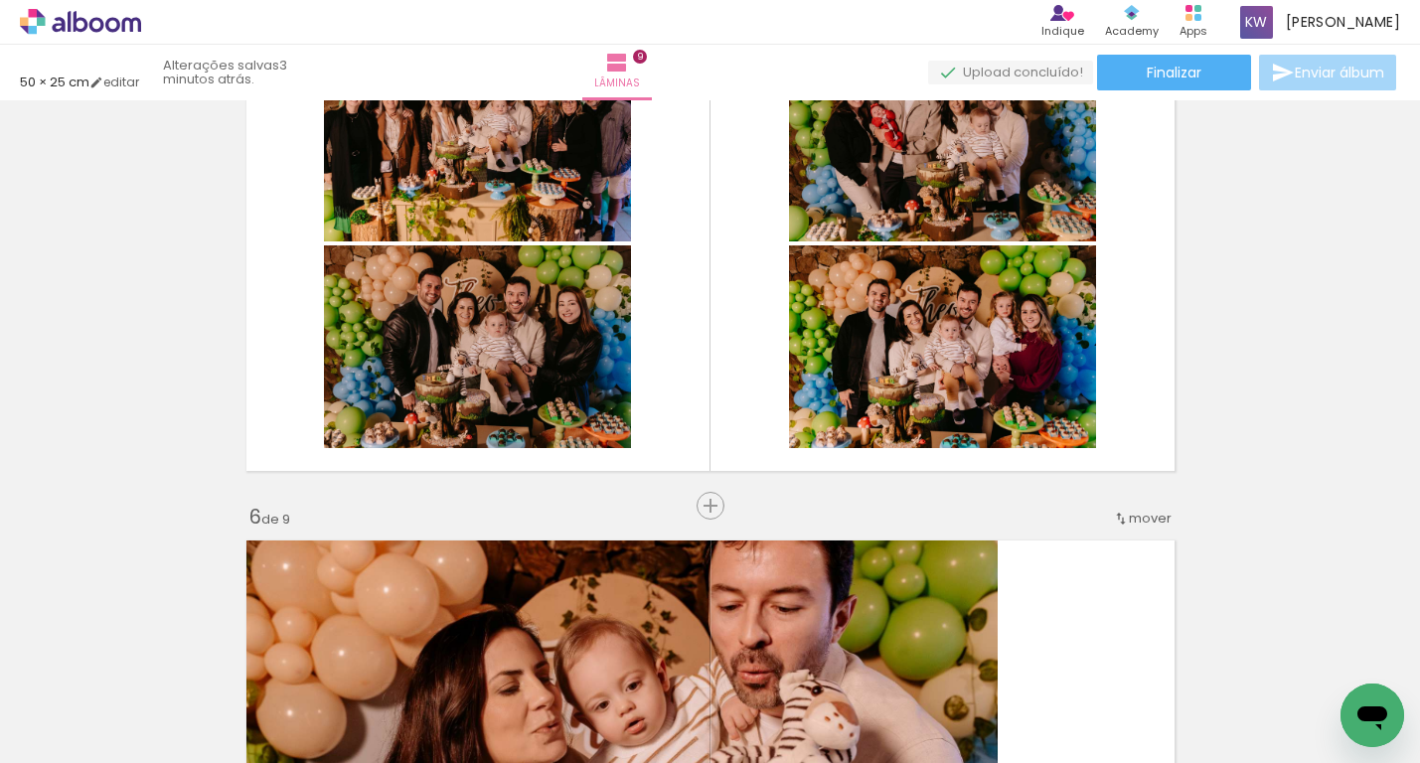
click at [1156, 519] on span "mover" at bounding box center [1150, 518] width 43 height 19
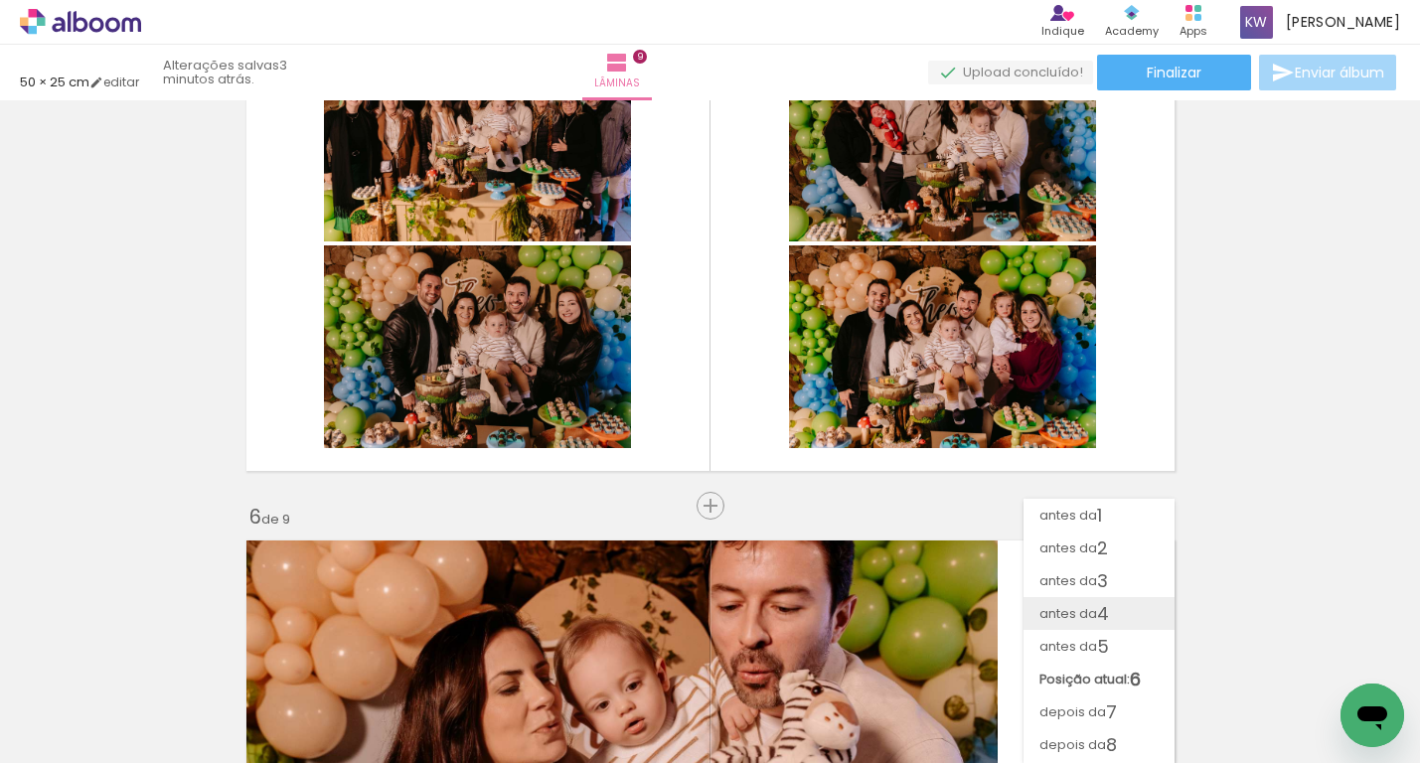
click at [1102, 606] on span "4" at bounding box center [1103, 613] width 12 height 33
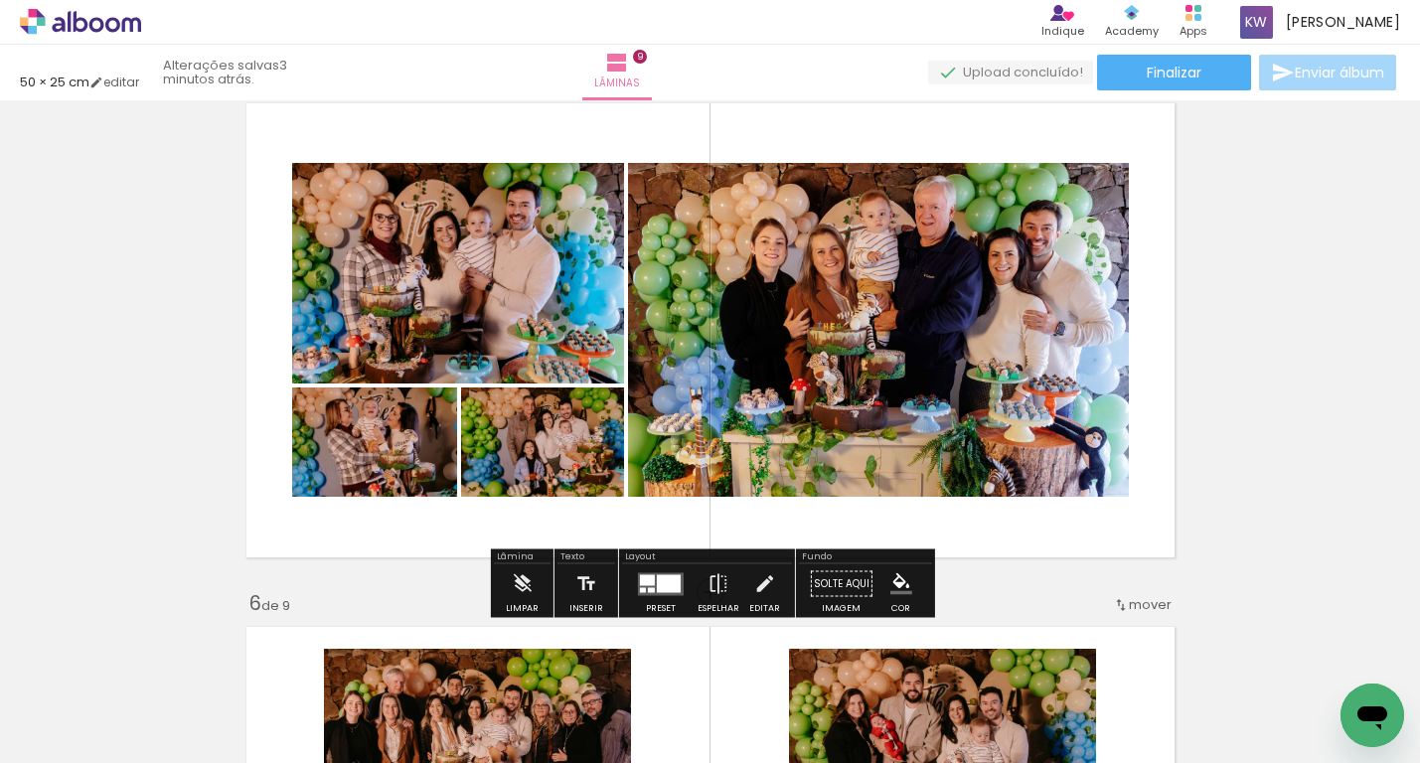
scroll to position [2067, 0]
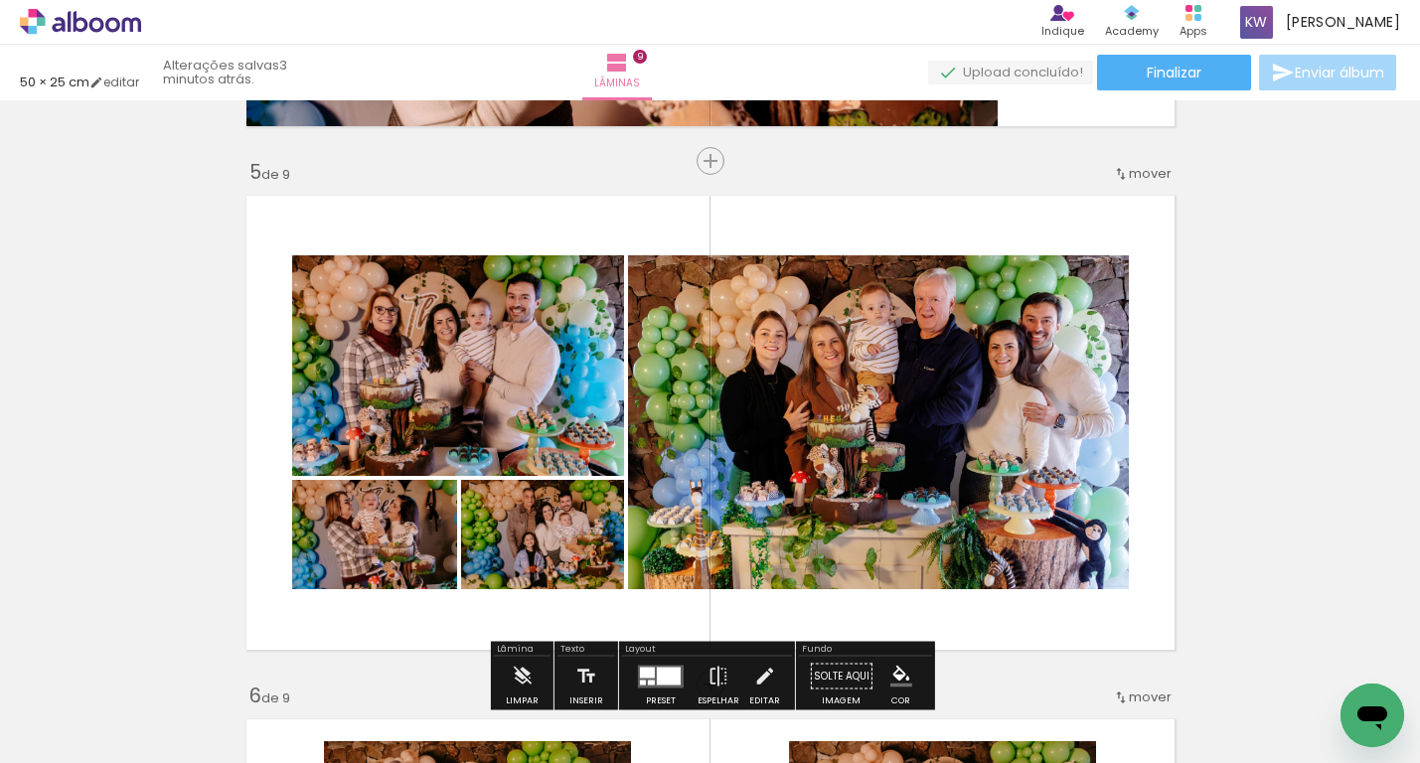
click at [1136, 176] on span "mover" at bounding box center [1150, 173] width 43 height 19
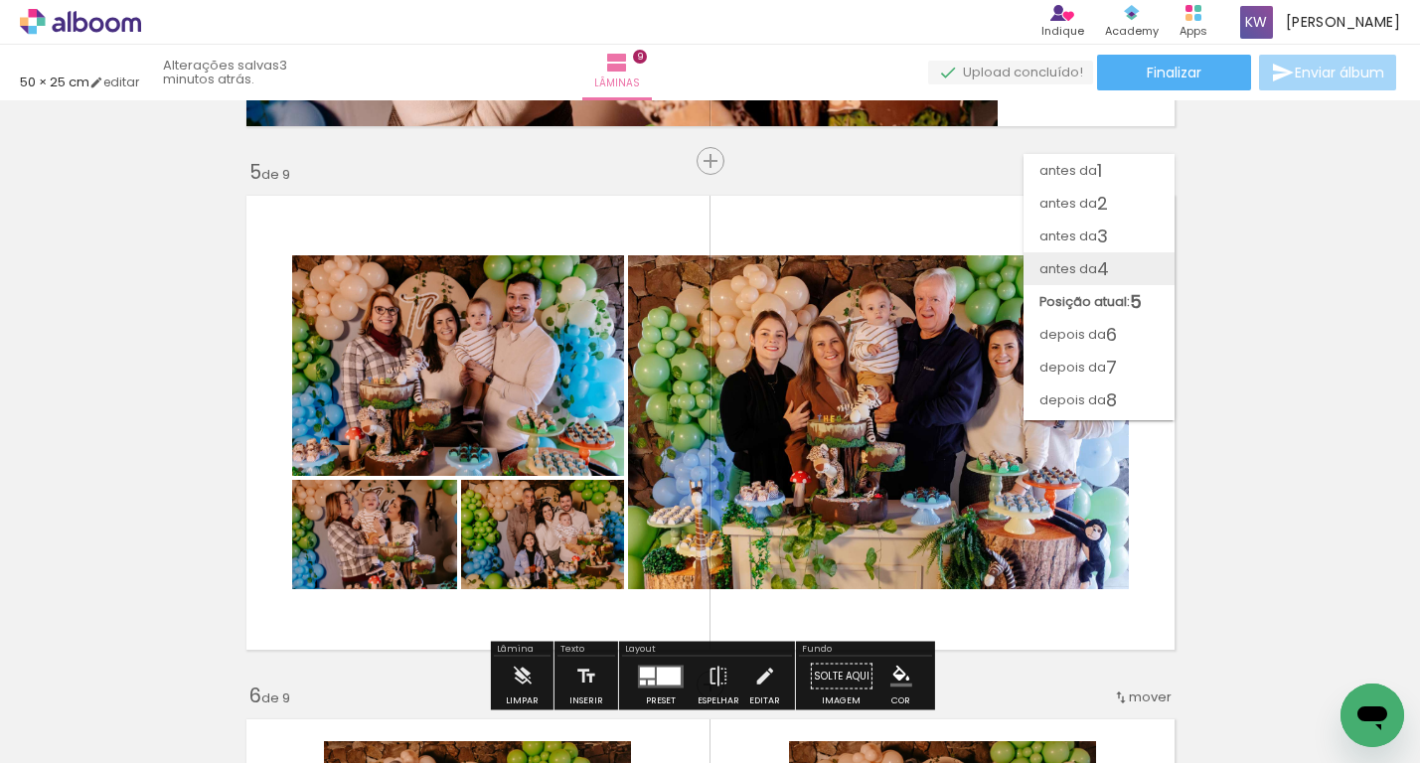
click at [1117, 262] on paper-item "antes da 4" at bounding box center [1099, 268] width 151 height 33
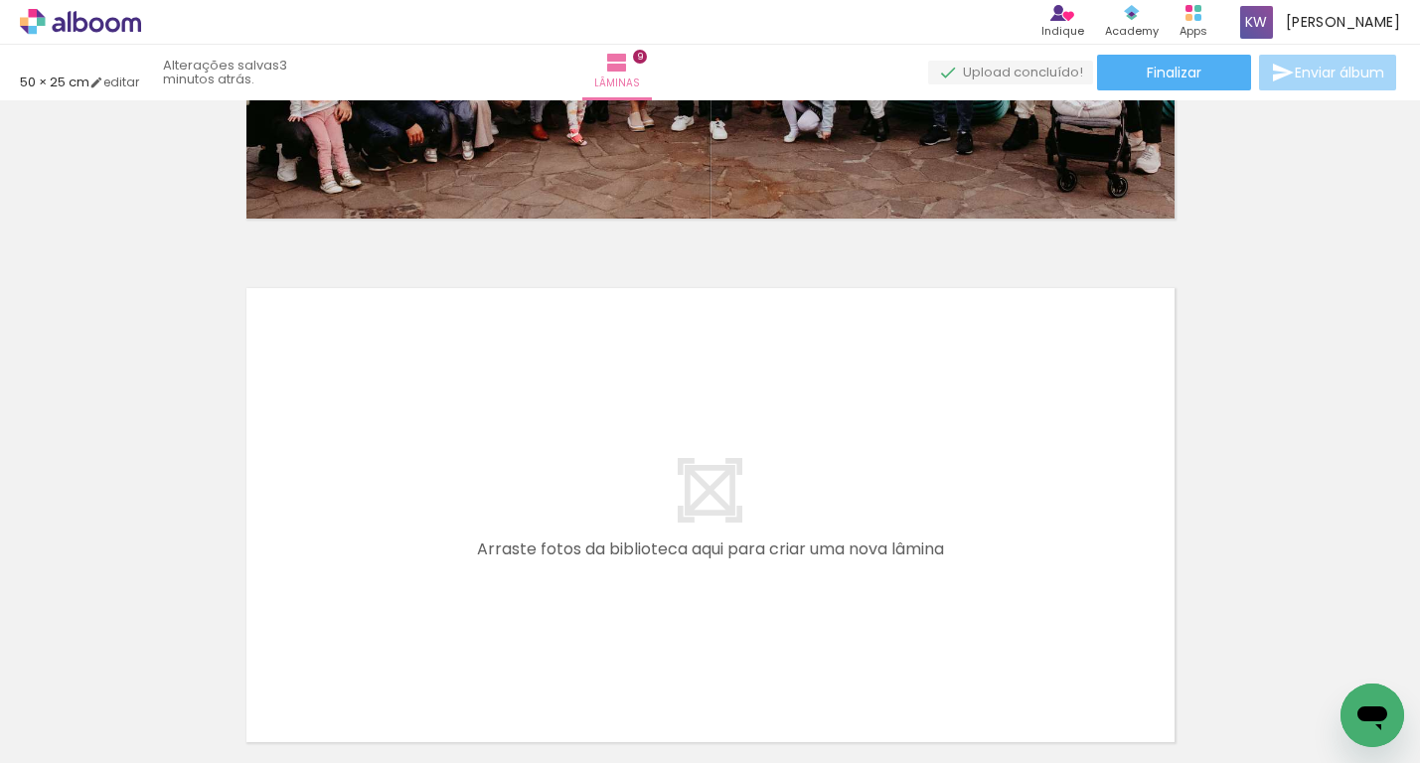
scroll to position [4594, 0]
